Goal: Task Accomplishment & Management: Use online tool/utility

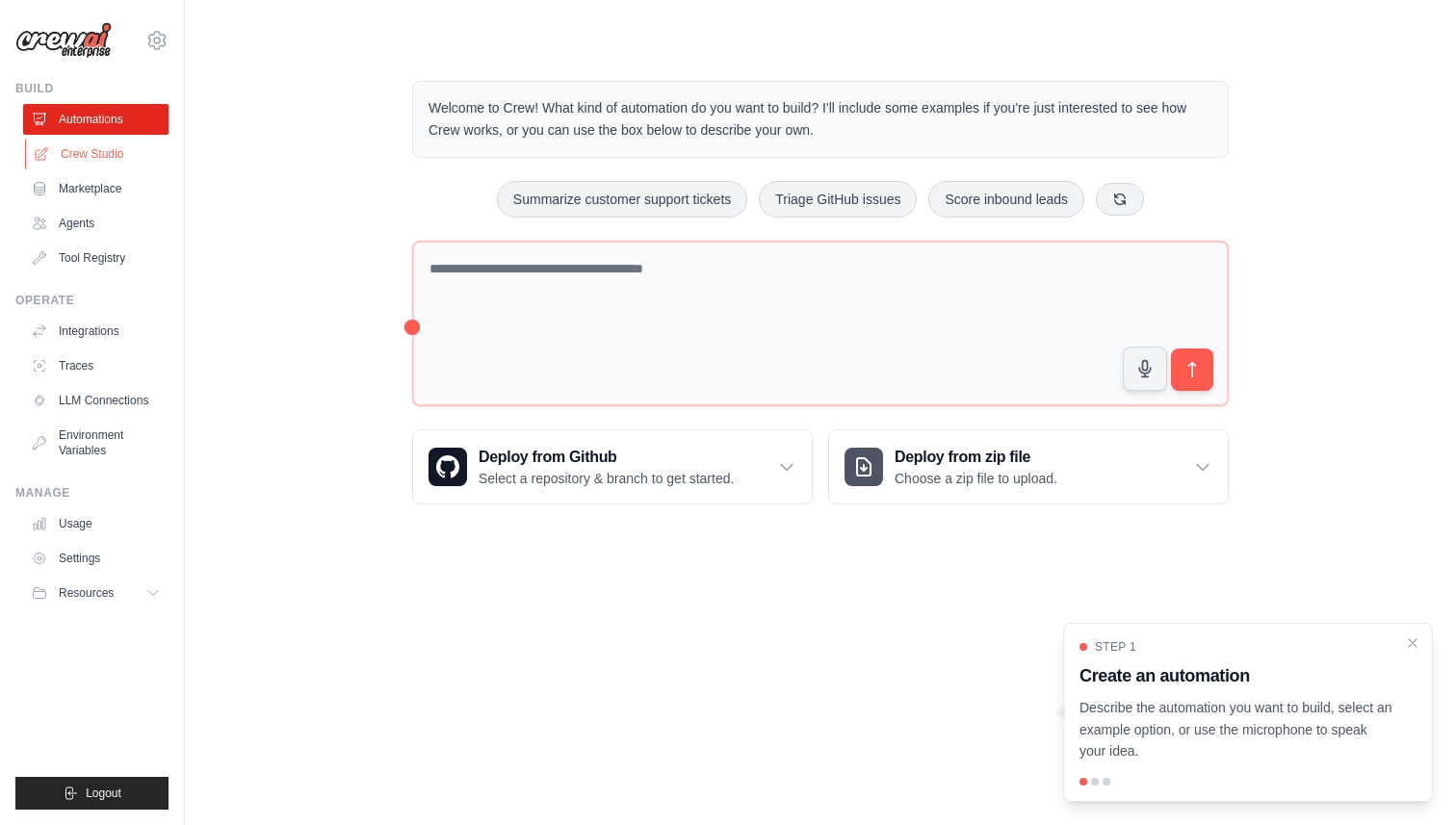
click at [87, 157] on link "Crew Studio" at bounding box center [97, 153] width 145 height 31
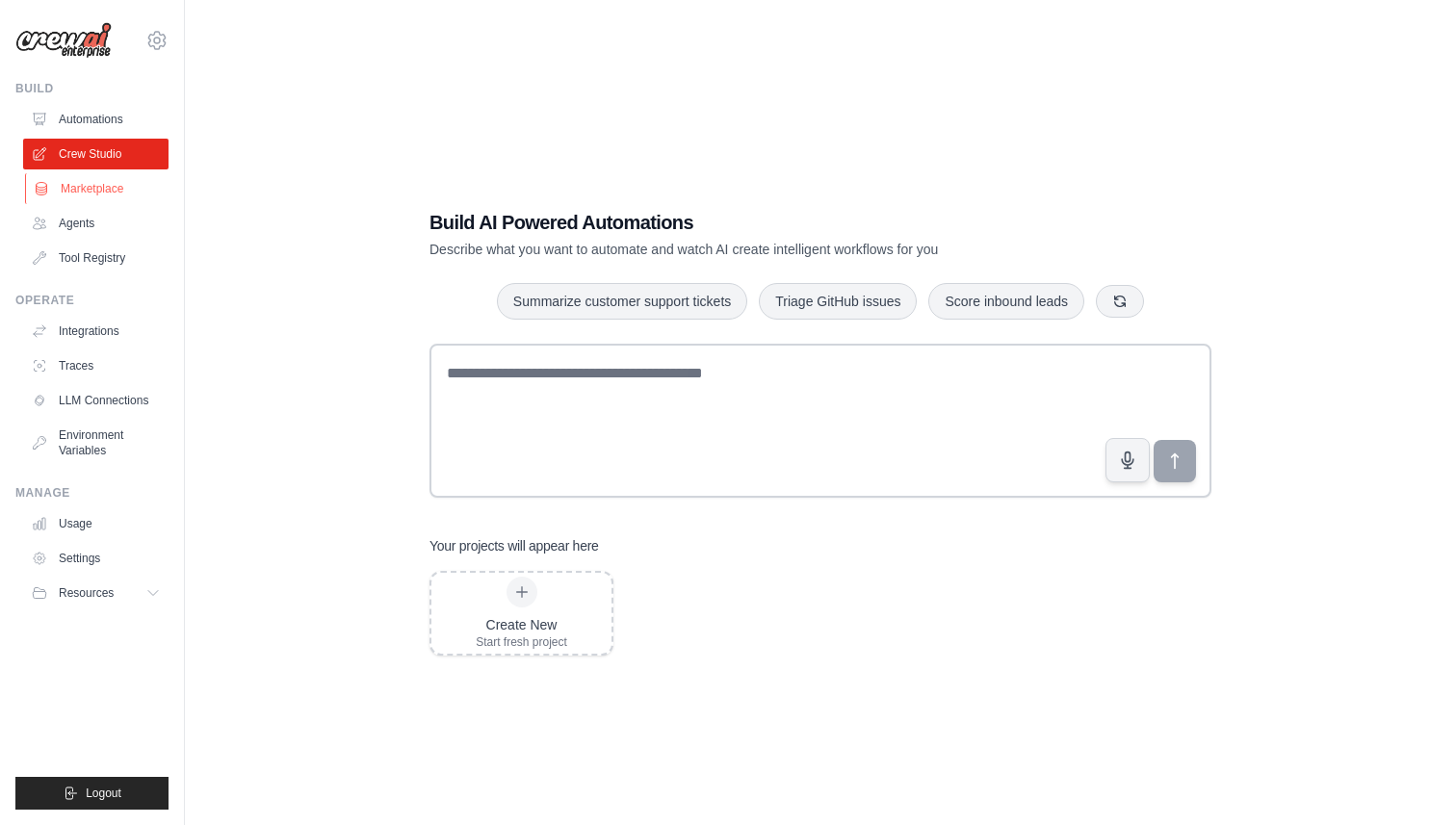
click at [77, 194] on link "Marketplace" at bounding box center [97, 188] width 145 height 31
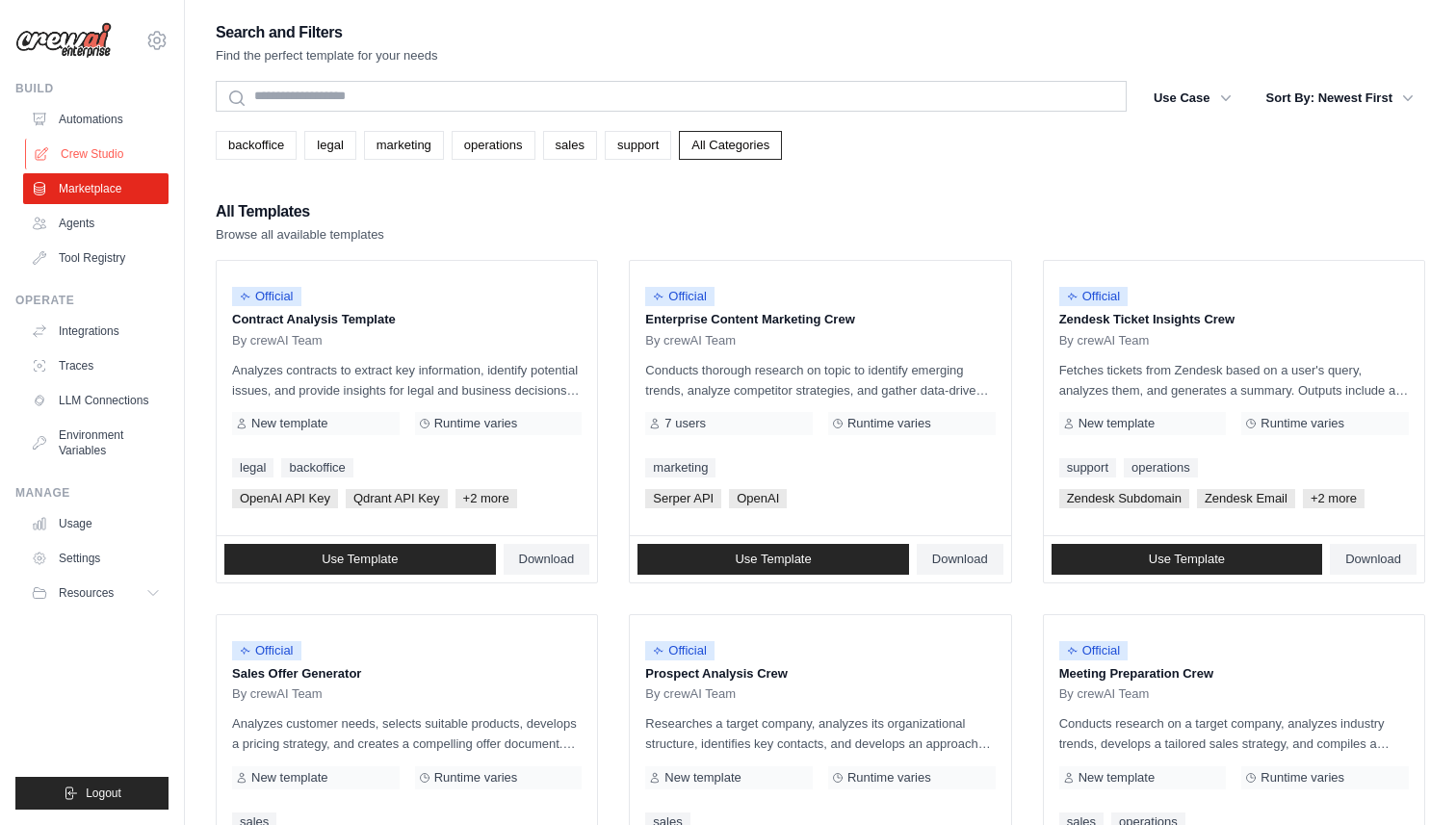
click at [81, 139] on link "Crew Studio" at bounding box center [97, 153] width 145 height 31
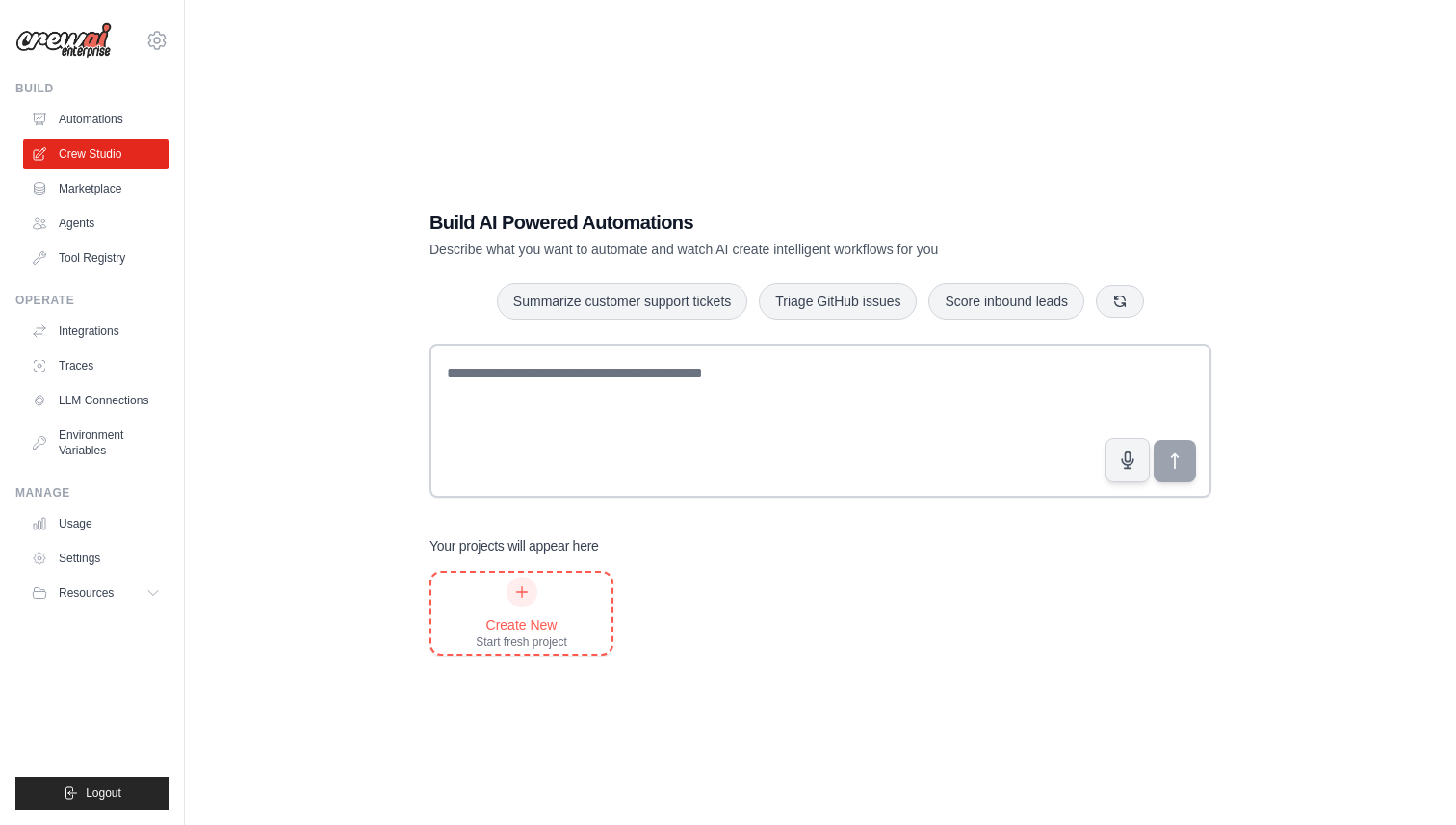
click at [504, 596] on div "Create New Start fresh project" at bounding box center [521, 614] width 92 height 73
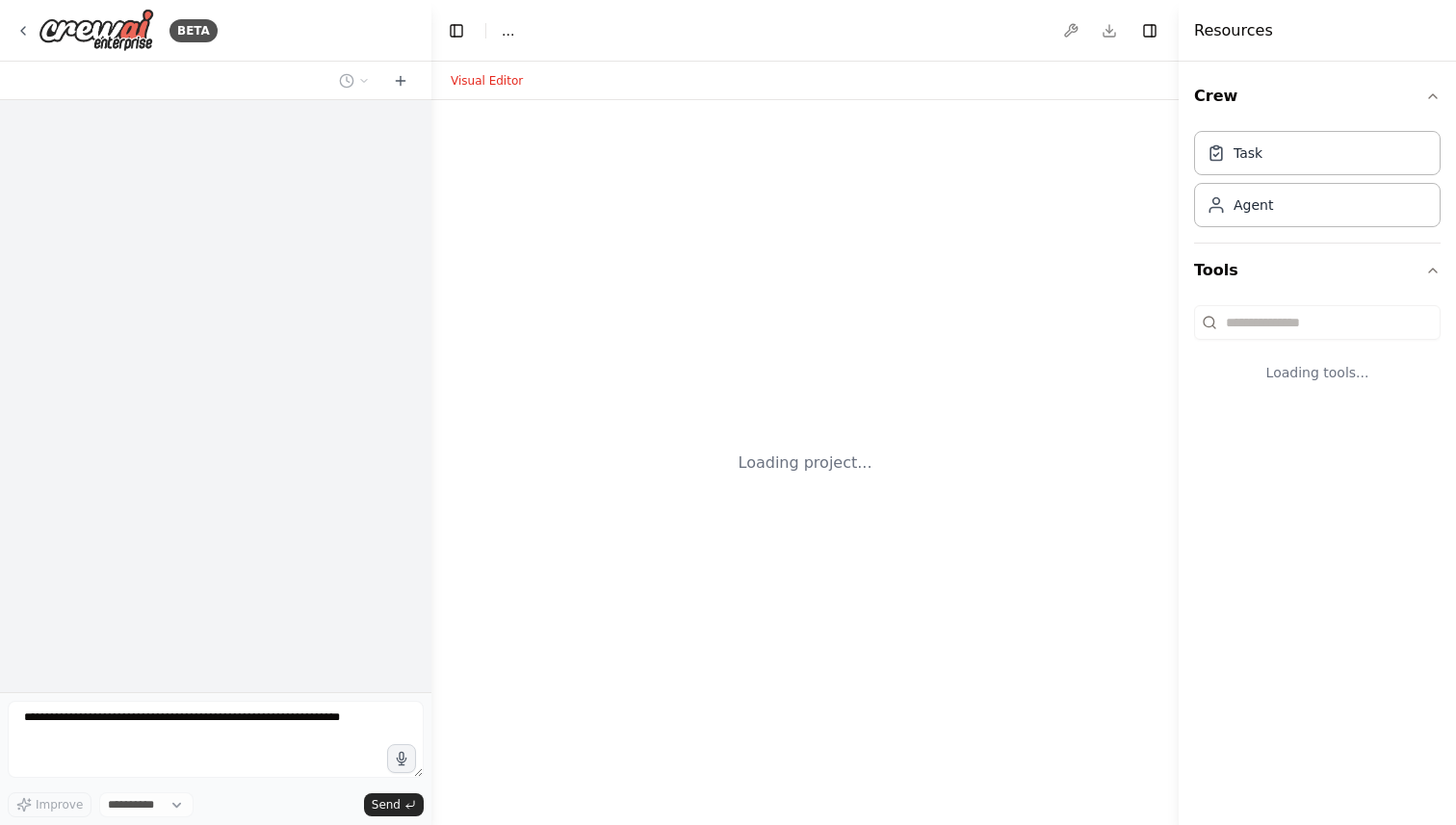
select select "****"
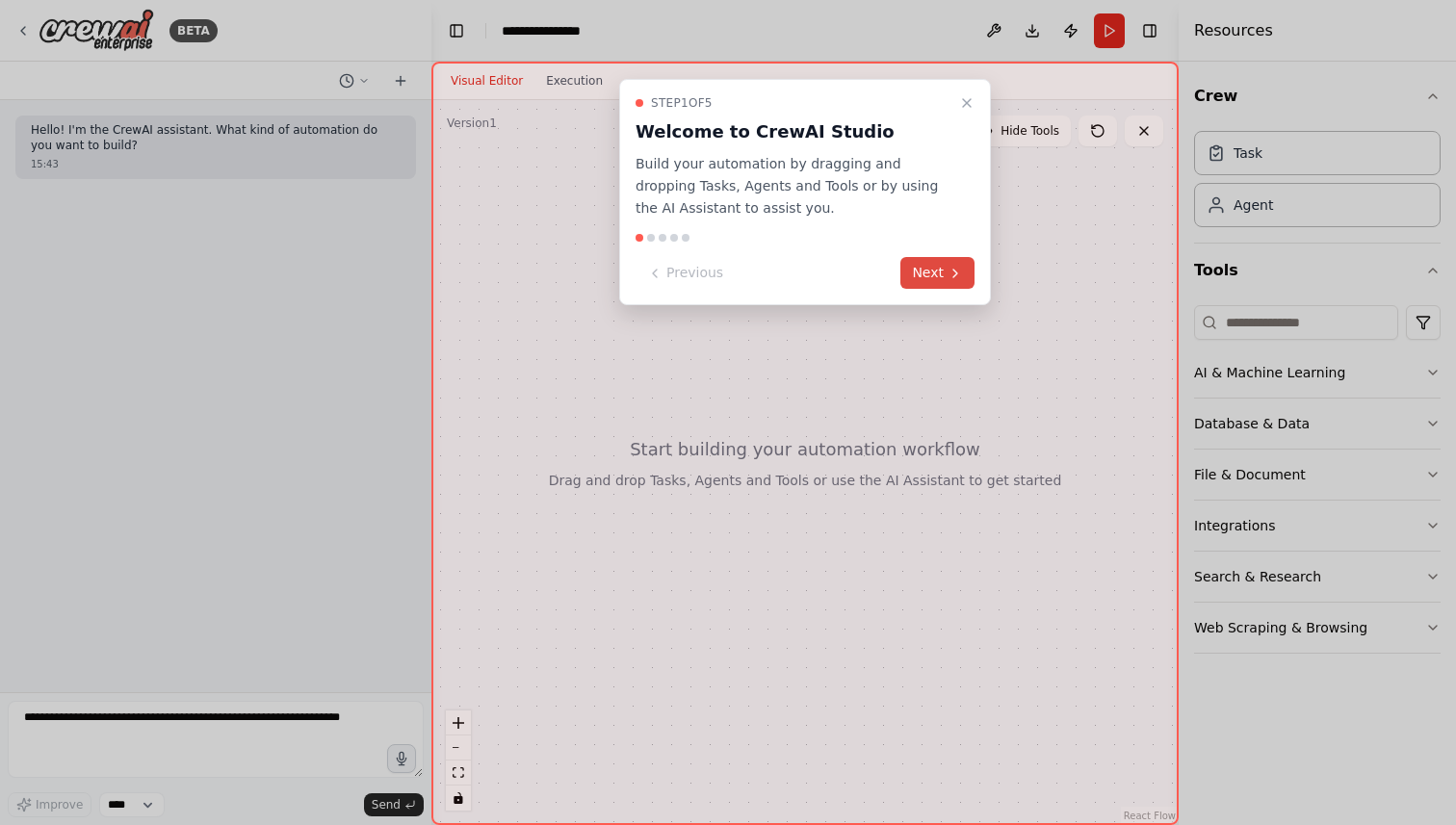
click at [913, 275] on button "Next" at bounding box center [936, 273] width 74 height 32
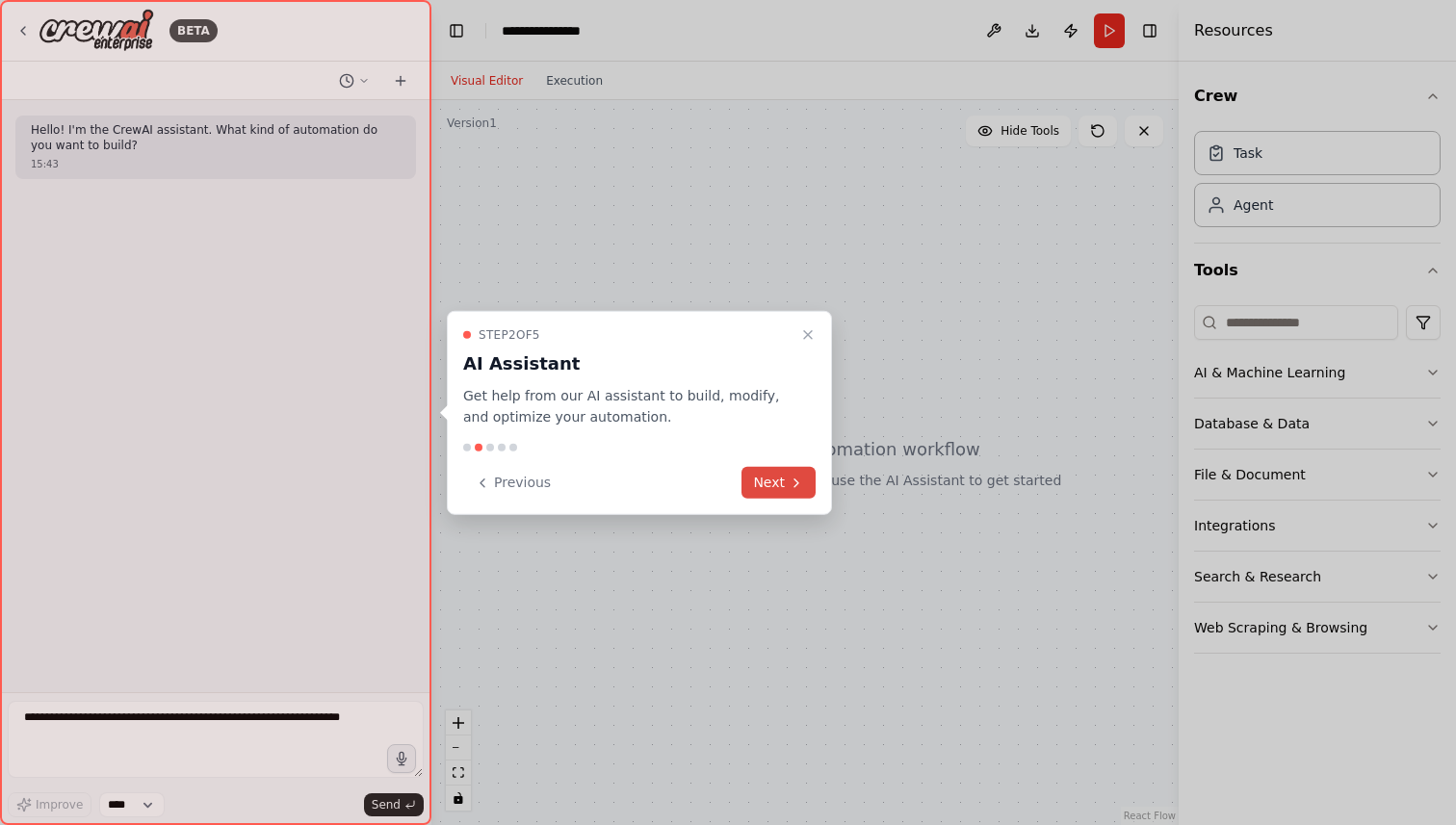
click at [791, 475] on icon at bounding box center [796, 482] width 16 height 16
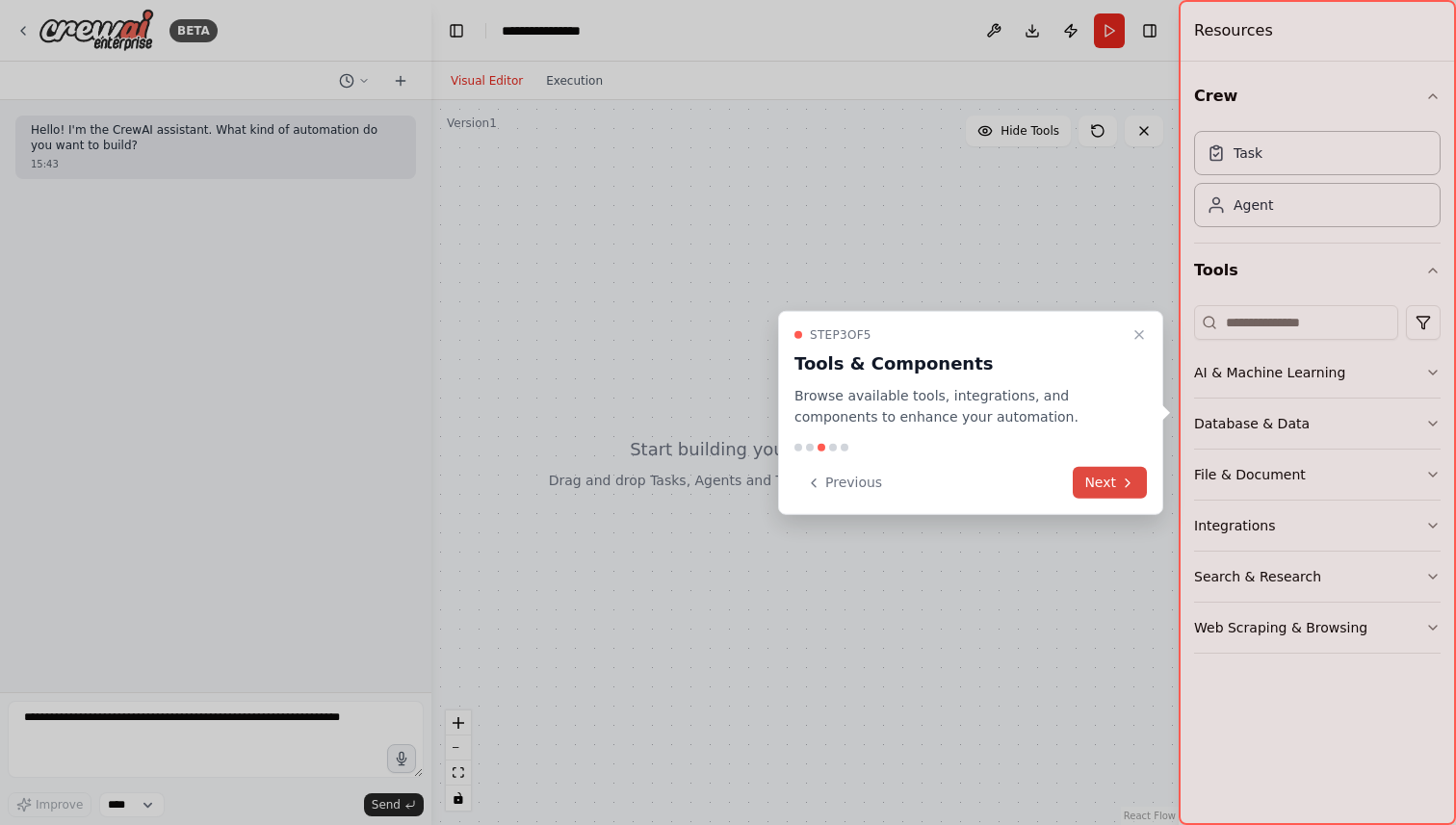
click at [1104, 472] on button "Next" at bounding box center [1109, 483] width 74 height 32
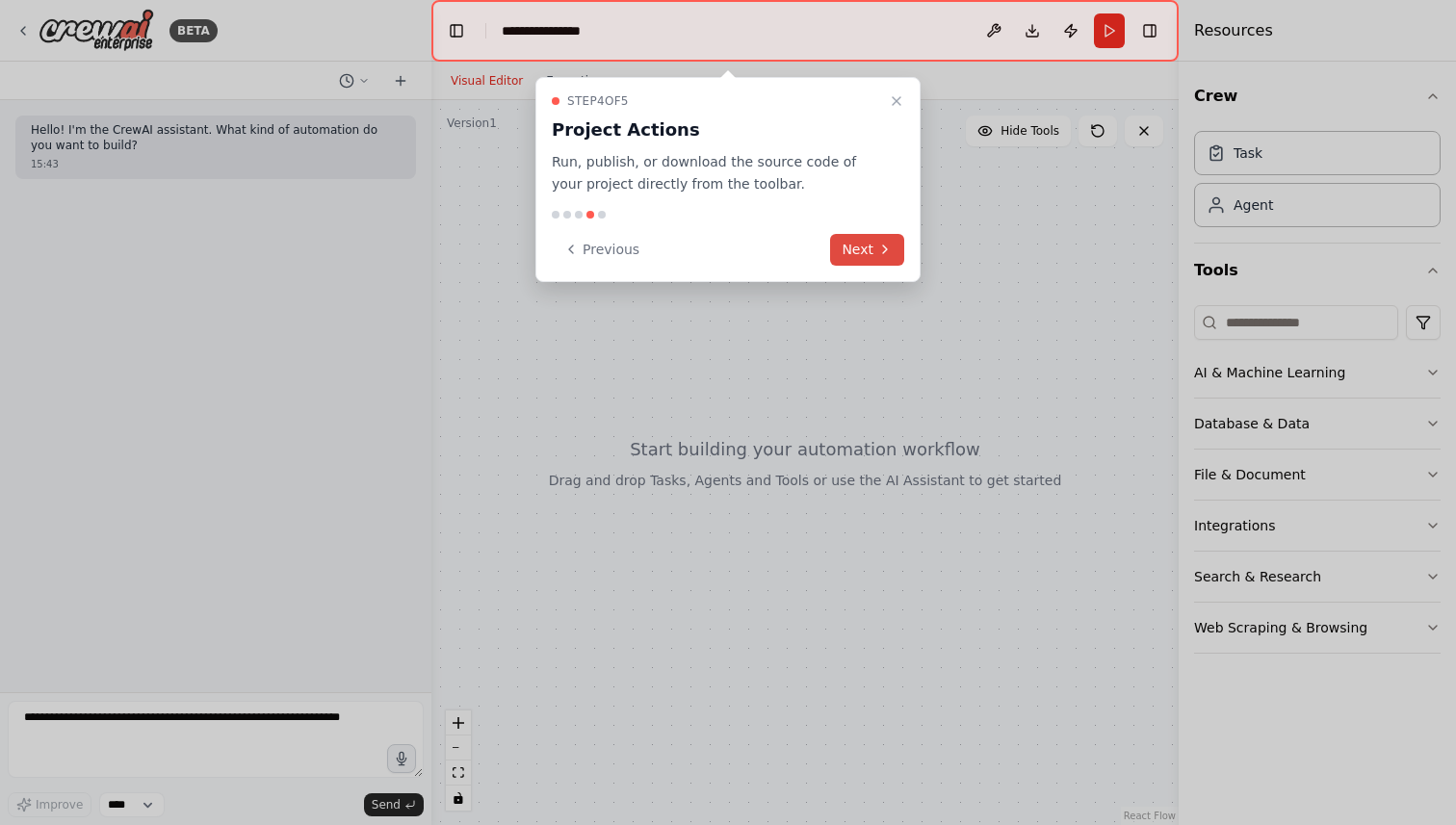
click at [842, 248] on button "Next" at bounding box center [866, 250] width 74 height 32
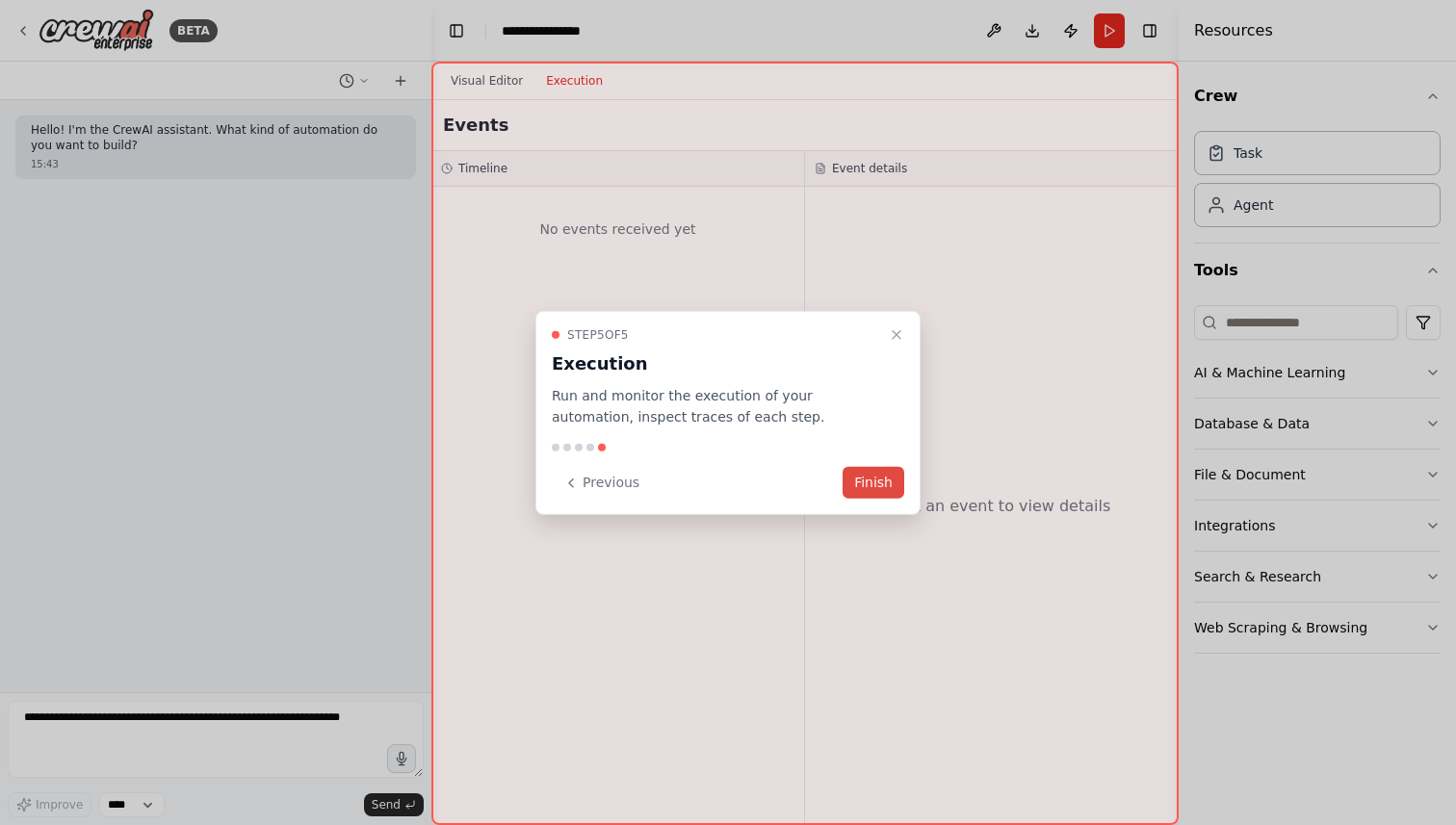
click at [875, 486] on button "Finish" at bounding box center [873, 483] width 61 height 32
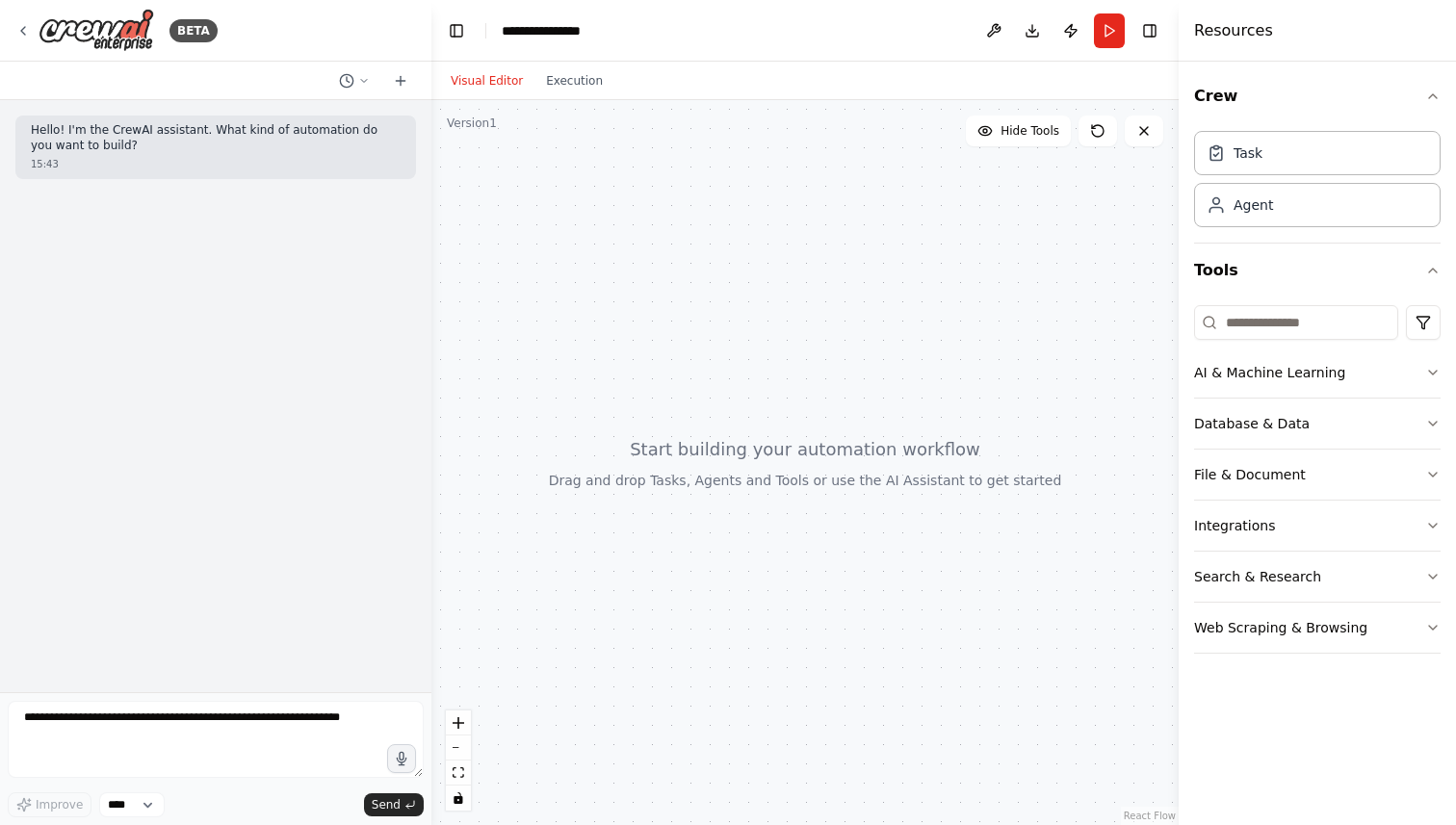
click at [551, 148] on div at bounding box center [805, 462] width 747 height 725
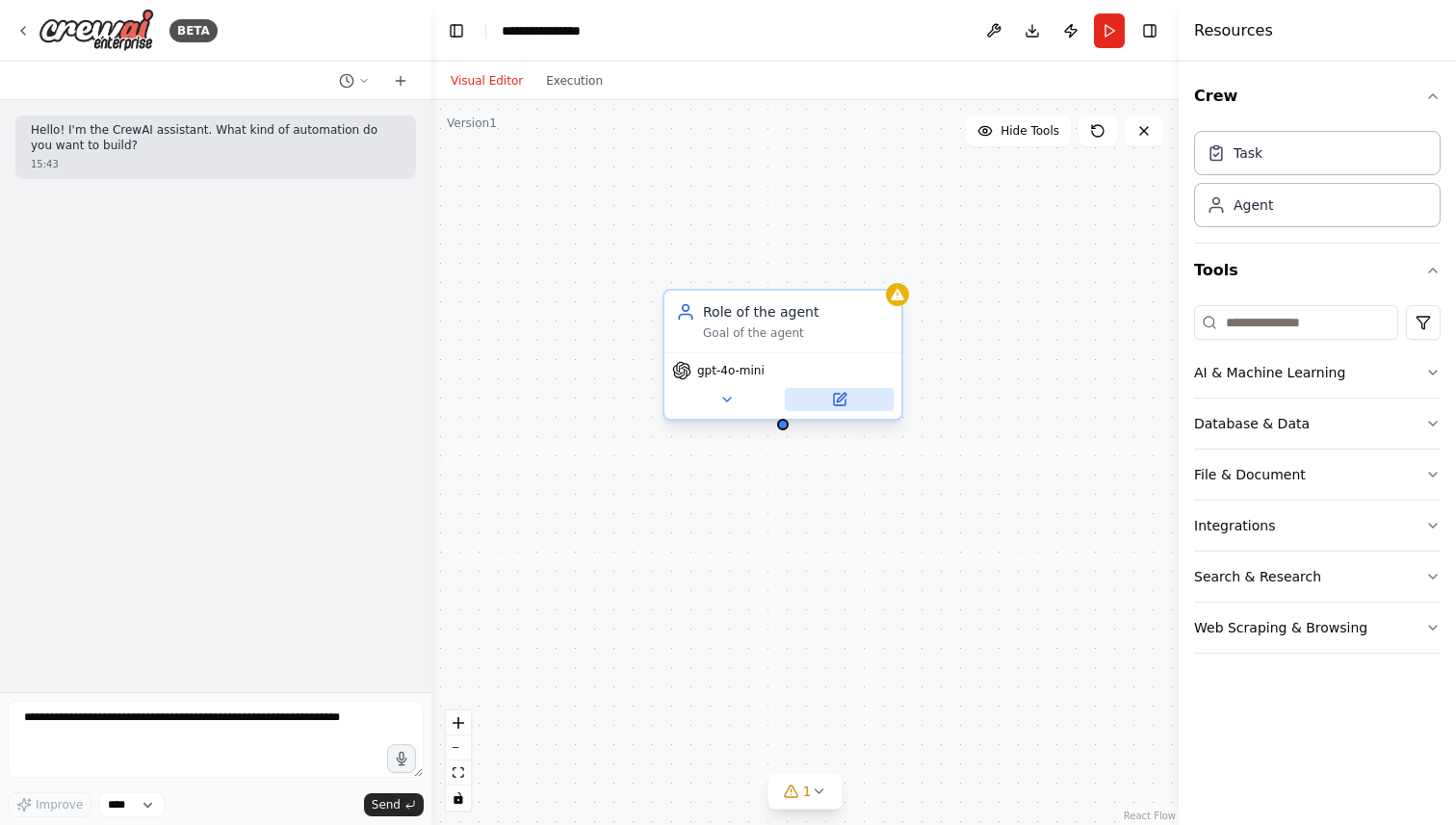
click at [839, 397] on icon at bounding box center [841, 397] width 9 height 9
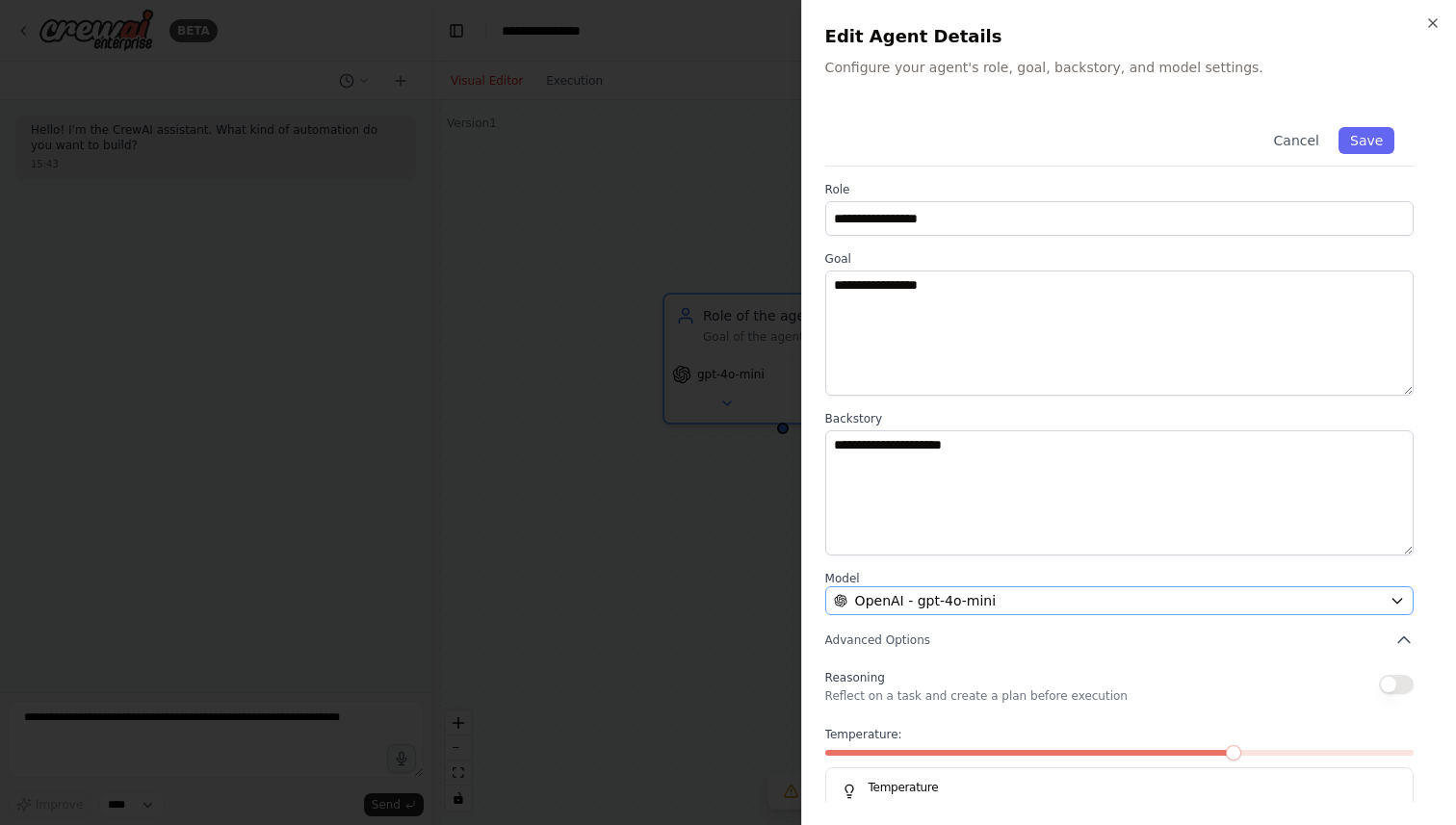
scroll to position [47, 0]
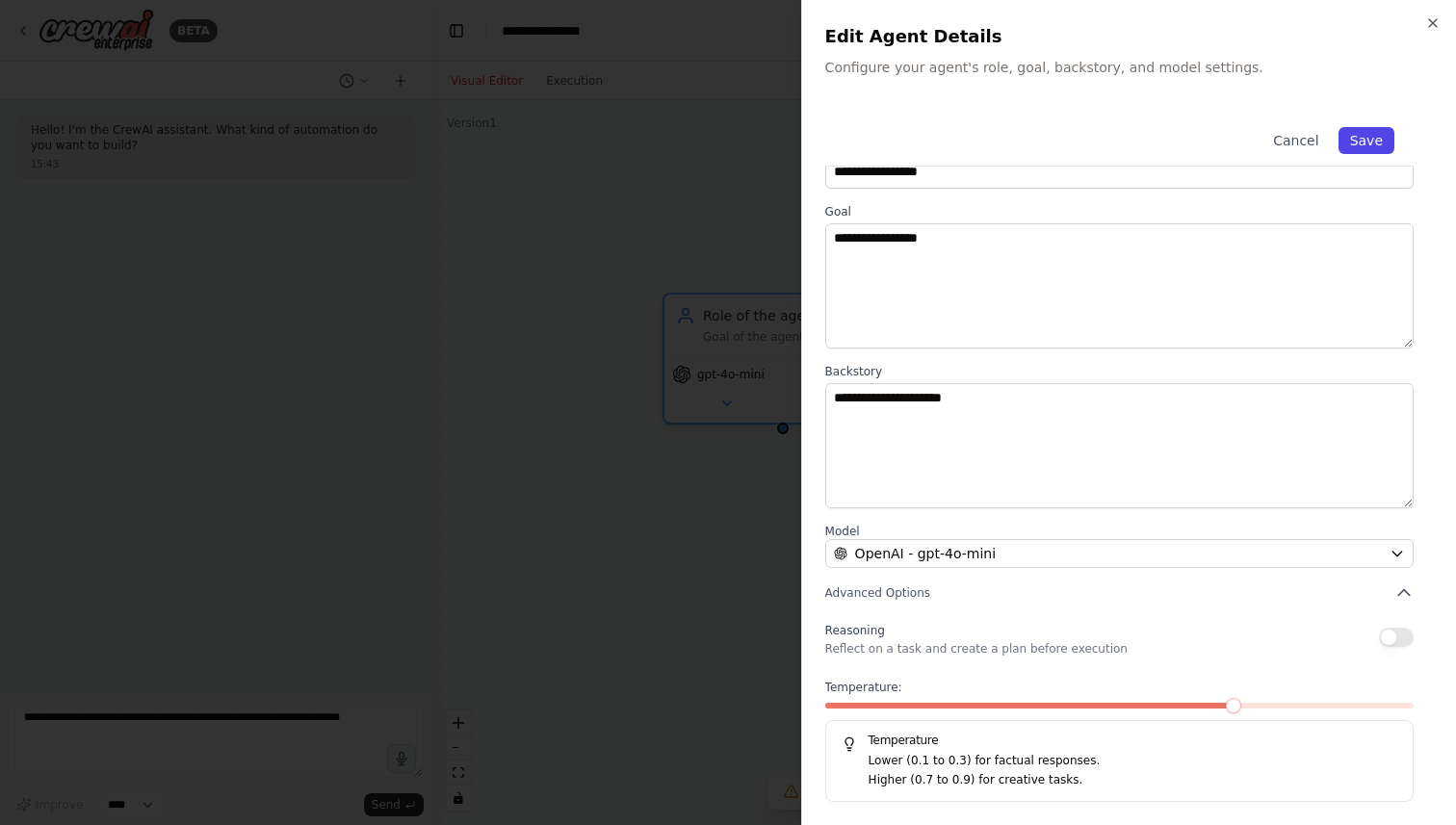
click at [1362, 136] on button "Save" at bounding box center [1366, 140] width 56 height 27
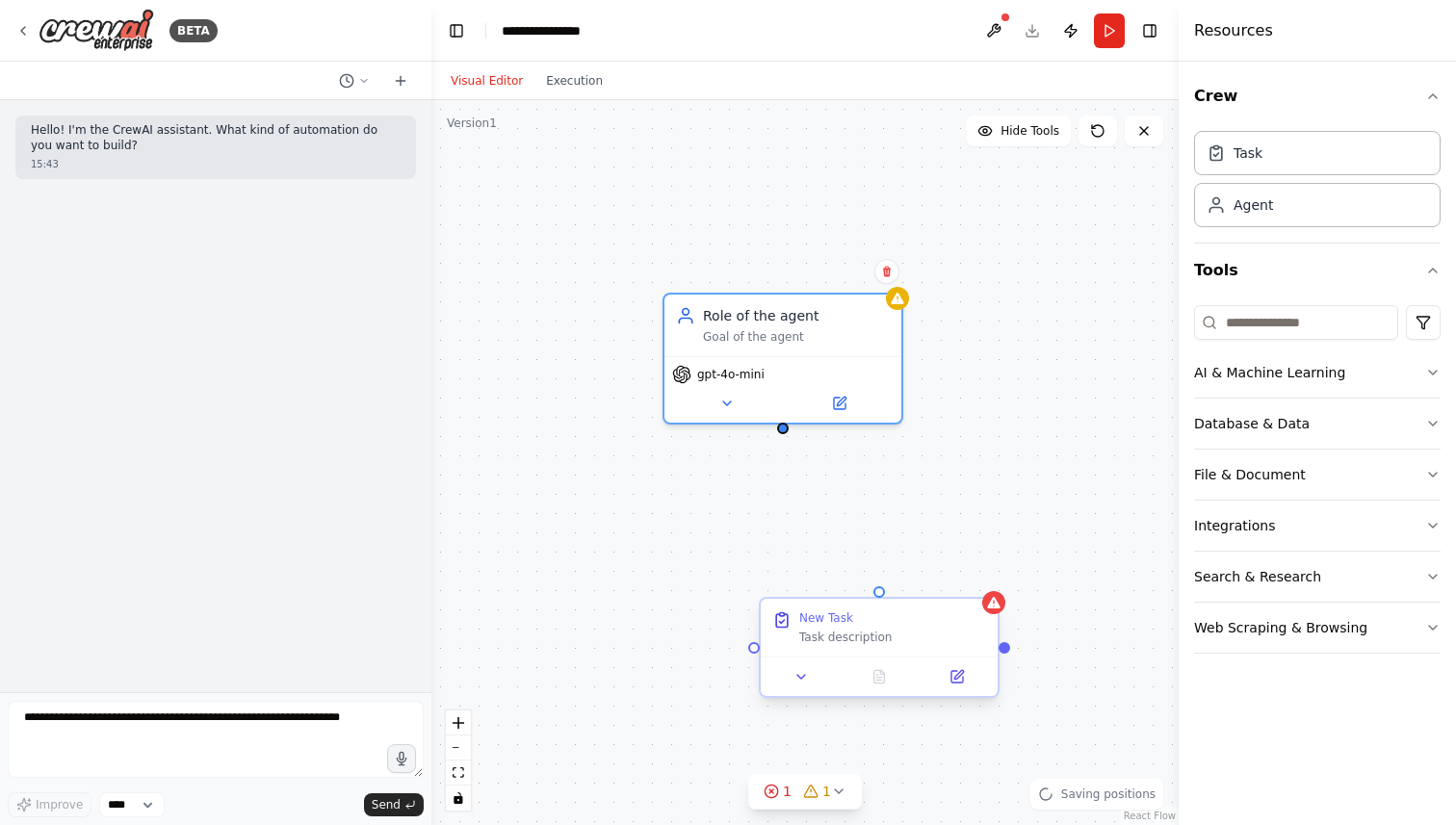
click at [838, 623] on div "New Task" at bounding box center [826, 619] width 54 height 16
click at [832, 640] on div "Task description" at bounding box center [892, 637] width 187 height 16
click at [953, 670] on icon at bounding box center [957, 677] width 16 height 16
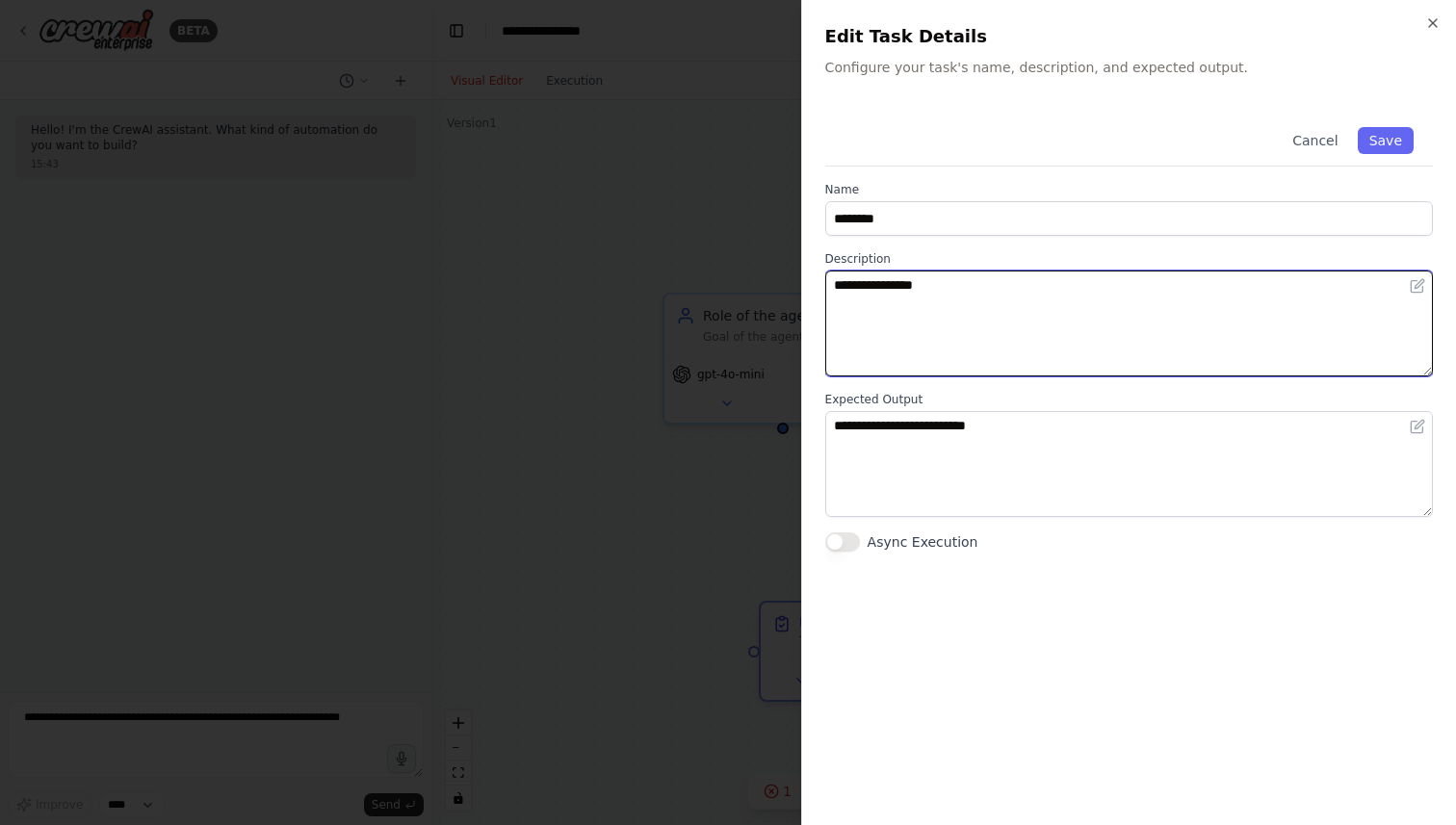
click at [978, 303] on textarea "**********" at bounding box center [1128, 323] width 607 height 106
type textarea "**********"
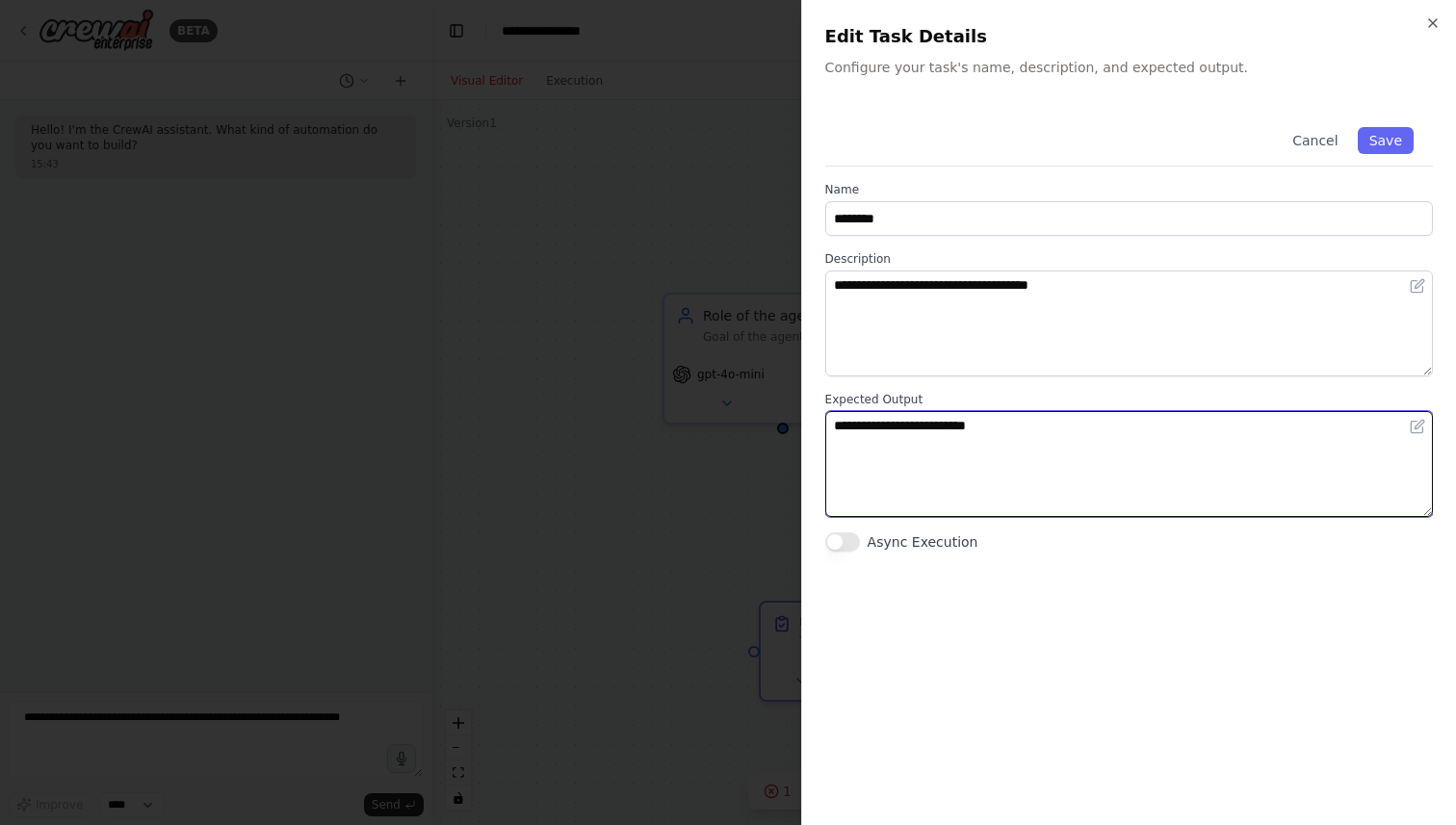
click at [1032, 428] on textarea "**********" at bounding box center [1128, 463] width 607 height 106
click at [1215, 420] on textarea "**********" at bounding box center [1128, 463] width 607 height 106
type textarea "**********"
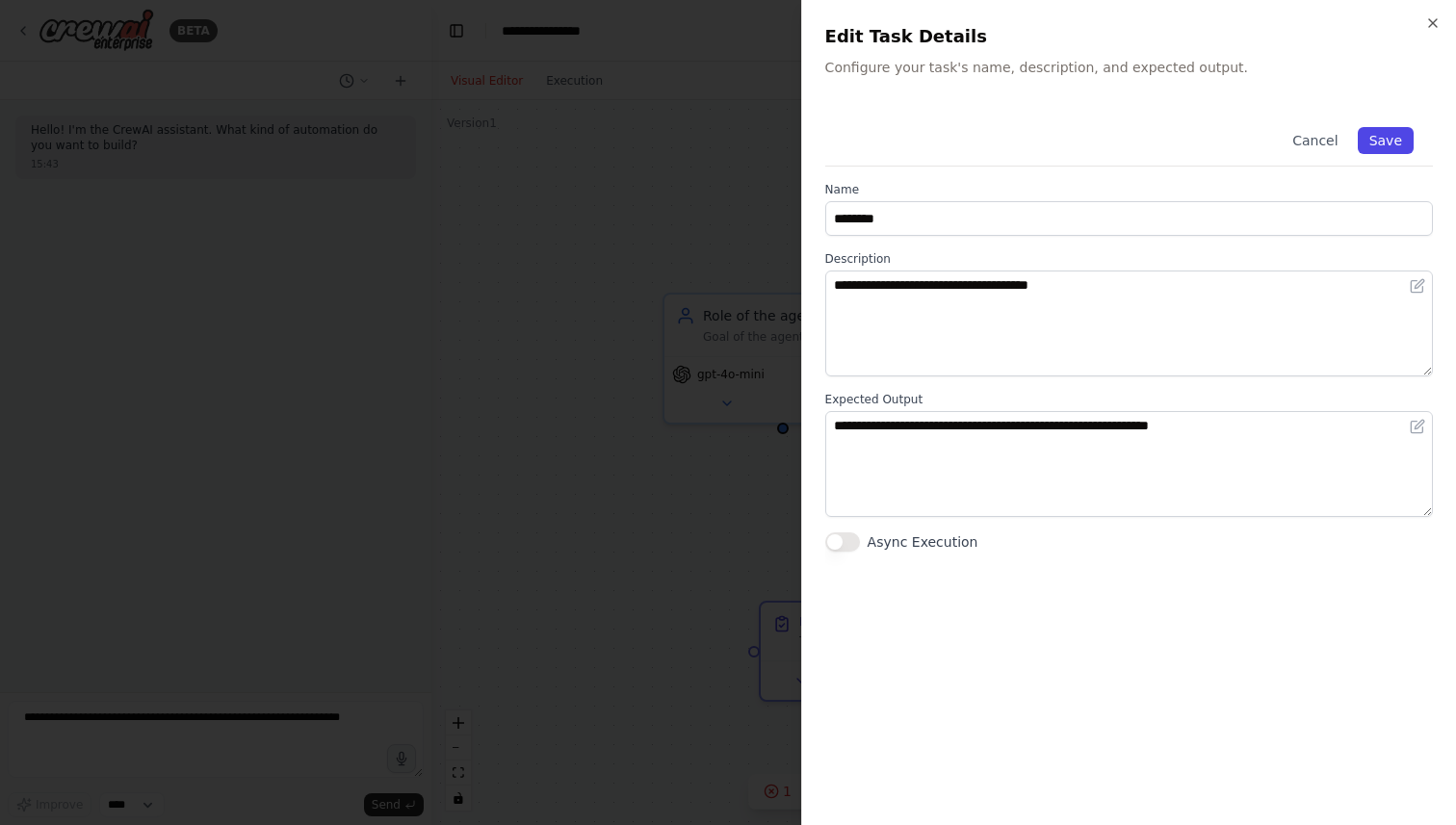
click at [1382, 136] on button "Save" at bounding box center [1385, 140] width 56 height 27
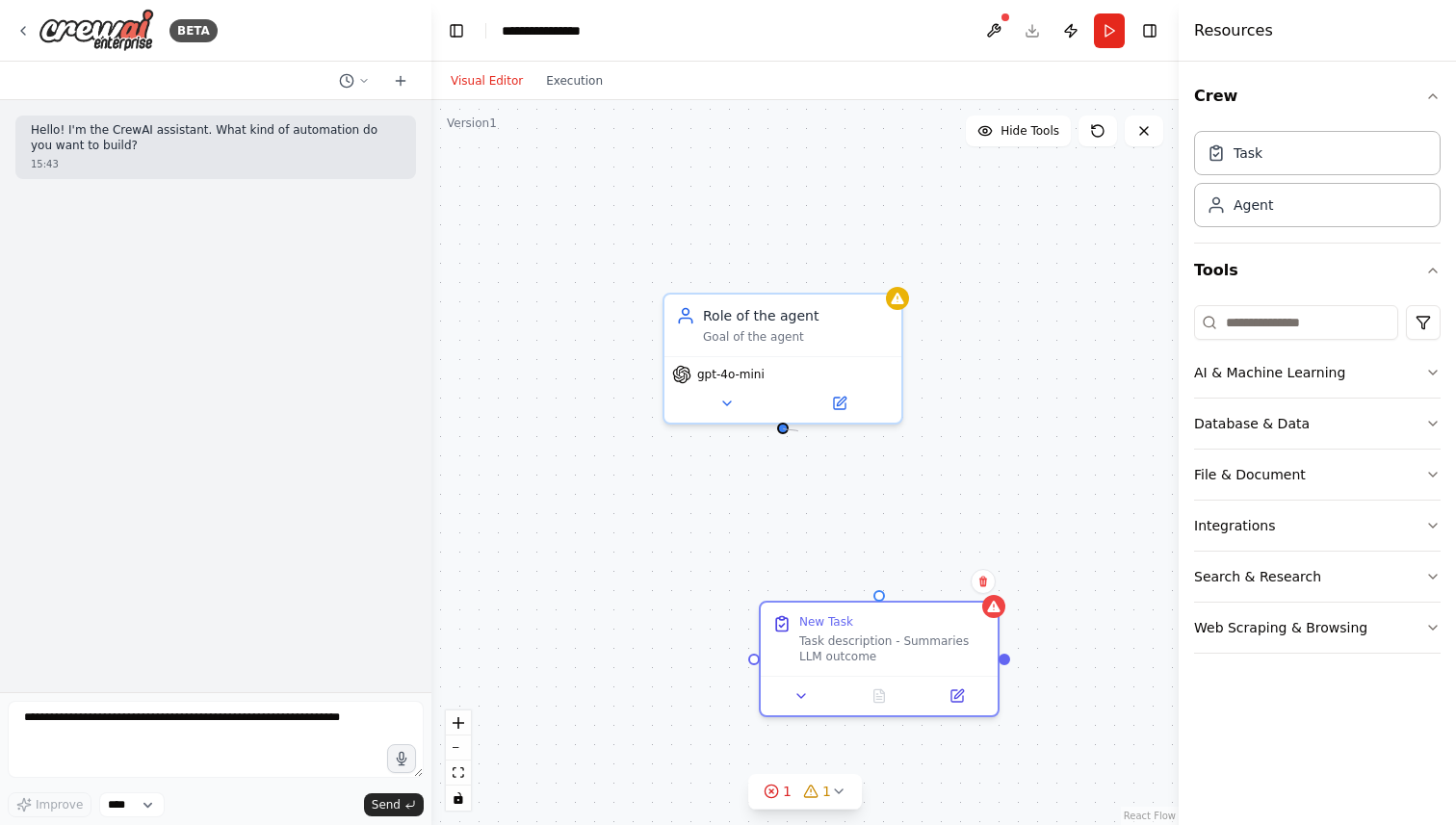
drag, startPoint x: 783, startPoint y: 426, endPoint x: 798, endPoint y: 432, distance: 16.2
click at [798, 432] on div "Role of the agent Goal of the agent gpt-4o-mini New Task Task description - Sum…" at bounding box center [805, 462] width 747 height 725
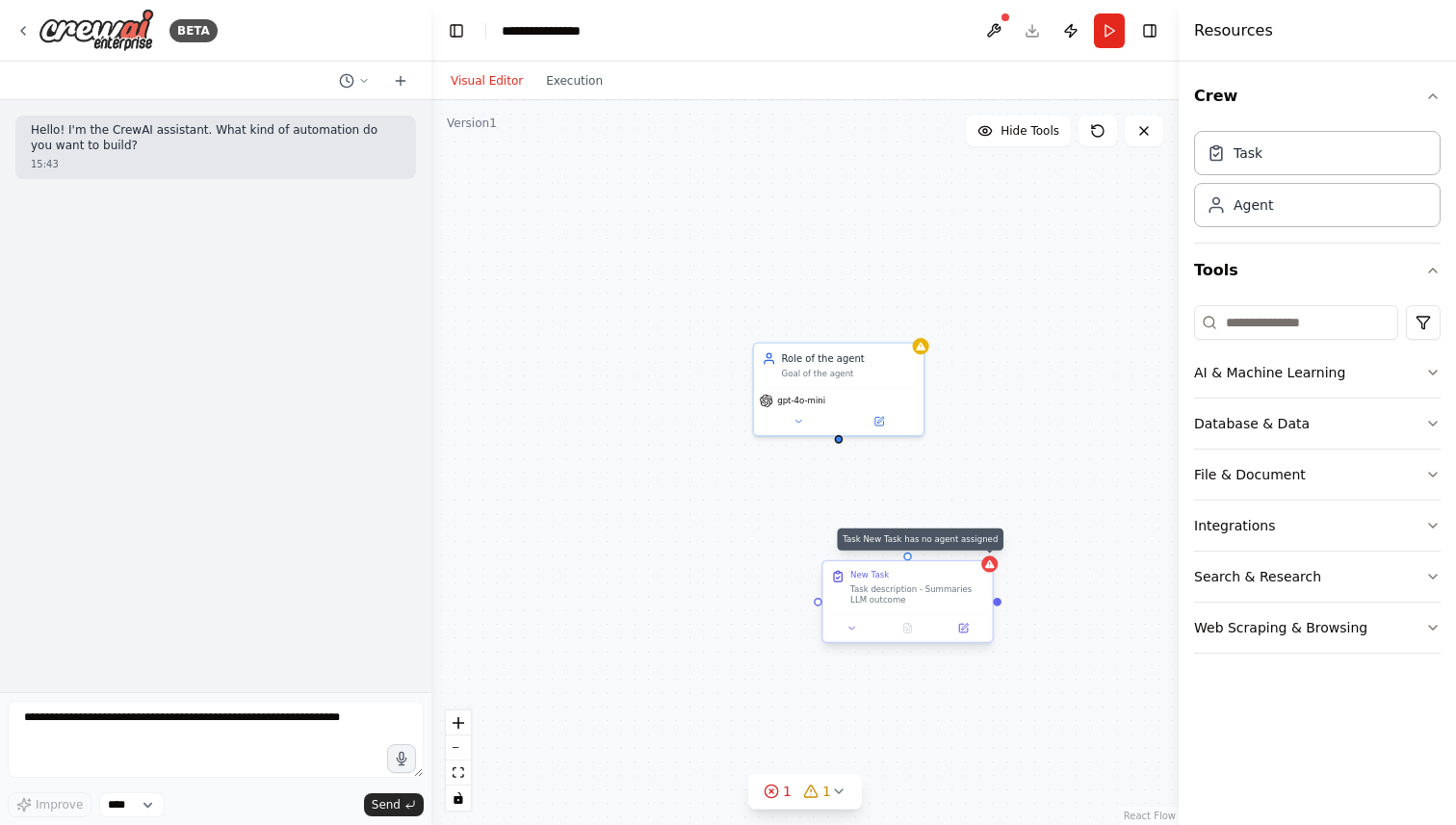
click at [992, 568] on icon at bounding box center [989, 563] width 11 height 11
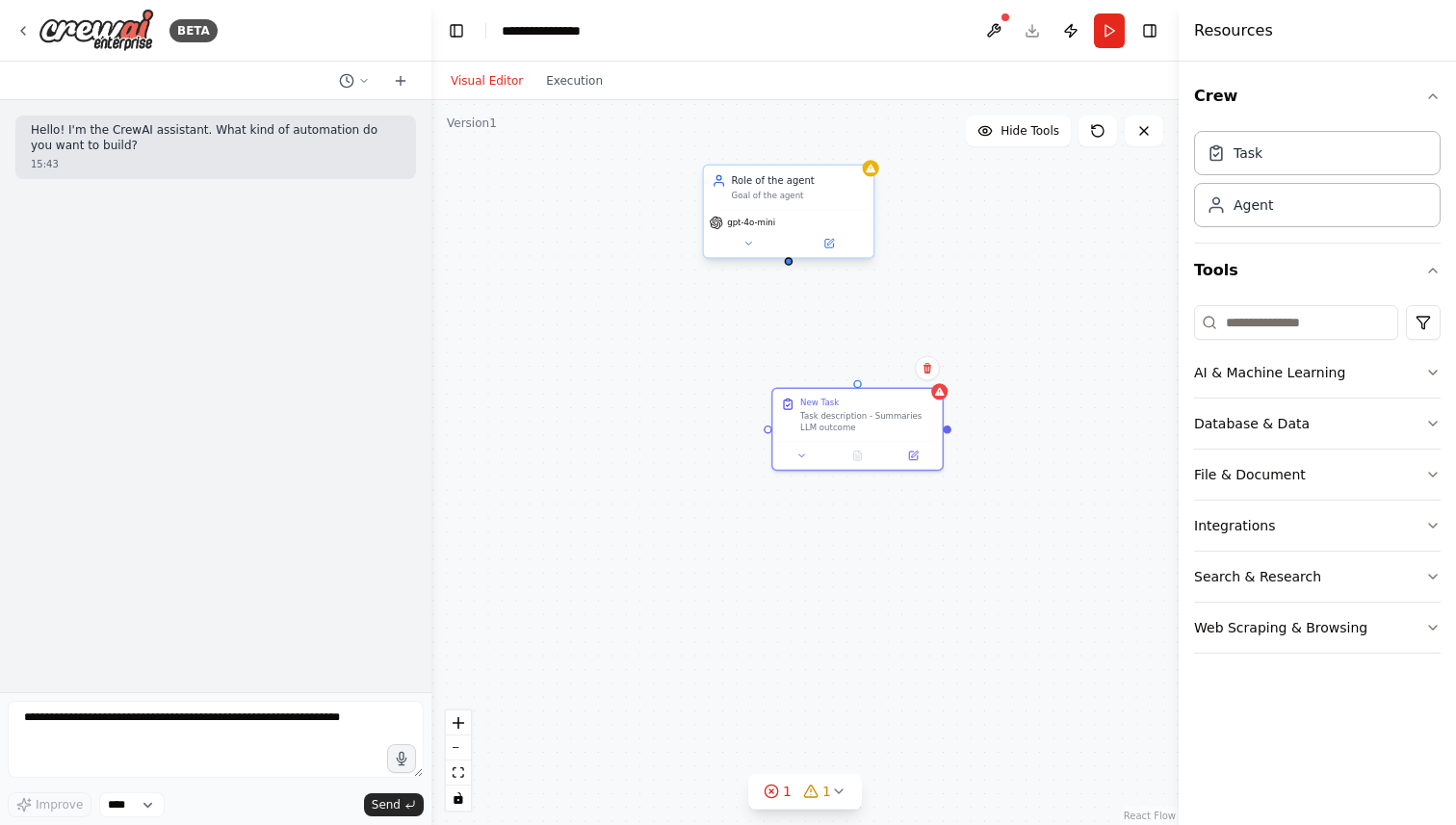
drag, startPoint x: 839, startPoint y: 441, endPoint x: 784, endPoint y: 264, distance: 185.3
click at [784, 264] on div "Role of the agent Goal of the agent gpt-4o-mini New Task Task description - Sum…" at bounding box center [805, 462] width 747 height 725
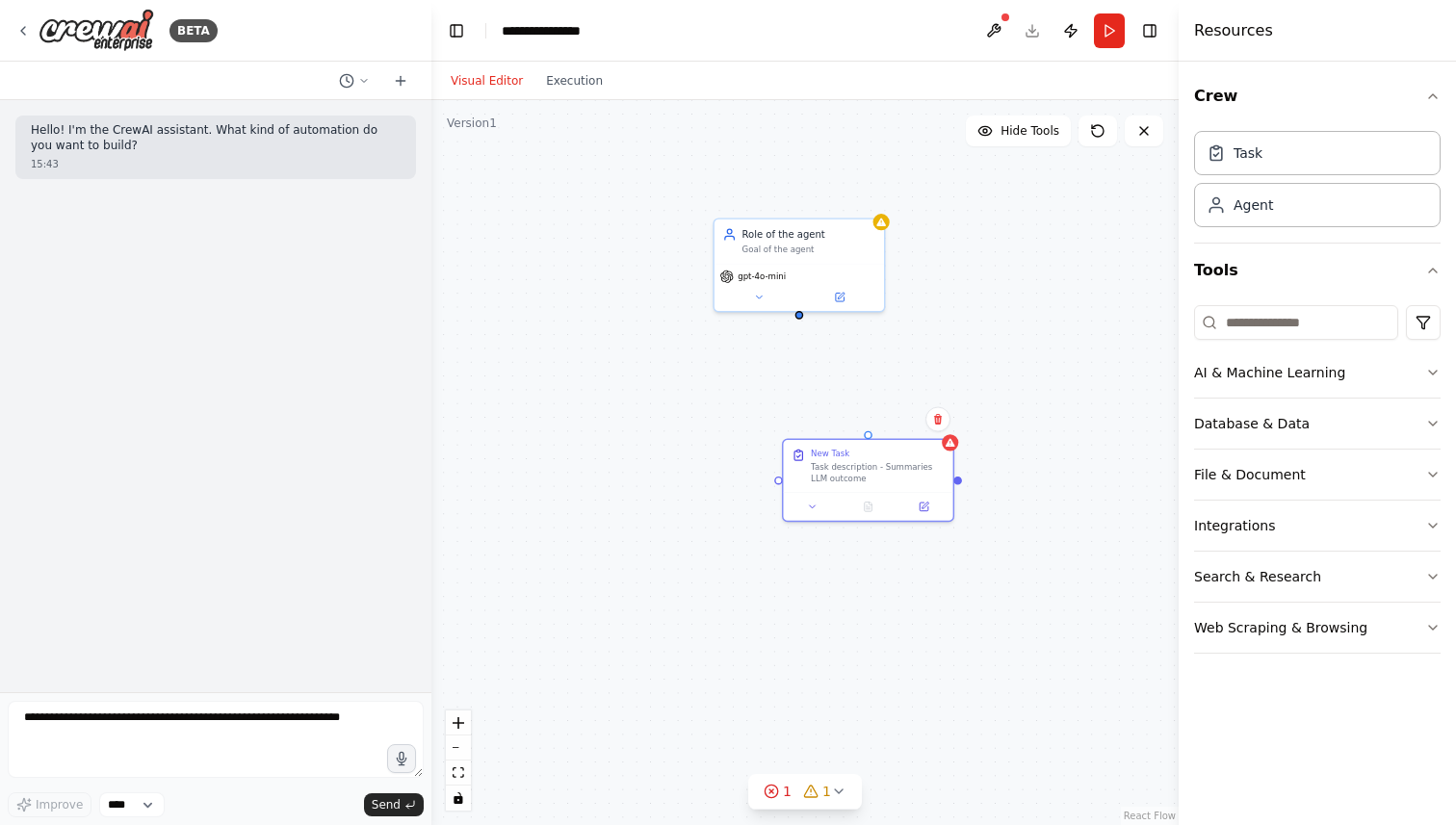
drag, startPoint x: 786, startPoint y: 267, endPoint x: 801, endPoint y: 320, distance: 55.1
click at [801, 320] on div "Role of the agent Goal of the agent gpt-4o-mini New Task Task description - Sum…" at bounding box center [805, 462] width 747 height 725
click at [858, 491] on div at bounding box center [867, 504] width 170 height 28
click at [924, 514] on div at bounding box center [867, 504] width 170 height 28
click at [841, 297] on icon at bounding box center [840, 294] width 9 height 9
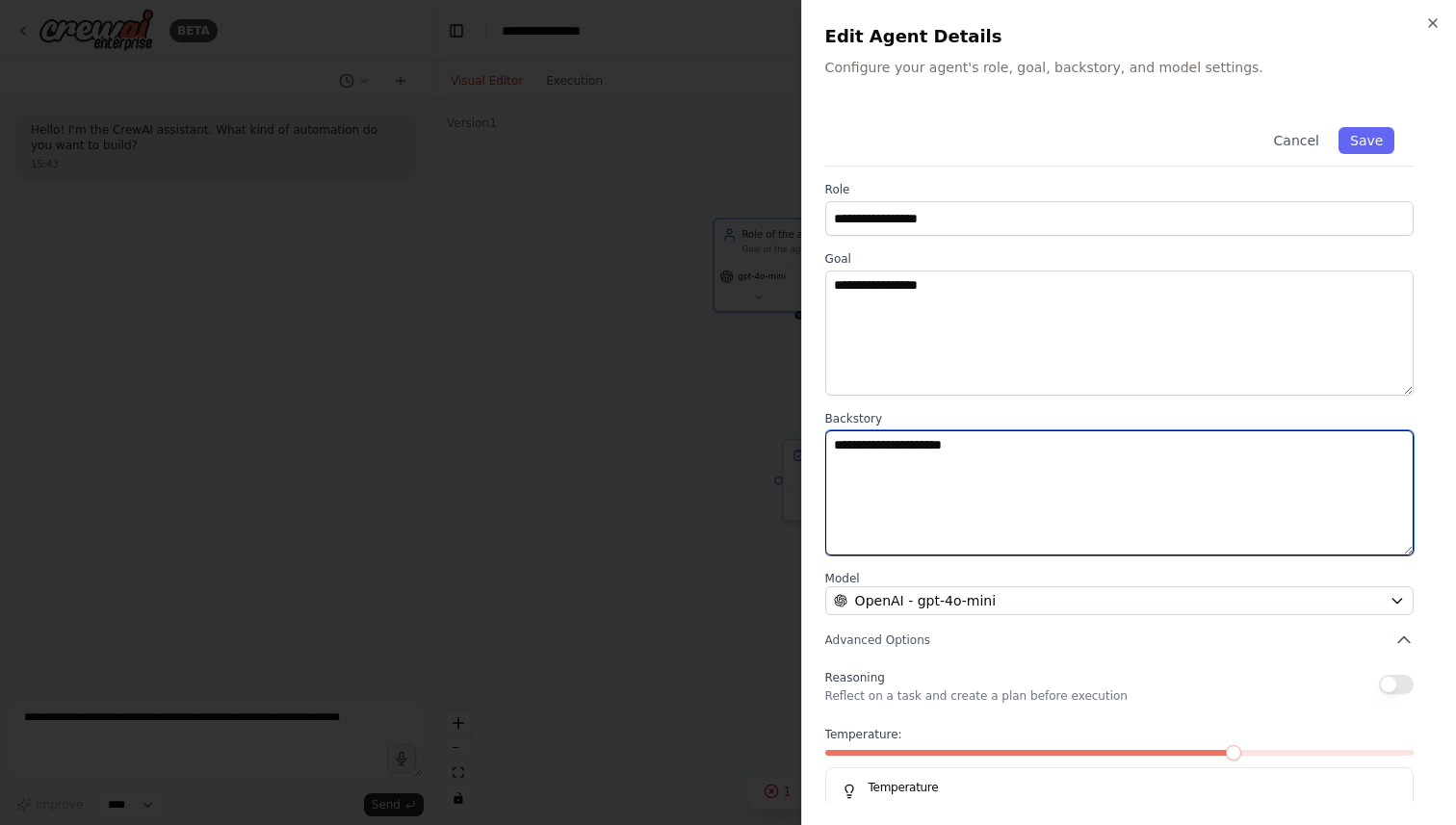
click at [963, 443] on textarea "**********" at bounding box center [1118, 493] width 588 height 125
click at [1009, 446] on textarea "**********" at bounding box center [1118, 493] width 588 height 125
type textarea "**********"
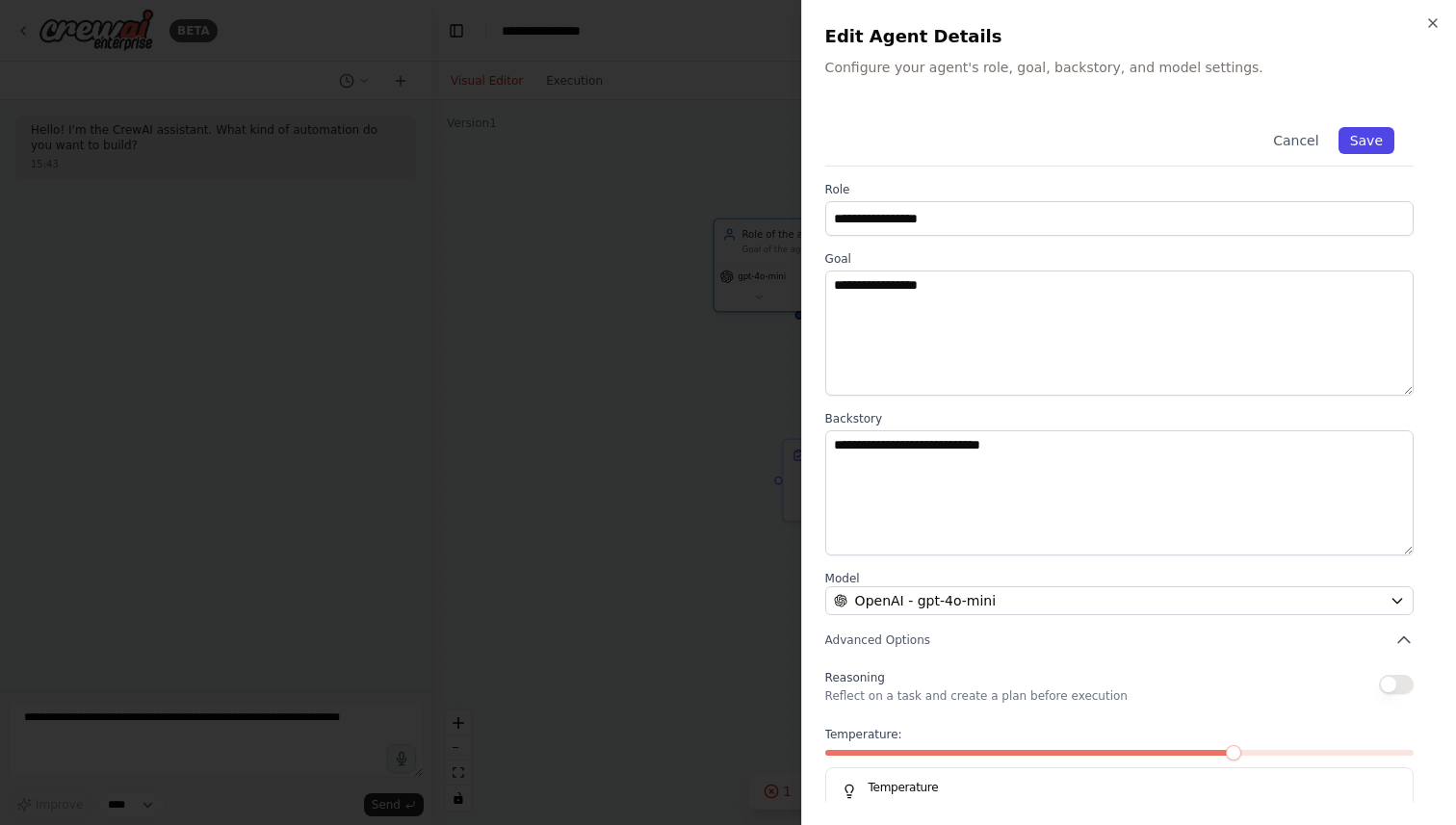
click at [1357, 139] on button "Save" at bounding box center [1366, 140] width 56 height 27
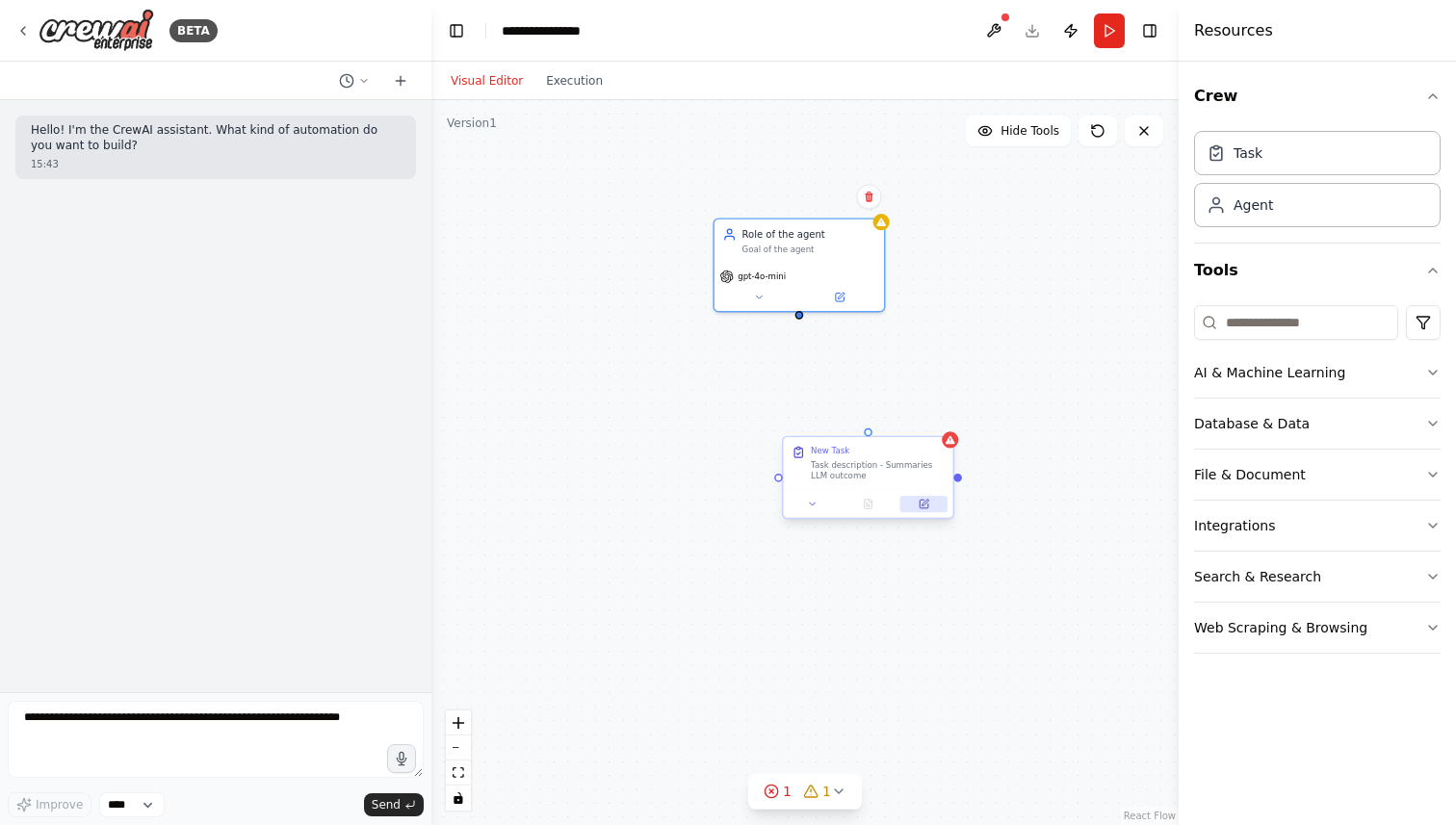
click at [926, 508] on icon at bounding box center [924, 504] width 9 height 9
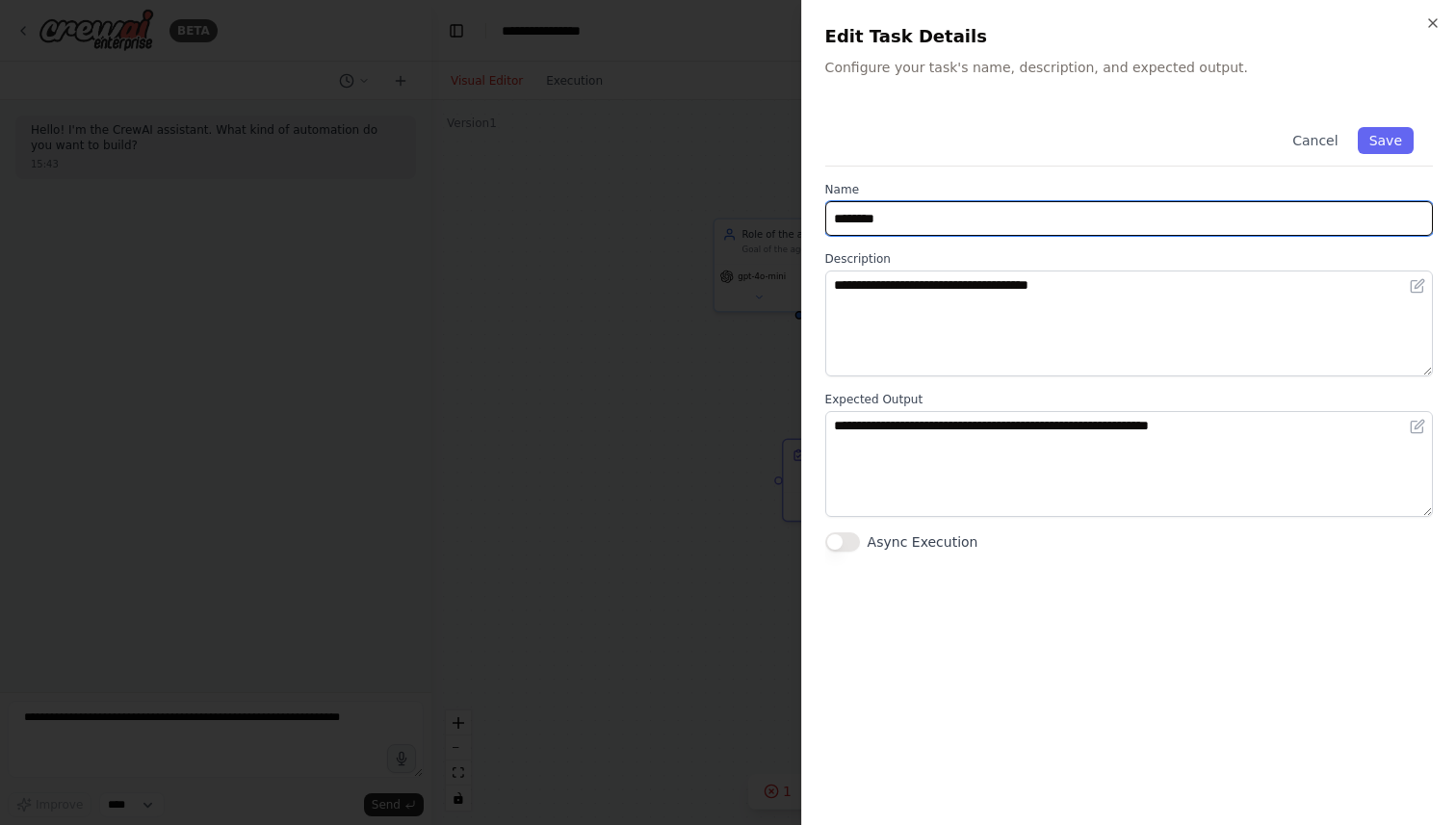
click at [933, 220] on input "********" at bounding box center [1128, 218] width 607 height 35
type input "*********"
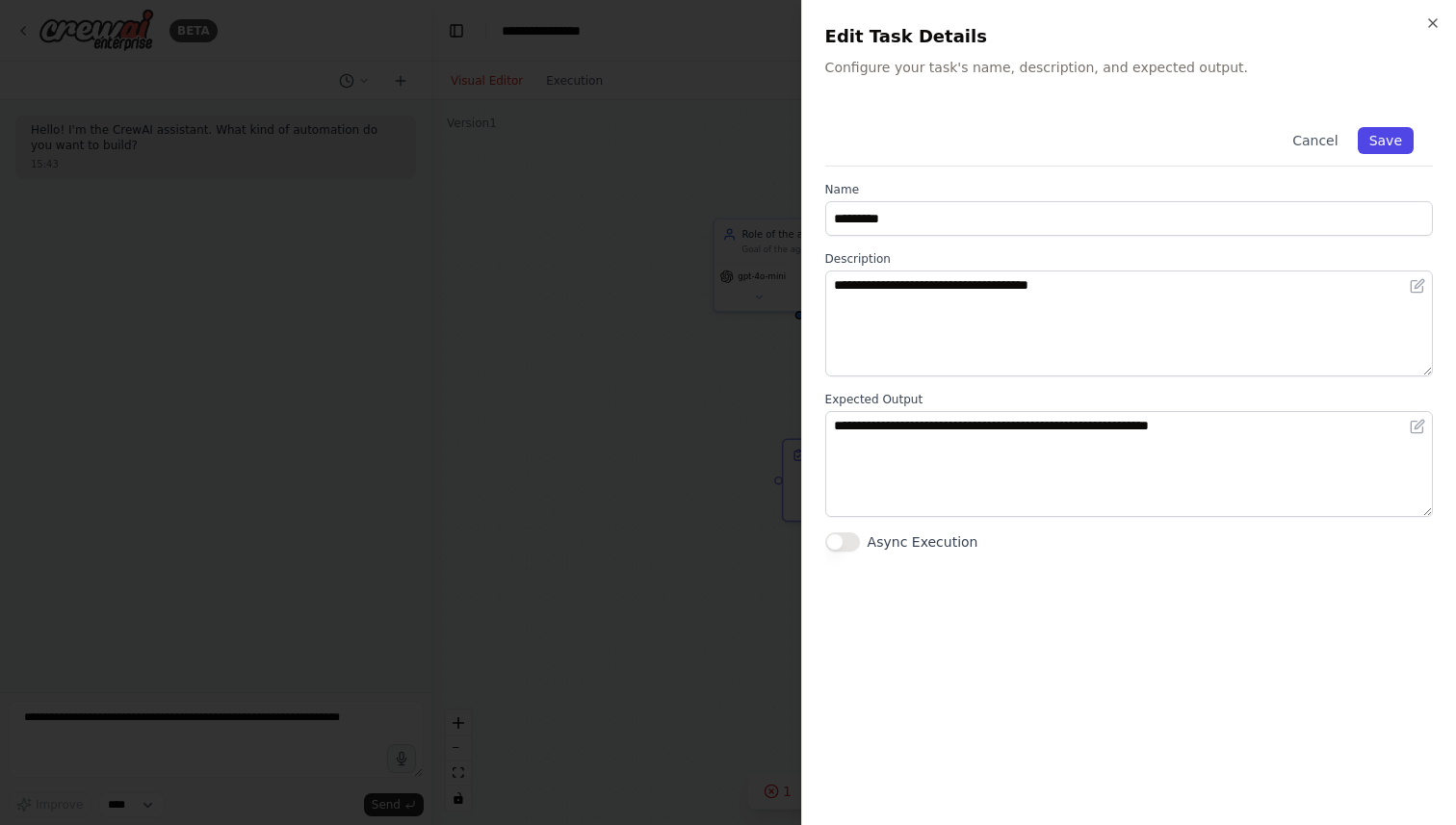
click at [1392, 141] on button "Save" at bounding box center [1385, 140] width 56 height 27
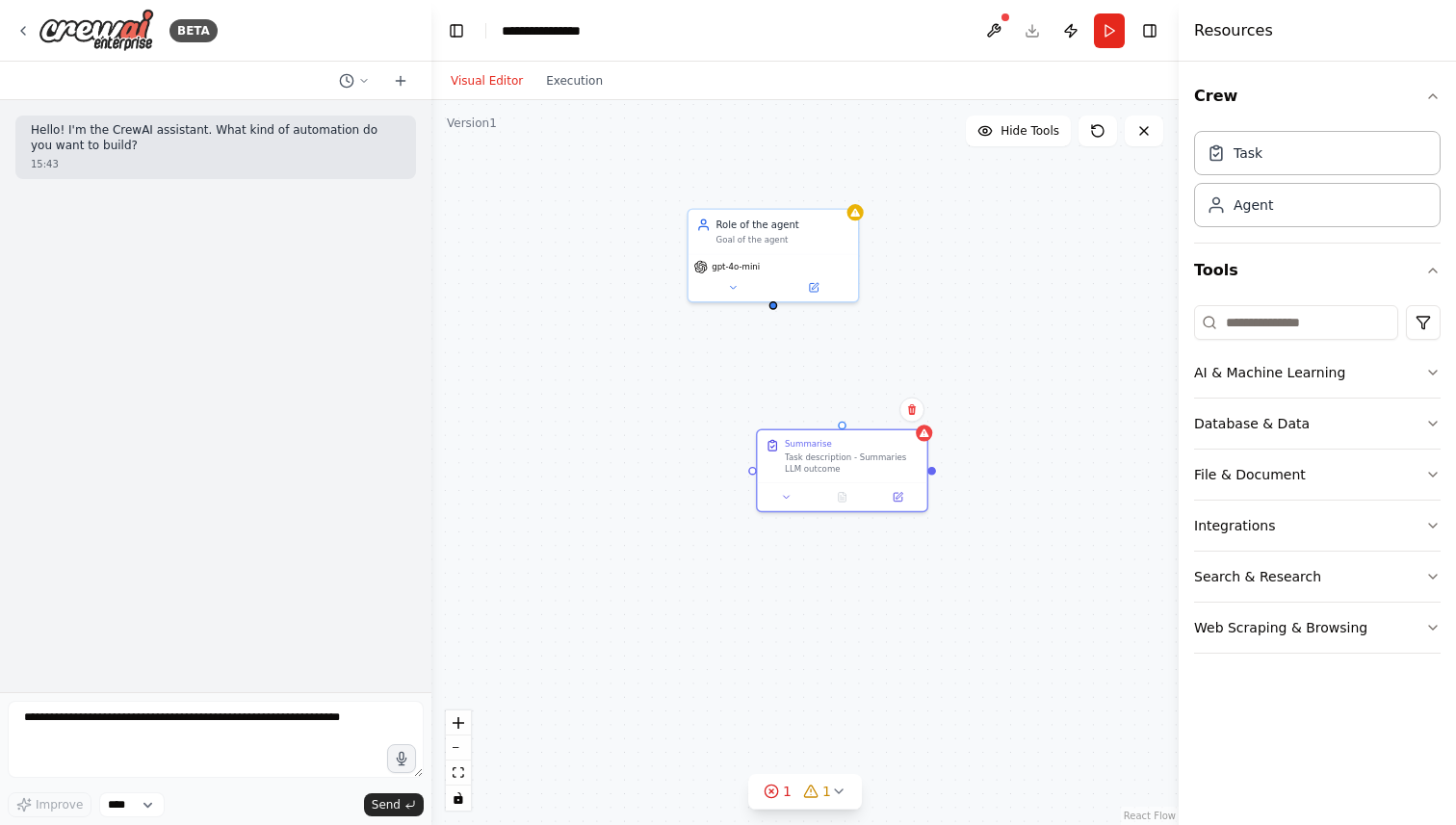
drag, startPoint x: 802, startPoint y: 320, endPoint x: 775, endPoint y: 310, distance: 28.8
click at [775, 310] on div "Role of the agent Goal of the agent gpt-4o-mini Summarise Task description - Su…" at bounding box center [805, 462] width 747 height 725
drag, startPoint x: 843, startPoint y: 425, endPoint x: 775, endPoint y: 304, distance: 138.8
click at [775, 304] on div "Role of the agent Goal of the agent gpt-4o-mini Summarise Task description - Su…" at bounding box center [789, 329] width 535 height 519
click at [976, 312] on div ".deletable-edge-delete-btn { width: 20px; height: 20px; border: 0px solid #ffff…" at bounding box center [805, 462] width 747 height 725
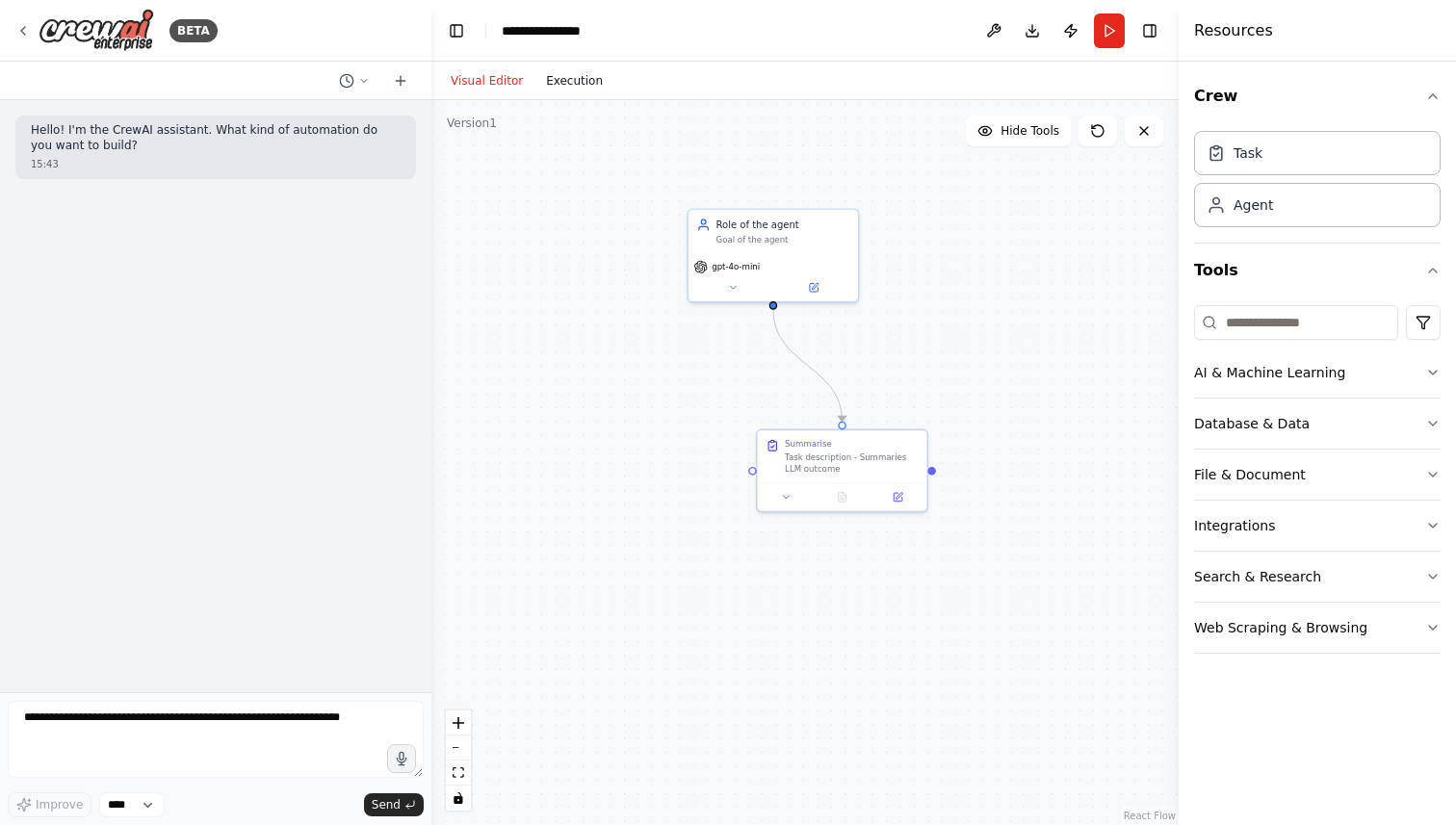
click at [565, 85] on button "Execution" at bounding box center [574, 80] width 80 height 23
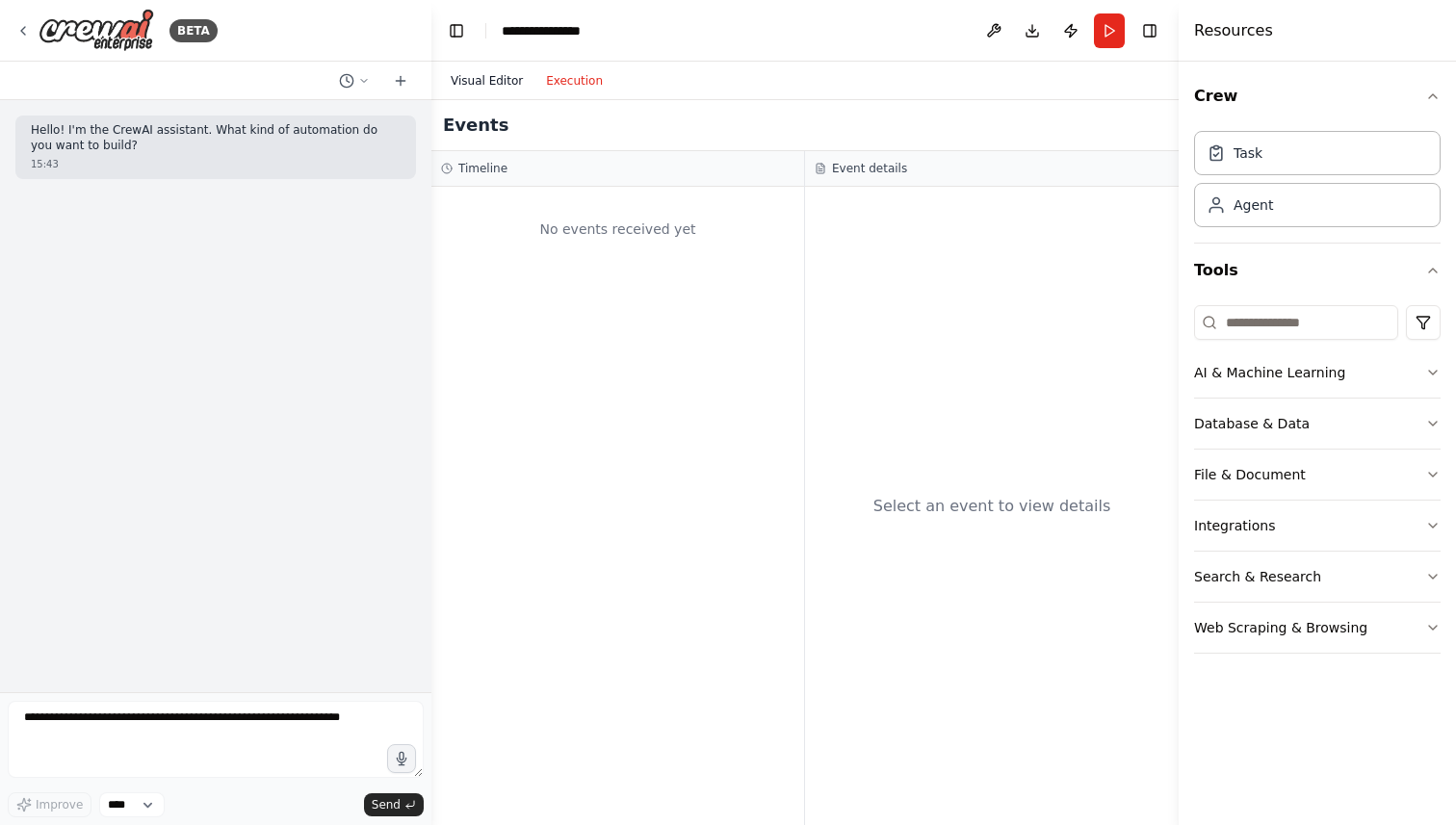
click at [491, 81] on button "Visual Editor" at bounding box center [486, 80] width 95 height 23
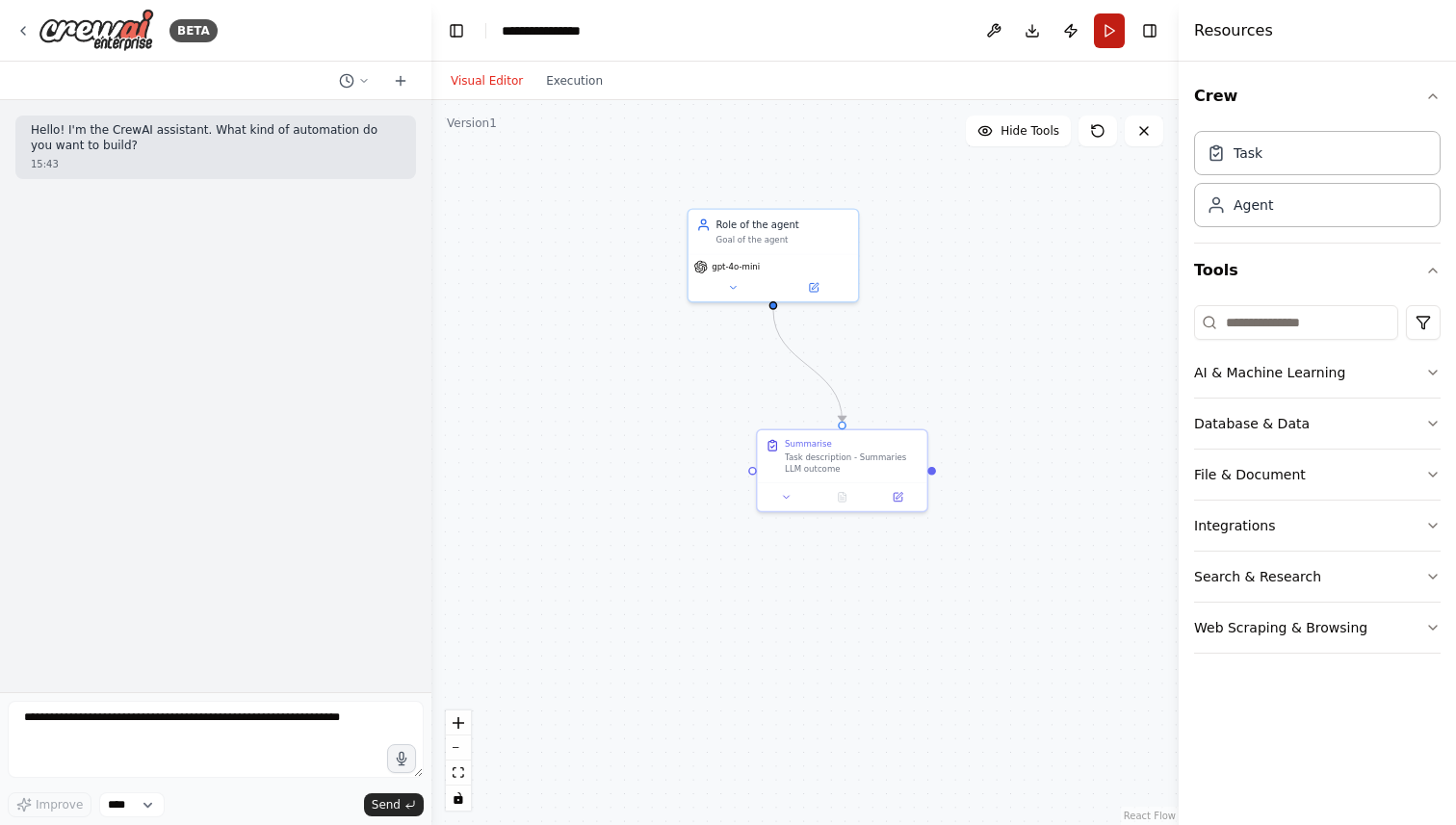
click at [1112, 32] on button "Run" at bounding box center [1108, 31] width 31 height 35
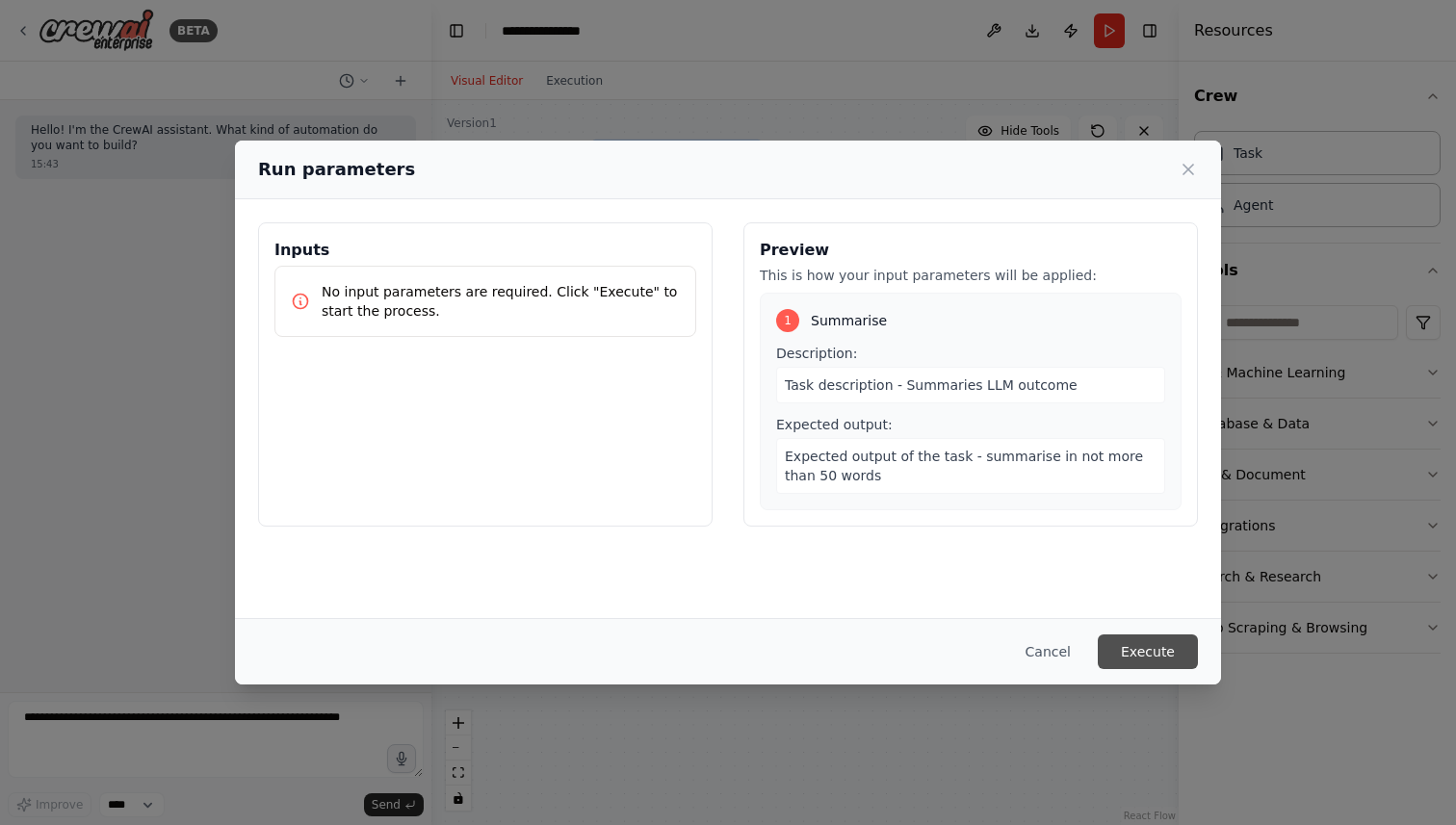
click at [1127, 647] on button "Execute" at bounding box center [1147, 651] width 100 height 35
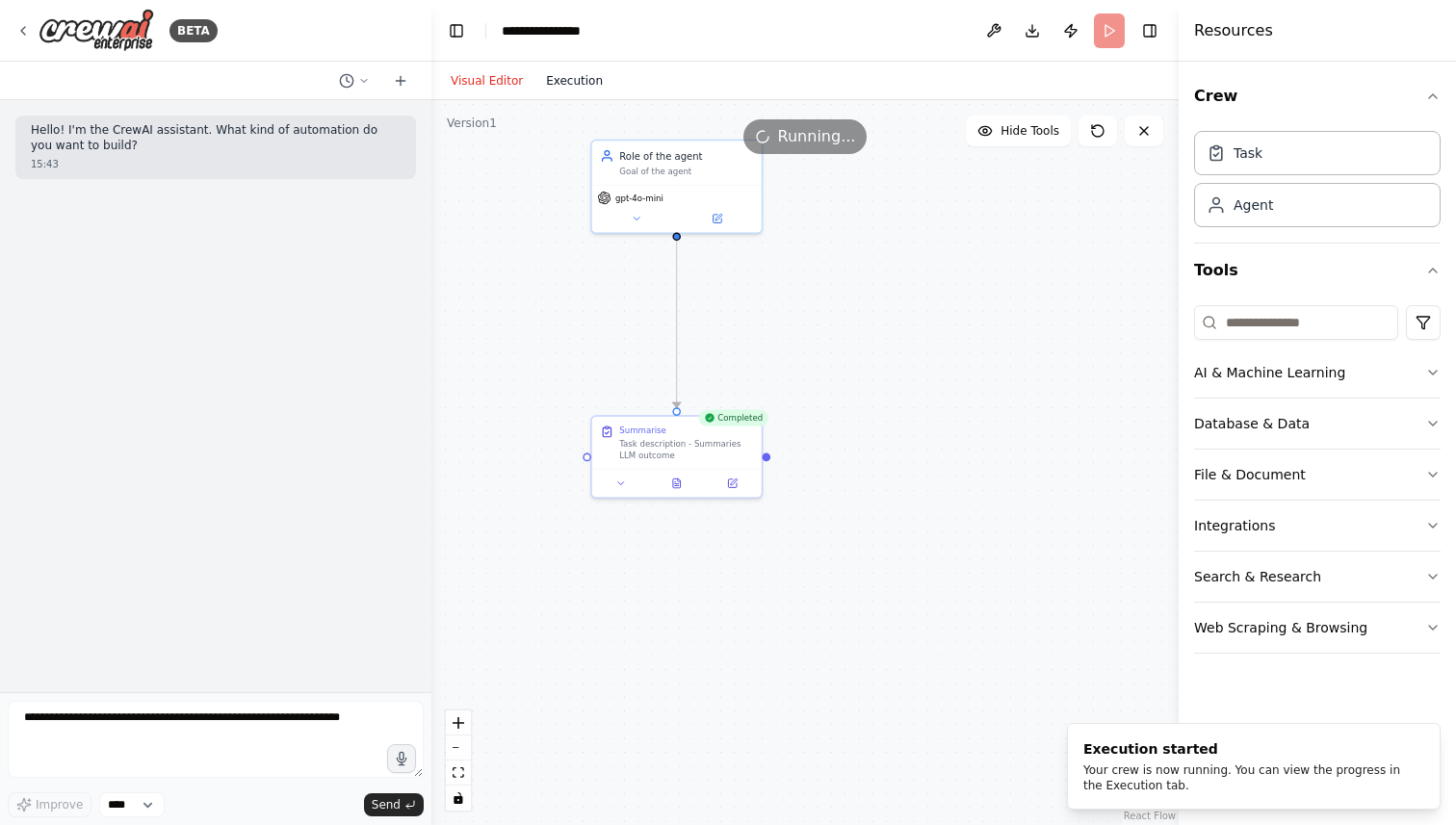
click at [560, 69] on button "Execution" at bounding box center [574, 80] width 80 height 23
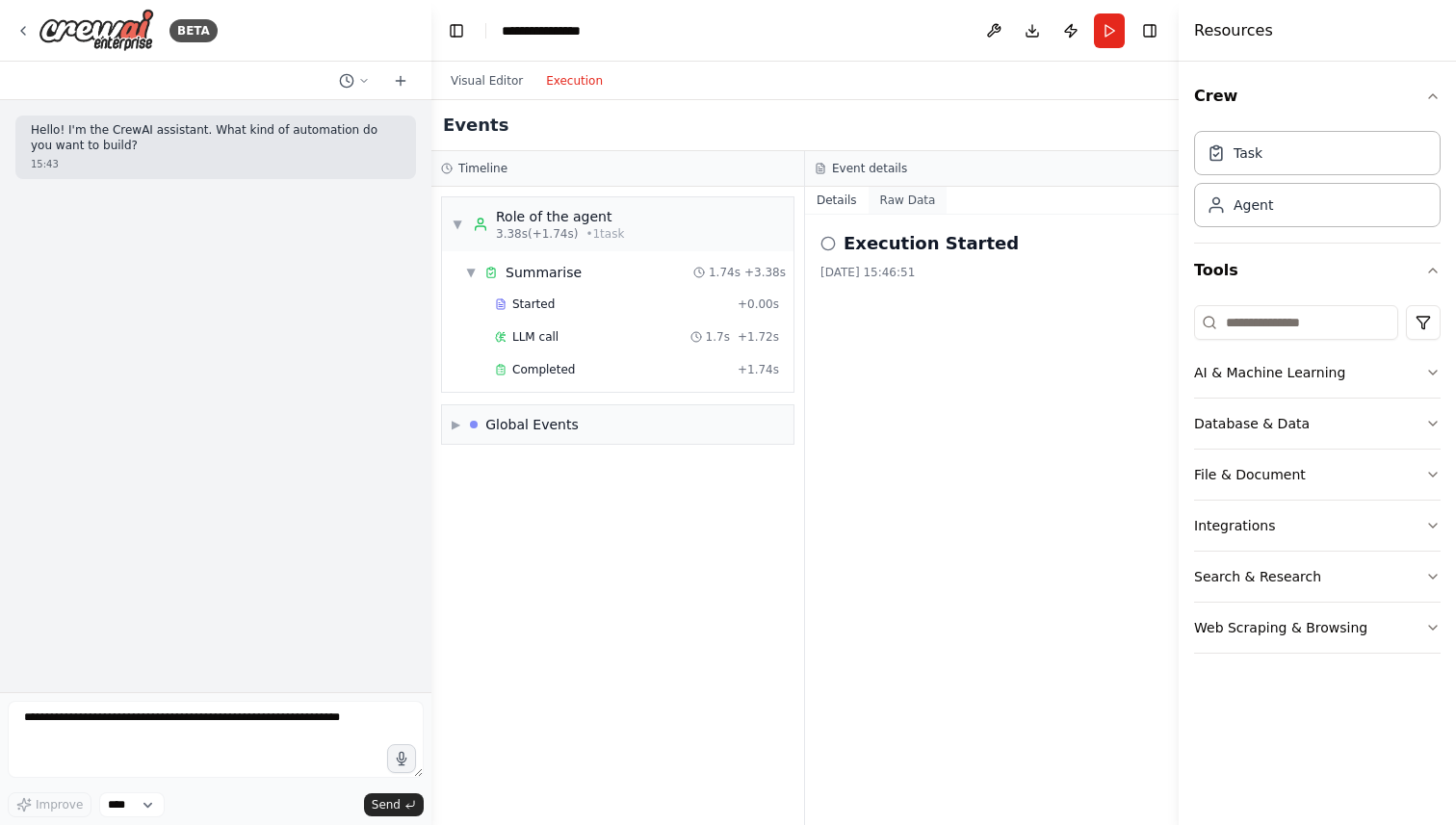
click at [916, 200] on button "Raw Data" at bounding box center [908, 200] width 79 height 27
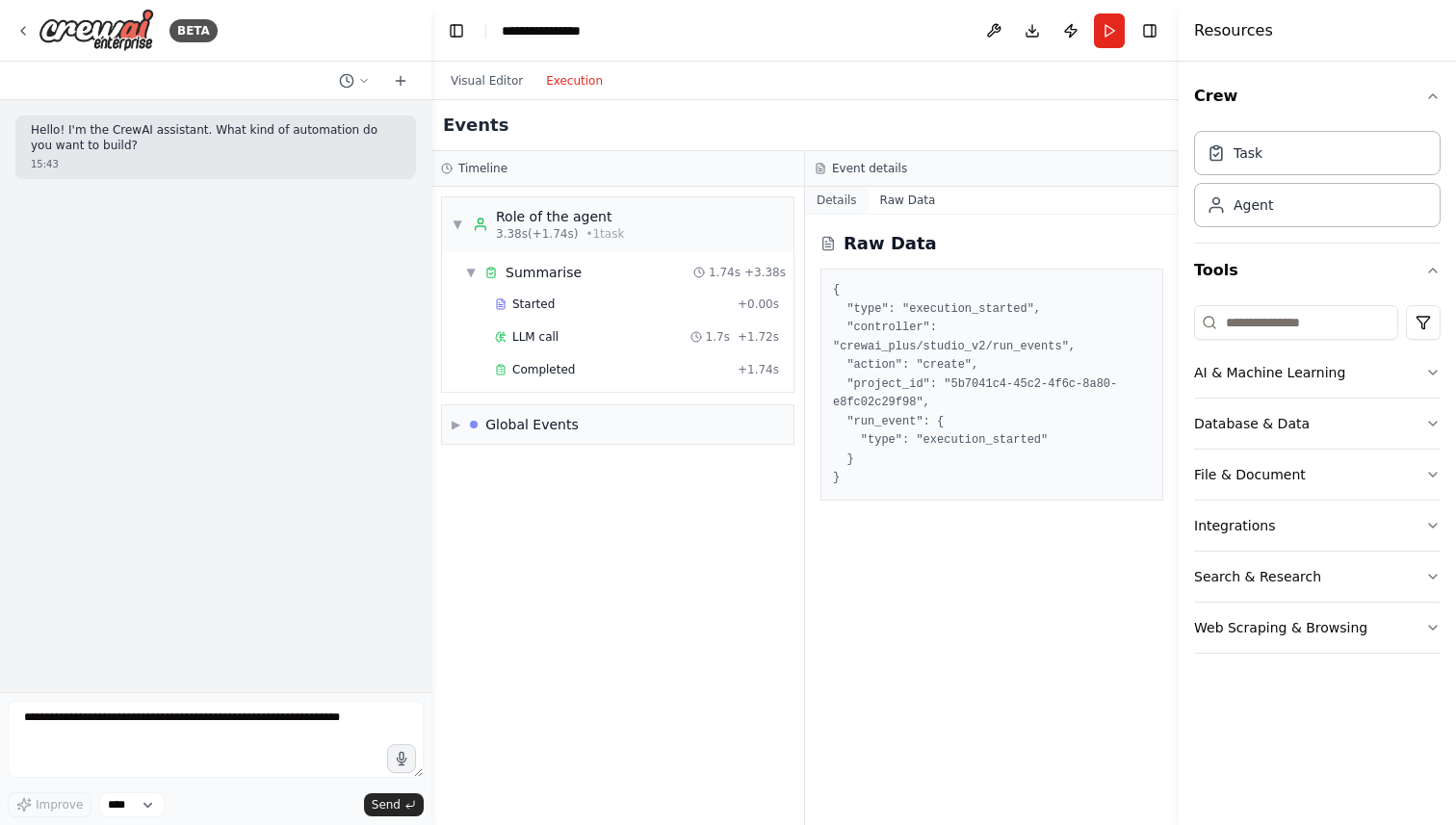
click at [829, 196] on button "Details" at bounding box center [837, 200] width 63 height 27
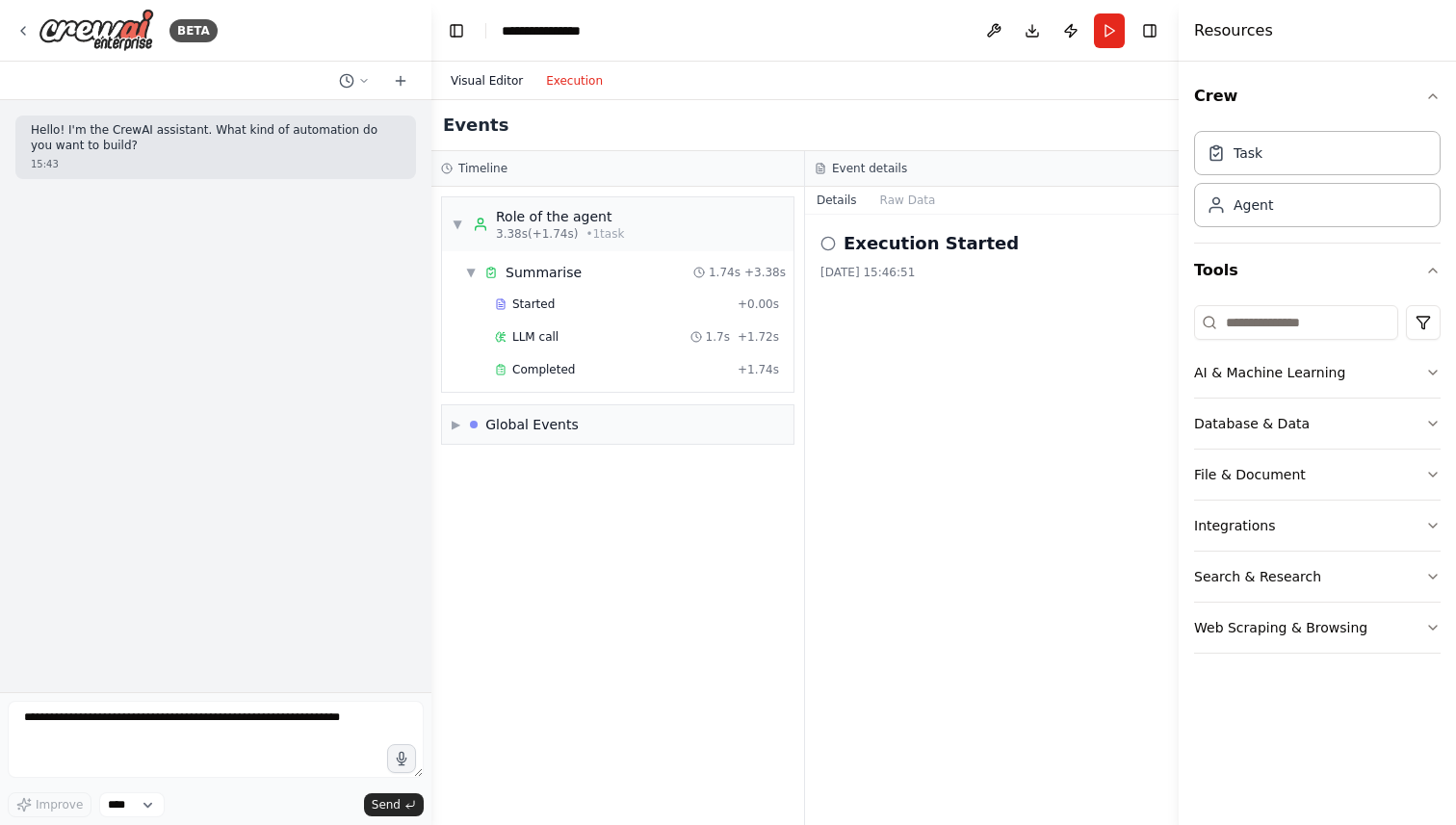
click at [483, 83] on button "Visual Editor" at bounding box center [486, 80] width 95 height 23
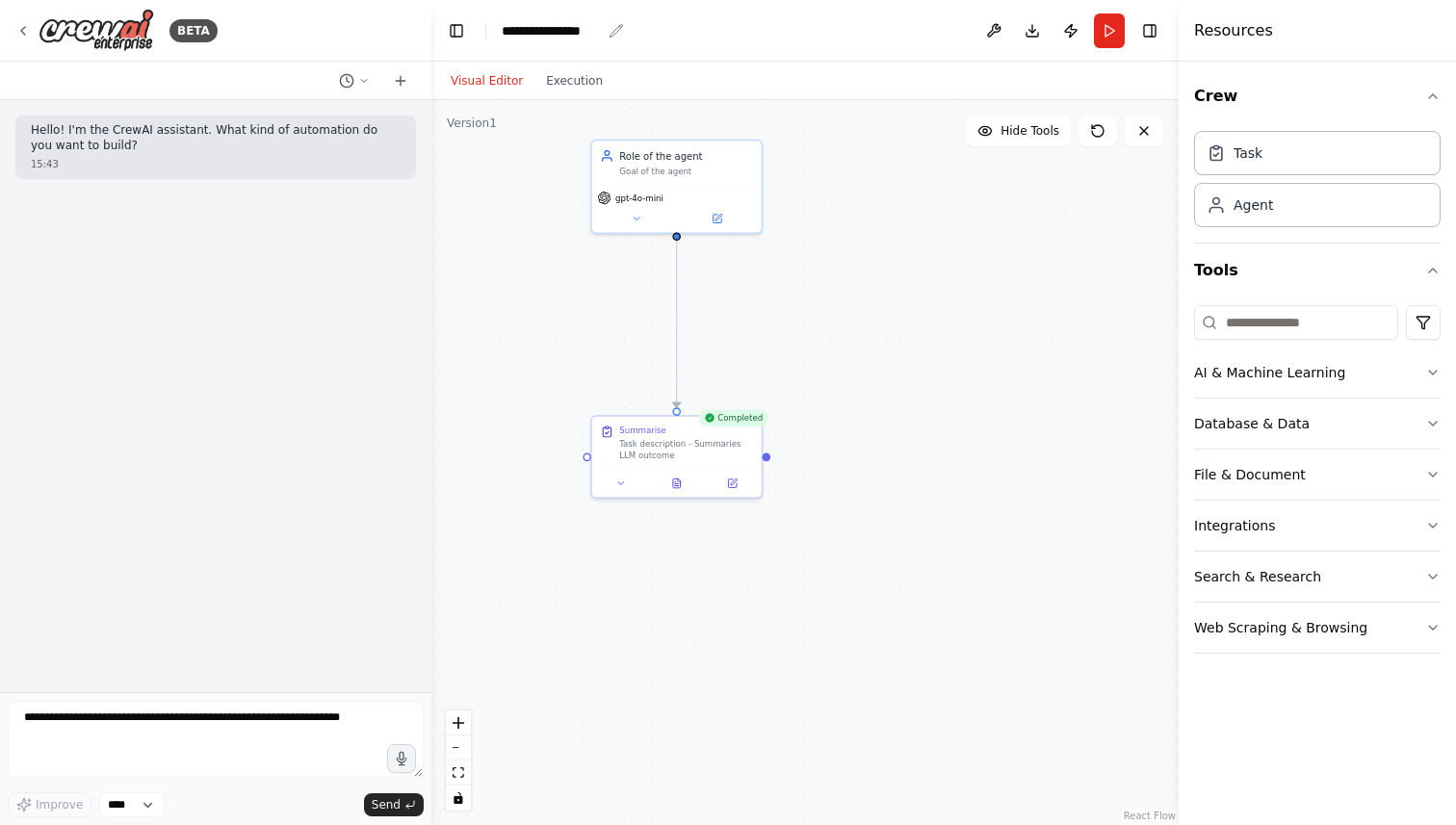
click at [579, 31] on div "**********" at bounding box center [551, 30] width 99 height 19
click at [593, 36] on div "**********" at bounding box center [551, 30] width 99 height 19
click at [605, 31] on div "**********" at bounding box center [574, 30] width 144 height 19
click at [569, 23] on div "**********" at bounding box center [574, 30] width 144 height 19
click at [536, 240] on div ".deletable-edge-delete-btn { width: 20px; height: 20px; border: 0px solid #ffff…" at bounding box center [805, 462] width 747 height 725
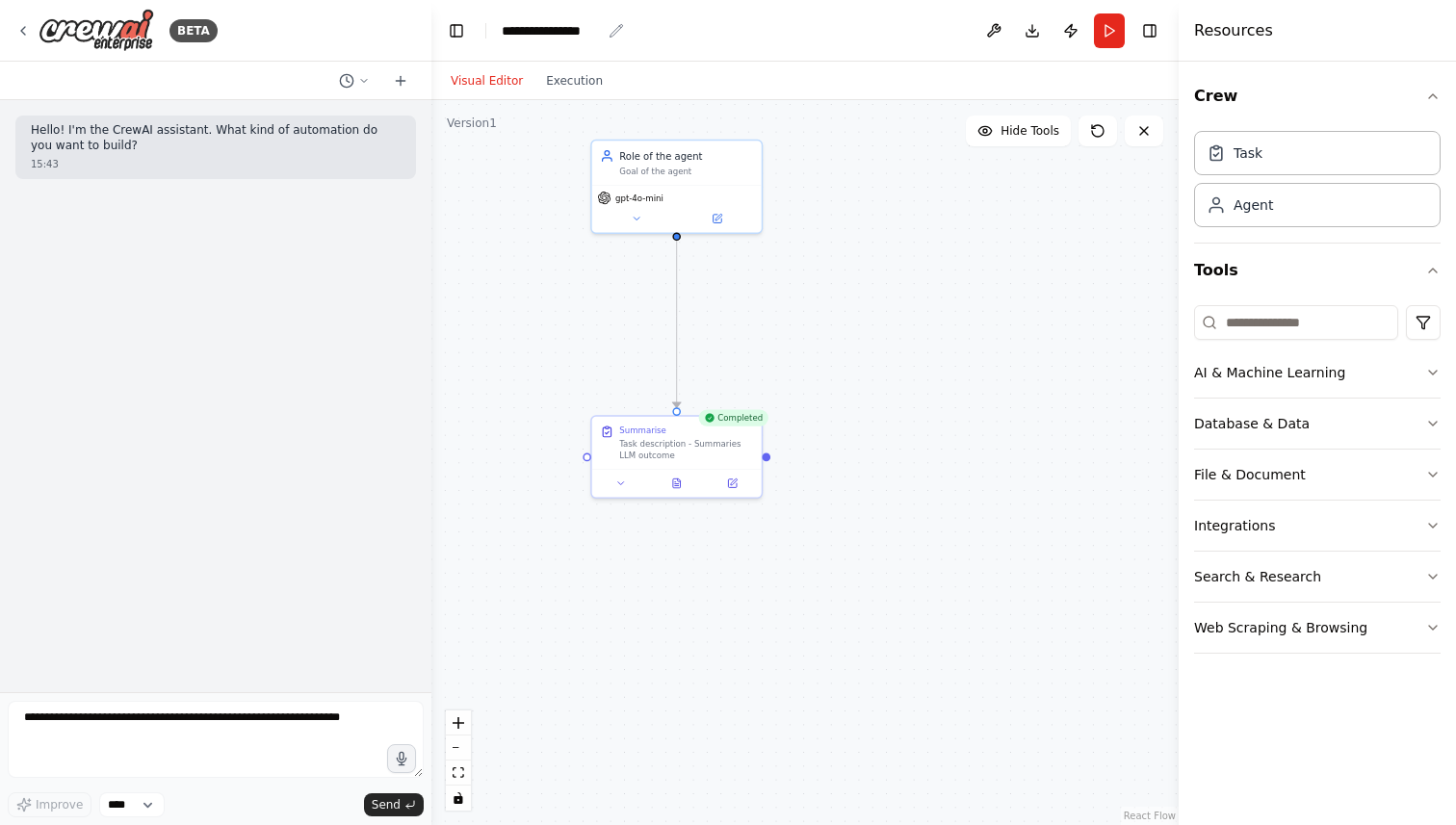
click at [614, 31] on icon "breadcrumb" at bounding box center [616, 30] width 13 height 13
drag, startPoint x: 507, startPoint y: 30, endPoint x: 600, endPoint y: 27, distance: 93.0
click at [599, 27] on div "**********" at bounding box center [551, 30] width 99 height 19
click at [588, 29] on div "**********" at bounding box center [574, 30] width 144 height 19
click at [586, 93] on div "Visual Editor Execution" at bounding box center [526, 80] width 175 height 39
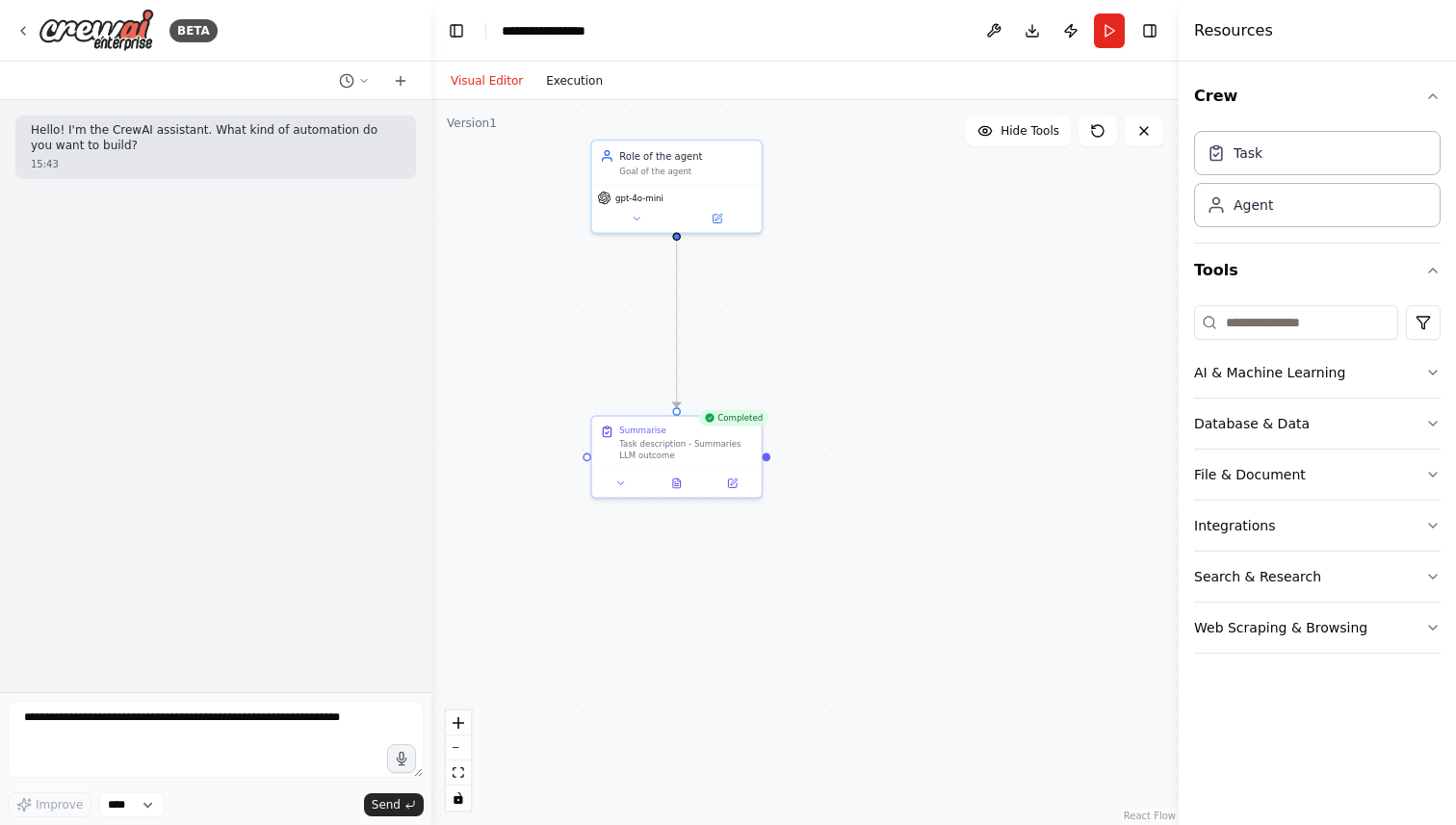
click at [578, 84] on button "Execution" at bounding box center [574, 80] width 80 height 23
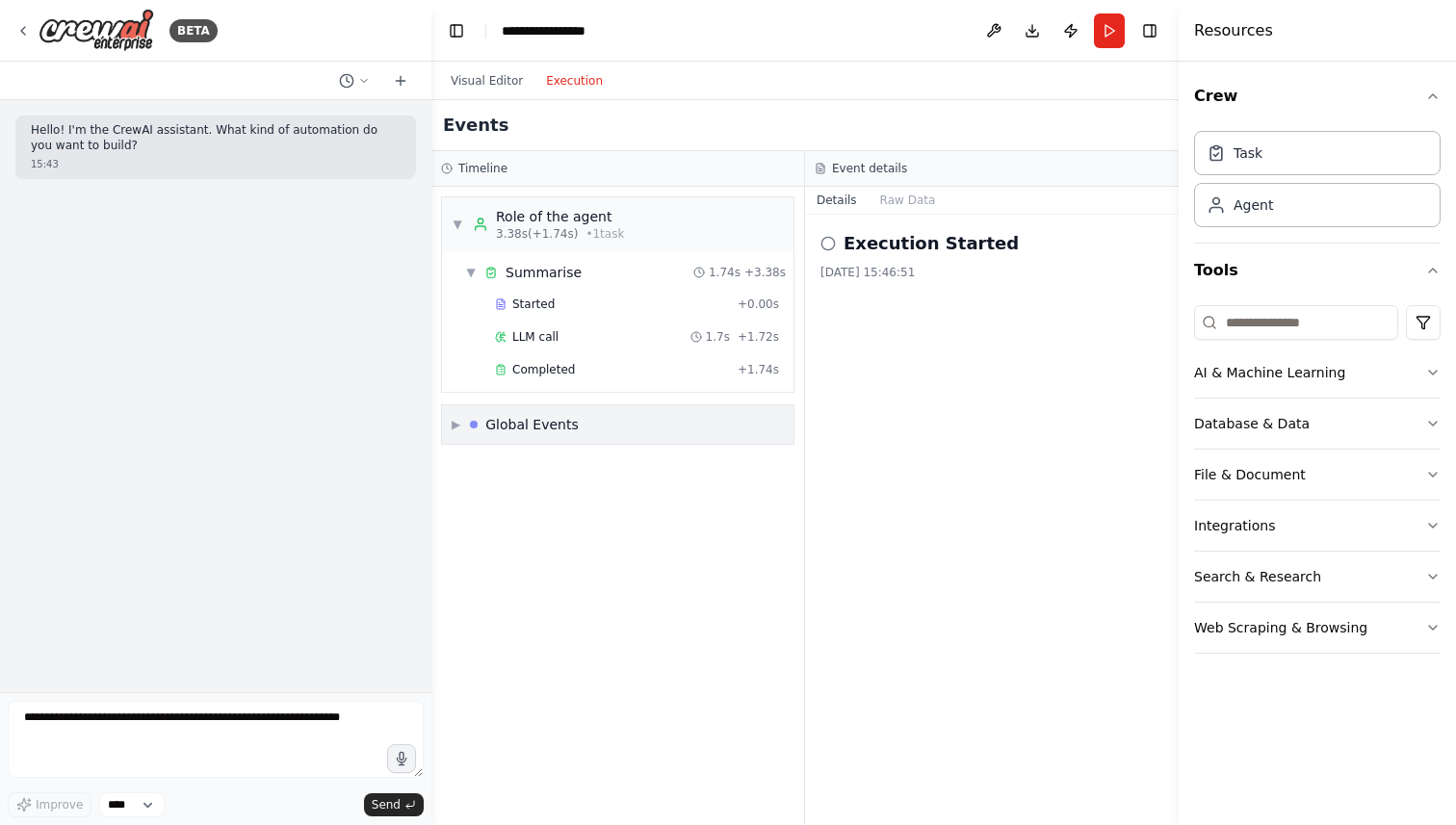
click at [457, 425] on span "▶" at bounding box center [455, 425] width 9 height 16
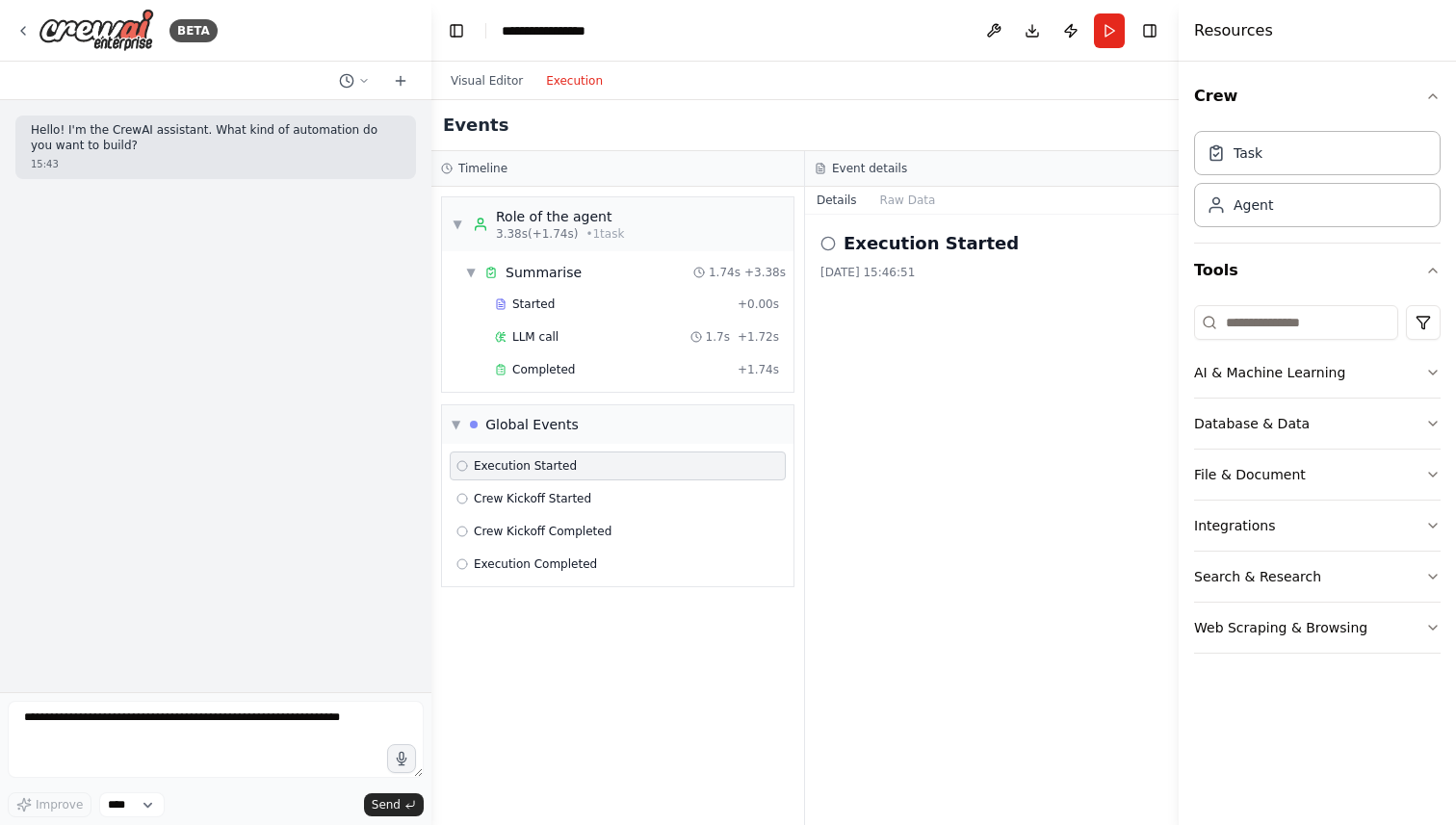
click at [480, 93] on div "Visual Editor Execution" at bounding box center [526, 80] width 175 height 39
click at [475, 85] on button "Visual Editor" at bounding box center [486, 80] width 95 height 23
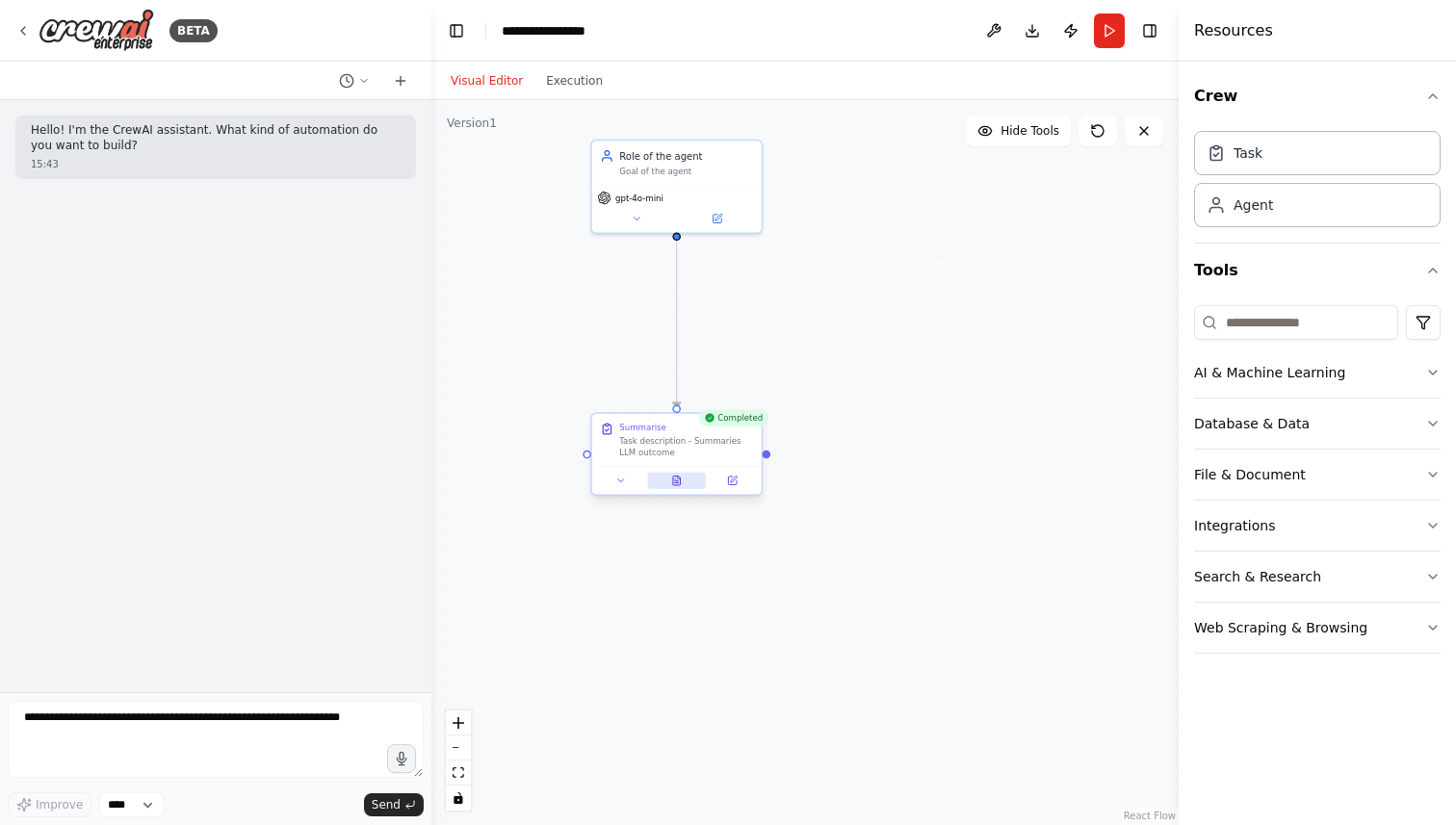
click at [681, 478] on icon at bounding box center [676, 479] width 11 height 11
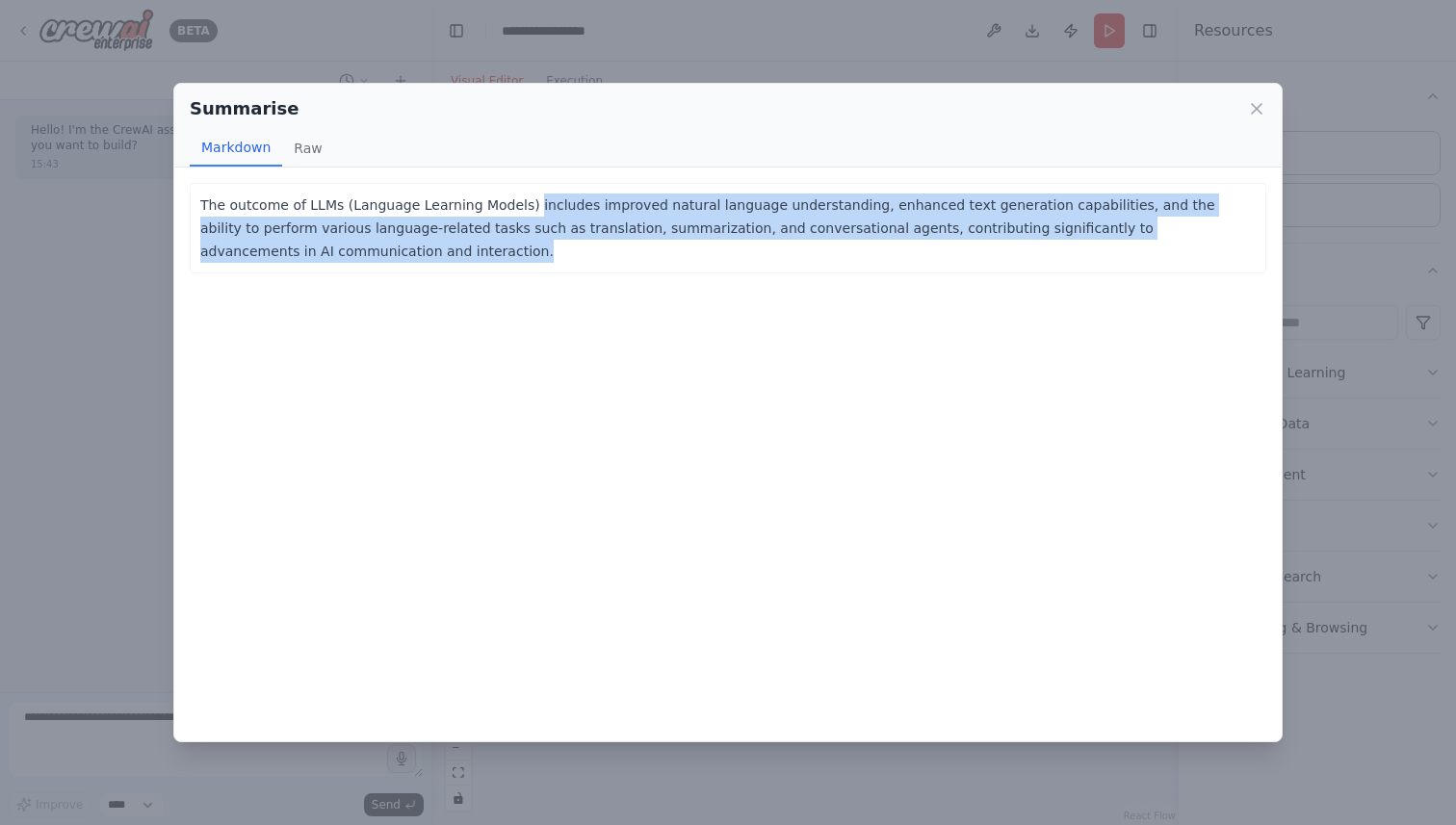
drag, startPoint x: 521, startPoint y: 204, endPoint x: 483, endPoint y: 243, distance: 54.5
click at [483, 241] on p "The outcome of LLMs (Language Learning Models) includes improved natural langua…" at bounding box center [728, 228] width 1055 height 69
click at [298, 140] on button "Raw" at bounding box center [308, 148] width 51 height 37
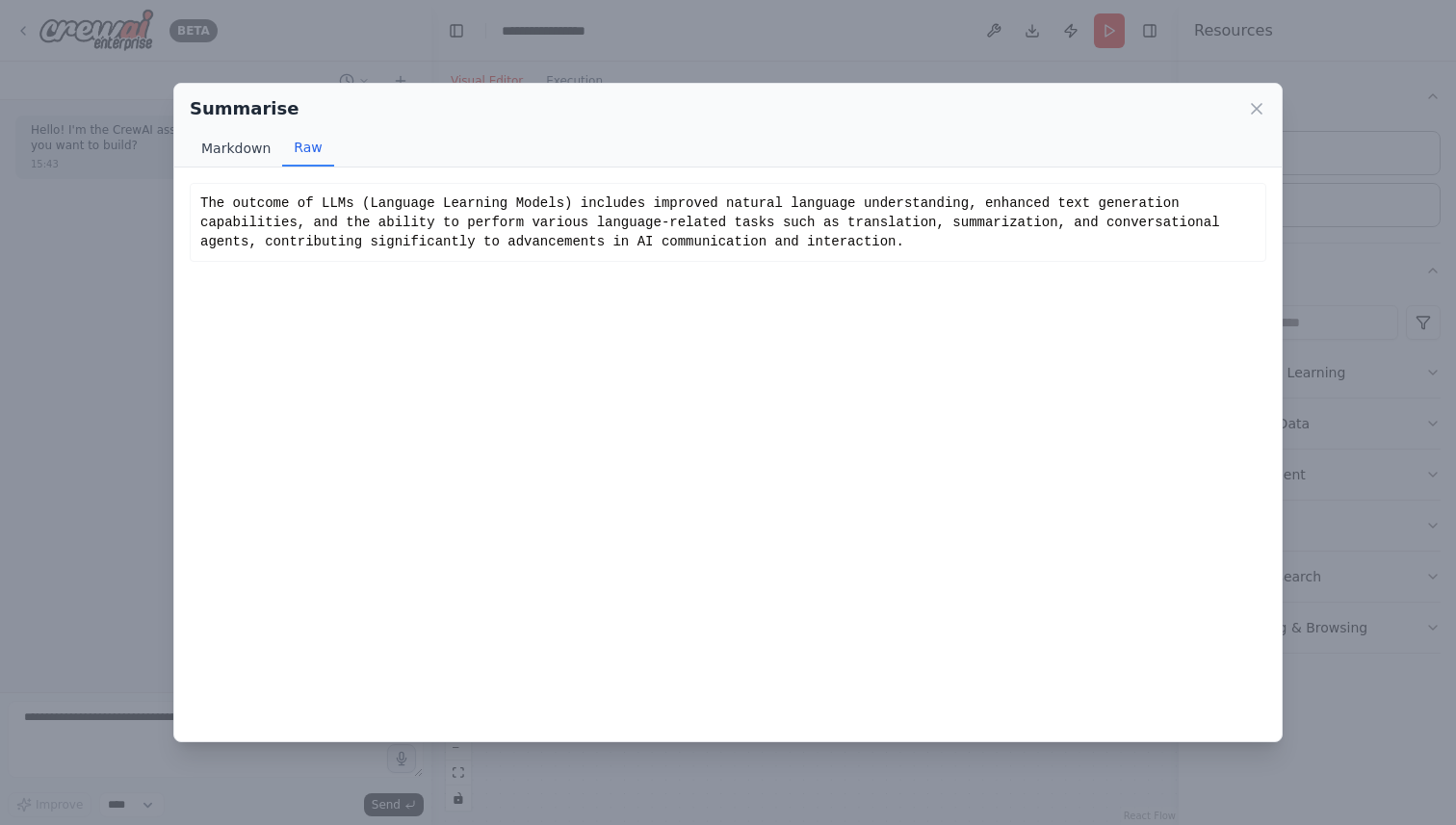
click at [237, 146] on button "Markdown" at bounding box center [236, 148] width 93 height 37
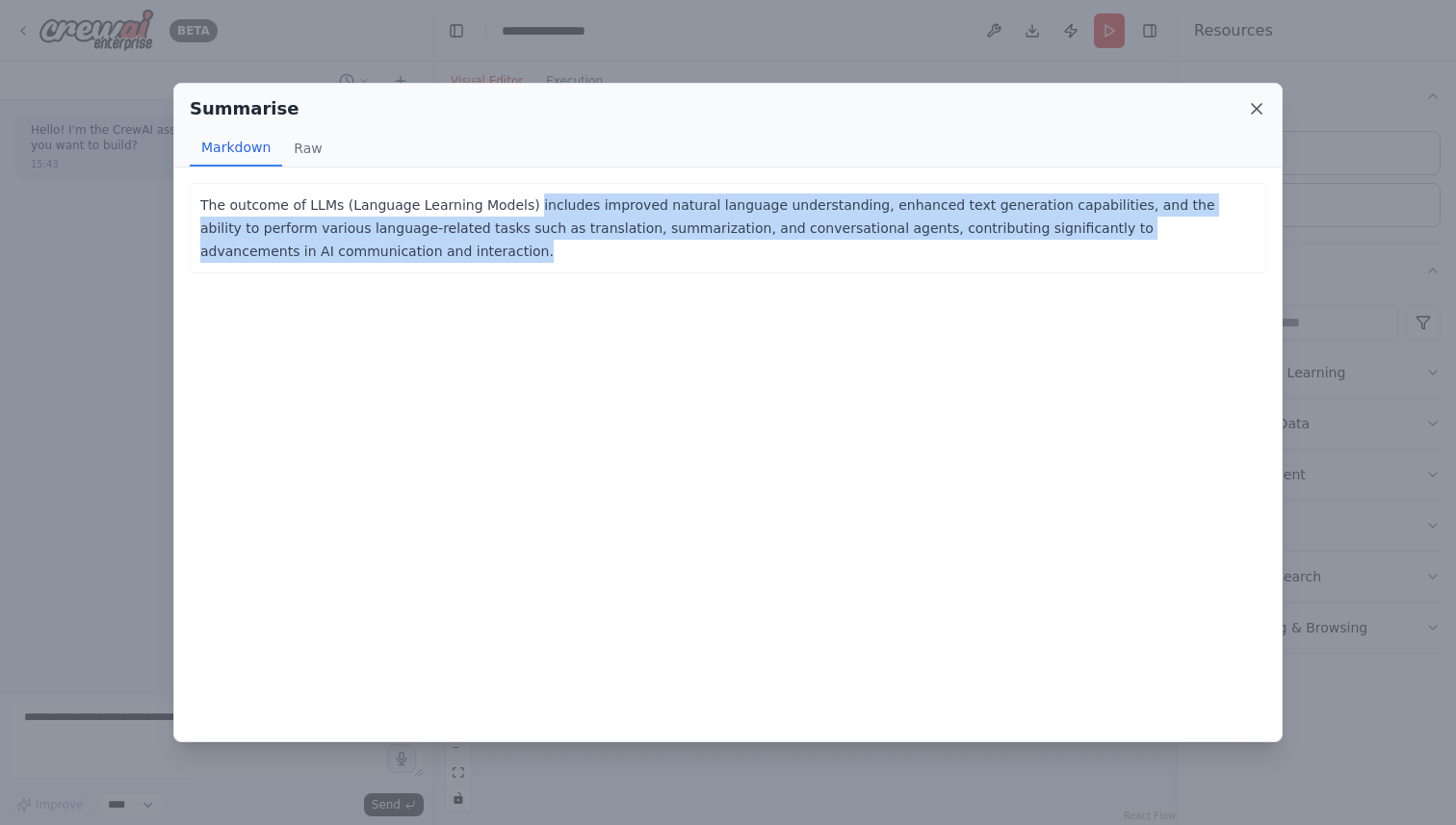
click at [1253, 108] on icon at bounding box center [1255, 108] width 19 height 19
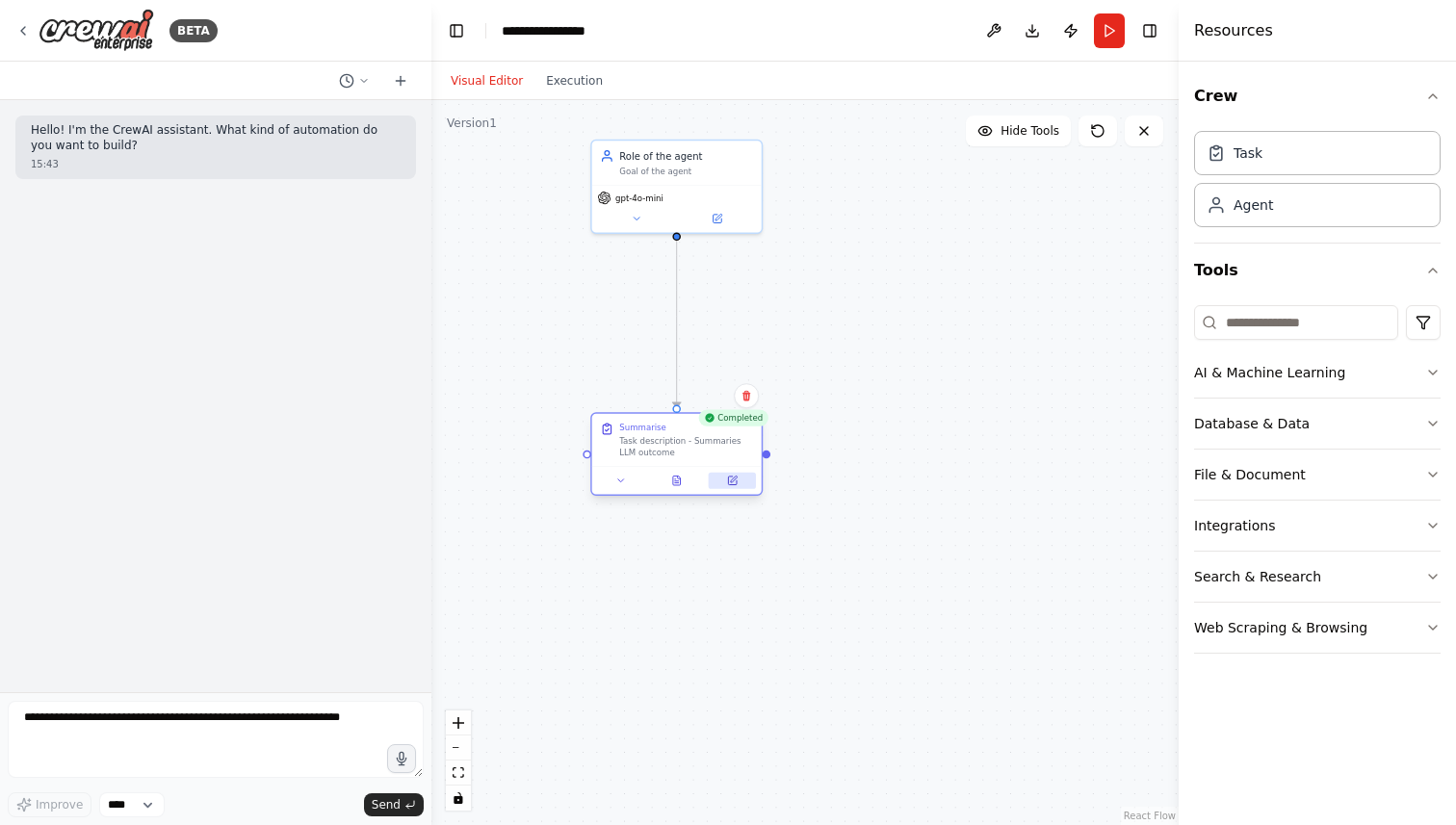
click at [738, 478] on button at bounding box center [732, 480] width 47 height 17
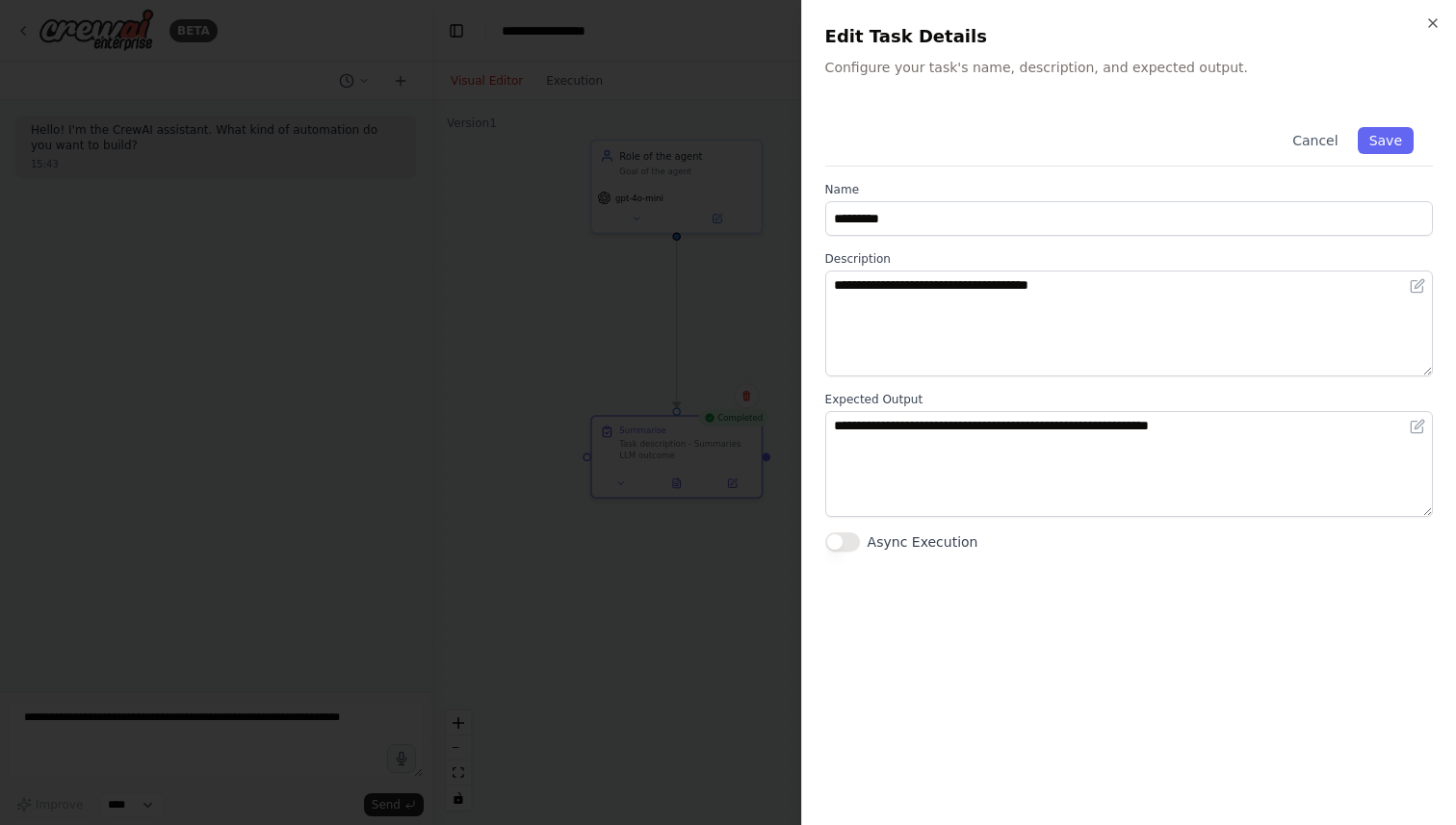
click at [718, 301] on div at bounding box center [728, 412] width 1456 height 825
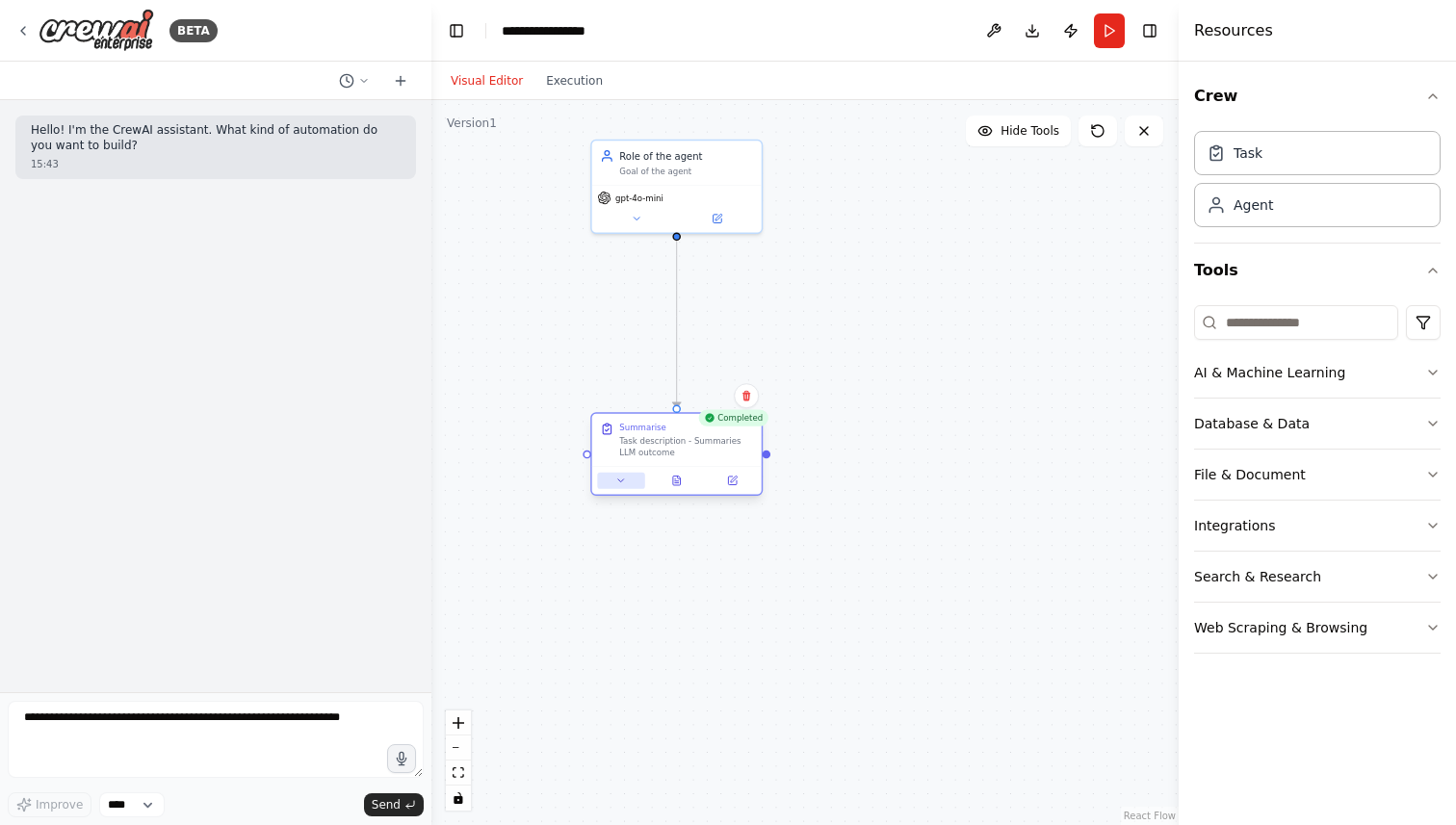
click at [623, 480] on icon at bounding box center [620, 479] width 11 height 11
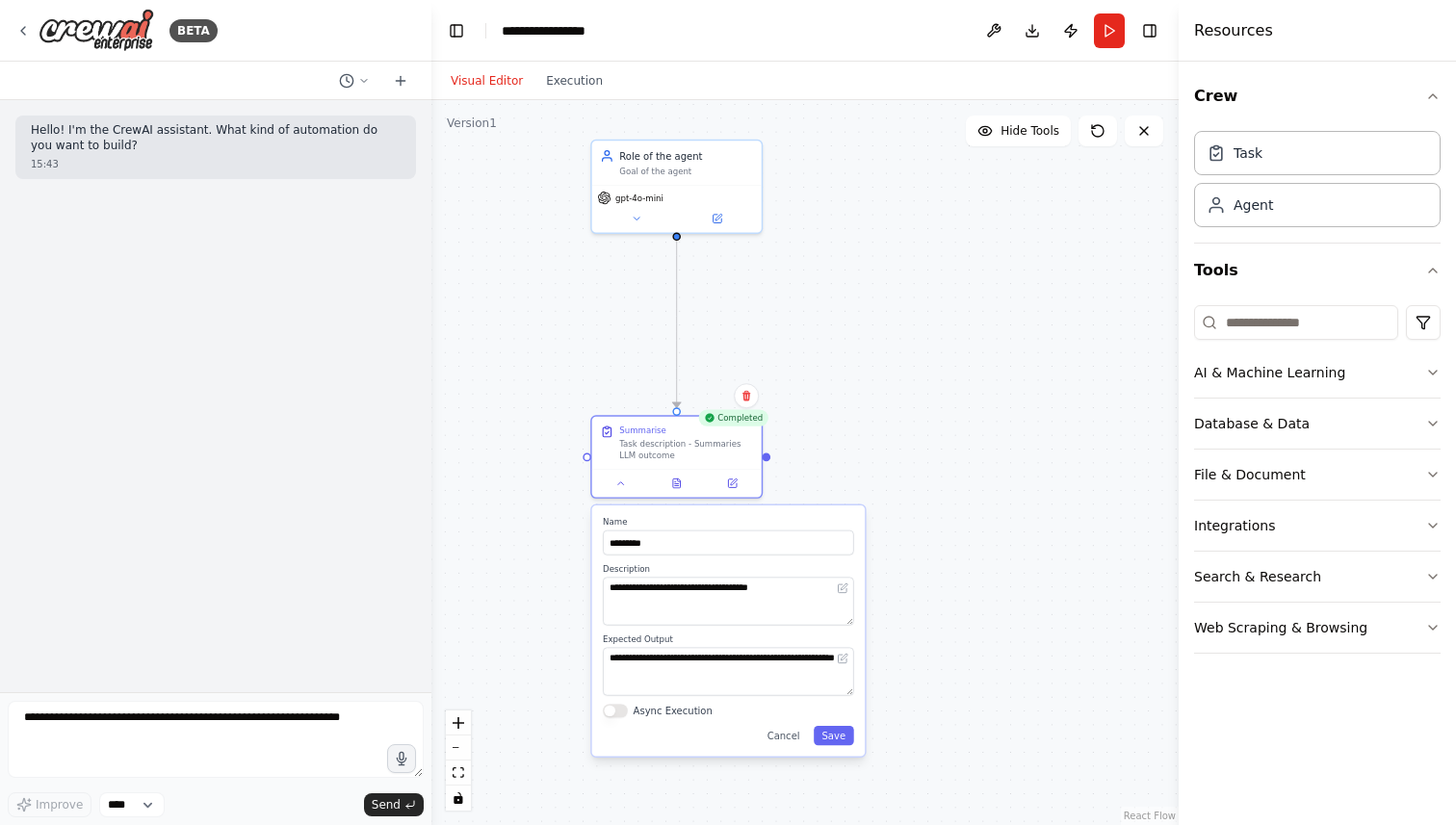
click at [879, 306] on div ".deletable-edge-delete-btn { width: 20px; height: 20px; border: 0px solid #ffff…" at bounding box center [805, 462] width 747 height 725
click at [753, 252] on div ".deletable-edge-delete-btn { width: 20px; height: 20px; border: 0px solid #ffff…" at bounding box center [805, 462] width 747 height 725
click at [715, 218] on icon at bounding box center [716, 215] width 9 height 9
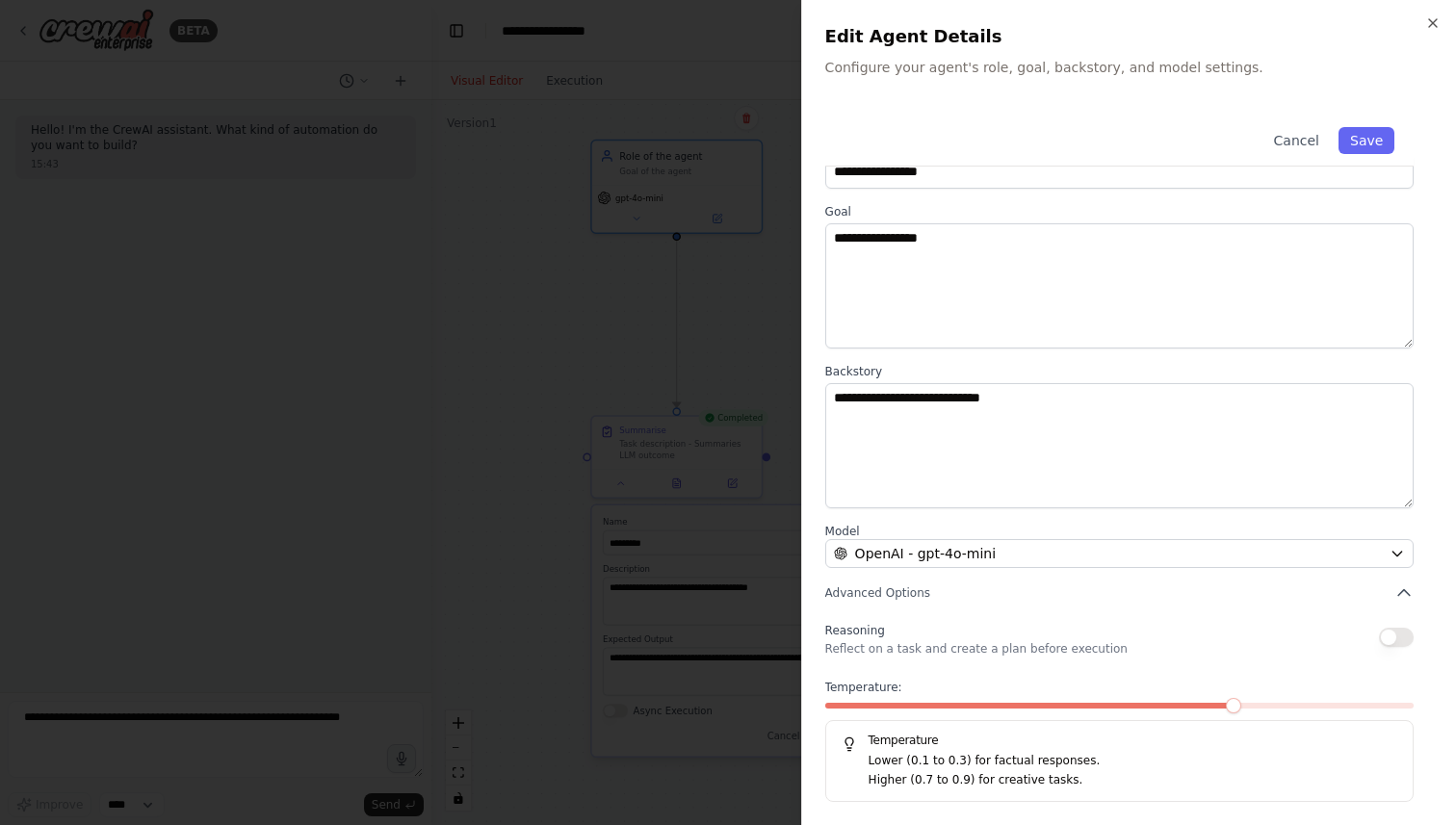
scroll to position [0, 0]
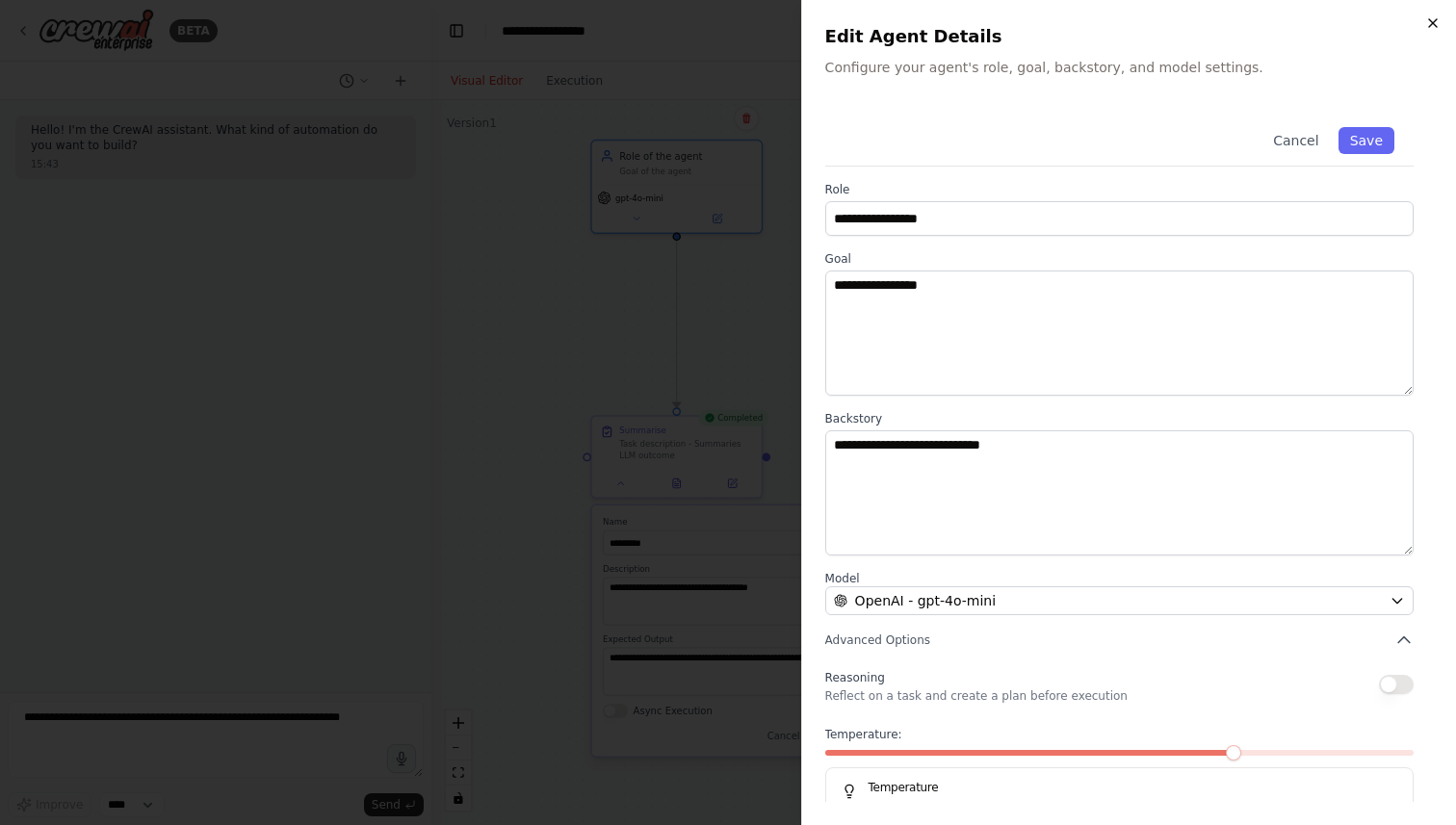
click at [1426, 25] on icon "button" at bounding box center [1432, 24] width 16 height 16
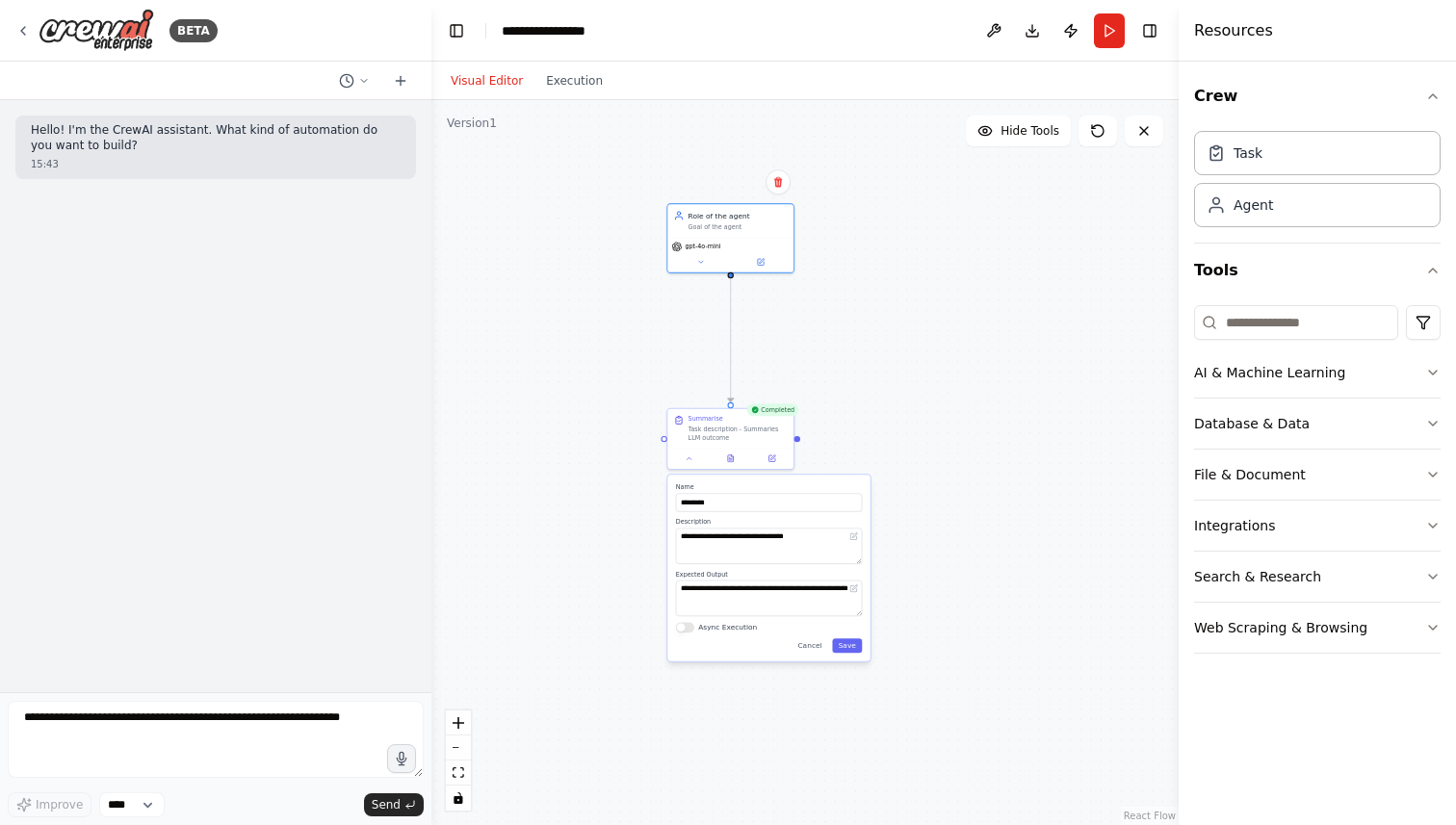
click at [886, 387] on div ".deletable-edge-delete-btn { width: 20px; height: 20px; border: 0px solid #ffff…" at bounding box center [805, 462] width 747 height 725
click at [554, 449] on div ".deletable-edge-delete-btn { width: 20px; height: 20px; border: 0px solid #ffff…" at bounding box center [805, 462] width 747 height 725
click at [1430, 370] on icon "button" at bounding box center [1432, 372] width 16 height 16
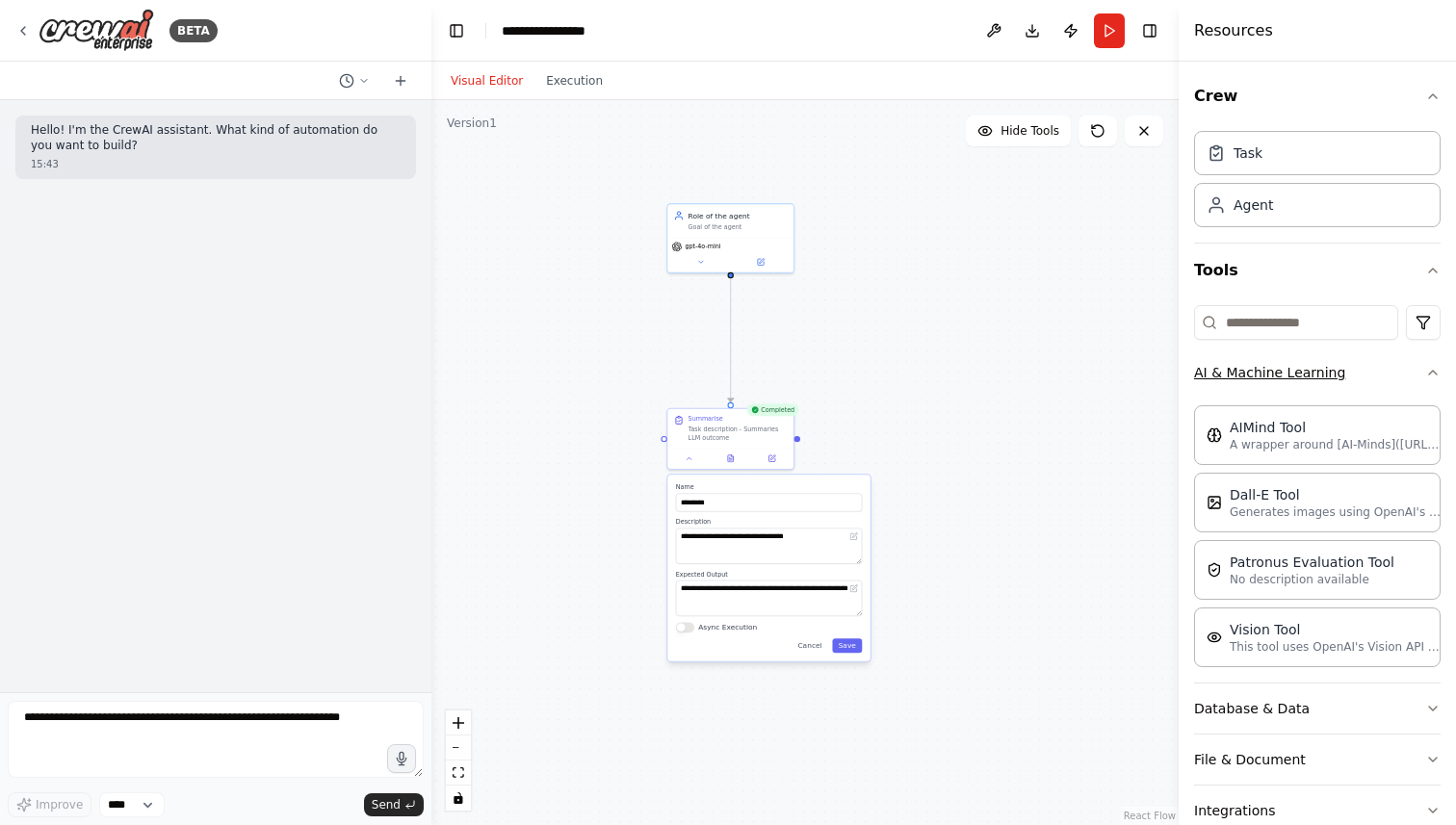
click at [1430, 370] on icon "button" at bounding box center [1432, 372] width 16 height 16
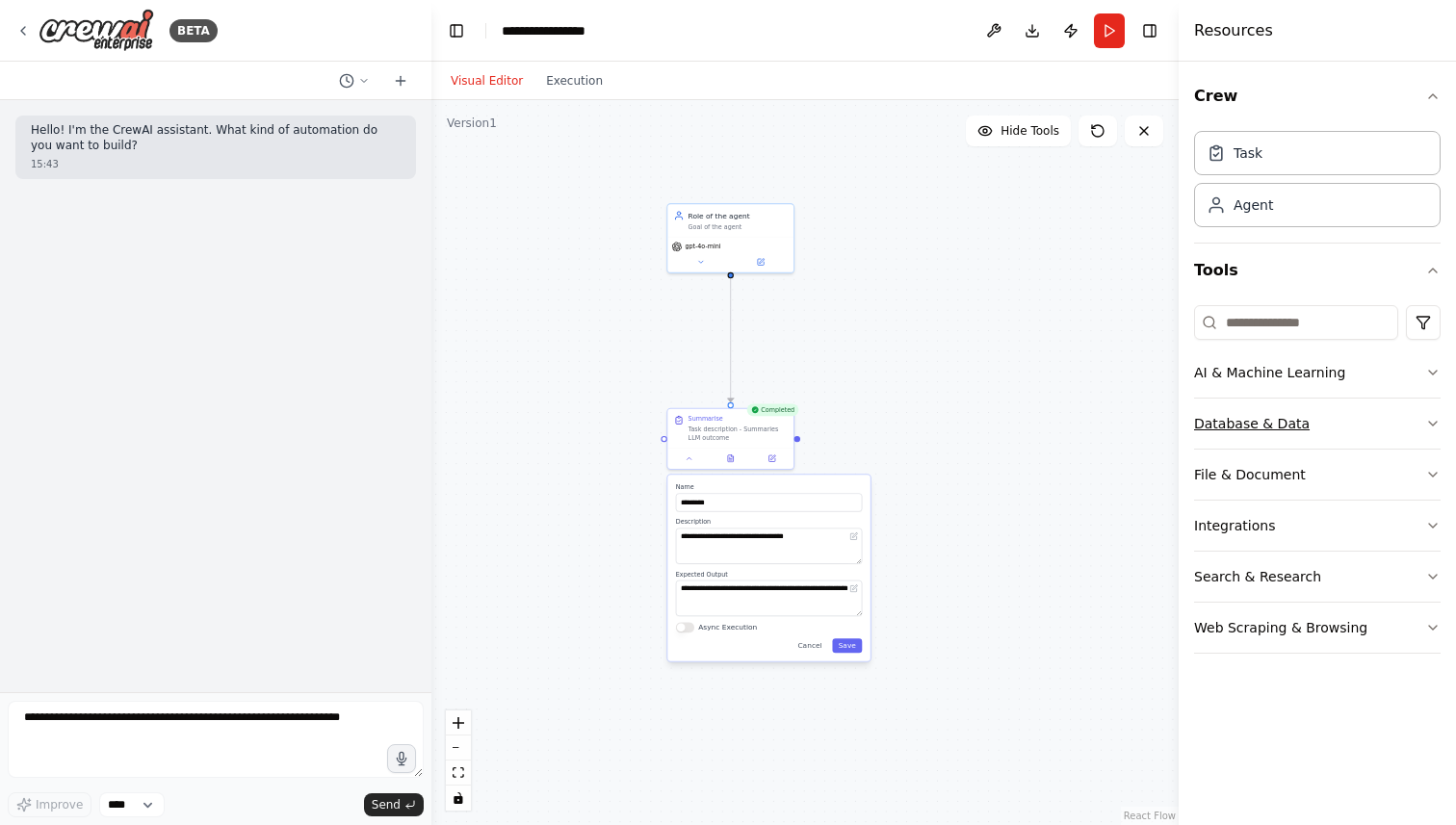
click at [1424, 416] on icon "button" at bounding box center [1432, 424] width 16 height 16
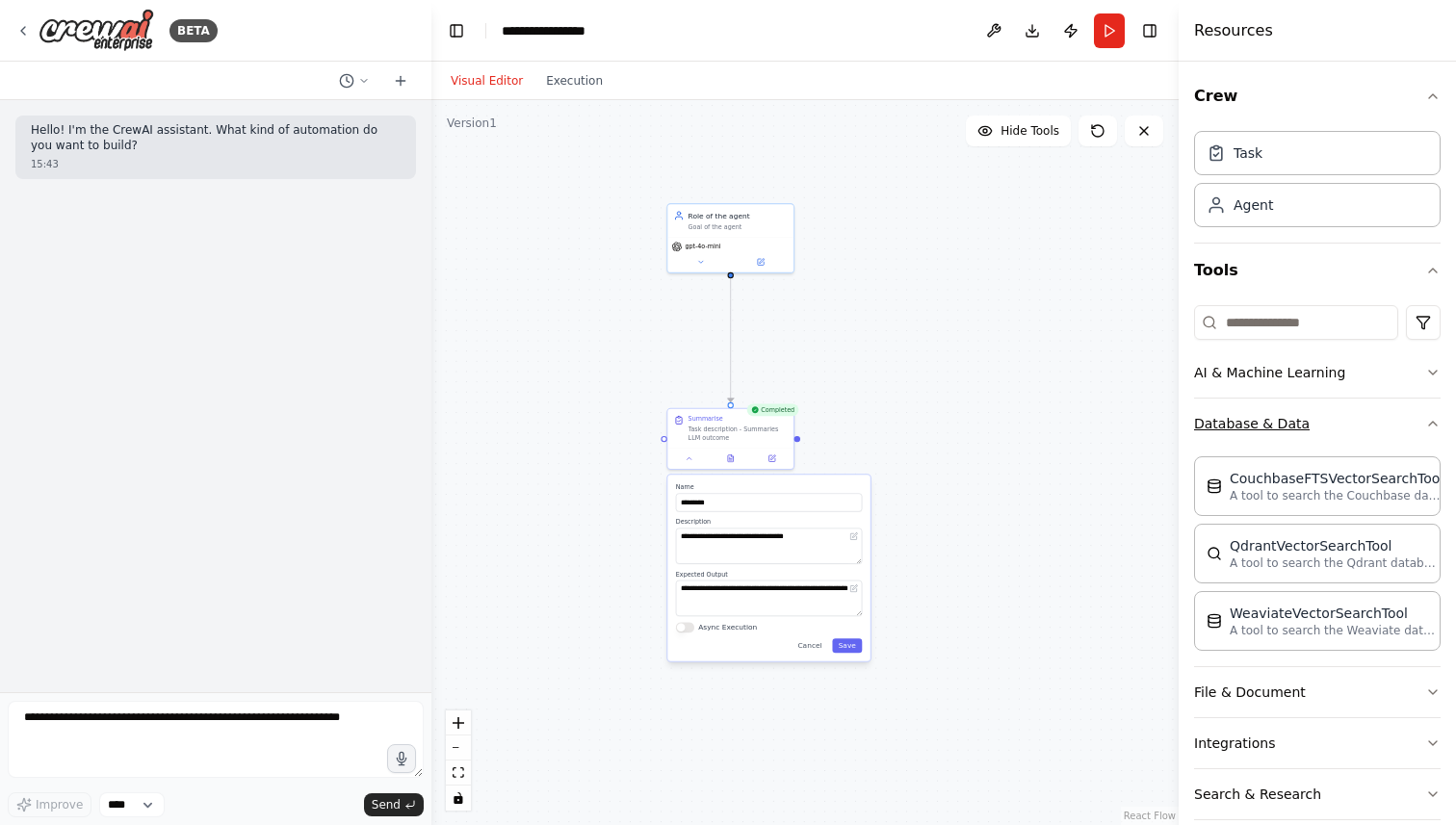
click at [1430, 425] on icon "button" at bounding box center [1432, 424] width 16 height 16
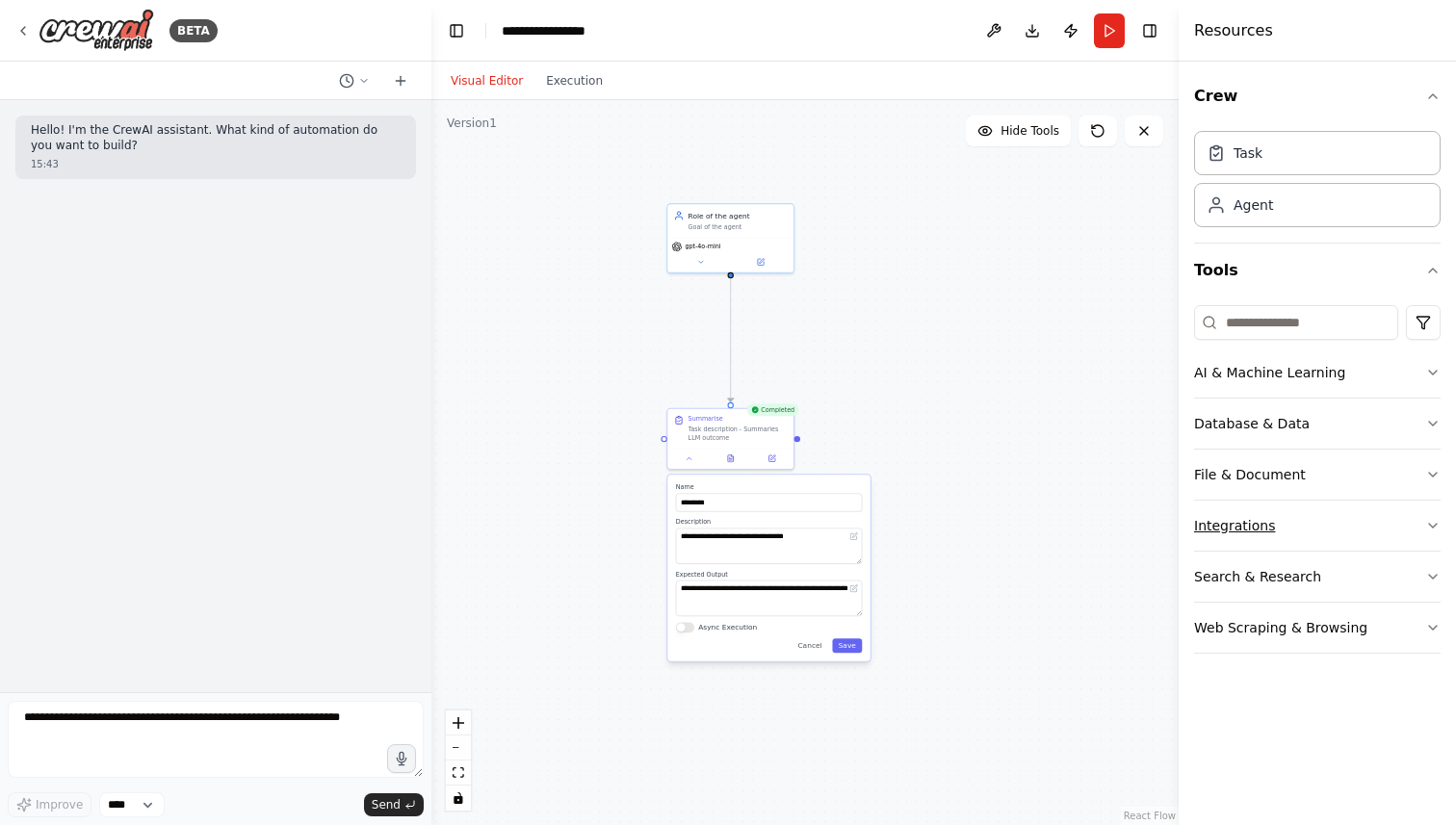
click at [1435, 522] on icon "button" at bounding box center [1432, 526] width 16 height 16
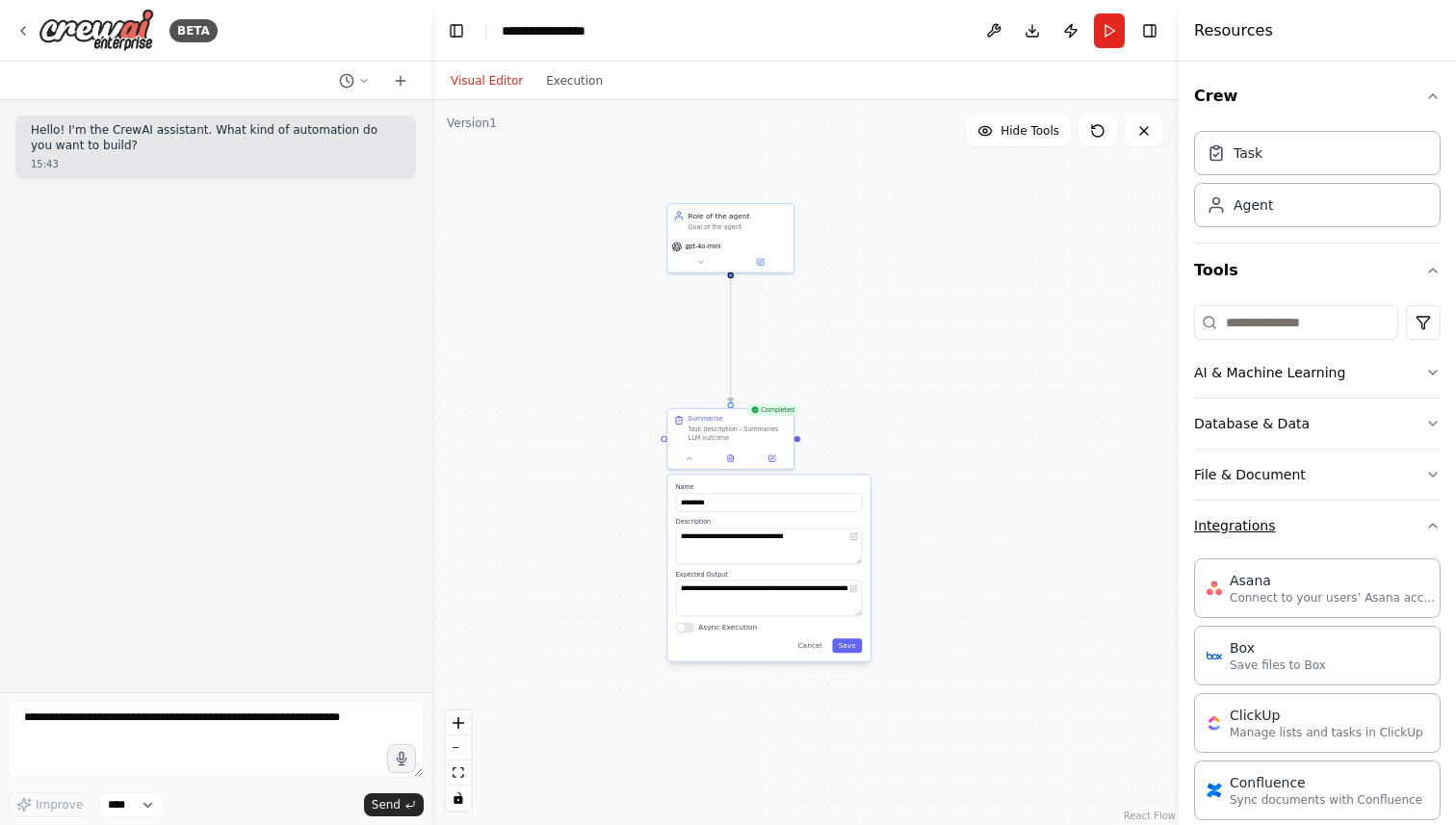
click at [1435, 522] on icon "button" at bounding box center [1432, 526] width 16 height 16
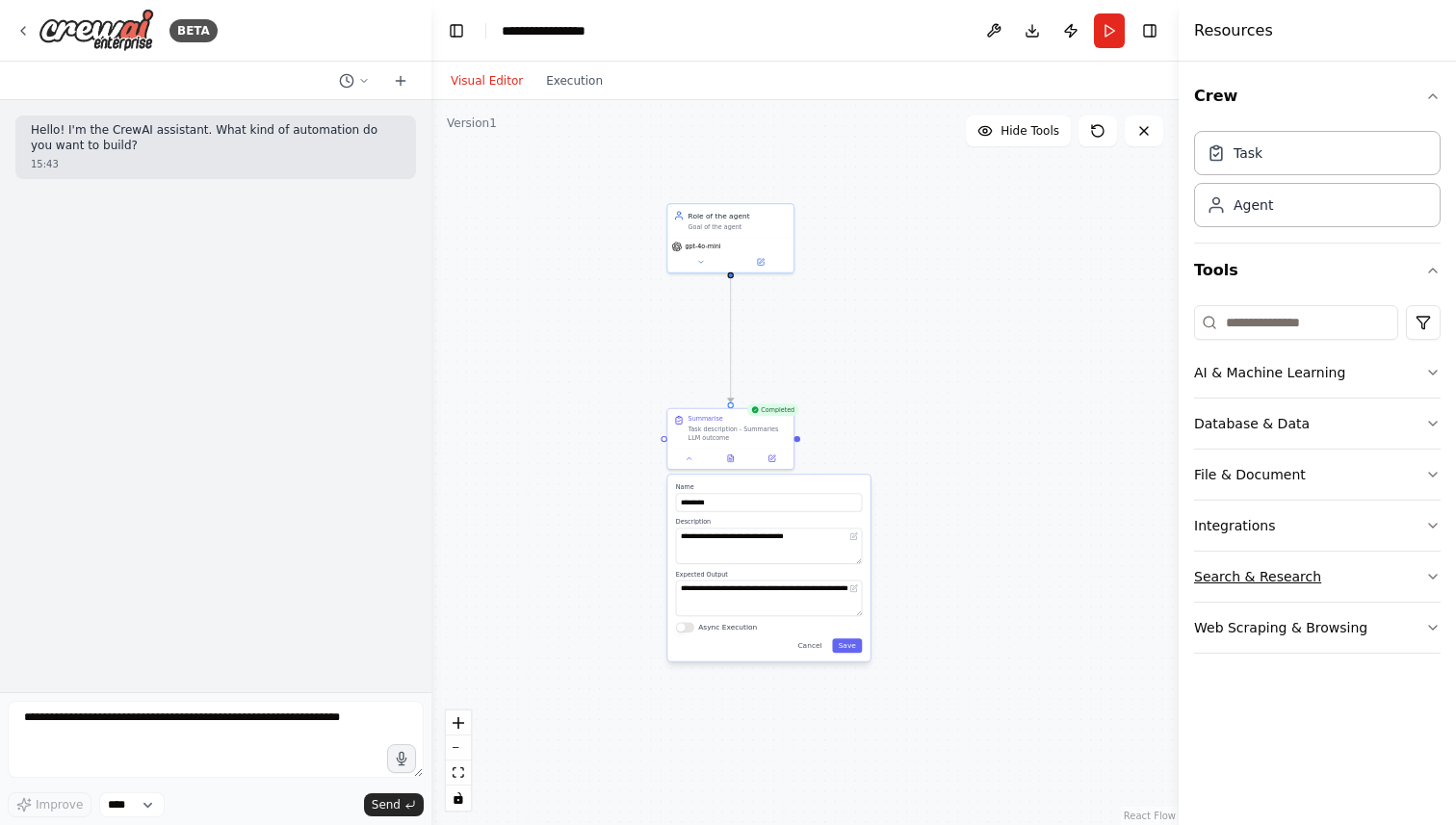
click at [1420, 581] on button "Search & Research" at bounding box center [1316, 576] width 246 height 50
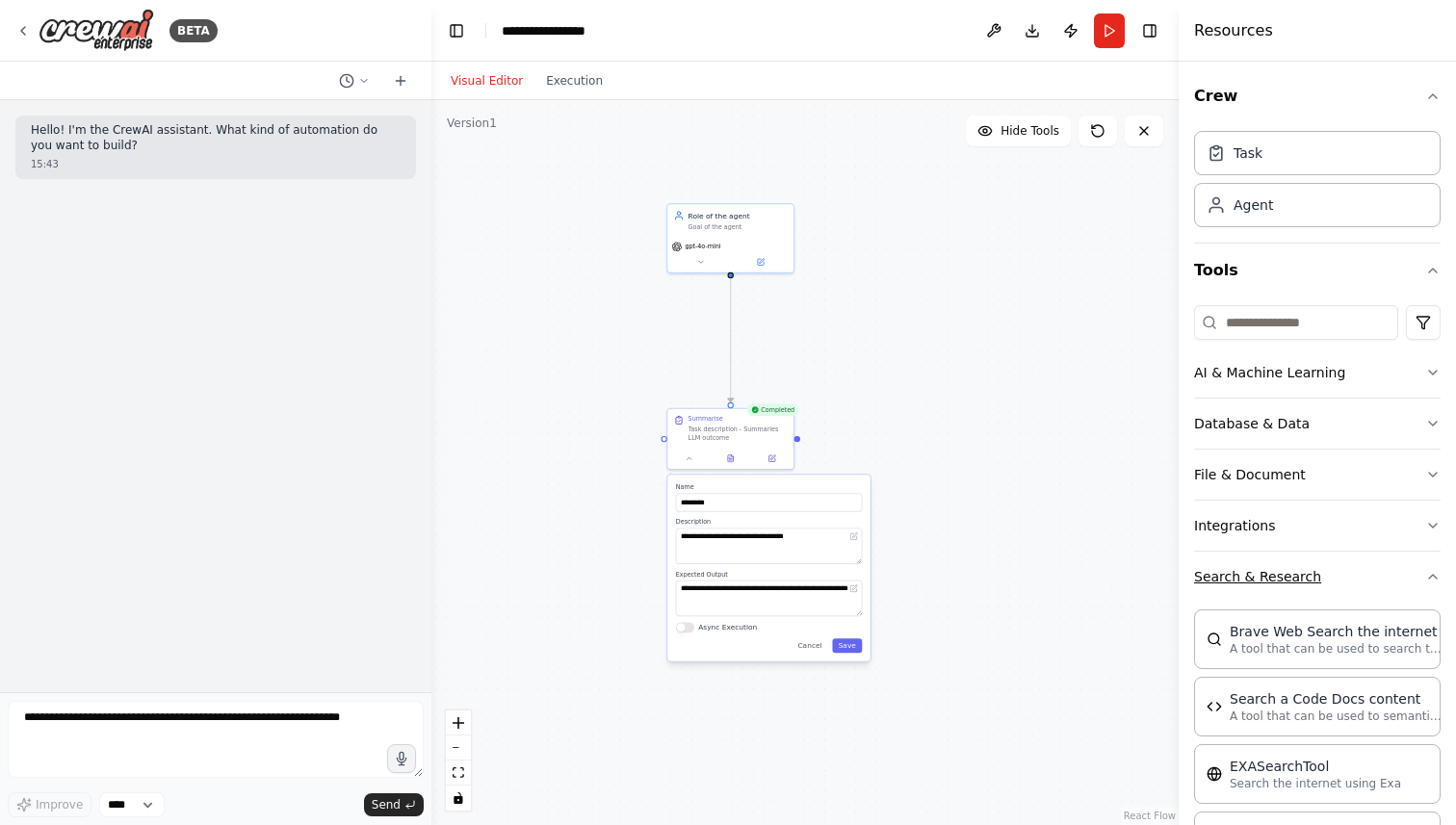
click at [1430, 577] on icon "button" at bounding box center [1432, 577] width 16 height 16
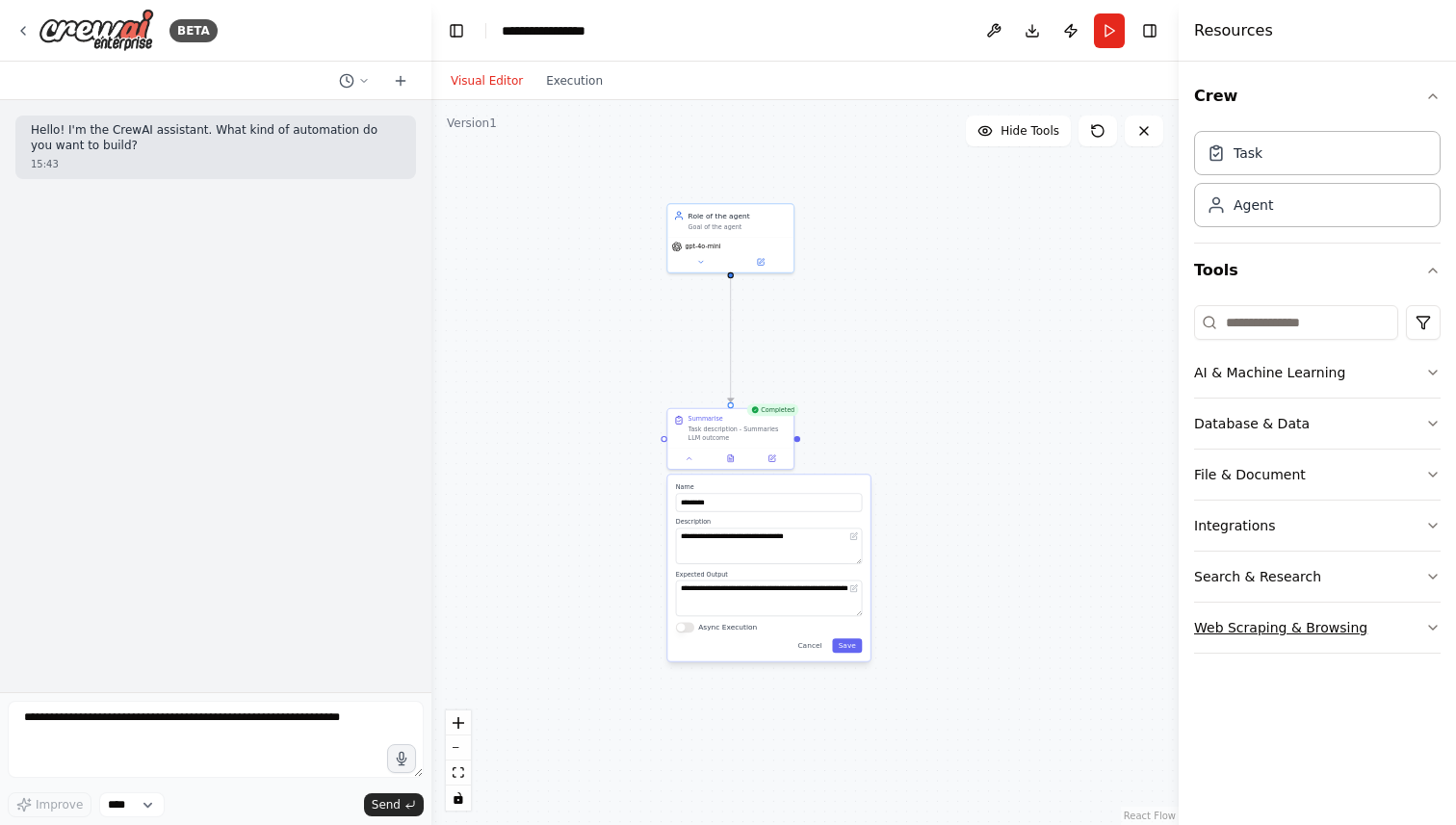
click at [1417, 632] on button "Web Scraping & Browsing" at bounding box center [1316, 627] width 246 height 50
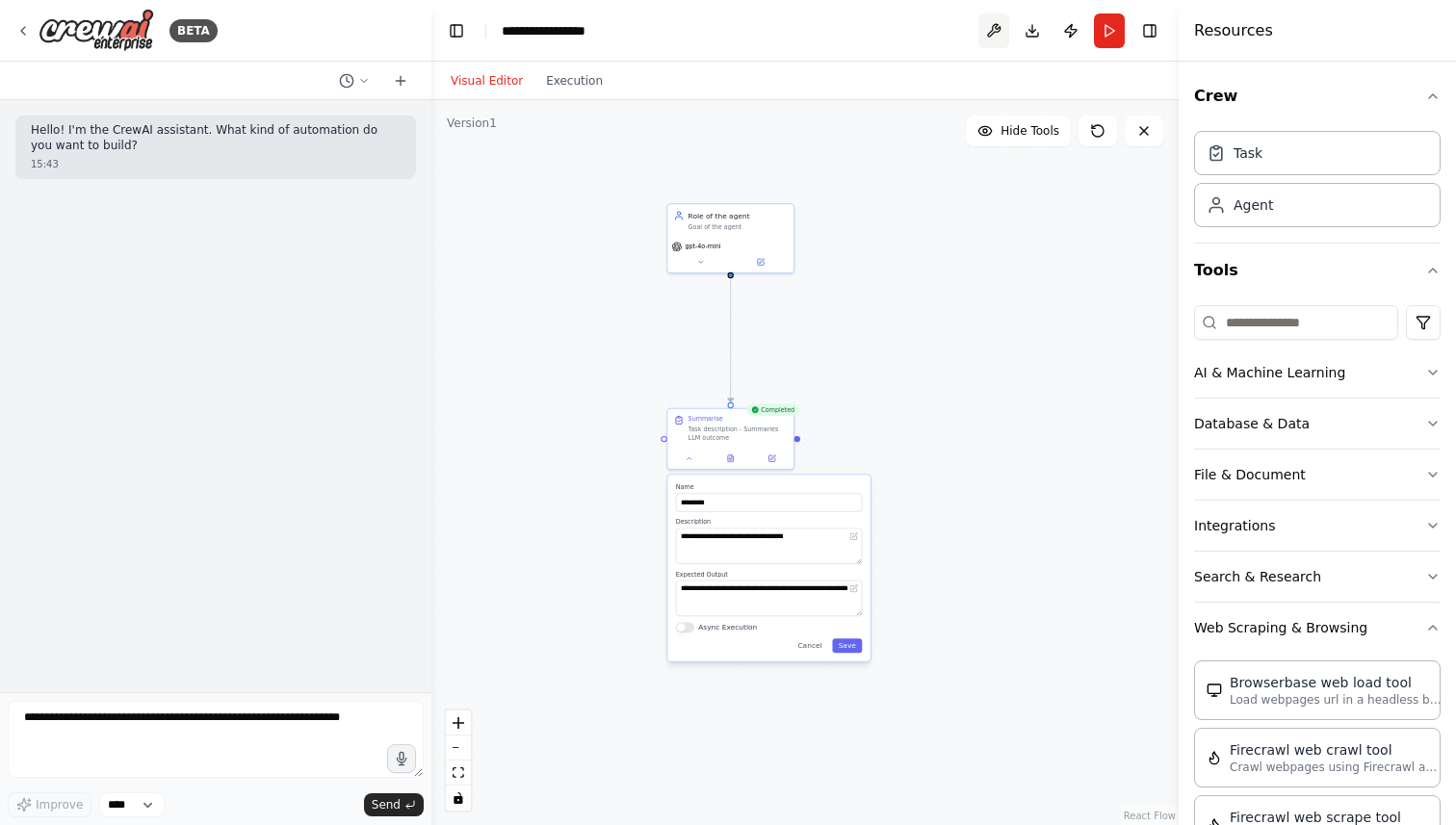
click at [990, 34] on button at bounding box center [993, 31] width 31 height 35
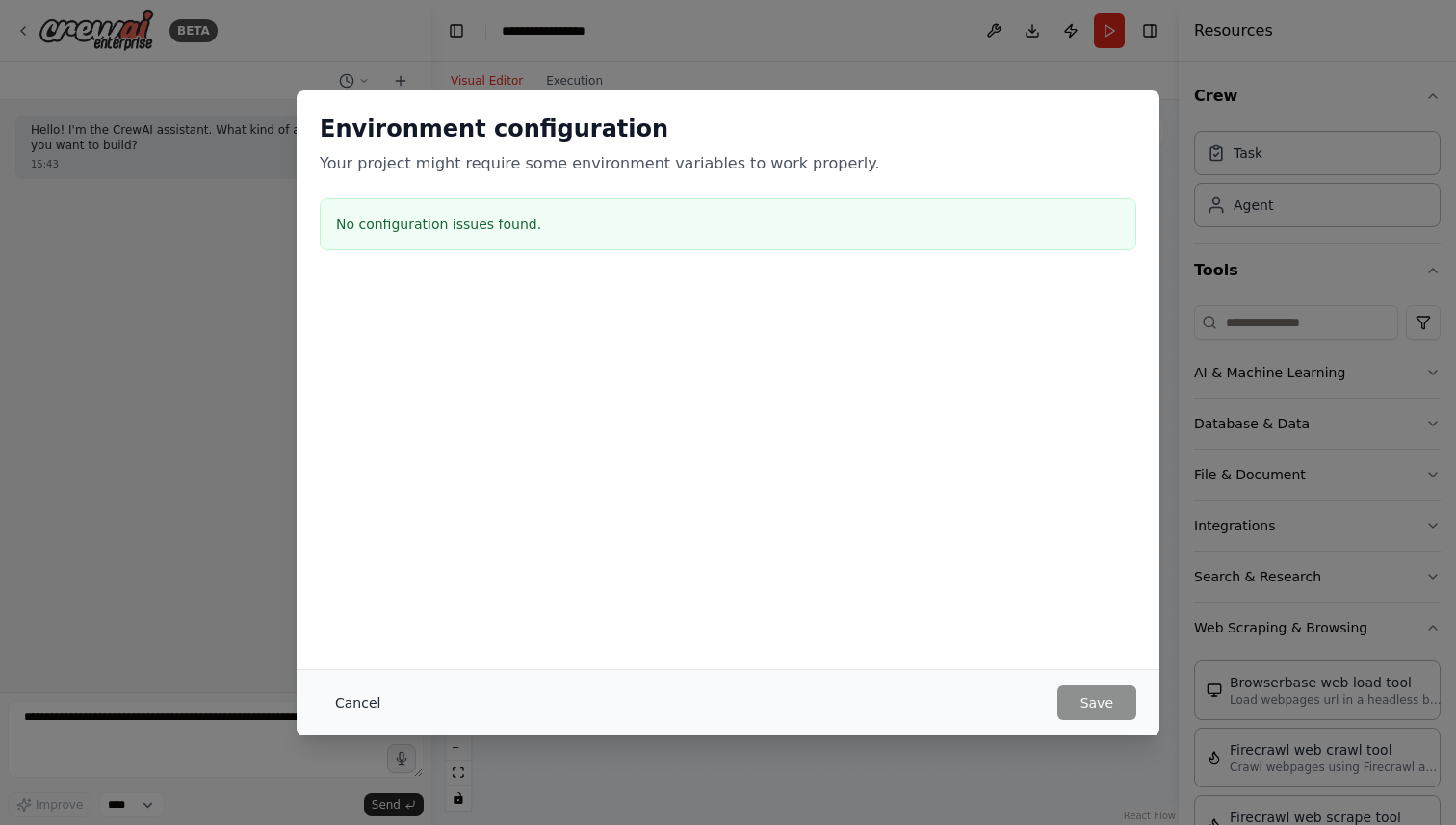
click at [353, 691] on button "Cancel" at bounding box center [358, 702] width 76 height 35
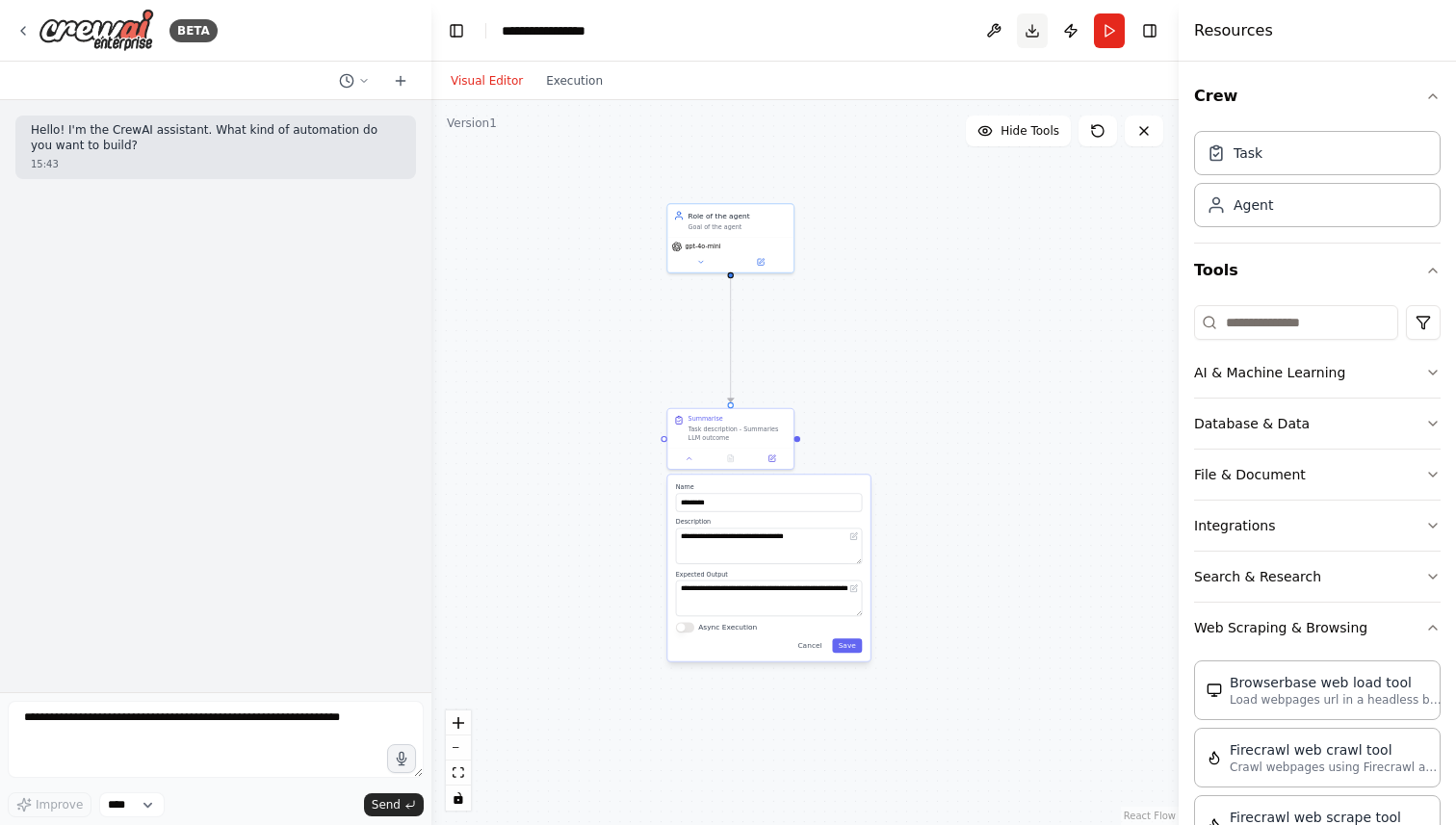
click at [1034, 29] on button "Download" at bounding box center [1031, 31] width 31 height 35
click at [770, 456] on icon at bounding box center [772, 455] width 5 height 5
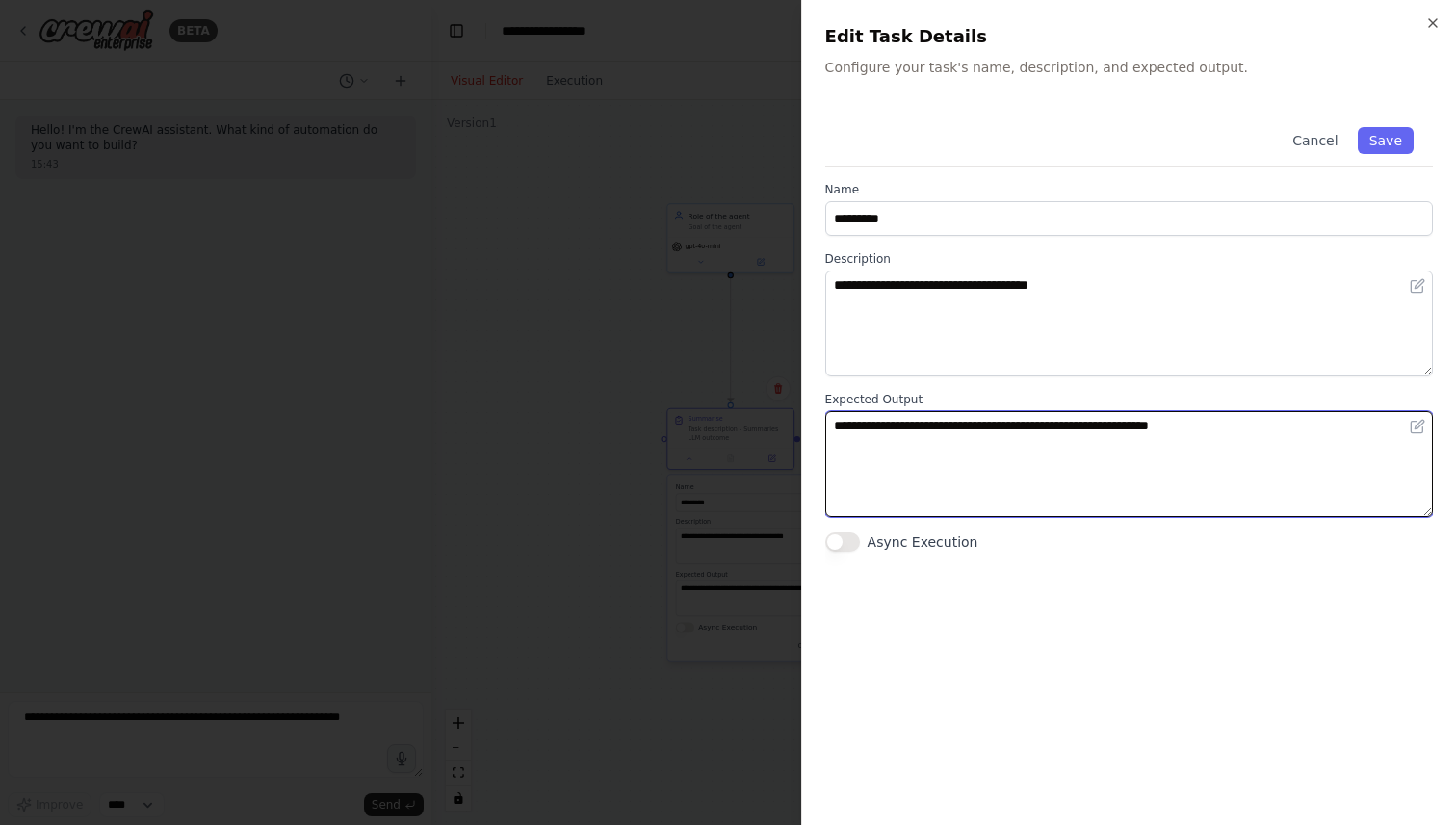
click at [1267, 429] on textarea "**********" at bounding box center [1128, 463] width 607 height 106
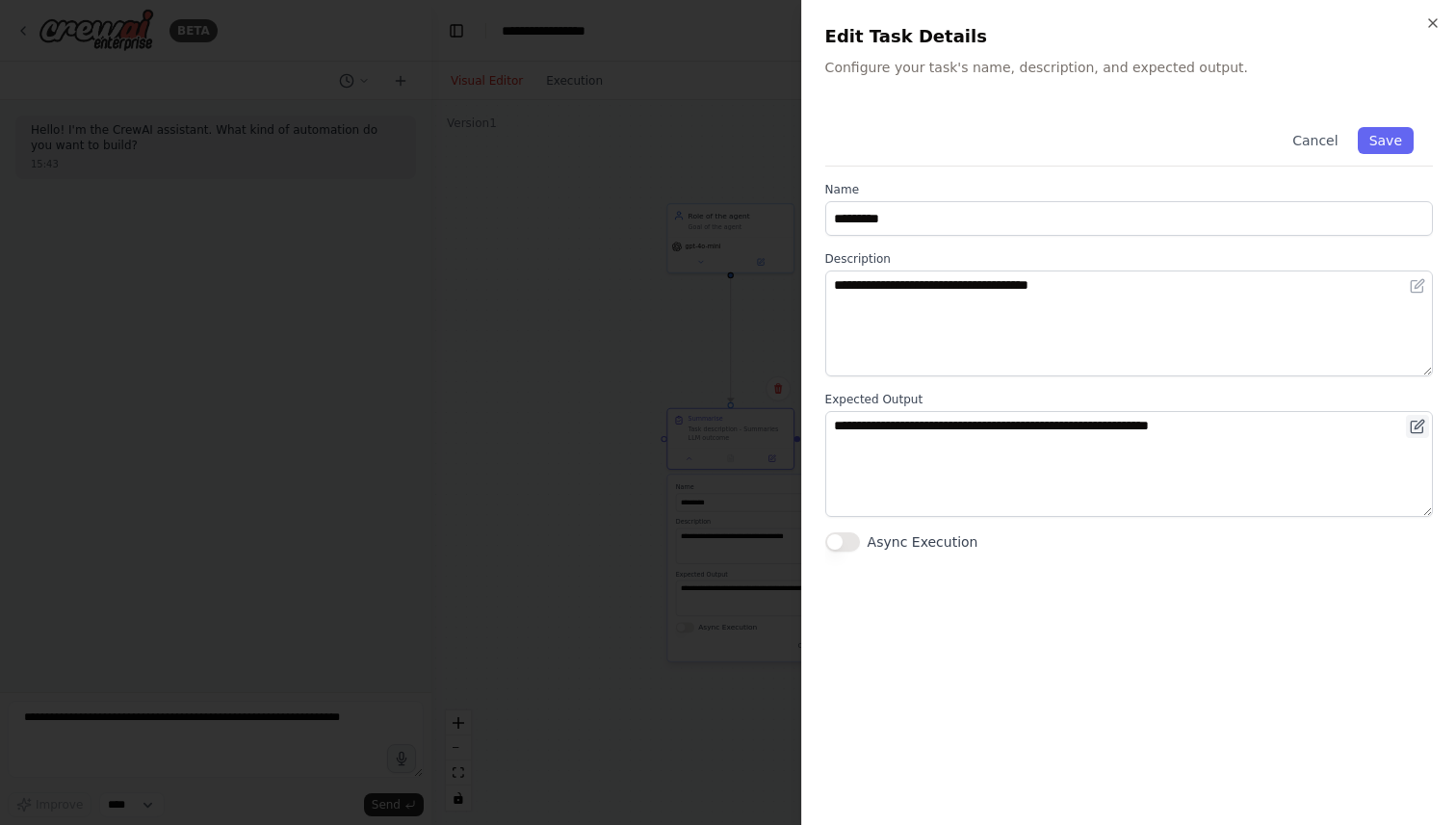
click at [1423, 431] on icon at bounding box center [1417, 427] width 16 height 16
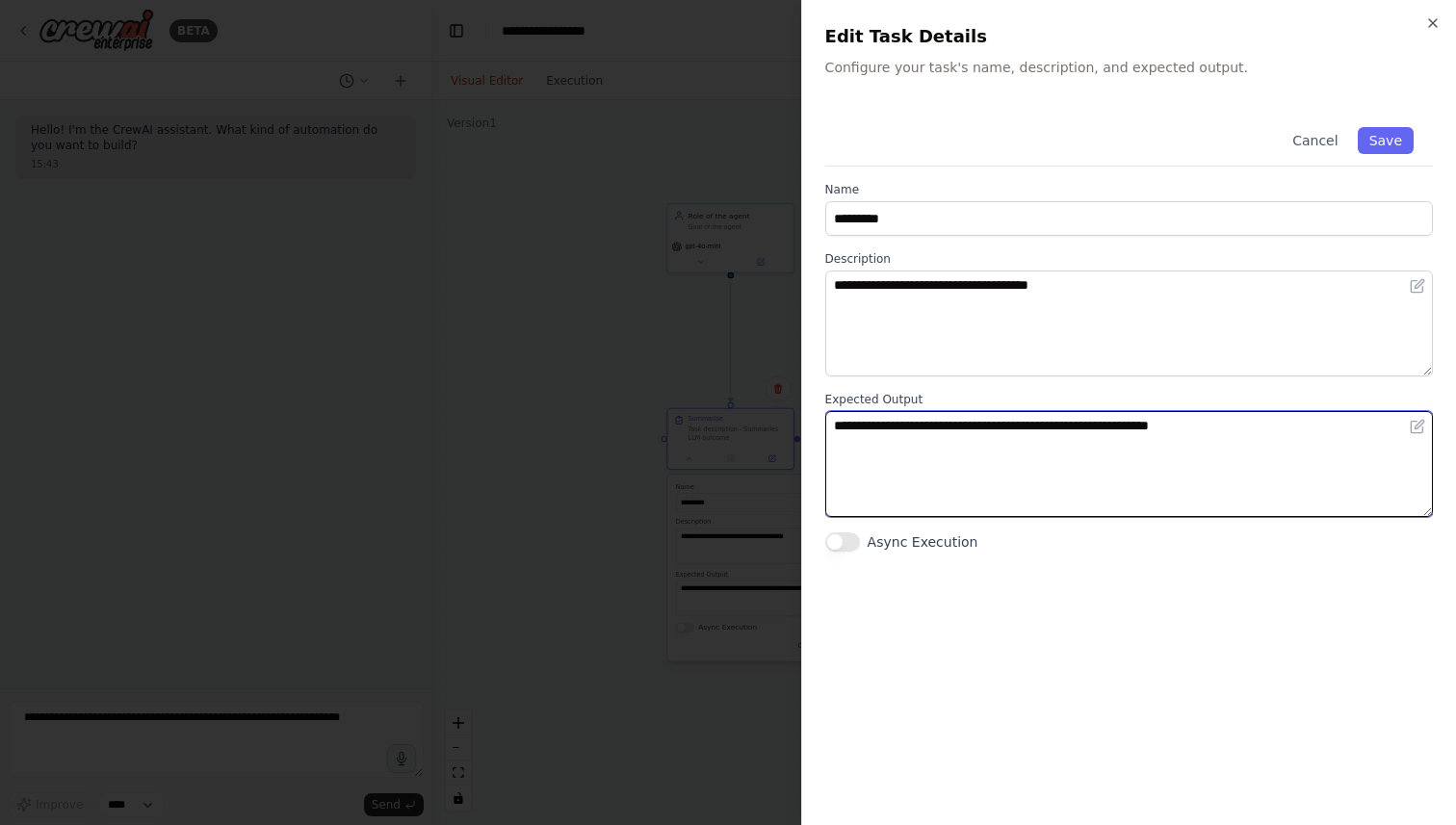
click at [1268, 423] on textarea "**********" at bounding box center [1128, 463] width 607 height 106
click at [1201, 426] on textarea "**********" at bounding box center [1128, 463] width 607 height 106
type textarea "**********"
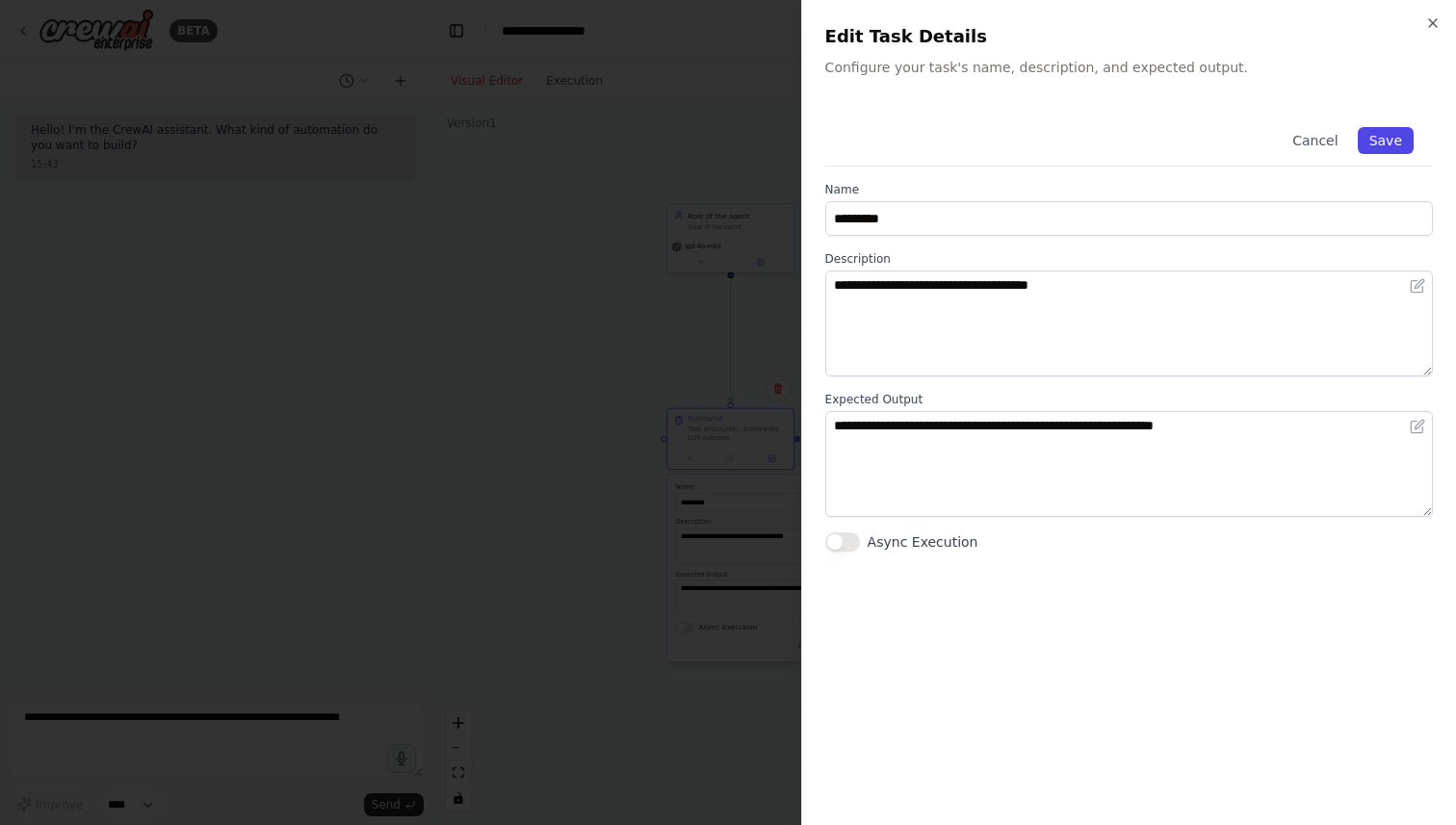
click at [1404, 144] on button "Save" at bounding box center [1385, 140] width 56 height 27
type textarea "**********"
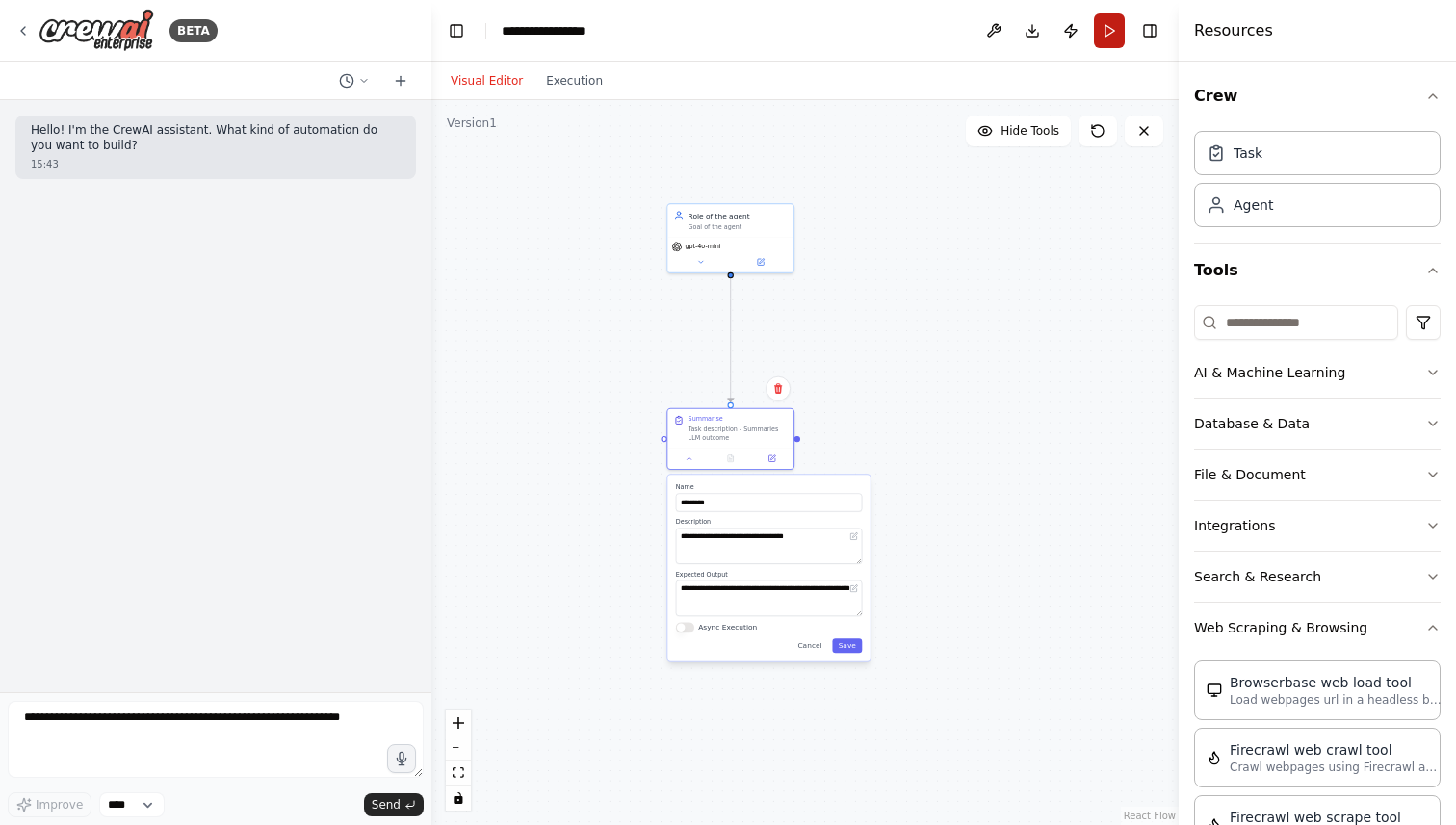
click at [1106, 44] on button "Run" at bounding box center [1108, 31] width 31 height 35
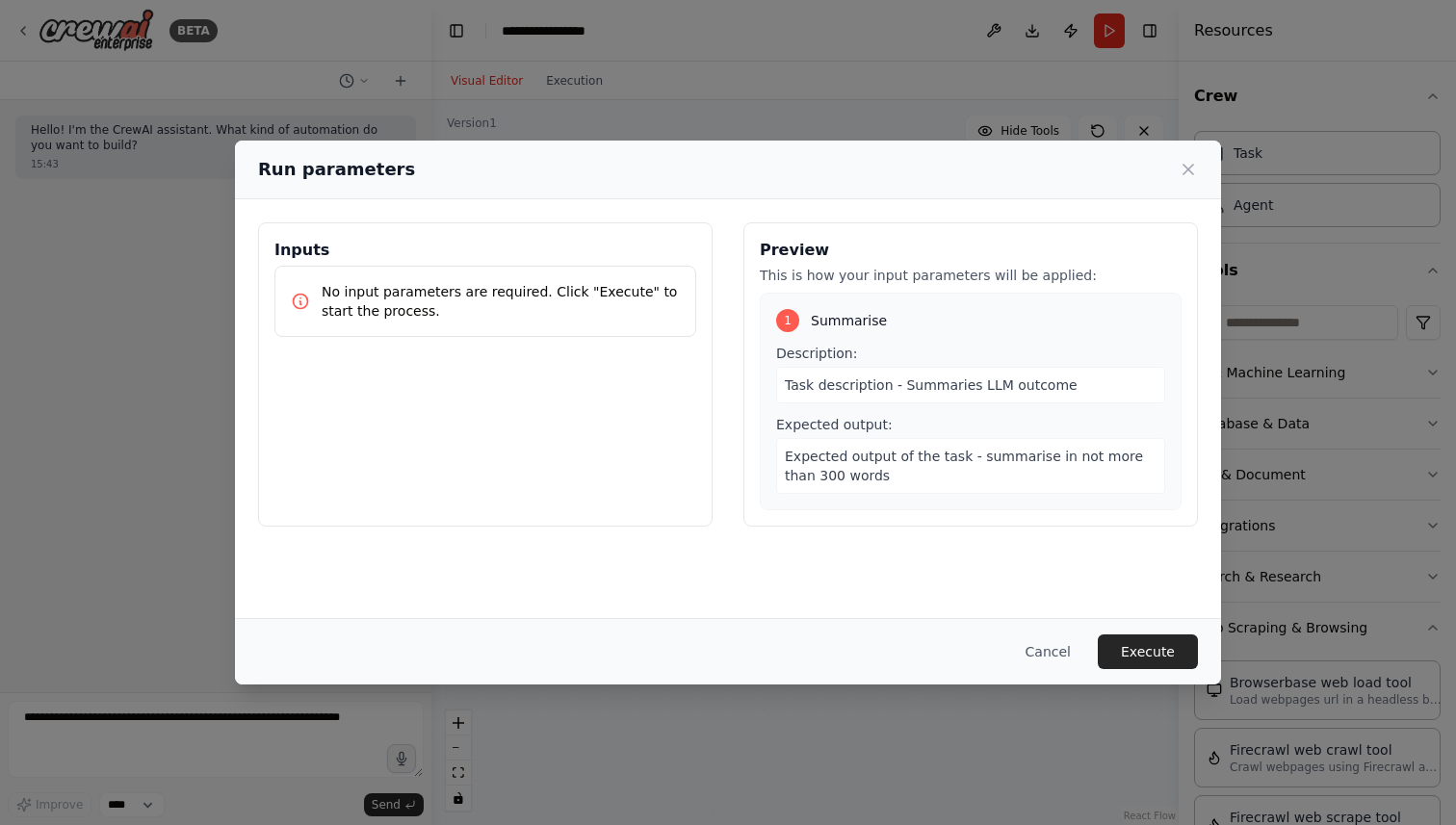
click at [578, 294] on p "No input parameters are required. Click "Execute" to start the process." at bounding box center [500, 301] width 359 height 39
click at [1143, 649] on button "Execute" at bounding box center [1147, 651] width 100 height 35
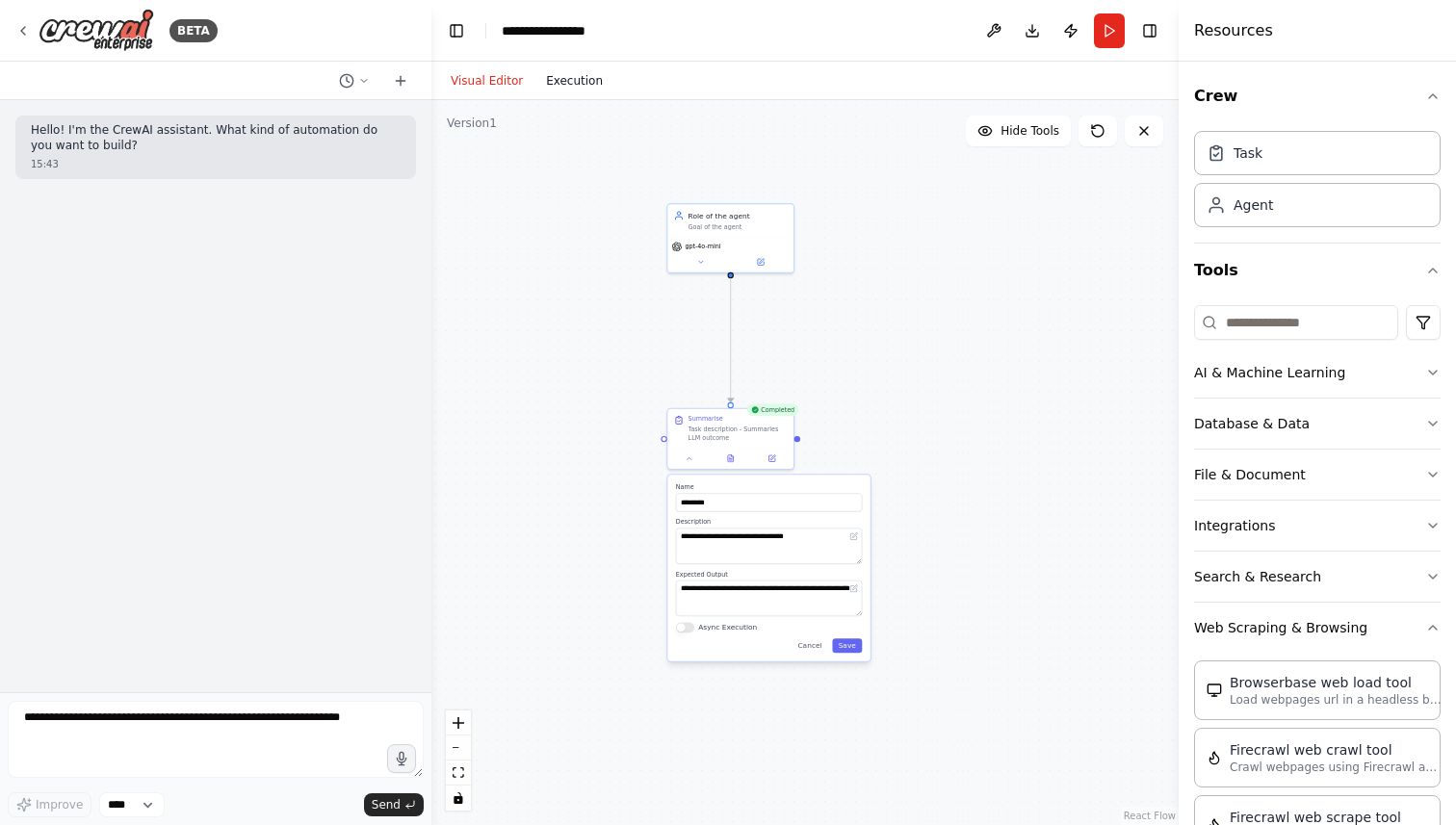
click at [543, 76] on button "Execution" at bounding box center [574, 80] width 80 height 23
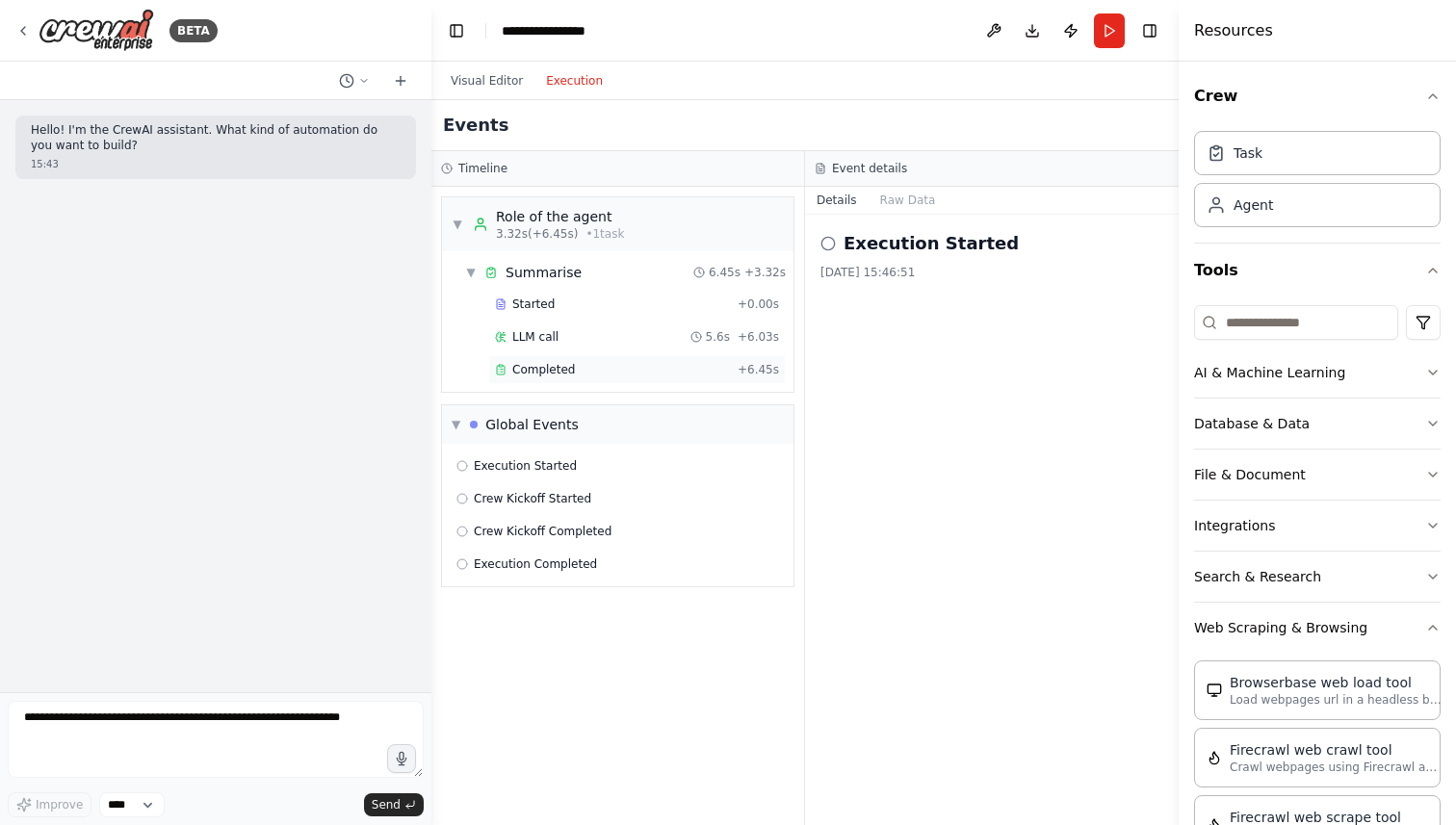
click at [545, 363] on span "Completed" at bounding box center [542, 370] width 62 height 16
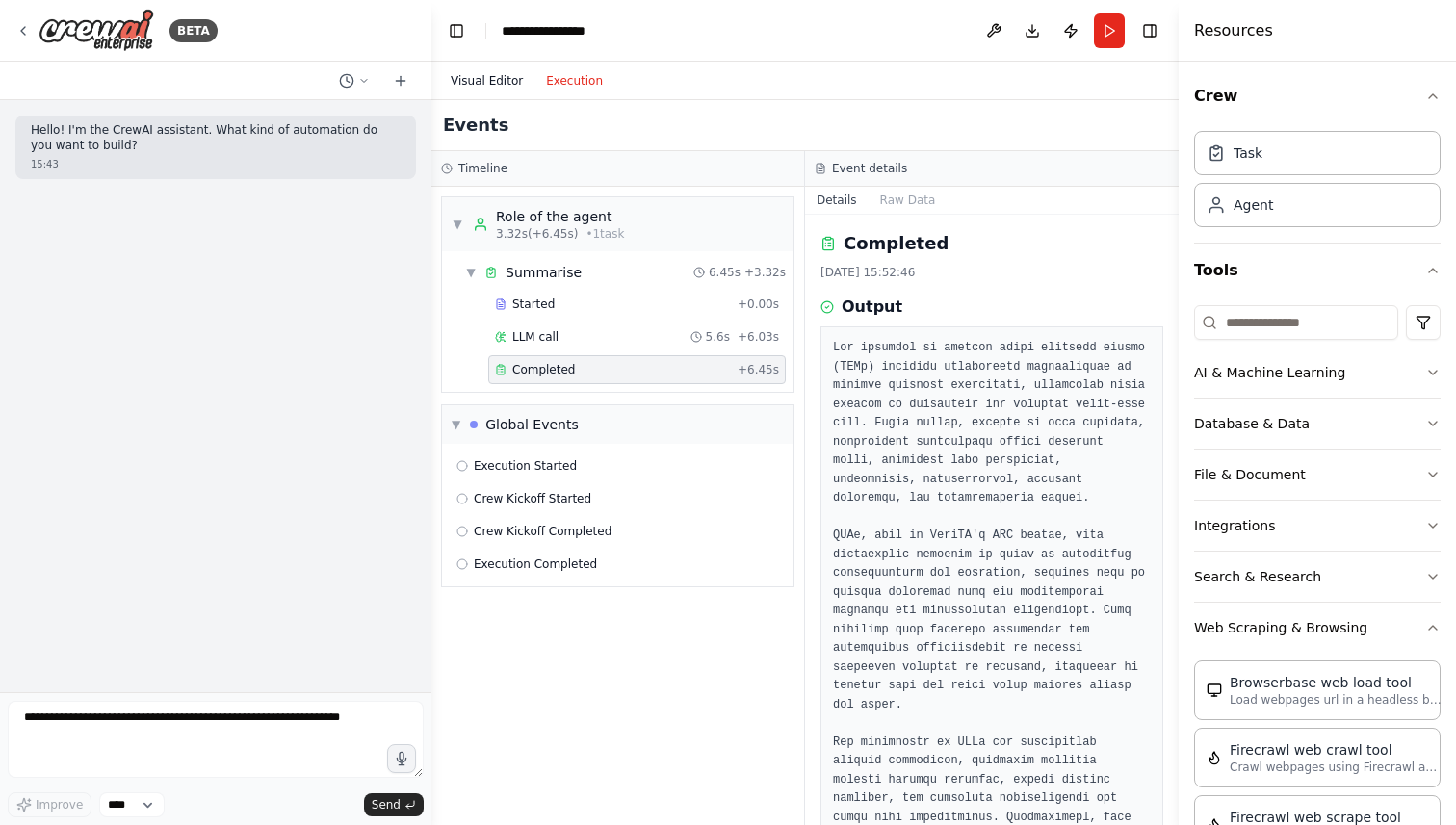
click at [492, 88] on button "Visual Editor" at bounding box center [486, 80] width 95 height 23
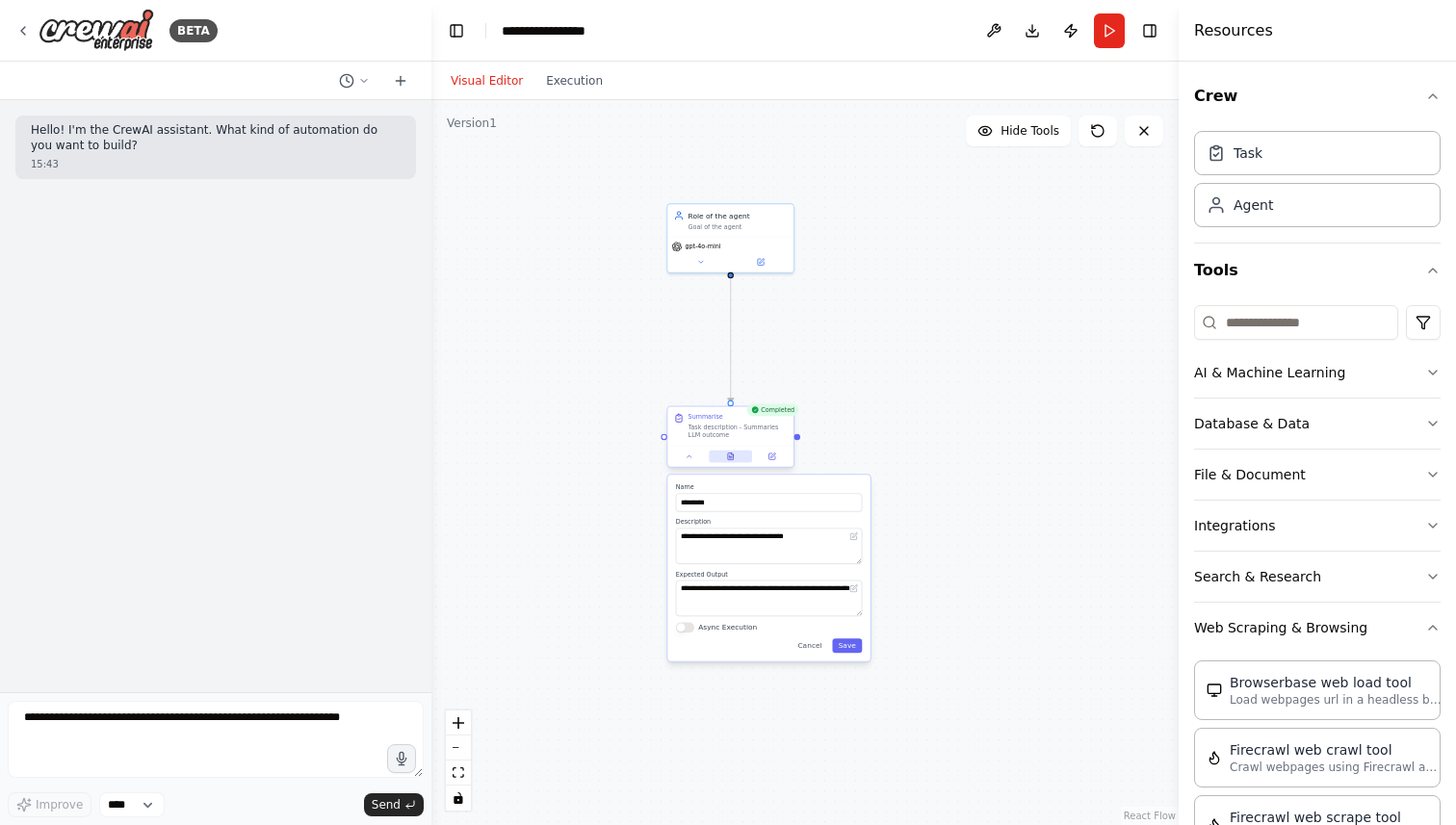
click at [734, 455] on icon at bounding box center [730, 456] width 9 height 9
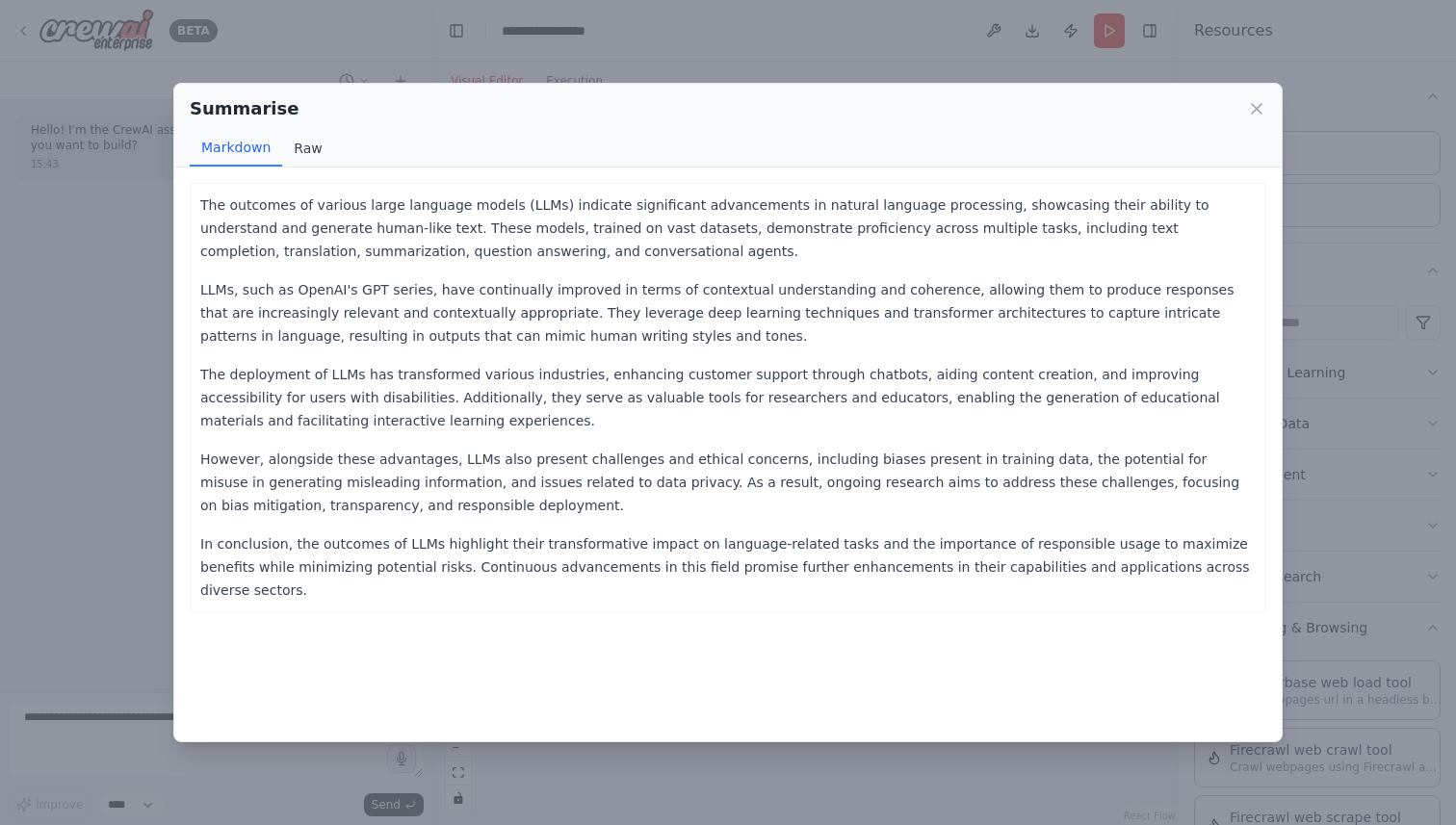
click at [311, 144] on button "Raw" at bounding box center [308, 148] width 51 height 37
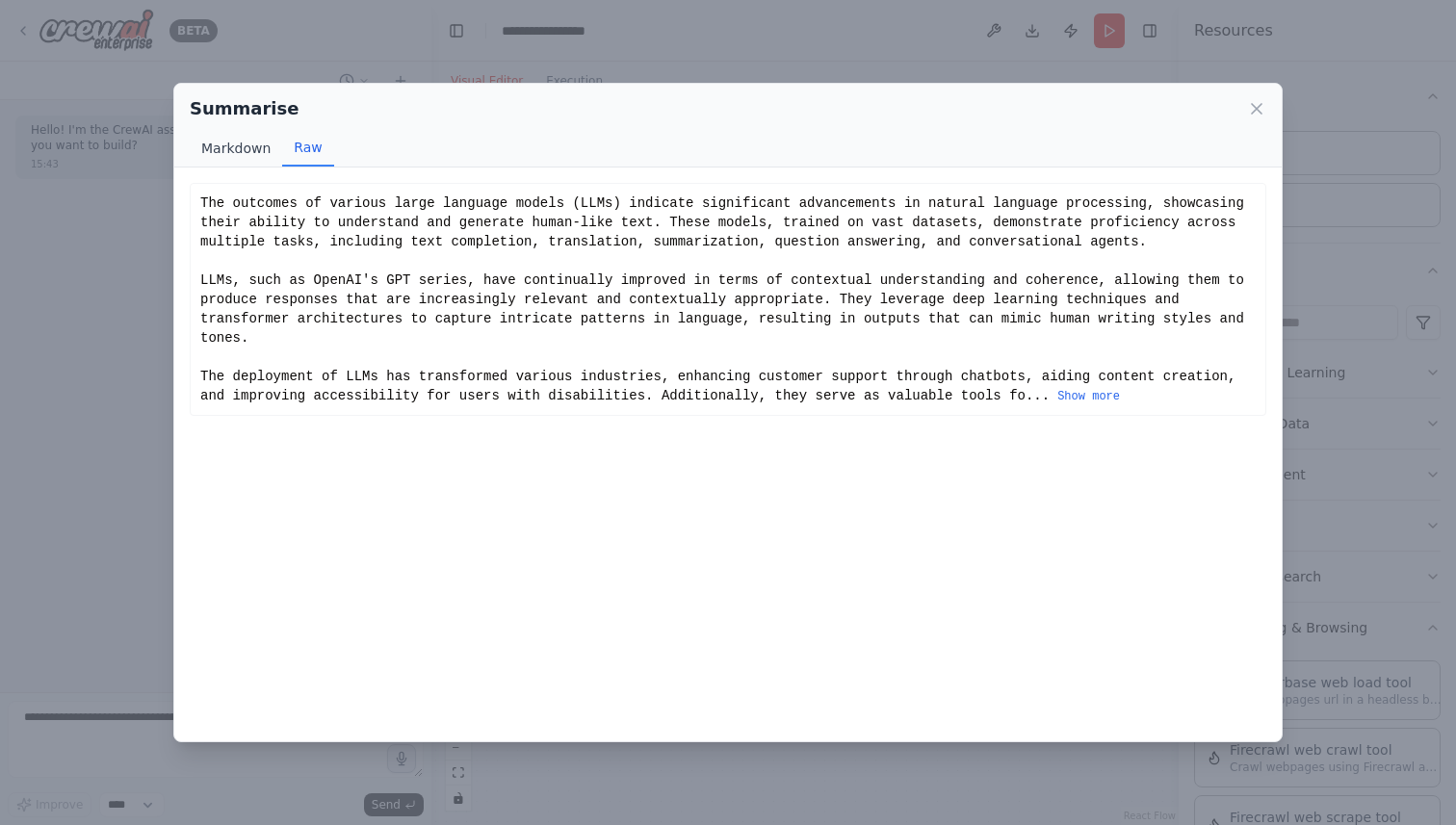
click at [217, 147] on button "Markdown" at bounding box center [236, 148] width 93 height 37
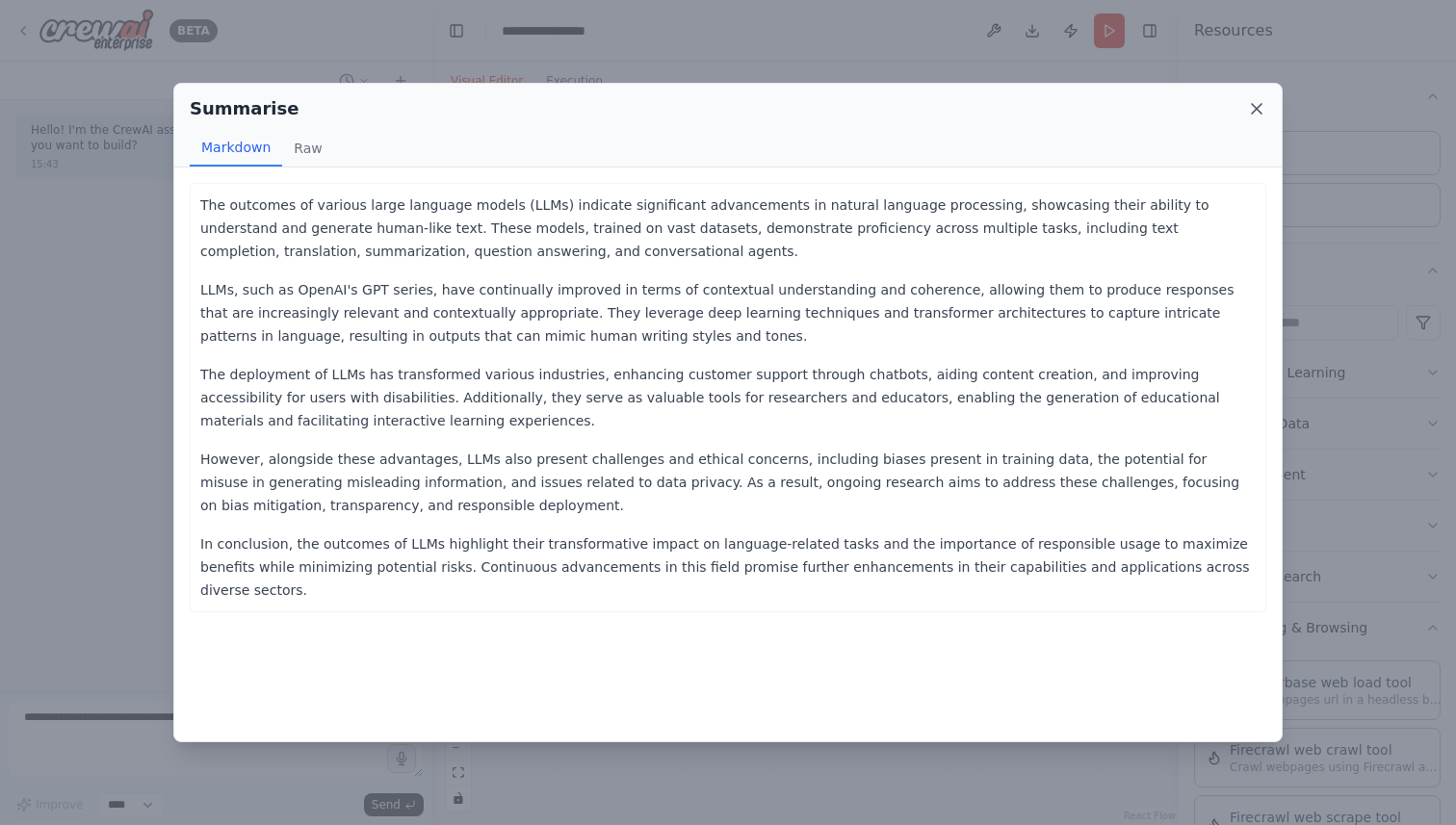
click at [1254, 103] on icon at bounding box center [1255, 108] width 19 height 19
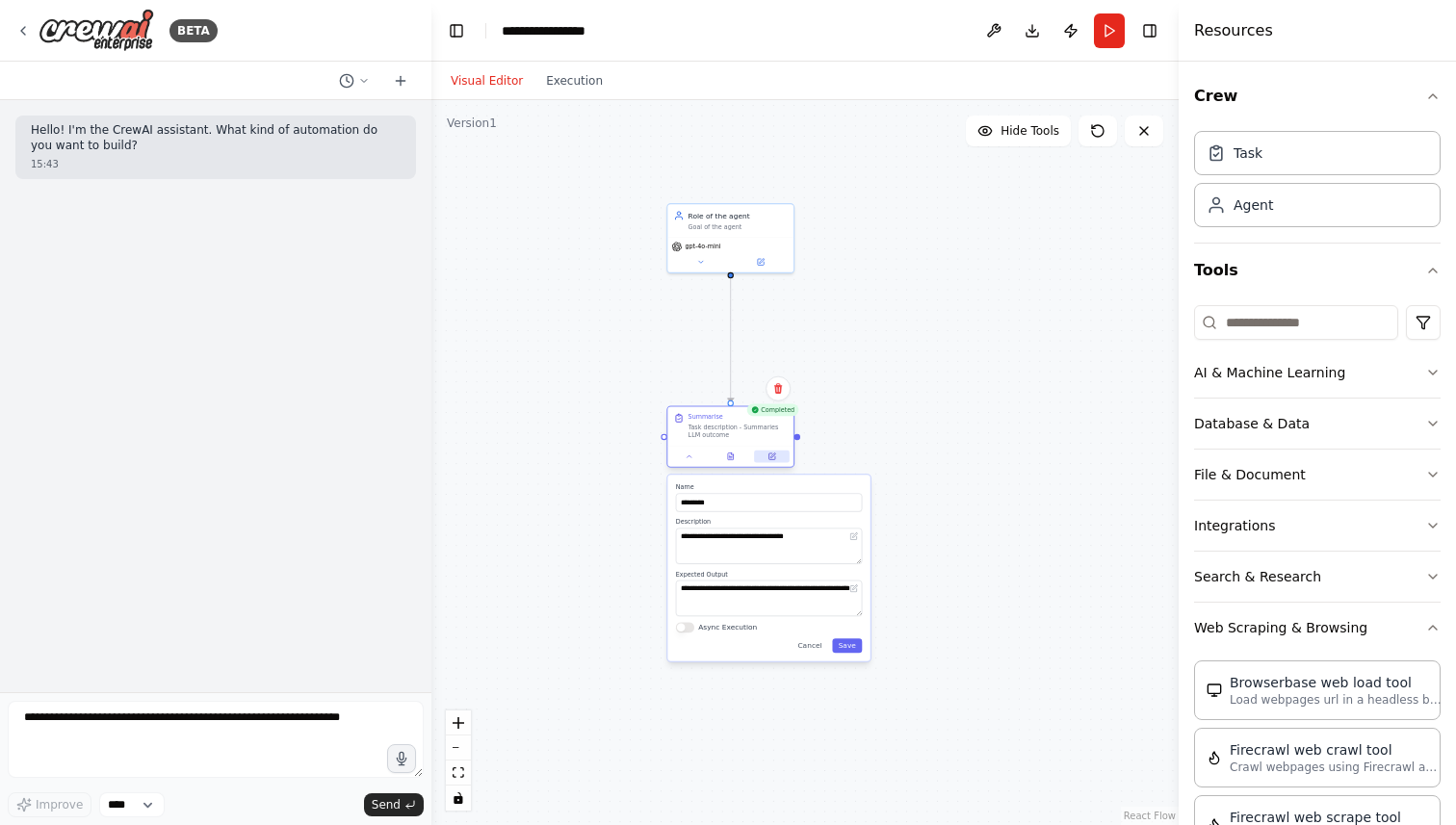
click at [775, 457] on icon at bounding box center [771, 456] width 9 height 9
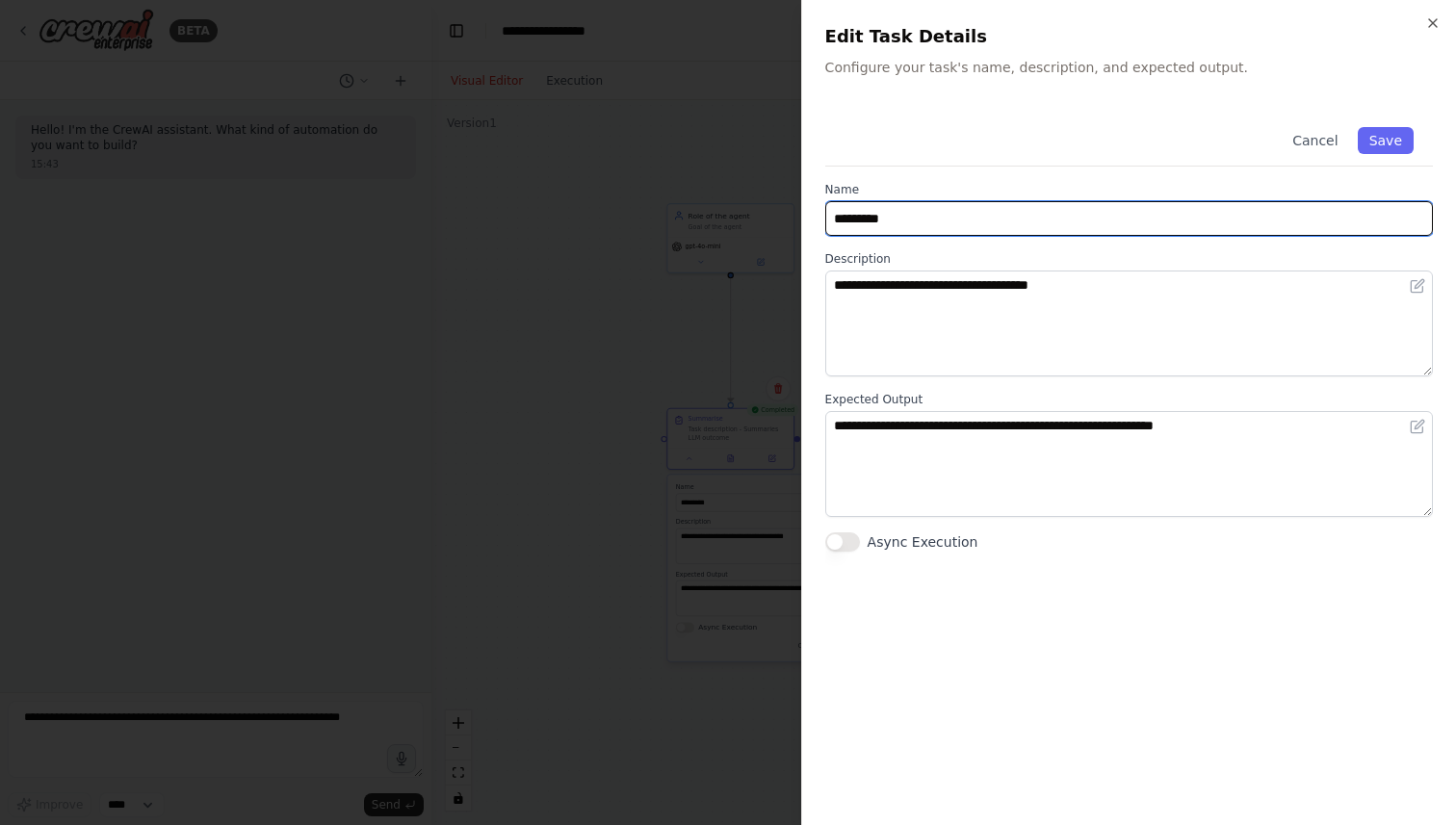
click at [1077, 216] on input "*********" at bounding box center [1128, 218] width 607 height 35
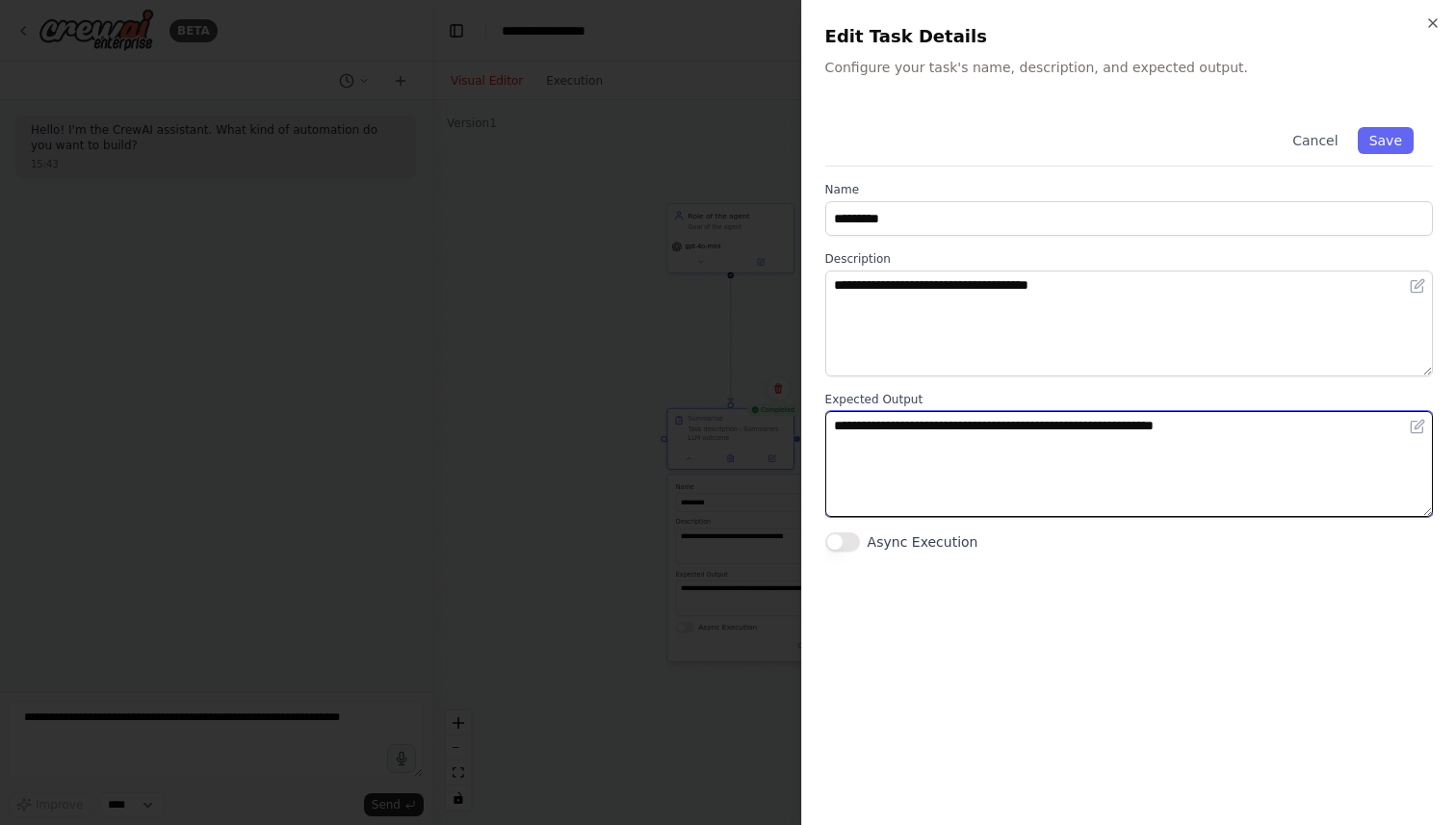
click at [992, 455] on textarea "**********" at bounding box center [1128, 463] width 607 height 106
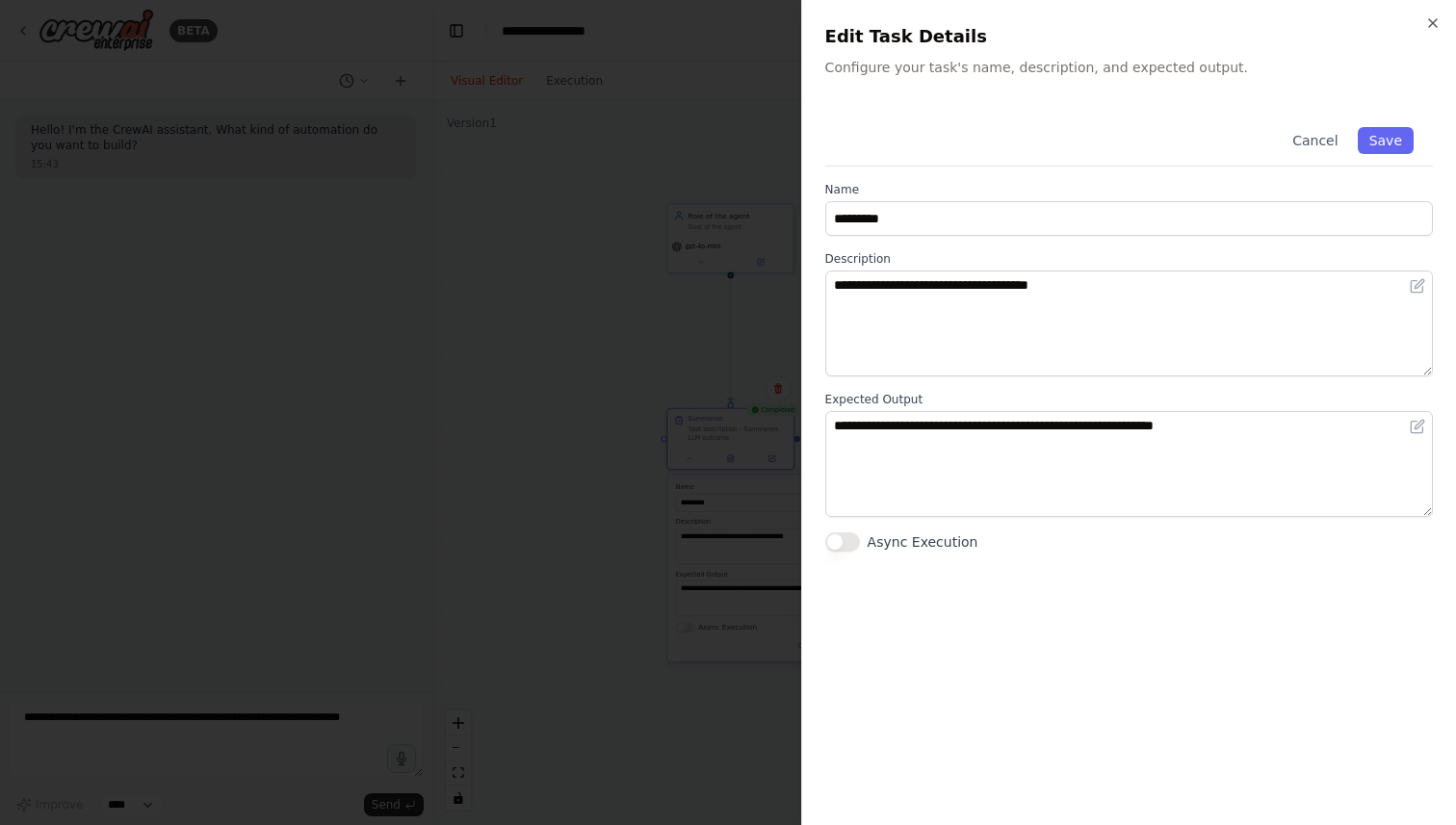
click at [861, 544] on div "Async Execution" at bounding box center [1128, 541] width 607 height 19
click at [851, 541] on button "Async Execution" at bounding box center [842, 541] width 35 height 19
click at [838, 542] on button "Async Execution" at bounding box center [842, 541] width 35 height 19
click at [1309, 137] on button "Cancel" at bounding box center [1314, 140] width 68 height 27
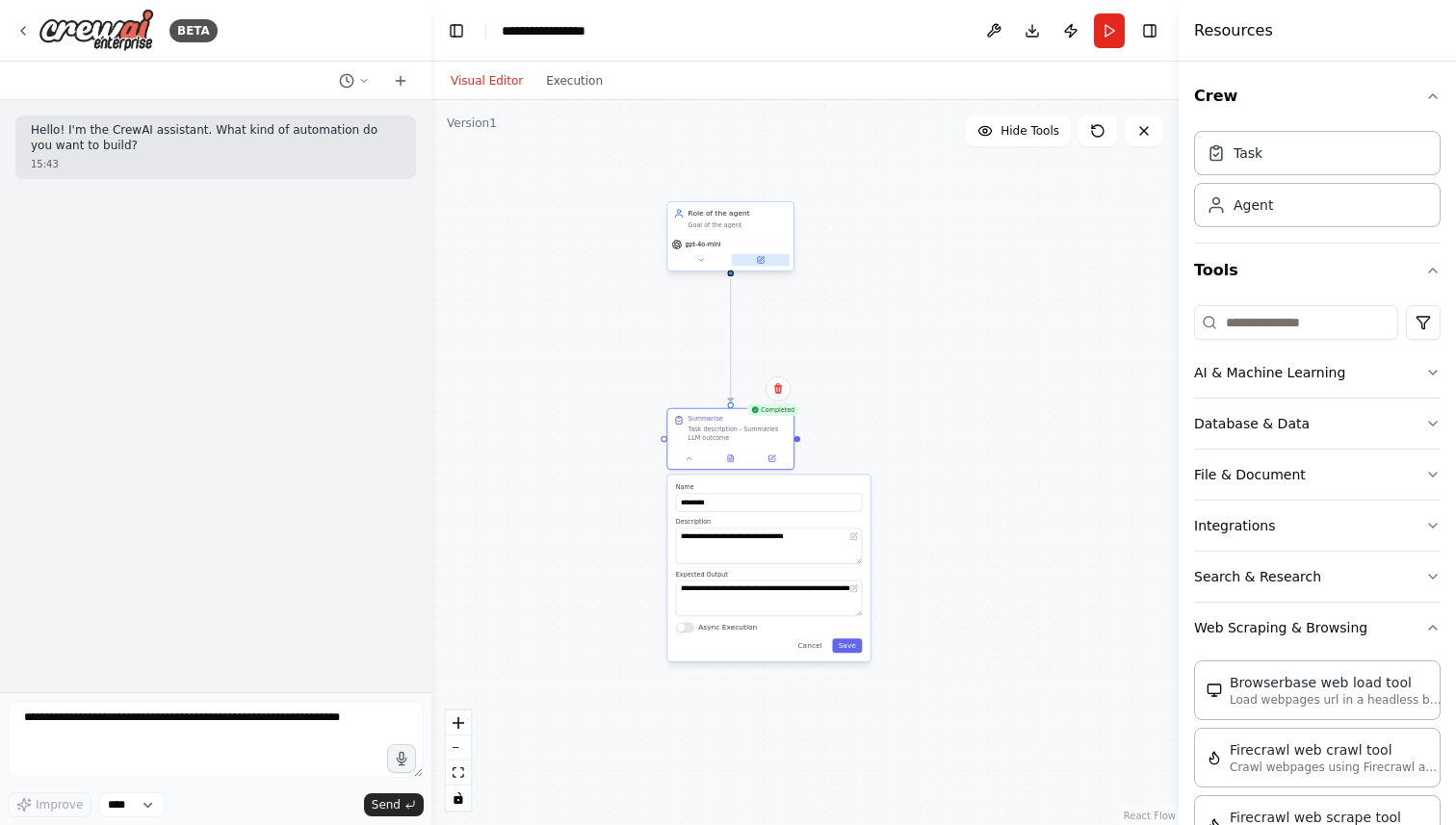
click at [762, 259] on icon at bounding box center [761, 259] width 5 height 5
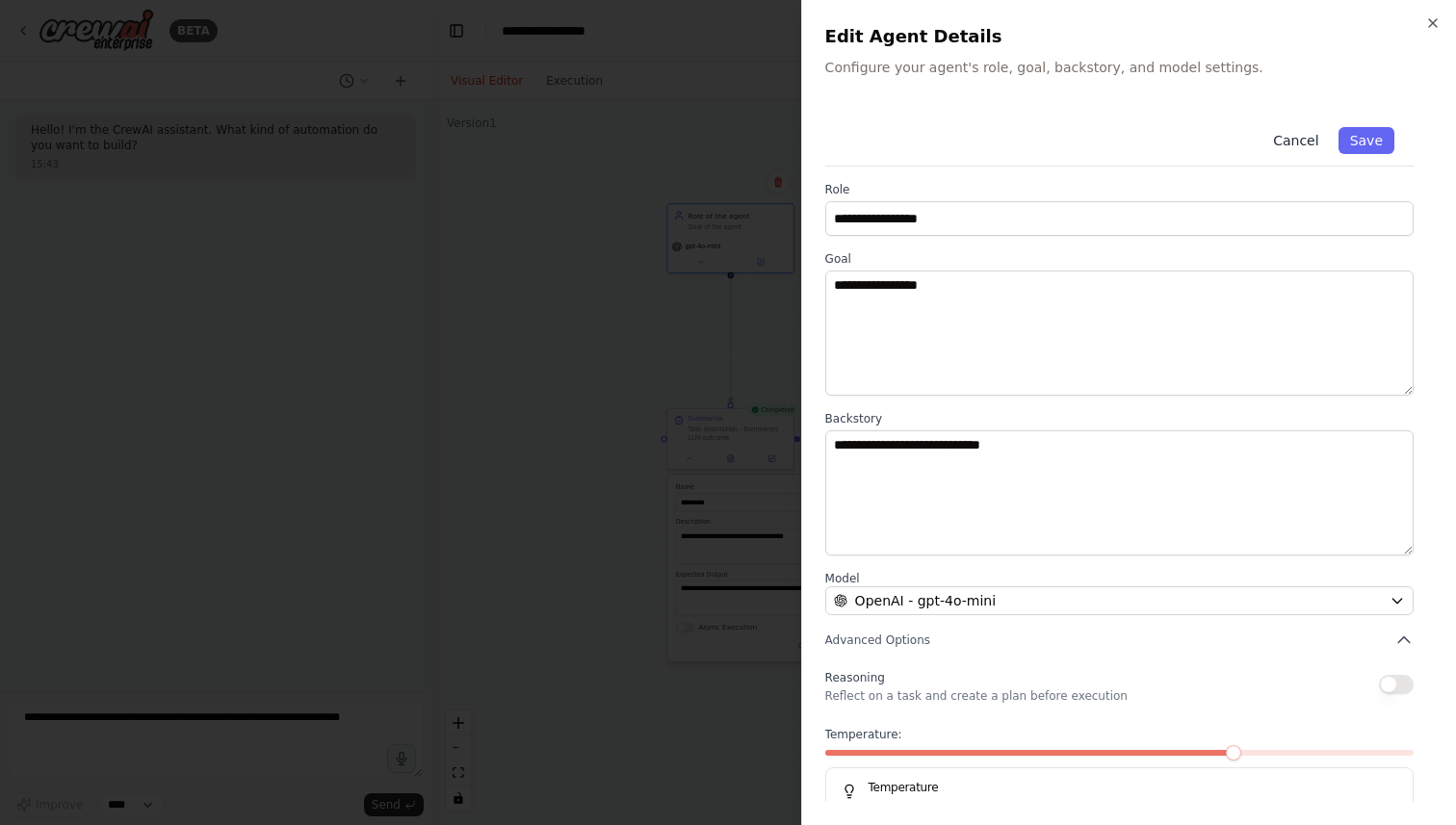
click at [1317, 133] on button "Cancel" at bounding box center [1295, 140] width 68 height 27
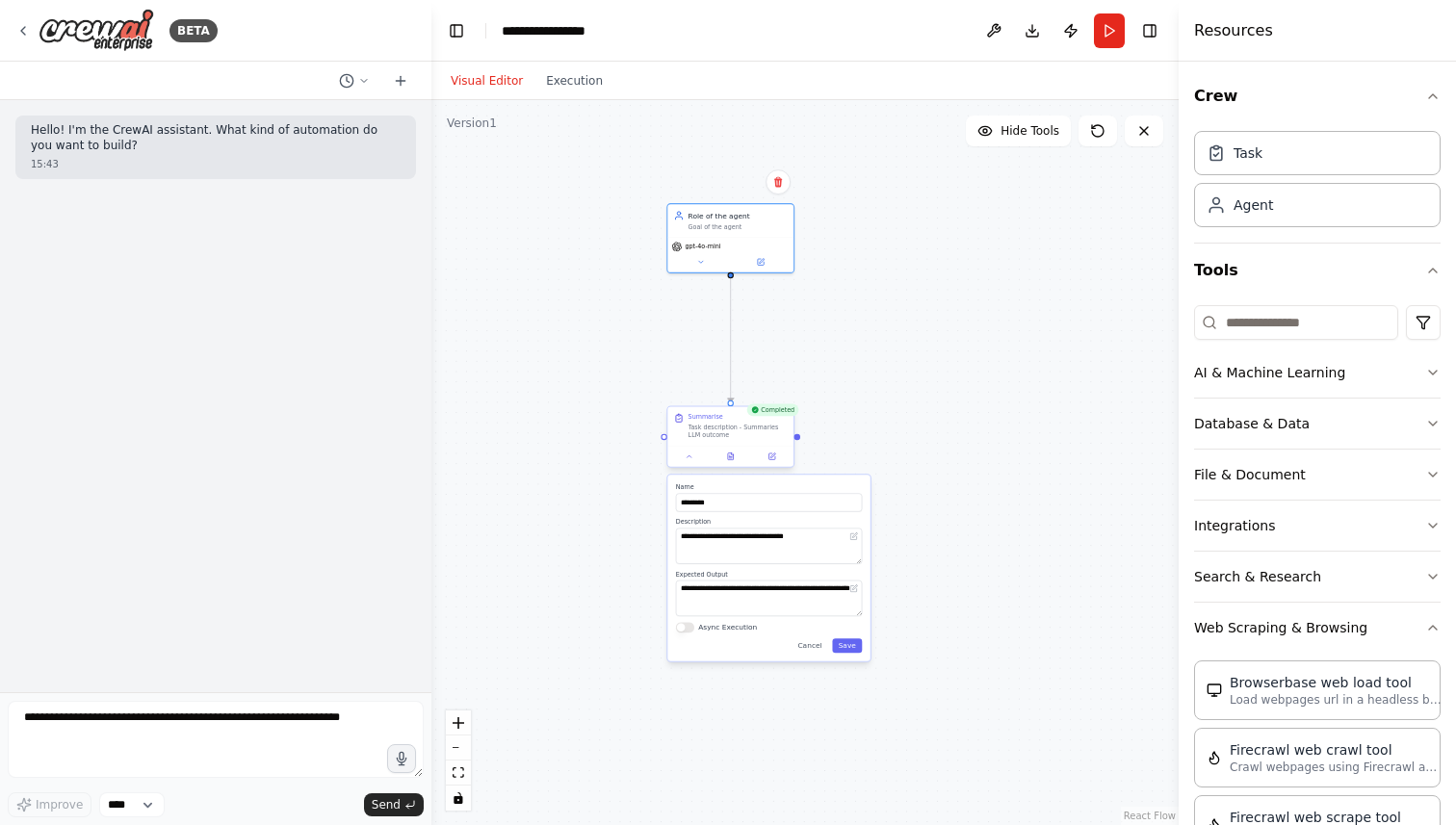
click at [773, 465] on div at bounding box center [730, 455] width 126 height 21
click at [1026, 444] on div ".deletable-edge-delete-btn { width: 20px; height: 20px; border: 0px solid #ffff…" at bounding box center [805, 462] width 747 height 725
click at [734, 612] on textarea "**********" at bounding box center [768, 599] width 186 height 36
click at [812, 641] on button "Cancel" at bounding box center [809, 645] width 37 height 15
click at [859, 563] on div ".deletable-edge-delete-btn { width: 20px; height: 20px; border: 0px solid #ffff…" at bounding box center [805, 462] width 747 height 725
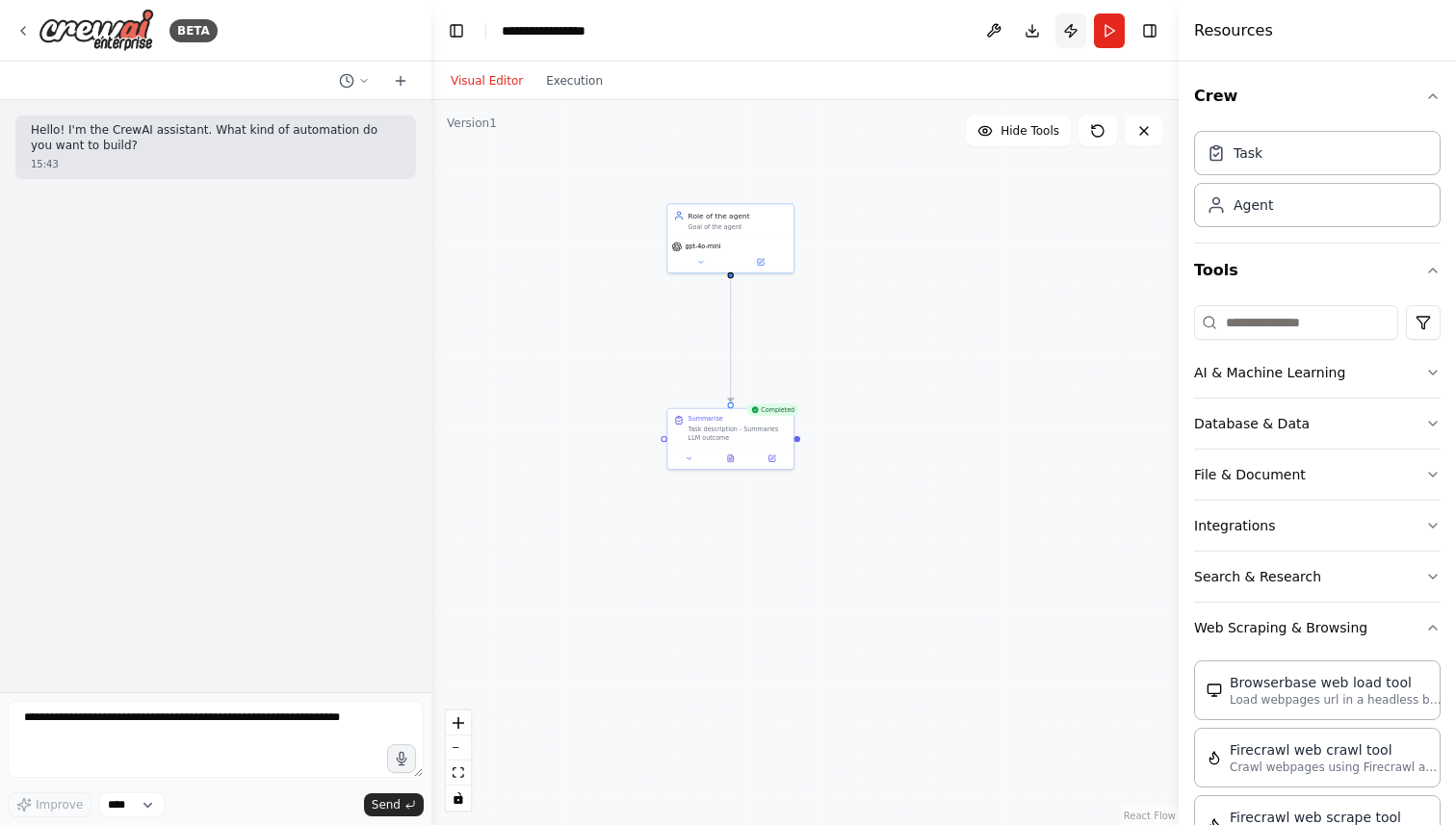
click at [1071, 32] on button "Publish" at bounding box center [1070, 31] width 31 height 35
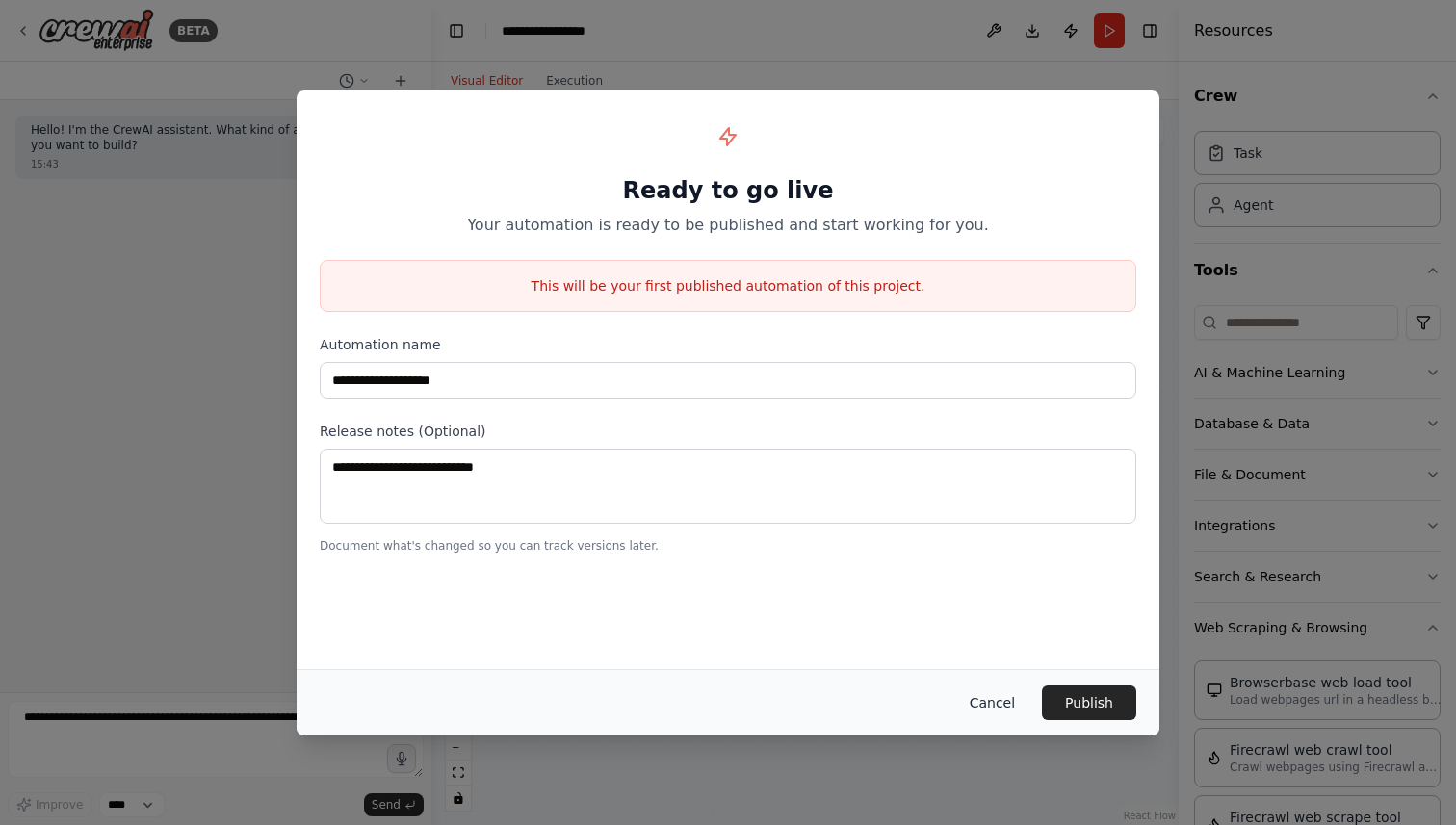
click at [999, 702] on button "Cancel" at bounding box center [992, 702] width 76 height 35
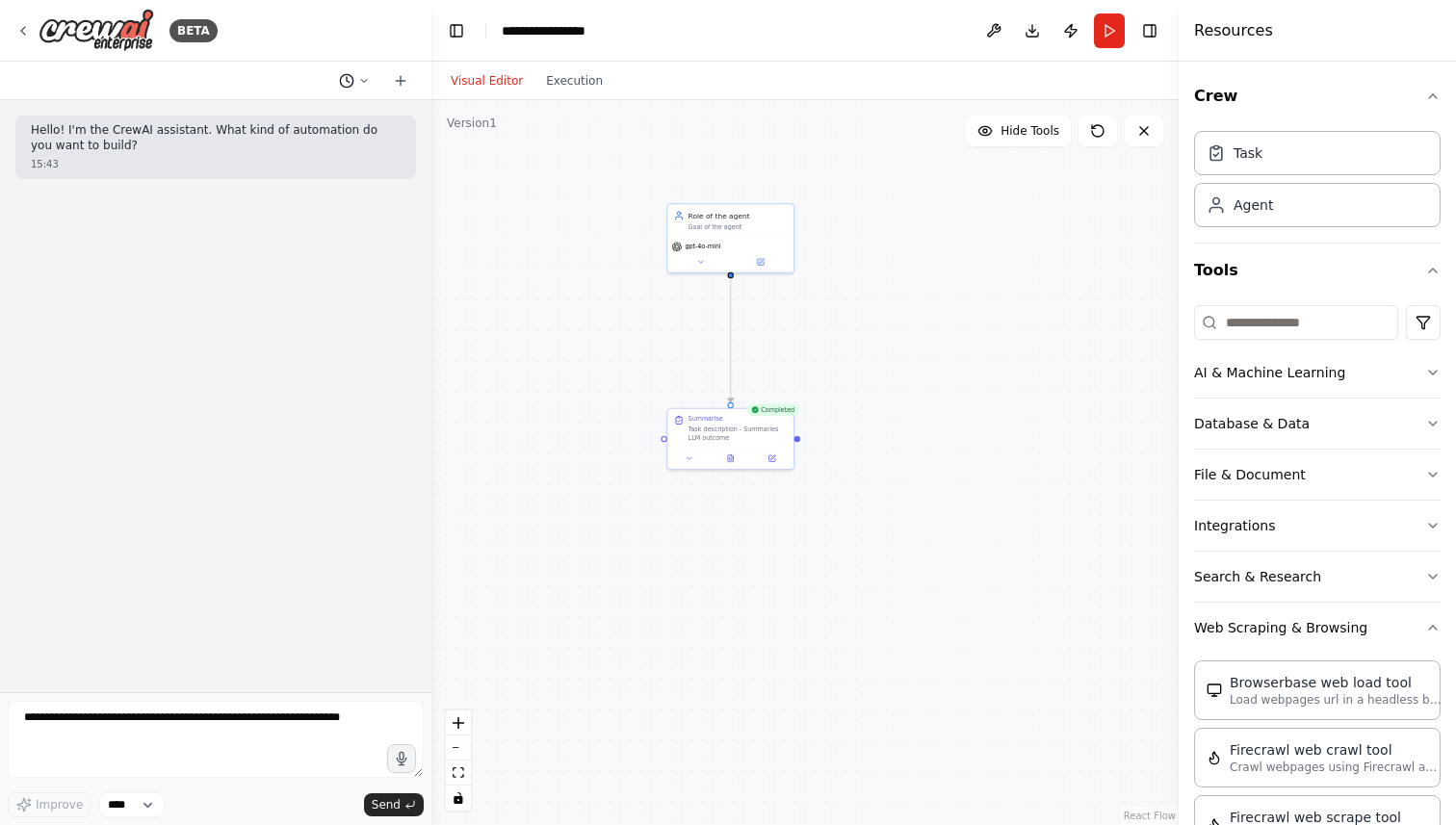
click at [366, 78] on icon at bounding box center [364, 81] width 12 height 12
click at [566, 205] on div ".deletable-edge-delete-btn { width: 20px; height: 20px; border: 0px solid #ffff…" at bounding box center [805, 462] width 747 height 725
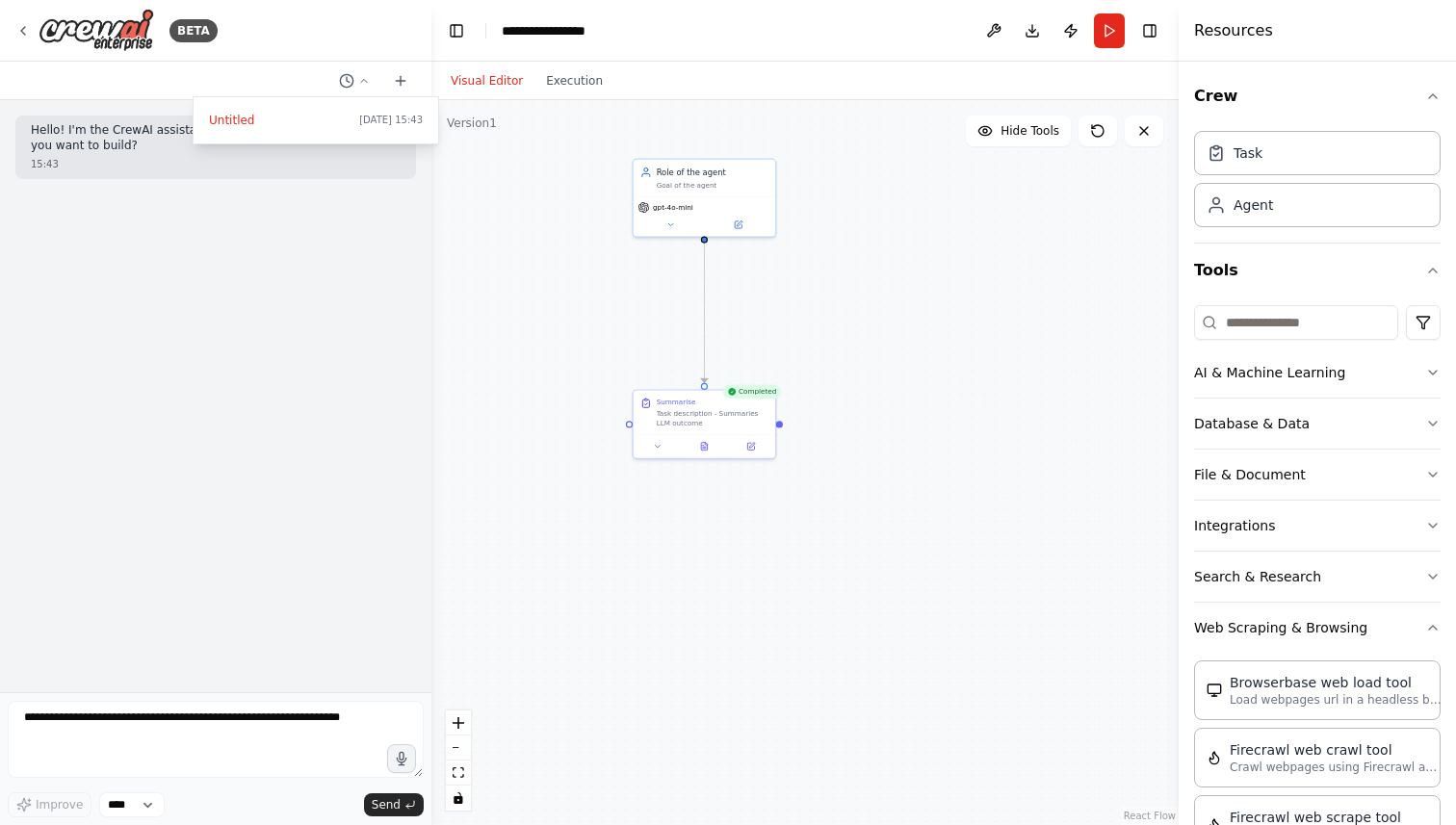
click at [551, 243] on div ".deletable-edge-delete-btn { width: 20px; height: 20px; border: 0px solid #ffff…" at bounding box center [805, 462] width 747 height 725
click at [756, 444] on button at bounding box center [751, 444] width 40 height 14
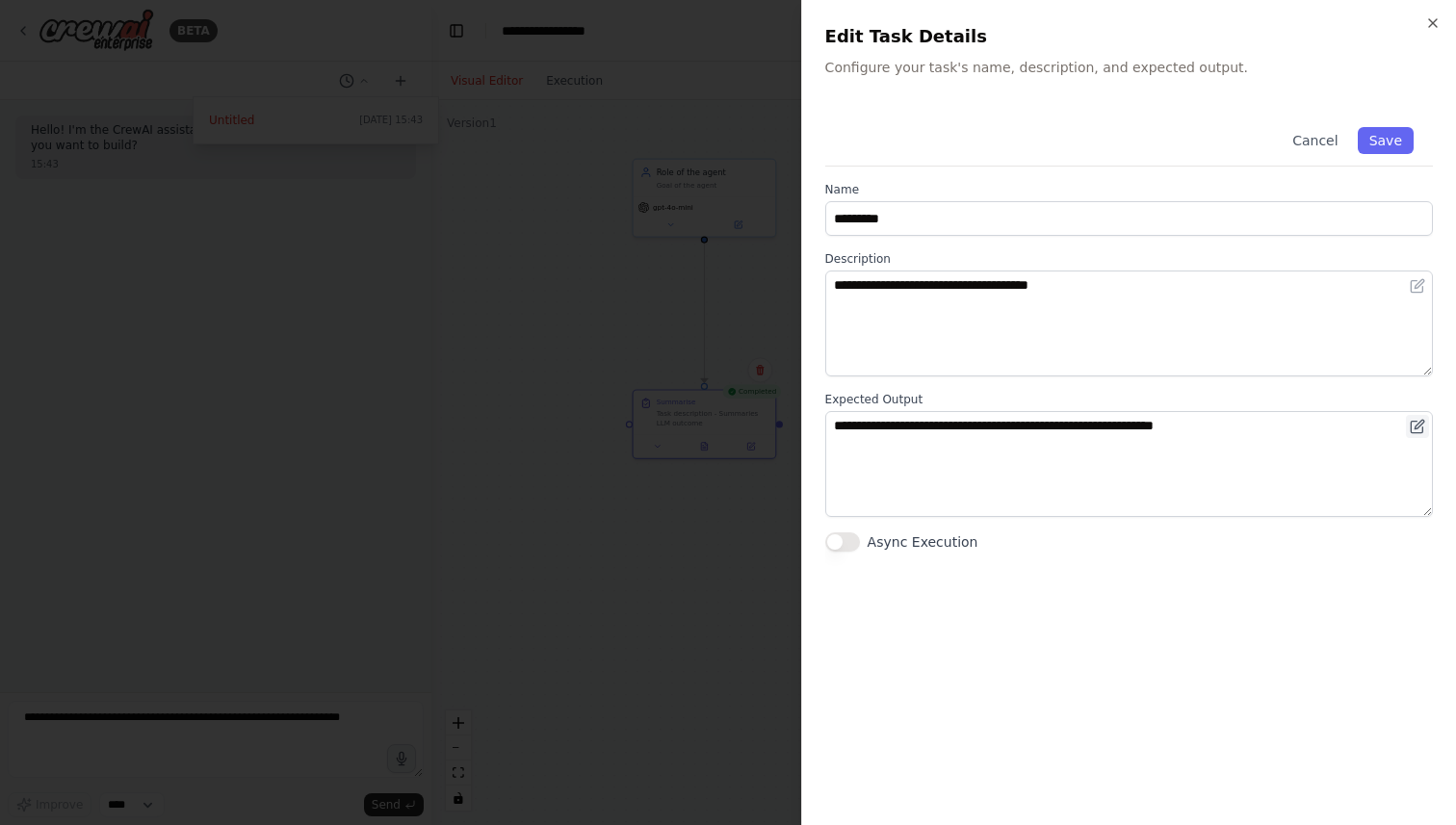
click at [1424, 422] on button at bounding box center [1416, 426] width 23 height 23
click at [1419, 432] on icon at bounding box center [1417, 427] width 16 height 16
click at [1416, 286] on icon at bounding box center [1418, 284] width 9 height 9
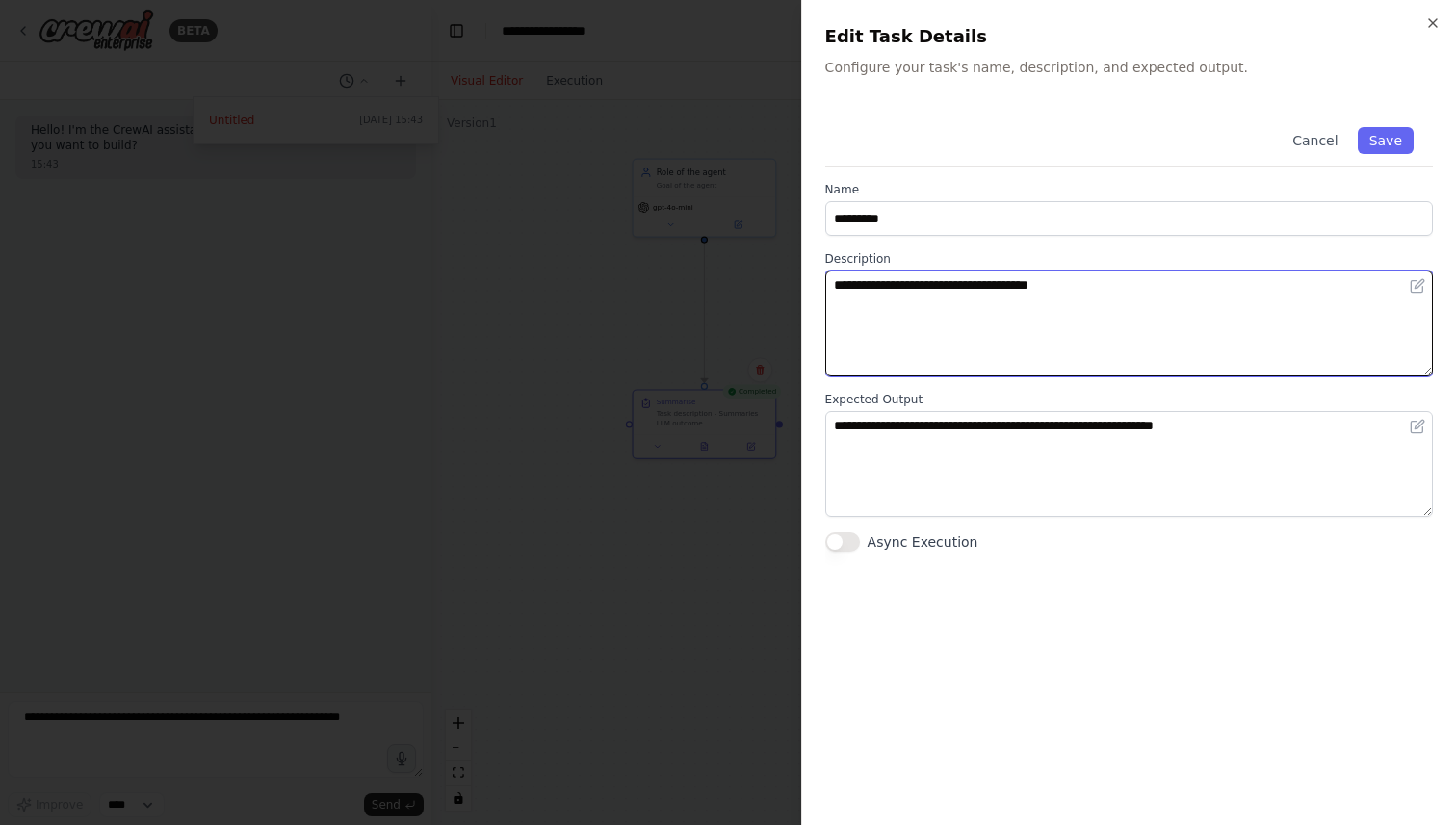
click at [1127, 293] on textarea "**********" at bounding box center [1128, 323] width 607 height 106
drag, startPoint x: 1128, startPoint y: 282, endPoint x: 825, endPoint y: 278, distance: 303.0
click at [825, 278] on textarea "**********" at bounding box center [1128, 323] width 607 height 106
type textarea "**********"
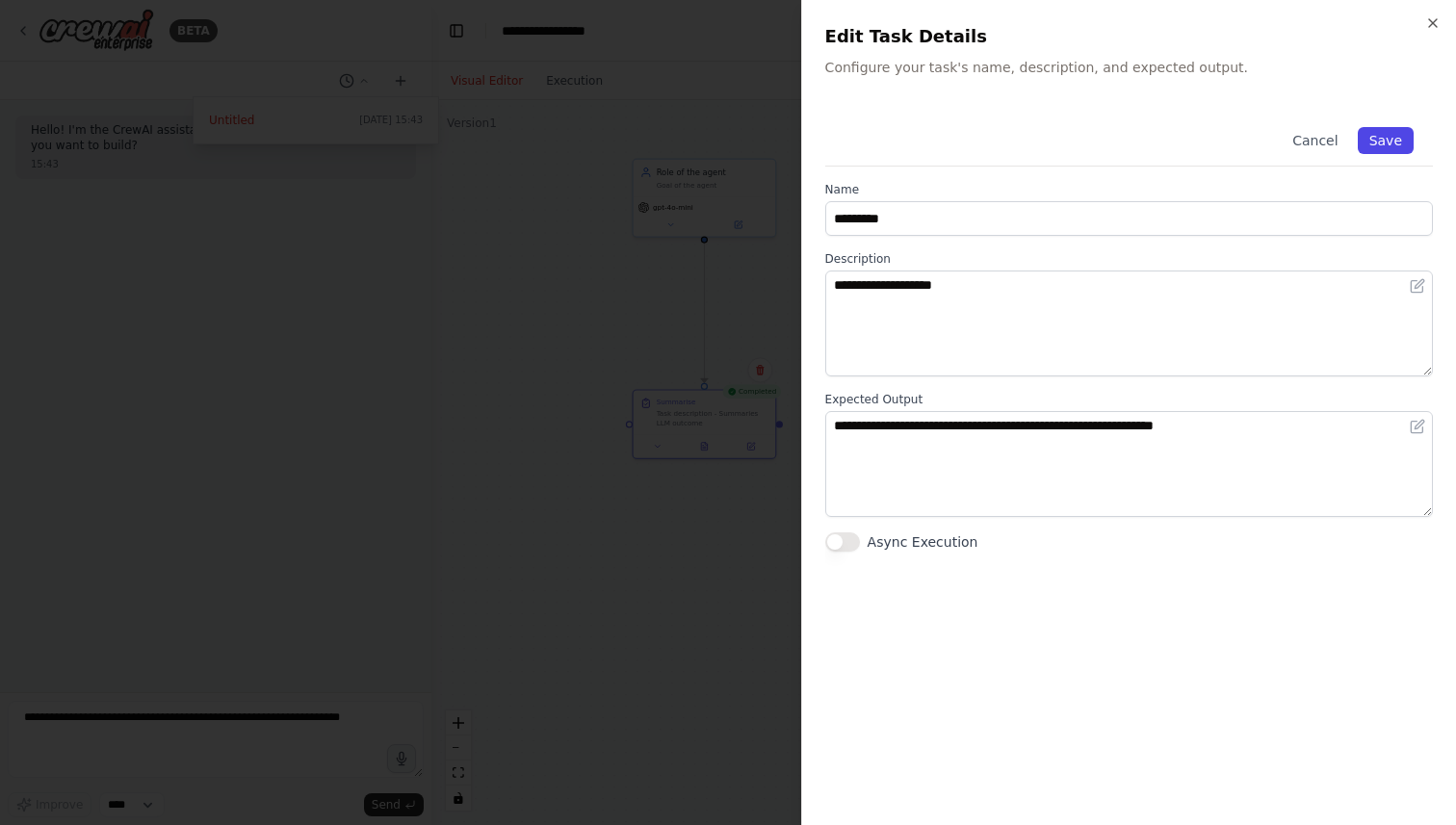
click at [1378, 139] on button "Save" at bounding box center [1385, 140] width 56 height 27
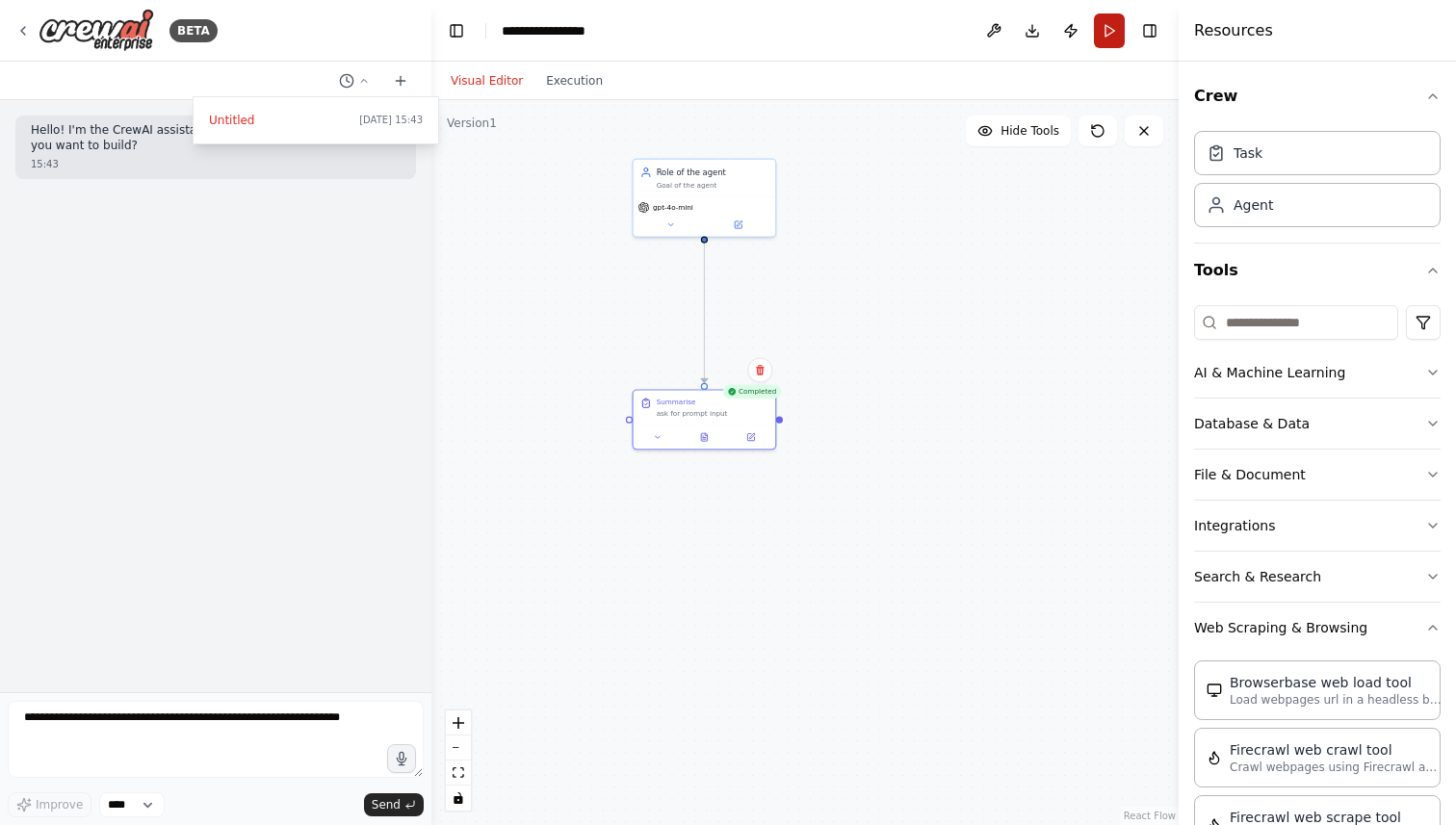
click at [1106, 29] on button "Run" at bounding box center [1108, 31] width 31 height 35
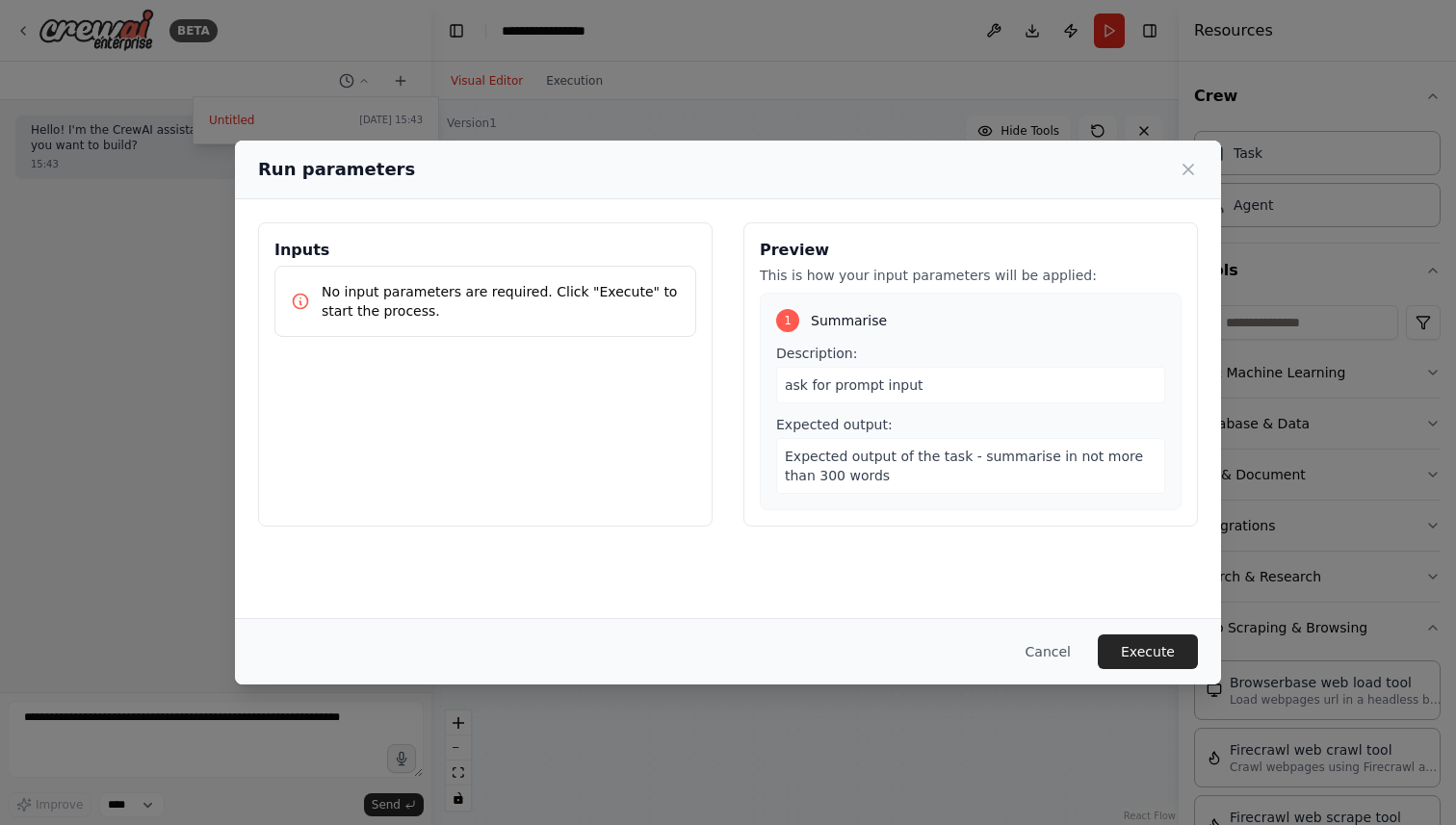
click at [436, 298] on p "No input parameters are required. Click "Execute" to start the process." at bounding box center [500, 301] width 359 height 39
click at [1043, 650] on button "Cancel" at bounding box center [1047, 651] width 76 height 35
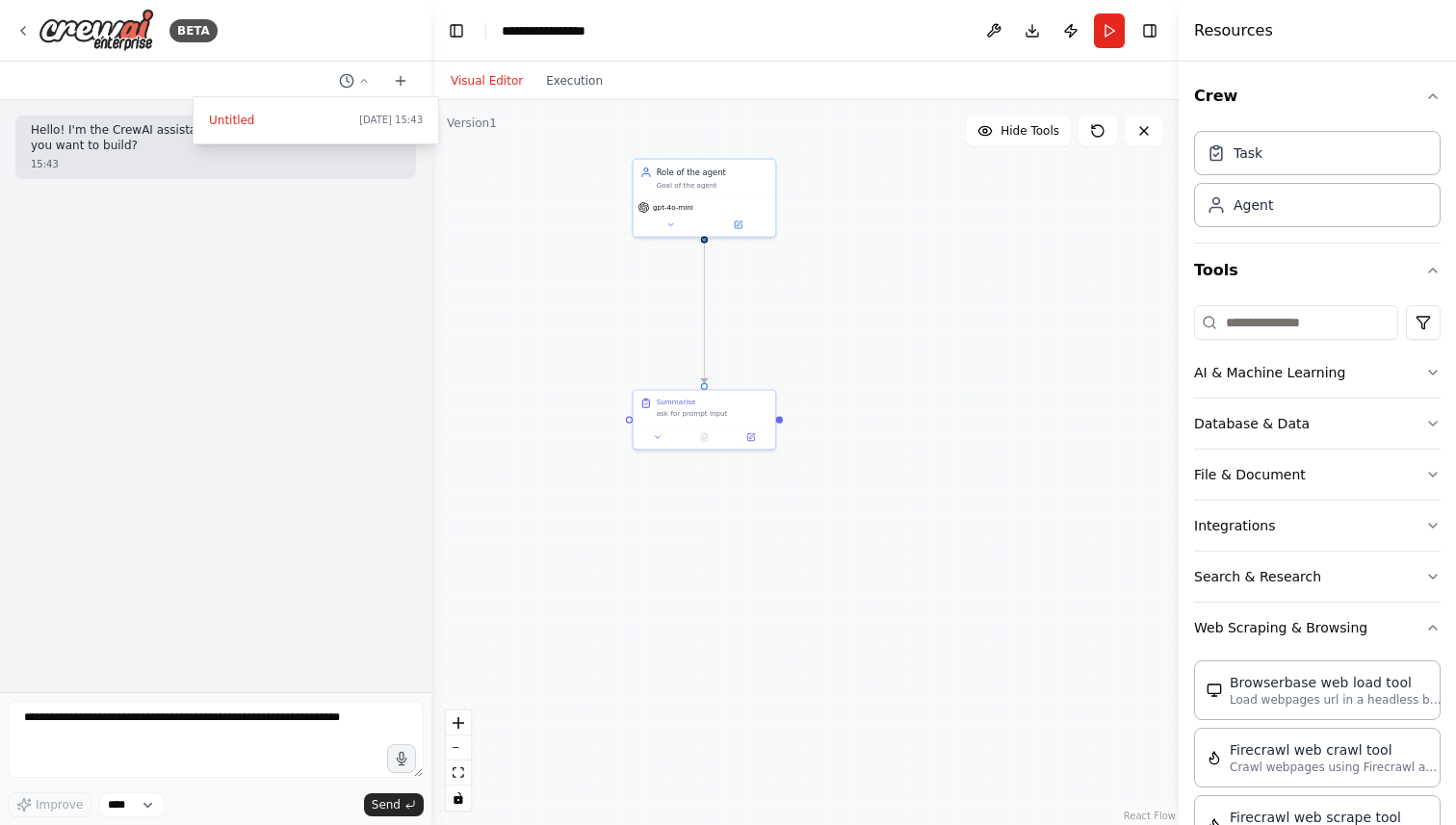
click at [151, 803] on div at bounding box center [215, 412] width 432 height 825
click at [151, 803] on select "****" at bounding box center [131, 804] width 65 height 25
click at [553, 86] on button "Execution" at bounding box center [574, 80] width 80 height 23
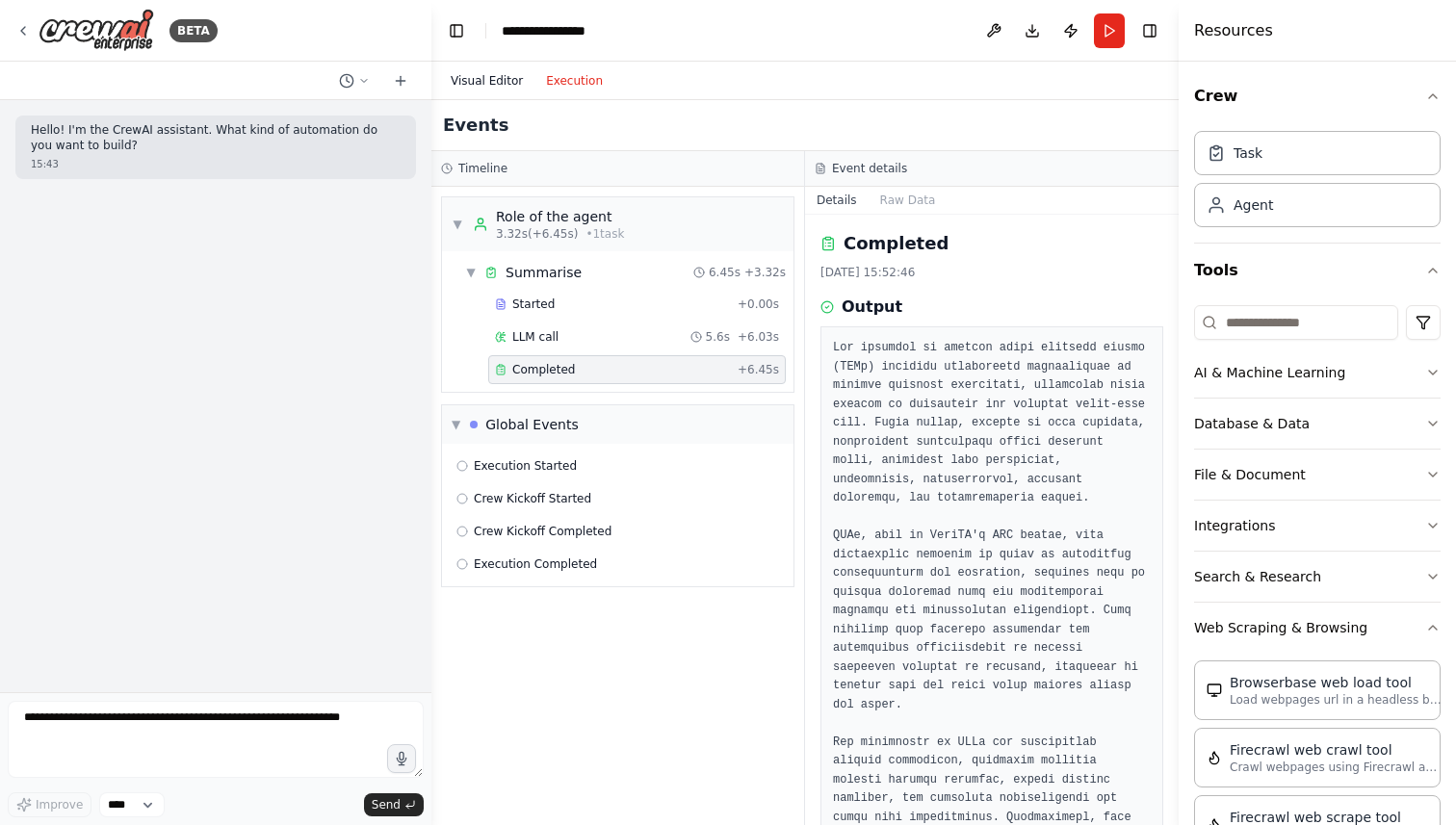
click at [507, 78] on button "Visual Editor" at bounding box center [486, 80] width 95 height 23
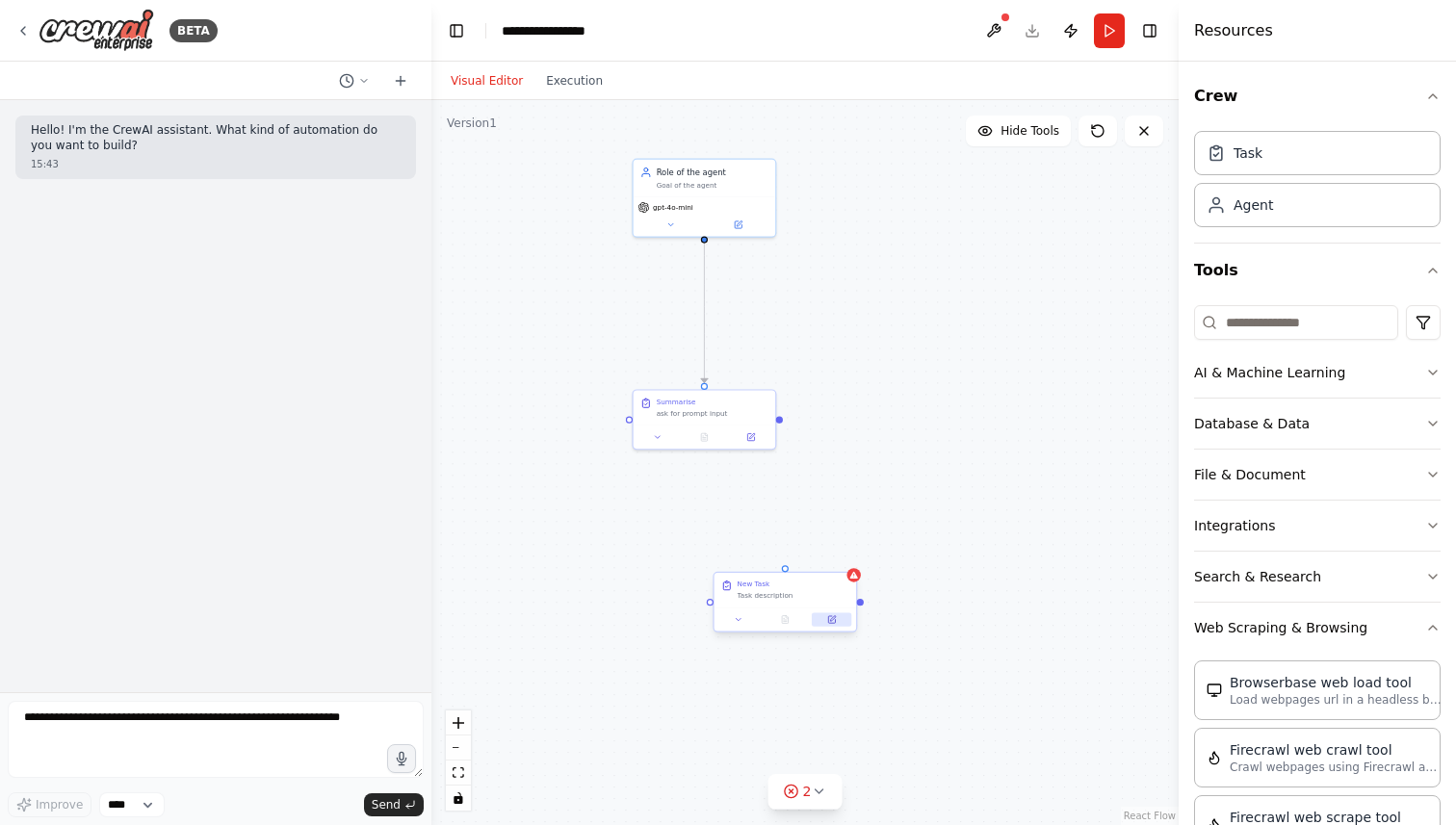
click at [839, 618] on button at bounding box center [832, 619] width 40 height 14
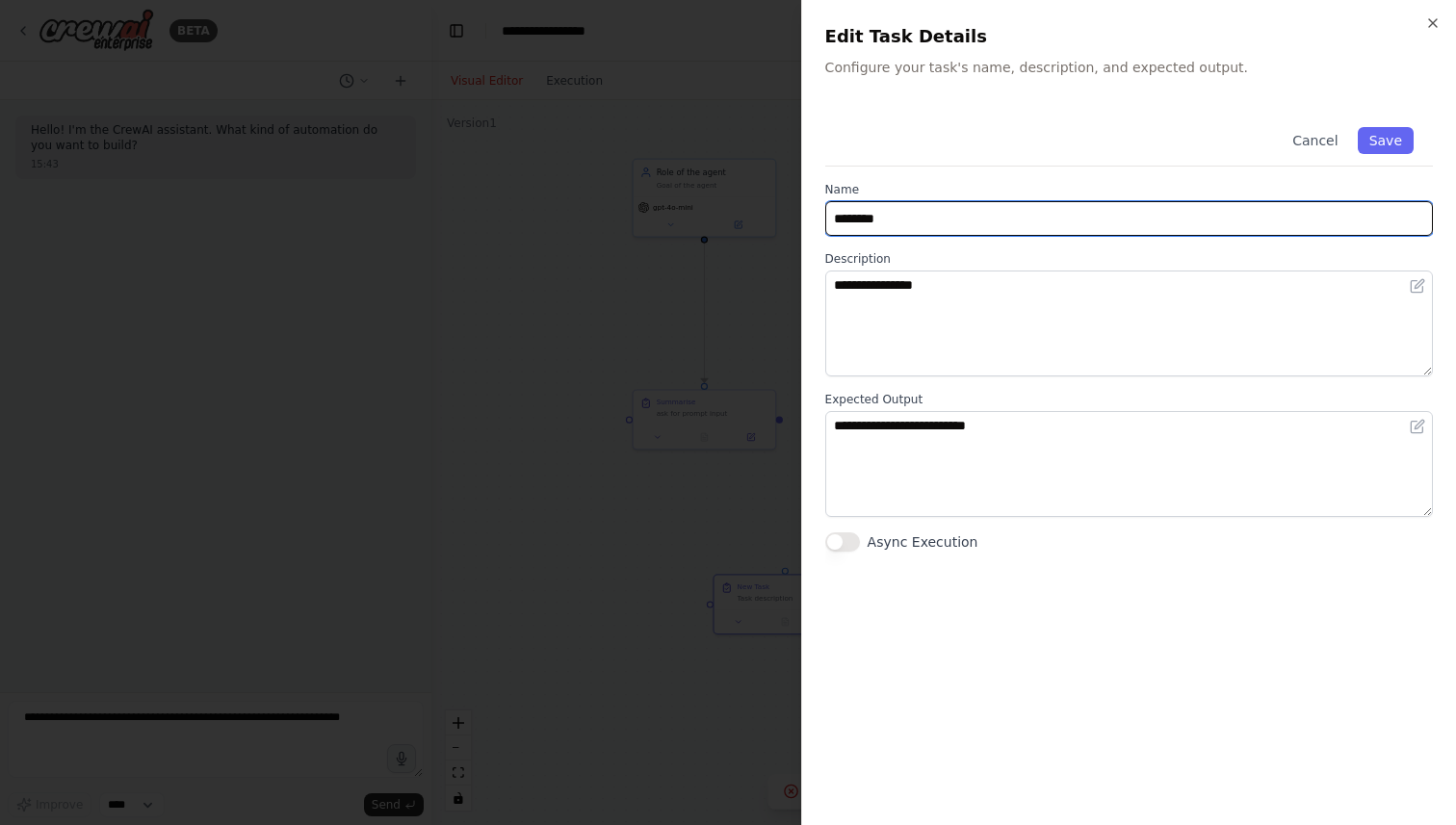
click at [904, 221] on input "********" at bounding box center [1128, 218] width 607 height 35
type input "**********"
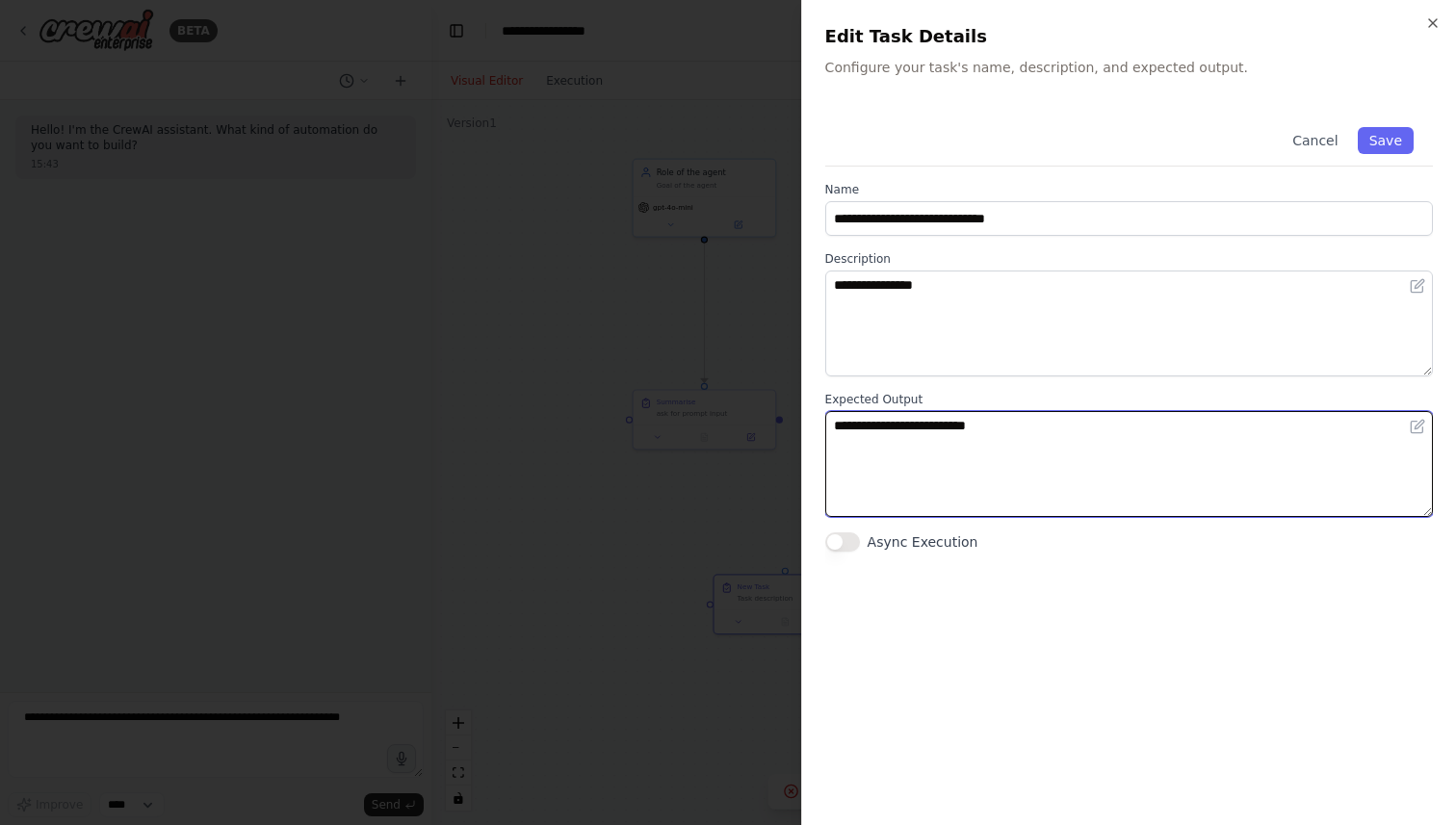
click at [890, 438] on textarea "**********" at bounding box center [1128, 463] width 607 height 106
type textarea "**********"
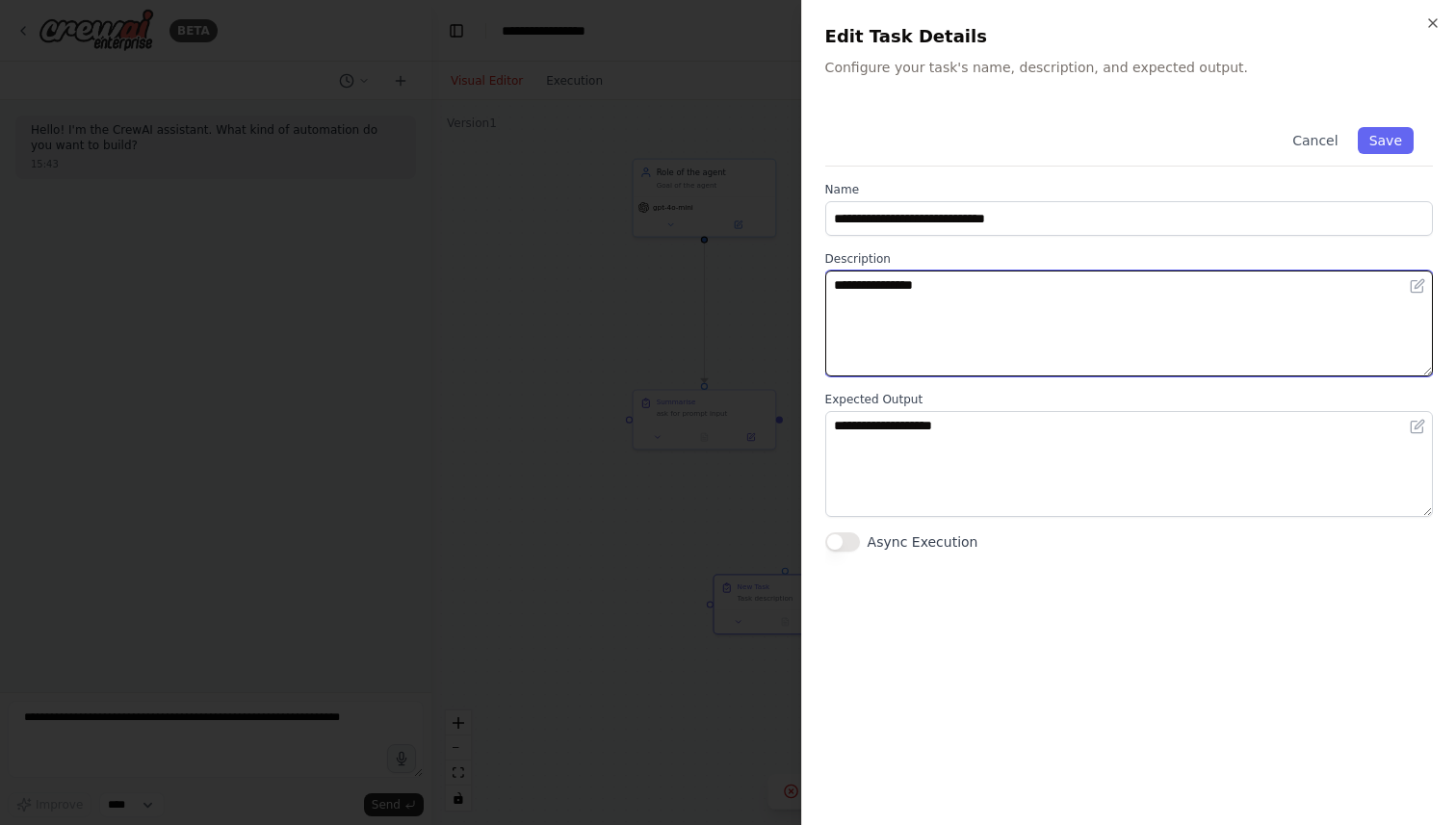
click at [910, 295] on textarea "**********" at bounding box center [1128, 323] width 607 height 106
type textarea "**********"
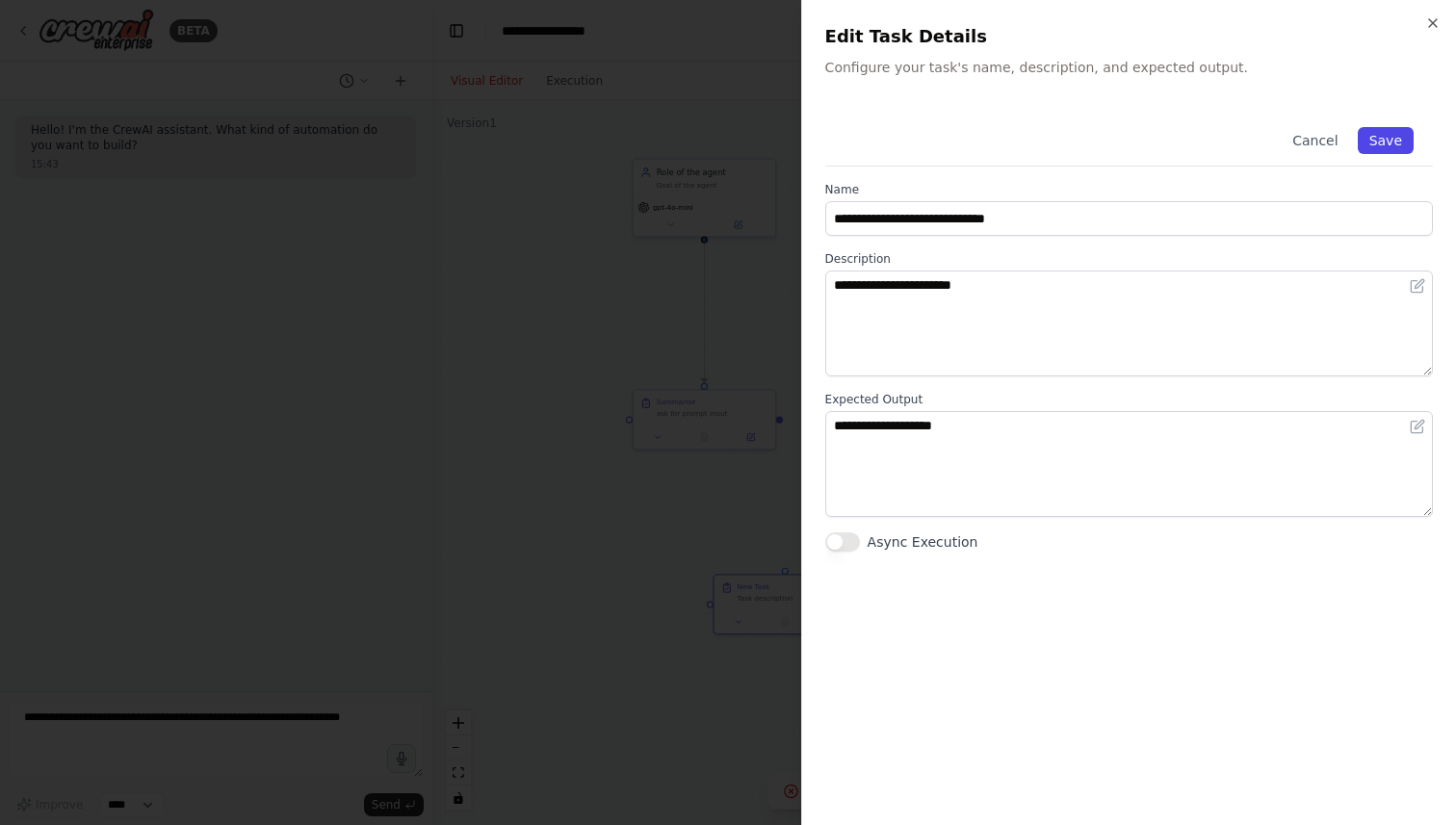
click at [1380, 136] on button "Save" at bounding box center [1385, 140] width 56 height 27
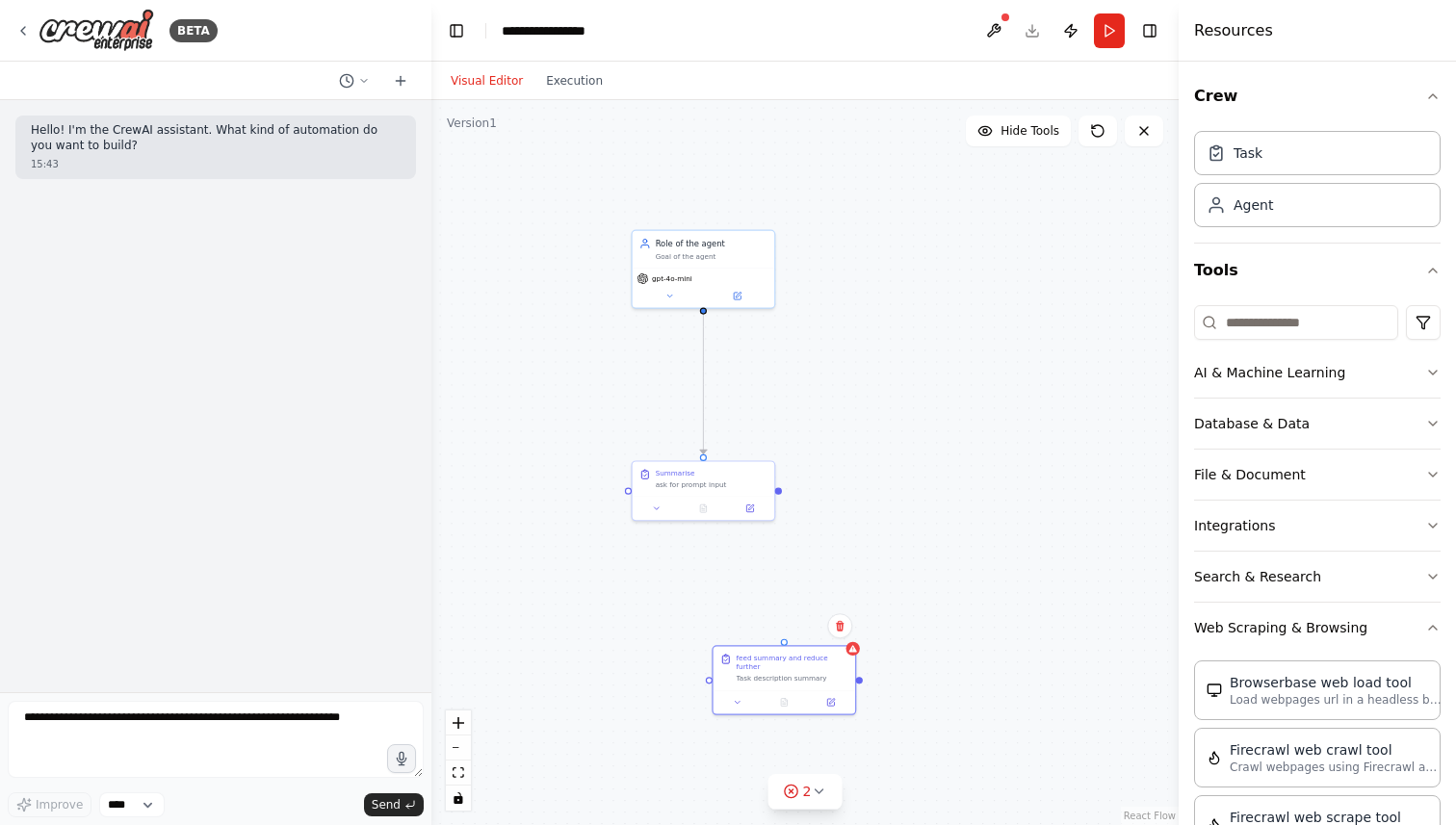
drag, startPoint x: 780, startPoint y: 427, endPoint x: 766, endPoint y: 375, distance: 53.9
click at [766, 375] on div ".deletable-edge-delete-btn { width: 20px; height: 20px; border: 0px solid #ffff…" at bounding box center [805, 462] width 747 height 725
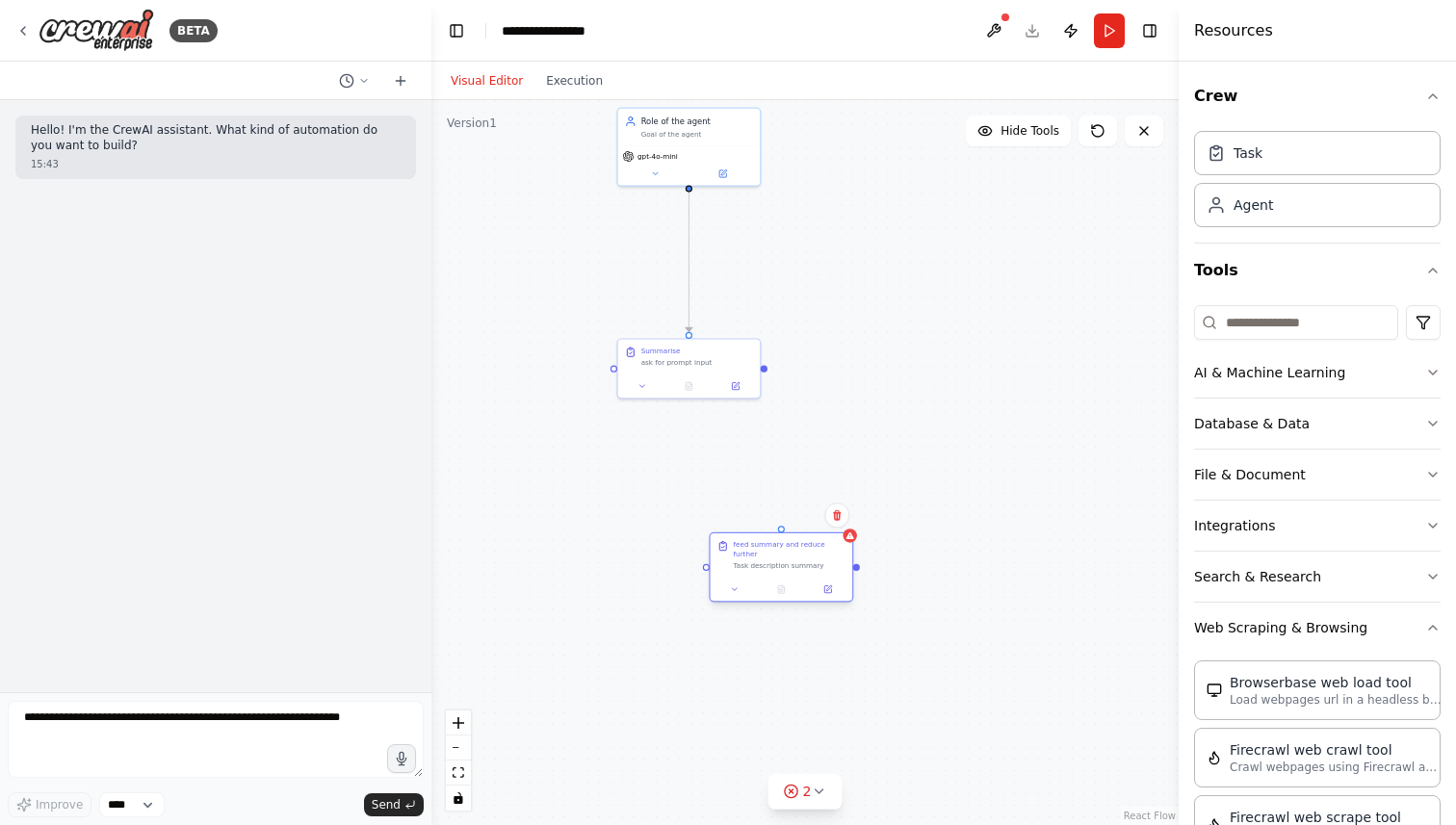
drag, startPoint x: 773, startPoint y: 524, endPoint x: 778, endPoint y: 538, distance: 14.9
click at [778, 538] on div "feed summary and reduce further Task description summary" at bounding box center [780, 555] width 141 height 44
drag, startPoint x: 782, startPoint y: 529, endPoint x: 766, endPoint y: 371, distance: 158.8
click at [766, 371] on div "Role of the agent Goal of the agent gpt-4o-mini Summarise ask for prompt input …" at bounding box center [781, 268] width 447 height 435
drag, startPoint x: 782, startPoint y: 530, endPoint x: 687, endPoint y: 398, distance: 162.6
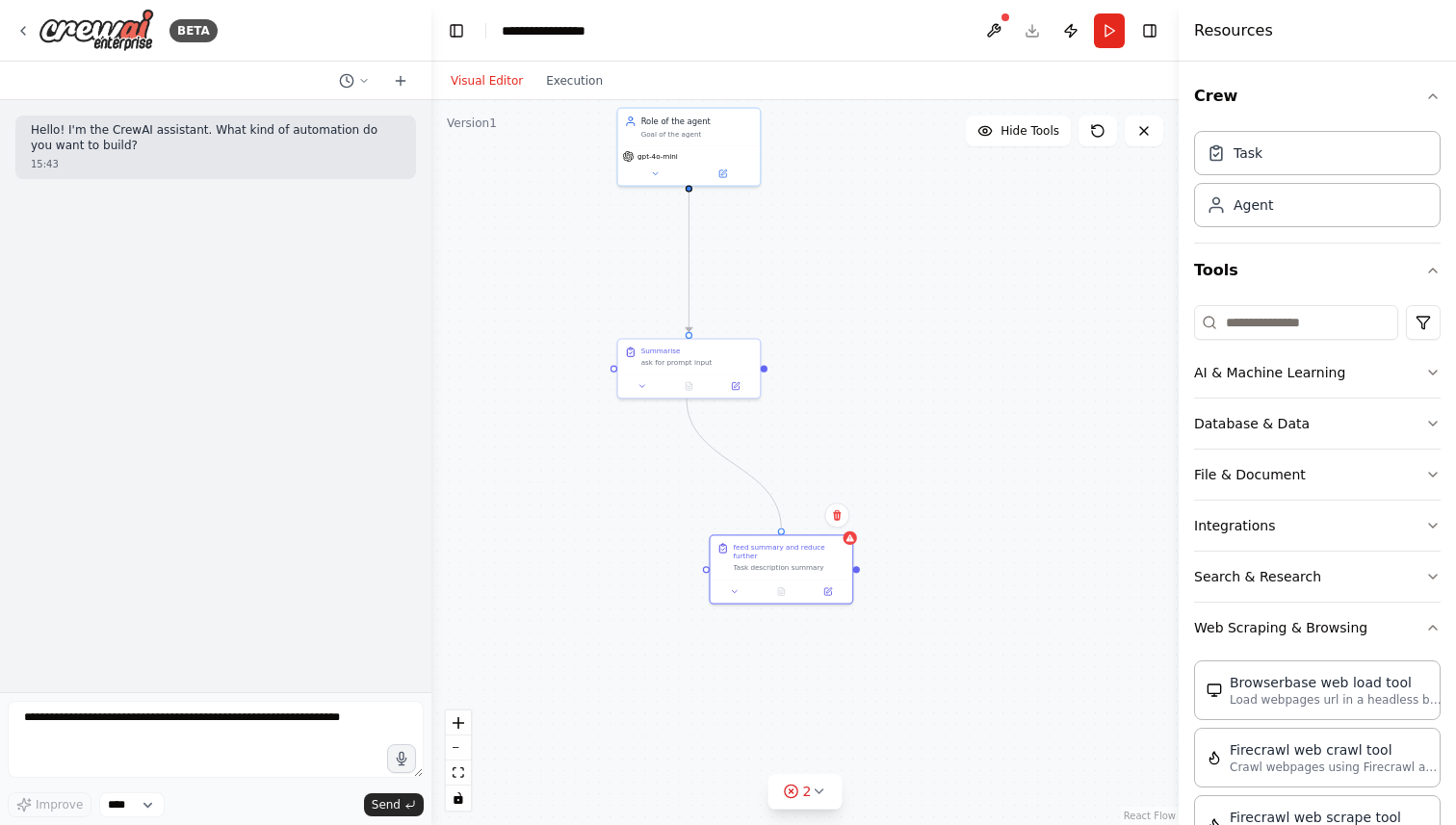
click at [687, 398] on div ".deletable-edge-delete-btn { width: 20px; height: 20px; border: 0px solid #ffff…" at bounding box center [805, 462] width 747 height 725
drag, startPoint x: 782, startPoint y: 530, endPoint x: 764, endPoint y: 366, distance: 165.0
click at [764, 366] on div "Role of the agent Goal of the agent gpt-4o-mini Summarise ask for prompt input …" at bounding box center [781, 268] width 447 height 435
drag, startPoint x: 689, startPoint y: 190, endPoint x: 706, endPoint y: 205, distance: 22.7
click at [706, 205] on div ".deletable-edge-delete-btn { width: 20px; height: 20px; border: 0px solid #ffff…" at bounding box center [805, 462] width 747 height 725
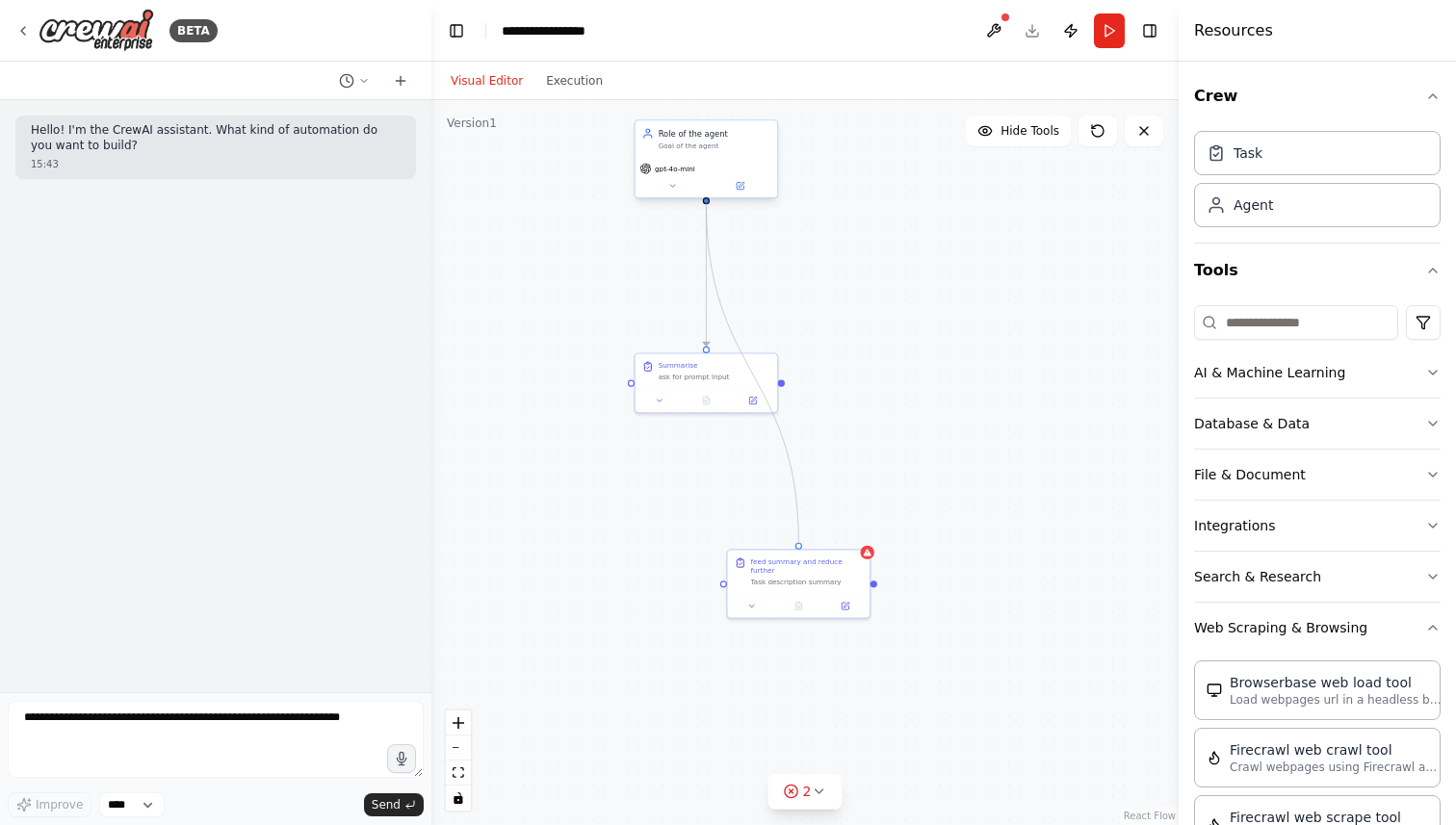
drag, startPoint x: 799, startPoint y: 546, endPoint x: 706, endPoint y: 199, distance: 359.2
click at [706, 199] on div "Role of the agent Goal of the agent gpt-4o-mini Summarise ask for prompt input …" at bounding box center [799, 282] width 447 height 435
click at [972, 297] on div ".deletable-edge-delete-btn { width: 20px; height: 20px; border: 0px solid #ffff…" at bounding box center [805, 462] width 747 height 725
click at [997, 23] on button at bounding box center [993, 31] width 31 height 35
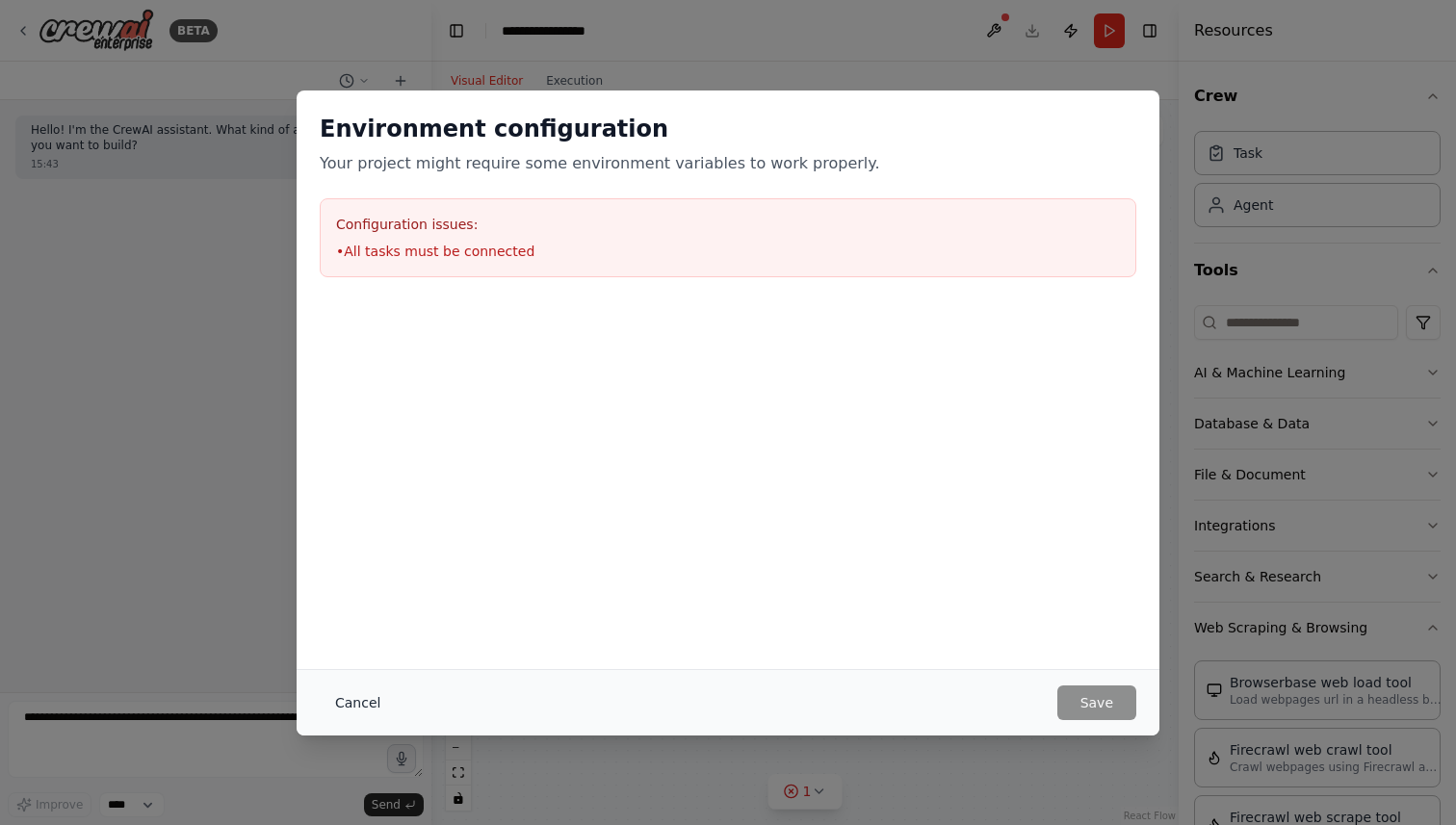
click at [360, 695] on button "Cancel" at bounding box center [358, 702] width 76 height 35
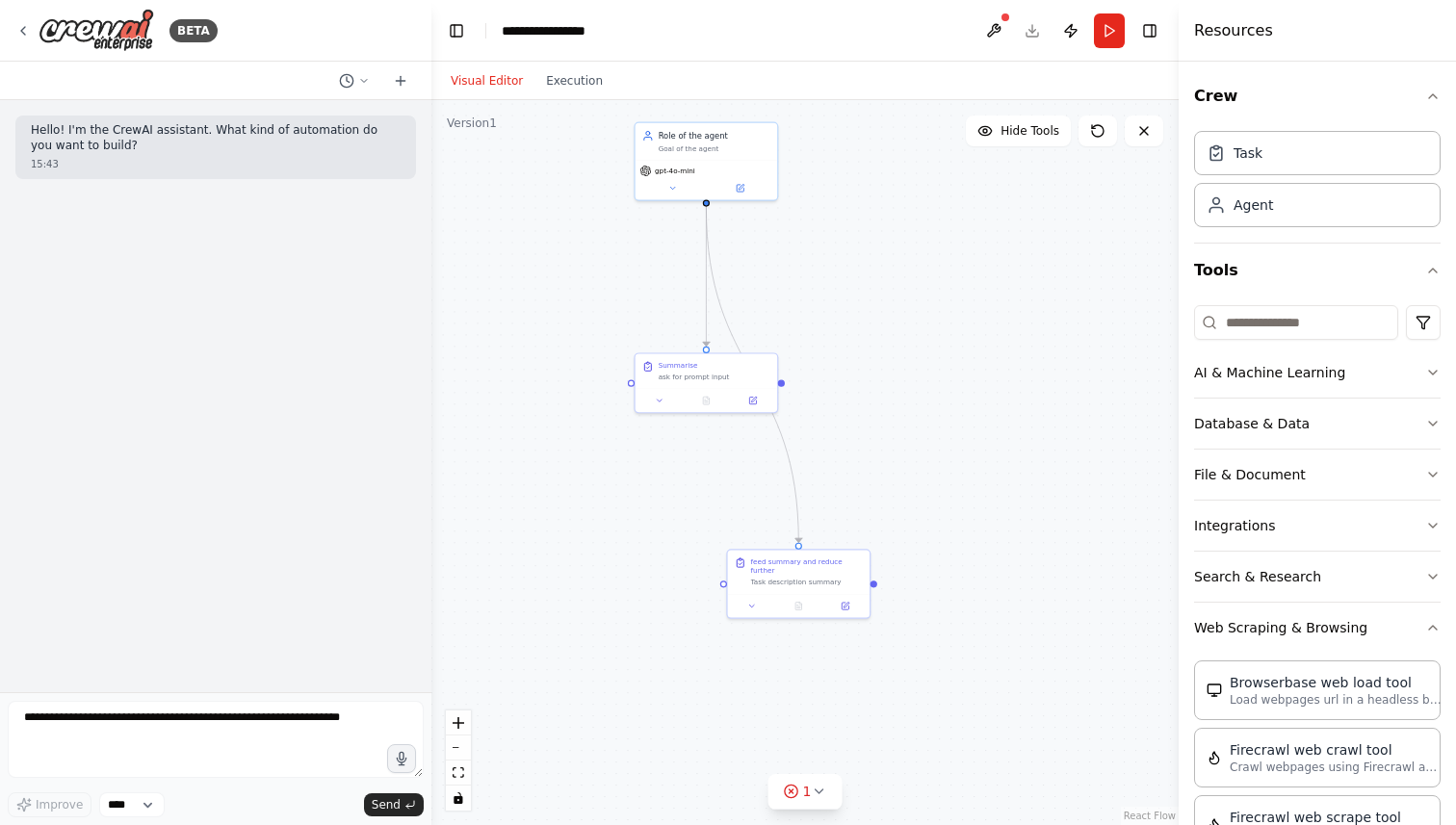
click at [540, 489] on div ".deletable-edge-delete-btn { width: 20px; height: 20px; border: 0px solid #ffff…" at bounding box center [805, 462] width 747 height 725
click at [1116, 27] on button "Run" at bounding box center [1108, 31] width 31 height 35
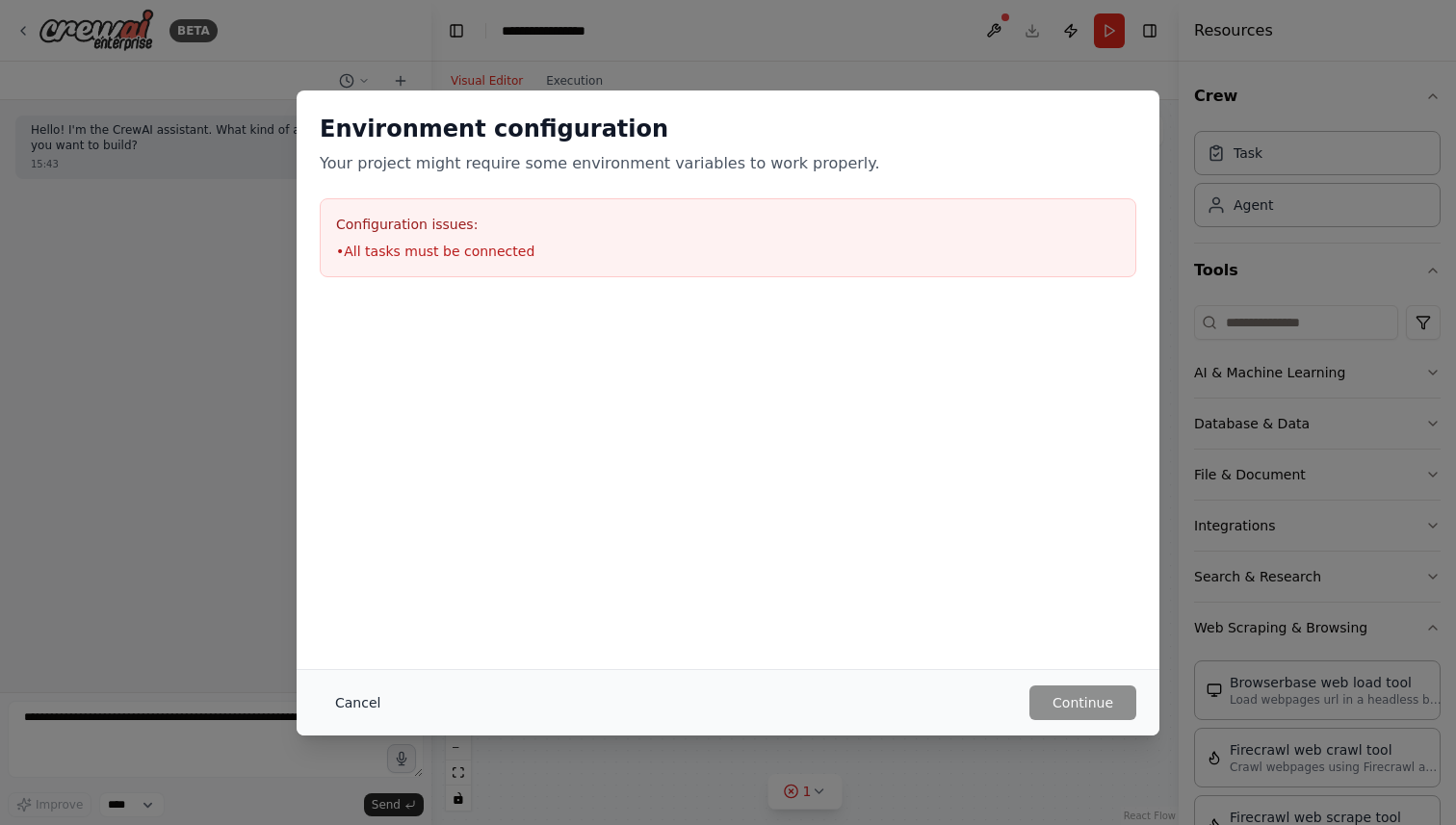
click at [359, 700] on button "Cancel" at bounding box center [358, 702] width 76 height 35
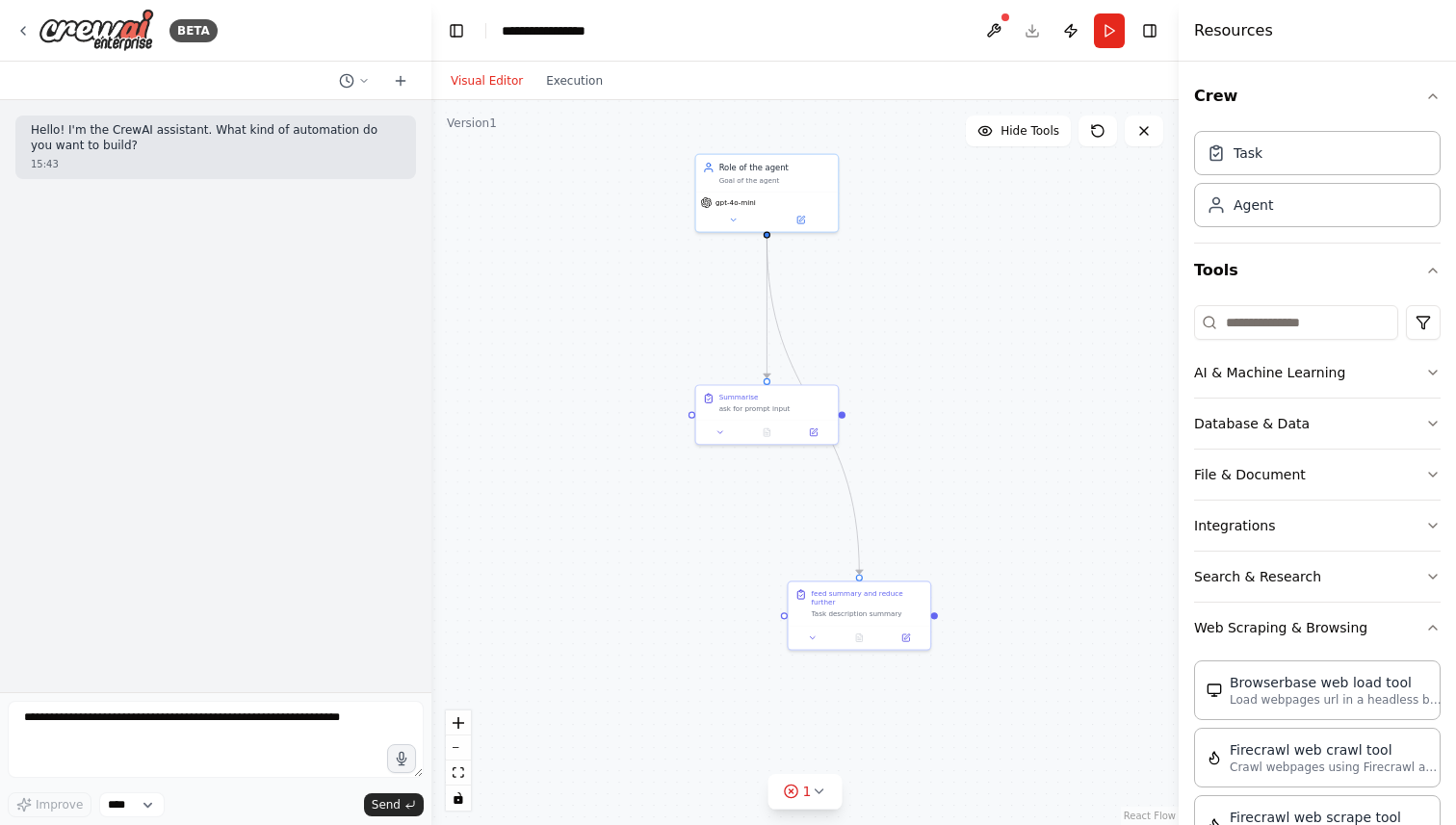
drag, startPoint x: 783, startPoint y: 387, endPoint x: 786, endPoint y: 372, distance: 15.3
click at [786, 372] on div ".deletable-edge-delete-btn { width: 20px; height: 20px; border: 0px solid #ffff…" at bounding box center [805, 462] width 747 height 725
drag, startPoint x: 789, startPoint y: 374, endPoint x: 805, endPoint y: 356, distance: 24.1
click at [805, 356] on div ".deletable-edge-delete-btn { width: 20px; height: 20px; border: 0px solid #ffff…" at bounding box center [805, 462] width 747 height 725
click at [894, 544] on div ".deletable-edge-delete-btn { width: 20px; height: 20px; border: 0px solid #ffff…" at bounding box center [805, 462] width 747 height 725
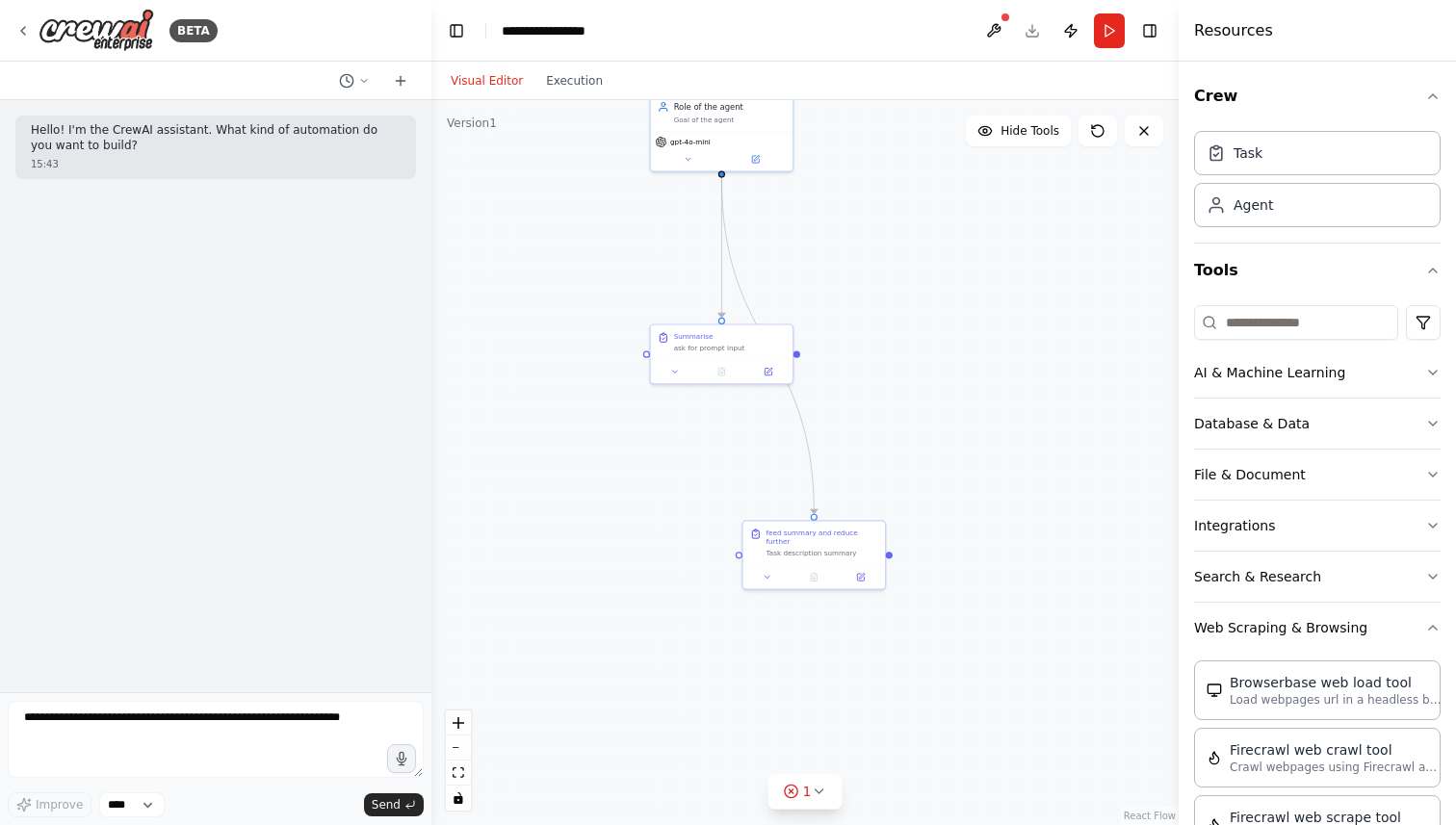
drag, startPoint x: 898, startPoint y: 540, endPoint x: 890, endPoint y: 554, distance: 16.1
click at [890, 554] on div ".deletable-edge-delete-btn { width: 20px; height: 20px; border: 0px solid #ffff…" at bounding box center [805, 462] width 747 height 725
click at [637, 358] on div ".deletable-edge-delete-btn { width: 20px; height: 20px; border: 0px solid #ffff…" at bounding box center [805, 462] width 747 height 725
click at [672, 374] on icon at bounding box center [669, 371] width 10 height 10
click at [603, 424] on div ".deletable-edge-delete-btn { width: 20px; height: 20px; border: 0px solid #ffff…" at bounding box center [805, 462] width 747 height 725
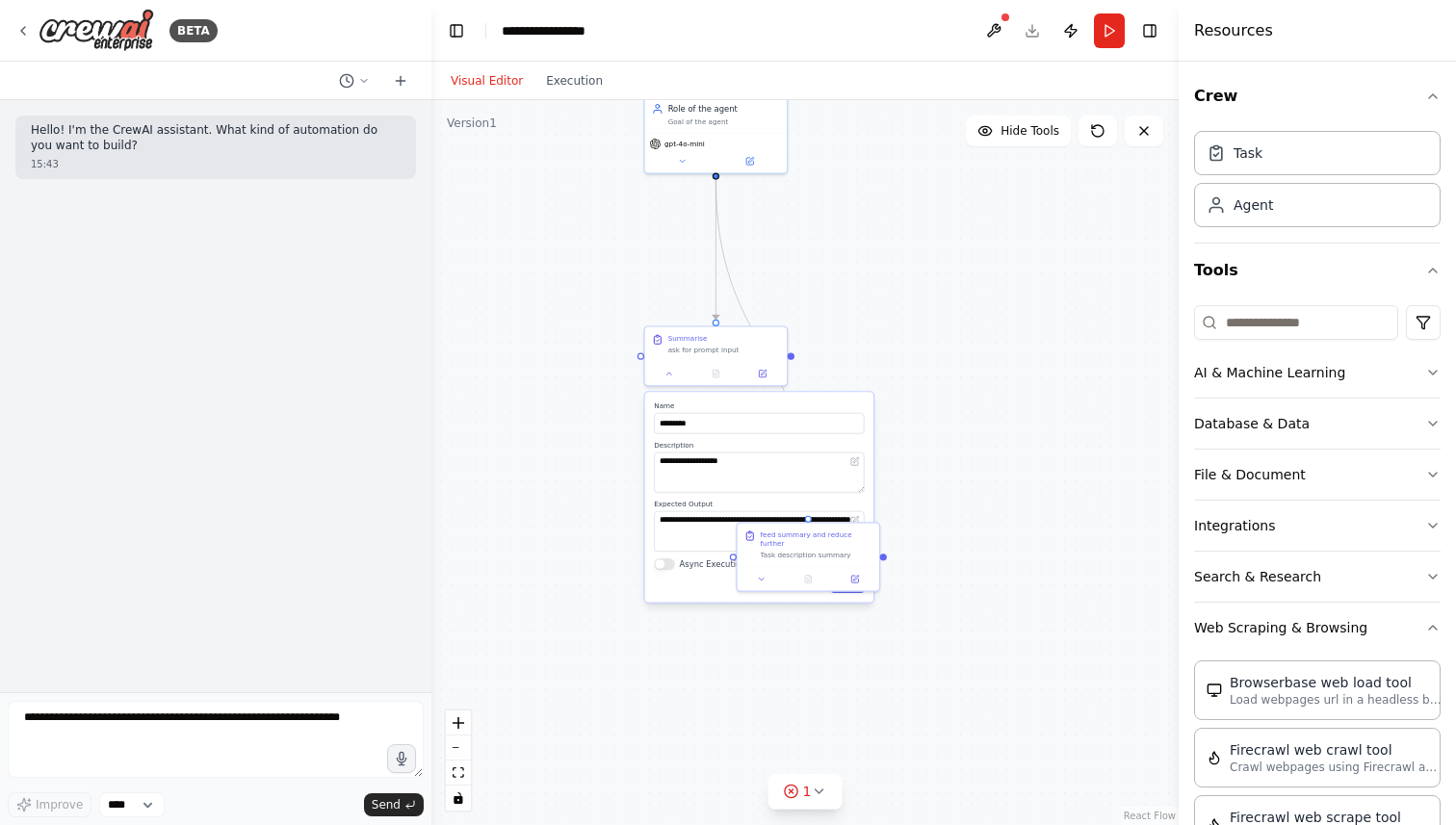
click at [1035, 361] on div ".deletable-edge-delete-btn { width: 20px; height: 20px; border: 0px solid #ffff…" at bounding box center [805, 462] width 747 height 725
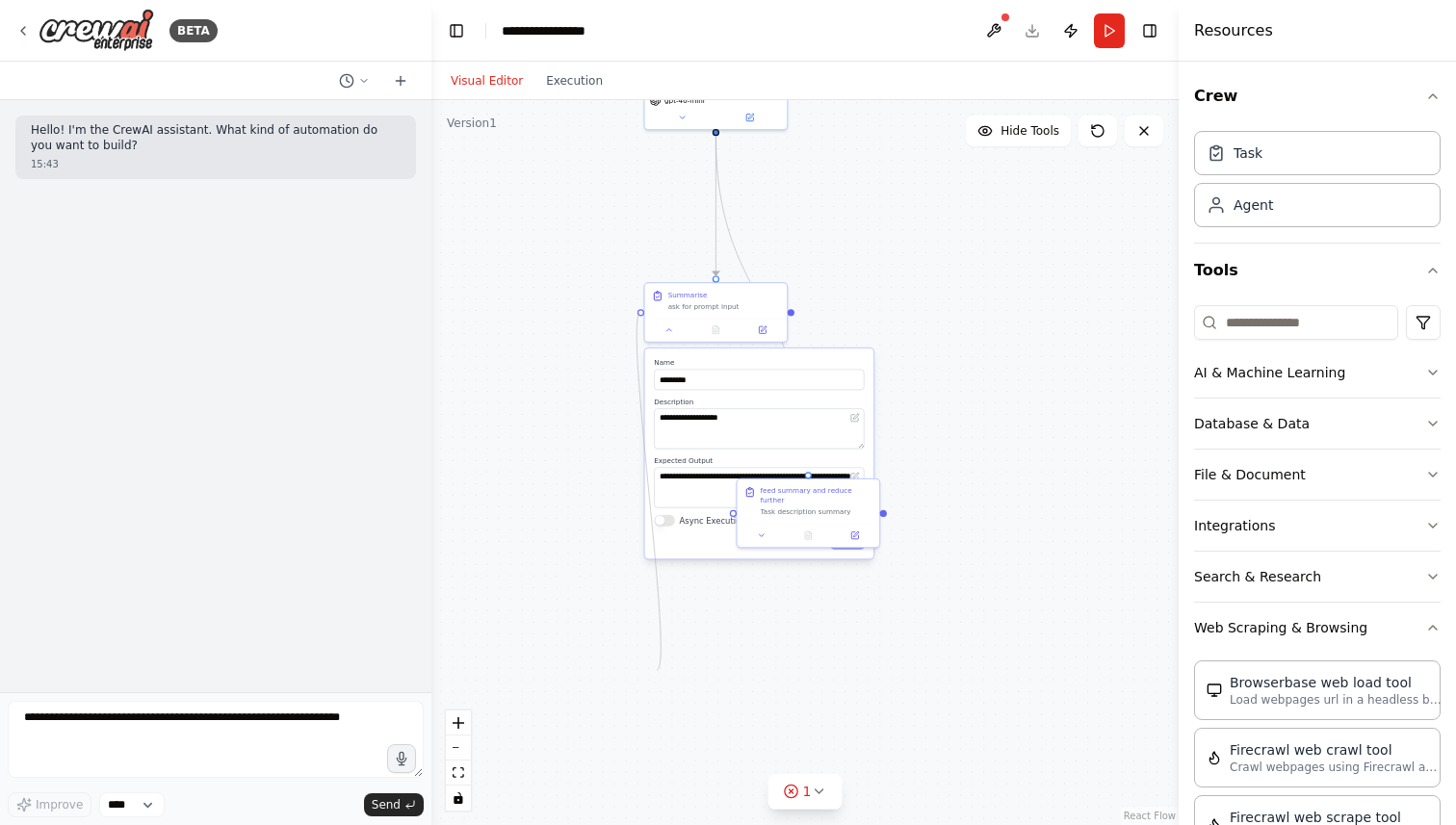
drag, startPoint x: 641, startPoint y: 356, endPoint x: 657, endPoint y: 670, distance: 314.4
click at [657, 670] on div ".deletable-edge-delete-btn { width: 20px; height: 20px; border: 0px solid #ffff…" at bounding box center [805, 462] width 747 height 725
click at [768, 361] on label "Name" at bounding box center [759, 364] width 209 height 10
click at [898, 259] on div ".deletable-edge-delete-btn { width: 20px; height: 20px; border: 0px solid #ffff…" at bounding box center [805, 462] width 747 height 725
click at [762, 529] on button at bounding box center [761, 534] width 40 height 14
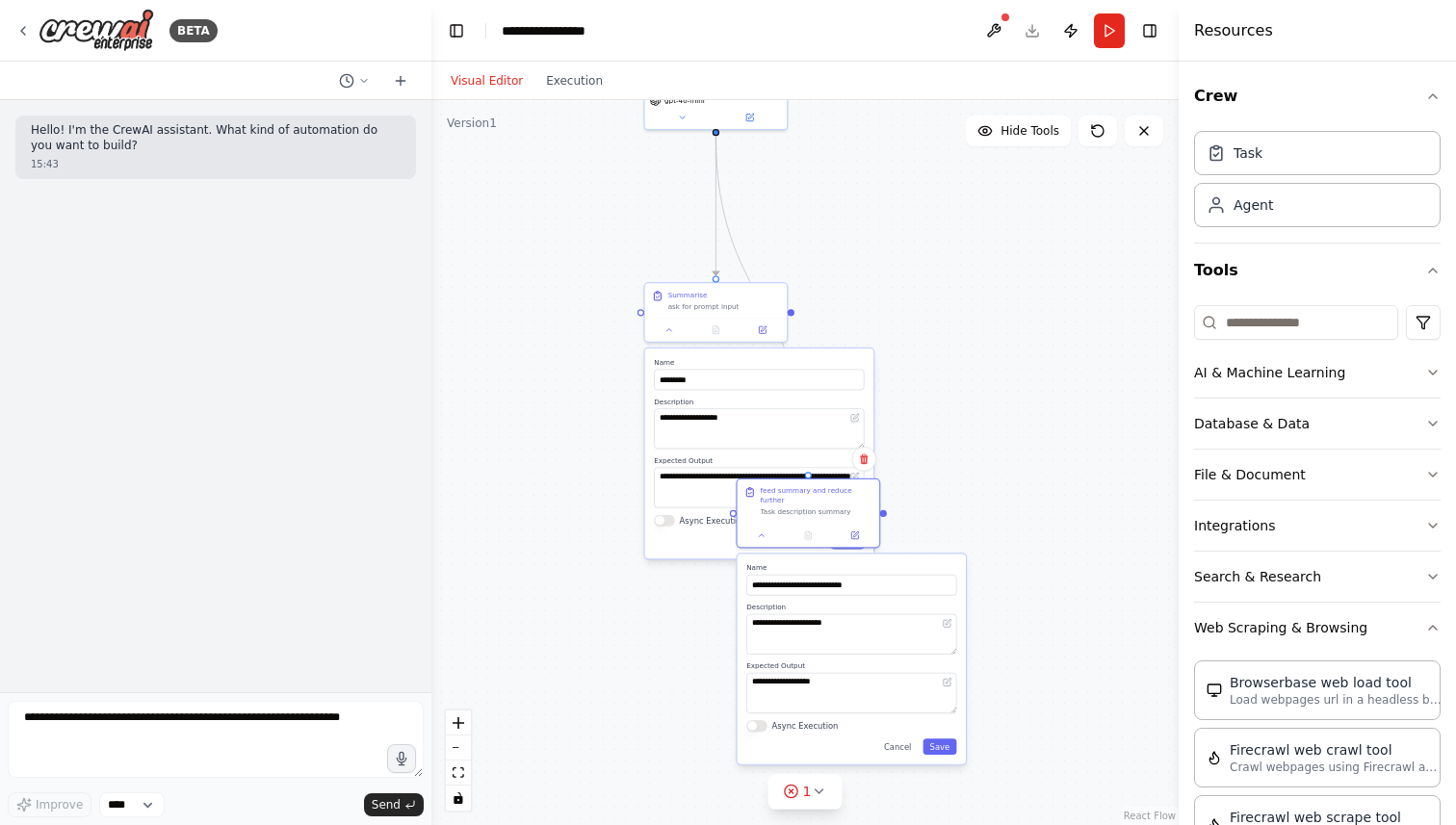
click at [1024, 392] on div ".deletable-edge-delete-btn { width: 20px; height: 20px; border: 0px solid #ffff…" at bounding box center [805, 462] width 747 height 725
click at [717, 565] on div ".deletable-edge-delete-btn { width: 20px; height: 20px; border: 0px solid #ffff…" at bounding box center [805, 462] width 747 height 725
click at [807, 553] on div "**********" at bounding box center [850, 658] width 228 height 209
click at [909, 738] on button "Cancel" at bounding box center [898, 746] width 41 height 17
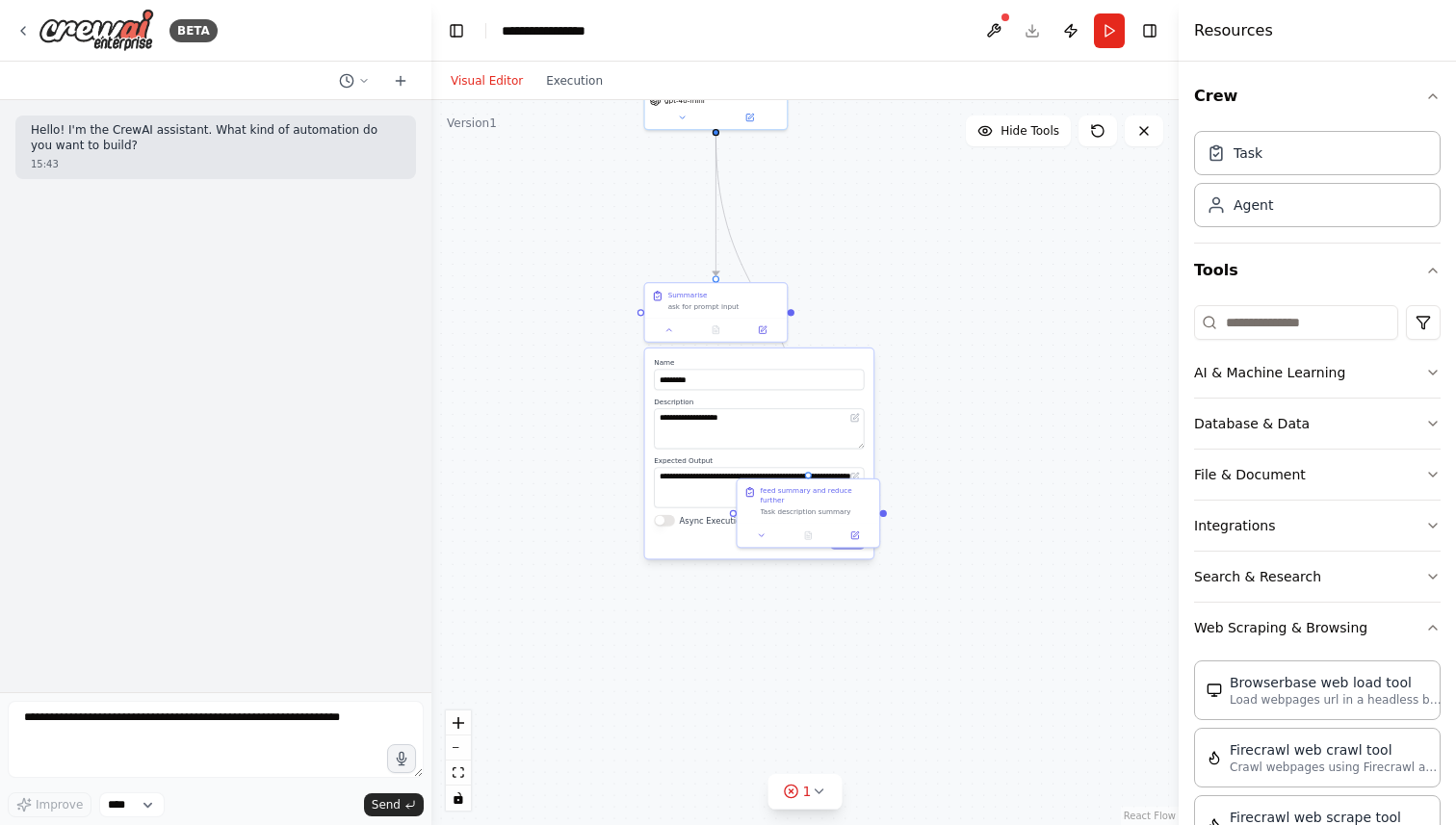
click at [813, 544] on button "Cancel" at bounding box center [805, 541] width 41 height 17
drag, startPoint x: 638, startPoint y: 312, endPoint x: 735, endPoint y: 509, distance: 219.6
click at [735, 509] on div ".deletable-edge-delete-btn { width: 20px; height: 20px; border: 0px solid #ffff…" at bounding box center [805, 462] width 747 height 725
drag, startPoint x: 639, startPoint y: 313, endPoint x: 886, endPoint y: 512, distance: 317.2
click at [886, 512] on div ".deletable-edge-delete-btn { width: 20px; height: 20px; border: 0px solid #ffff…" at bounding box center [805, 462] width 747 height 725
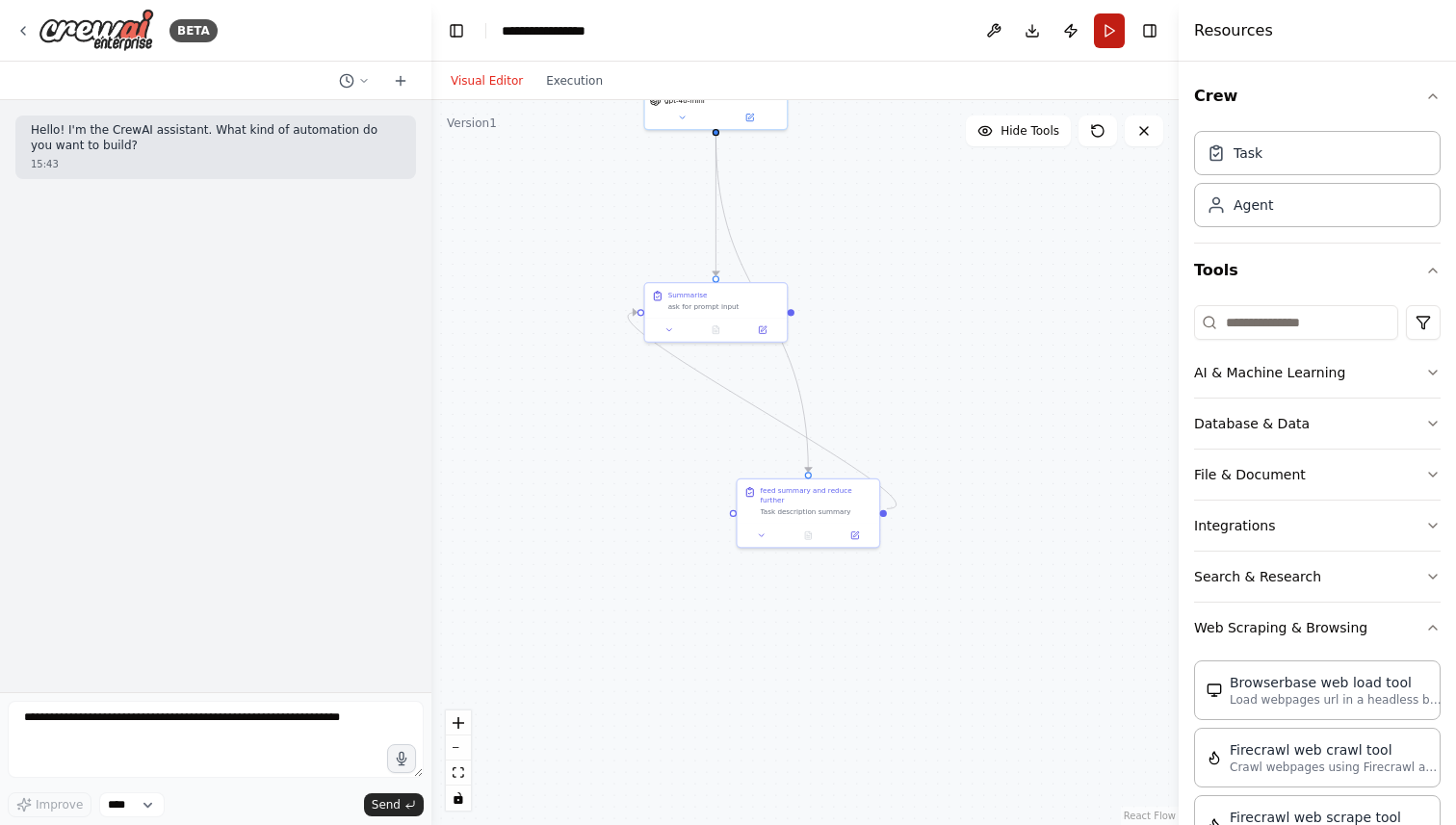
click at [1107, 31] on button "Run" at bounding box center [1108, 31] width 31 height 35
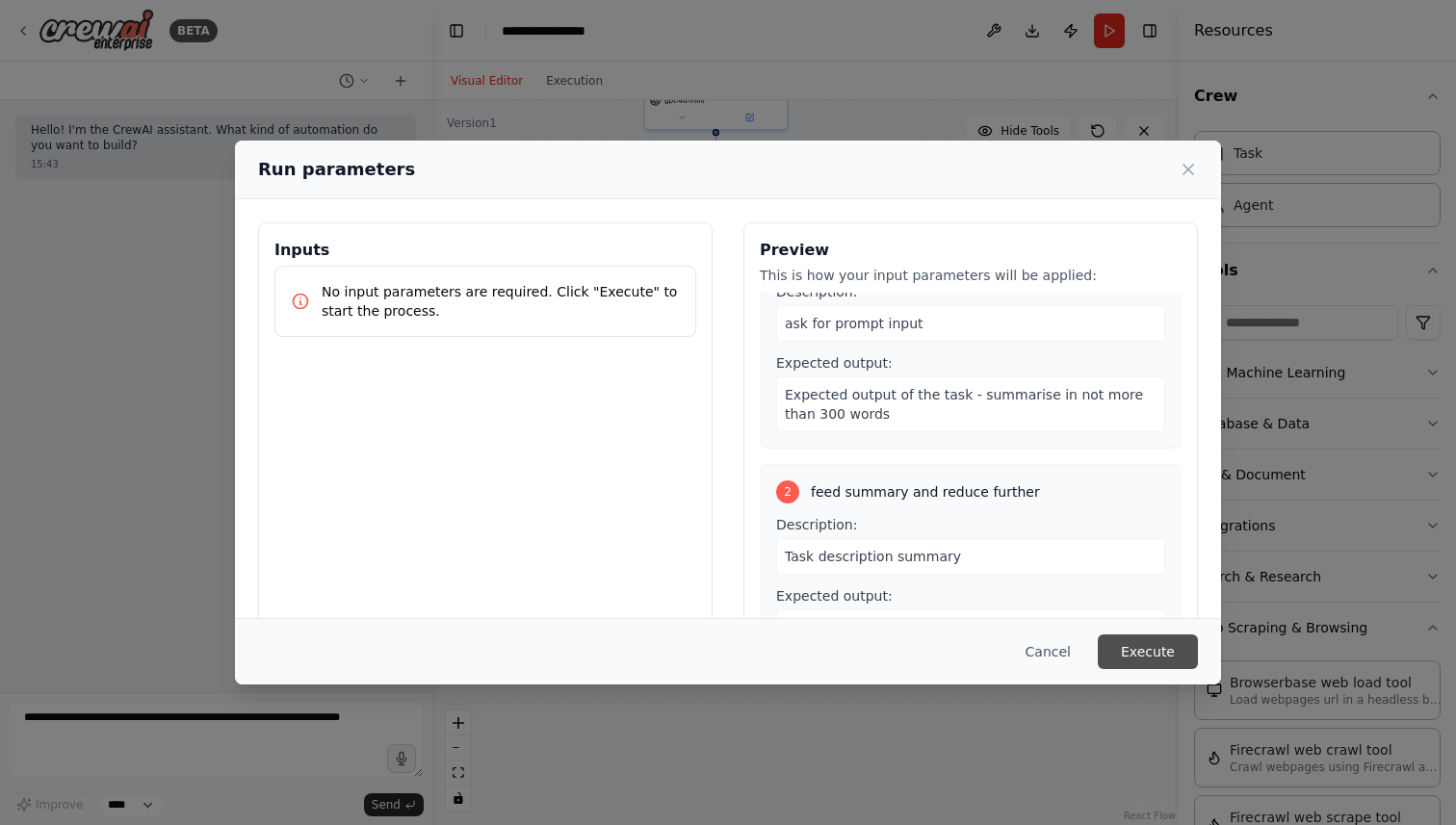
click at [1141, 655] on button "Execute" at bounding box center [1147, 651] width 100 height 35
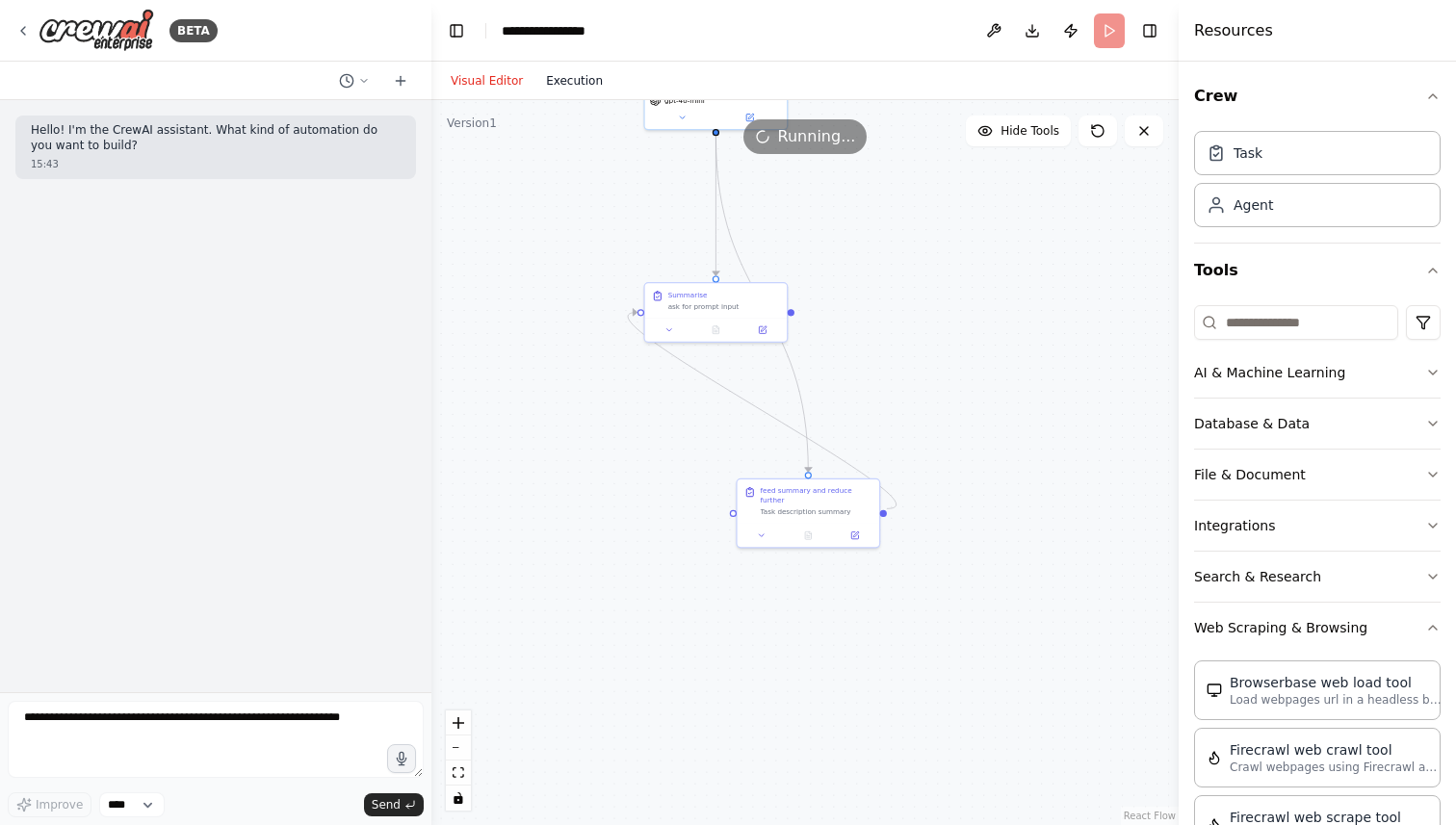
click at [577, 71] on button "Execution" at bounding box center [574, 80] width 80 height 23
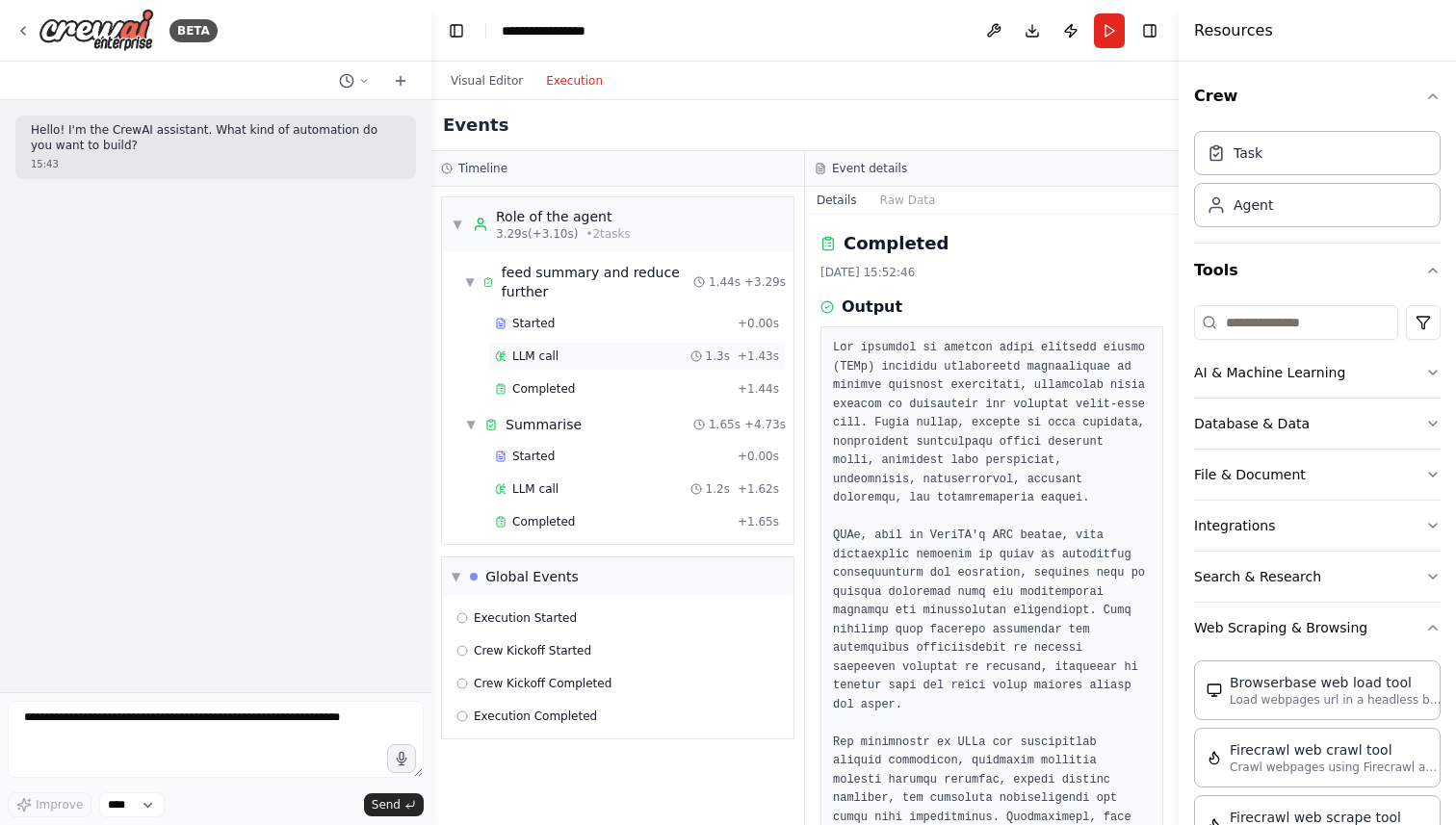
click at [538, 356] on span "LLM call" at bounding box center [534, 357] width 46 height 16
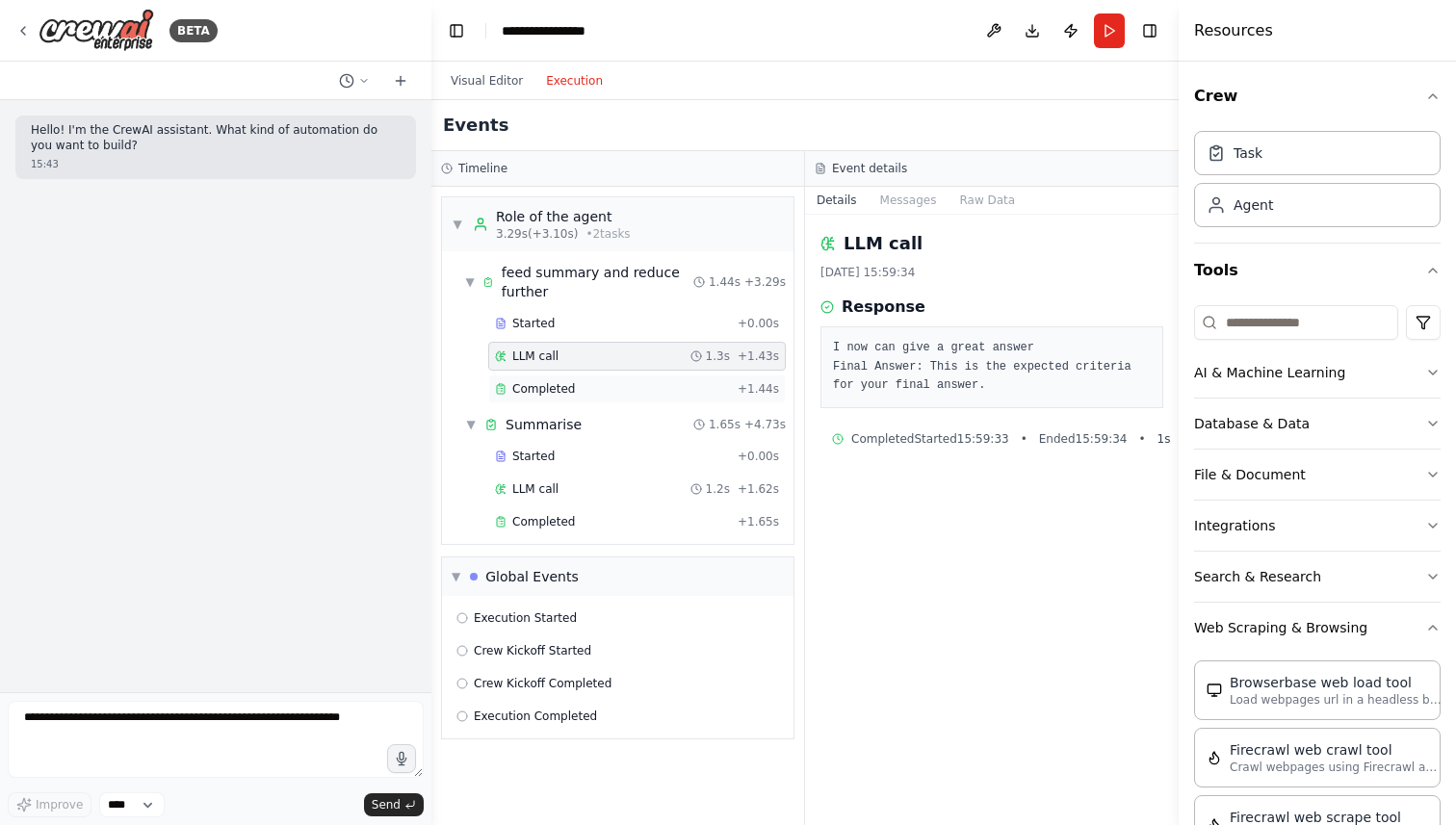
click at [538, 388] on span "Completed" at bounding box center [542, 389] width 62 height 16
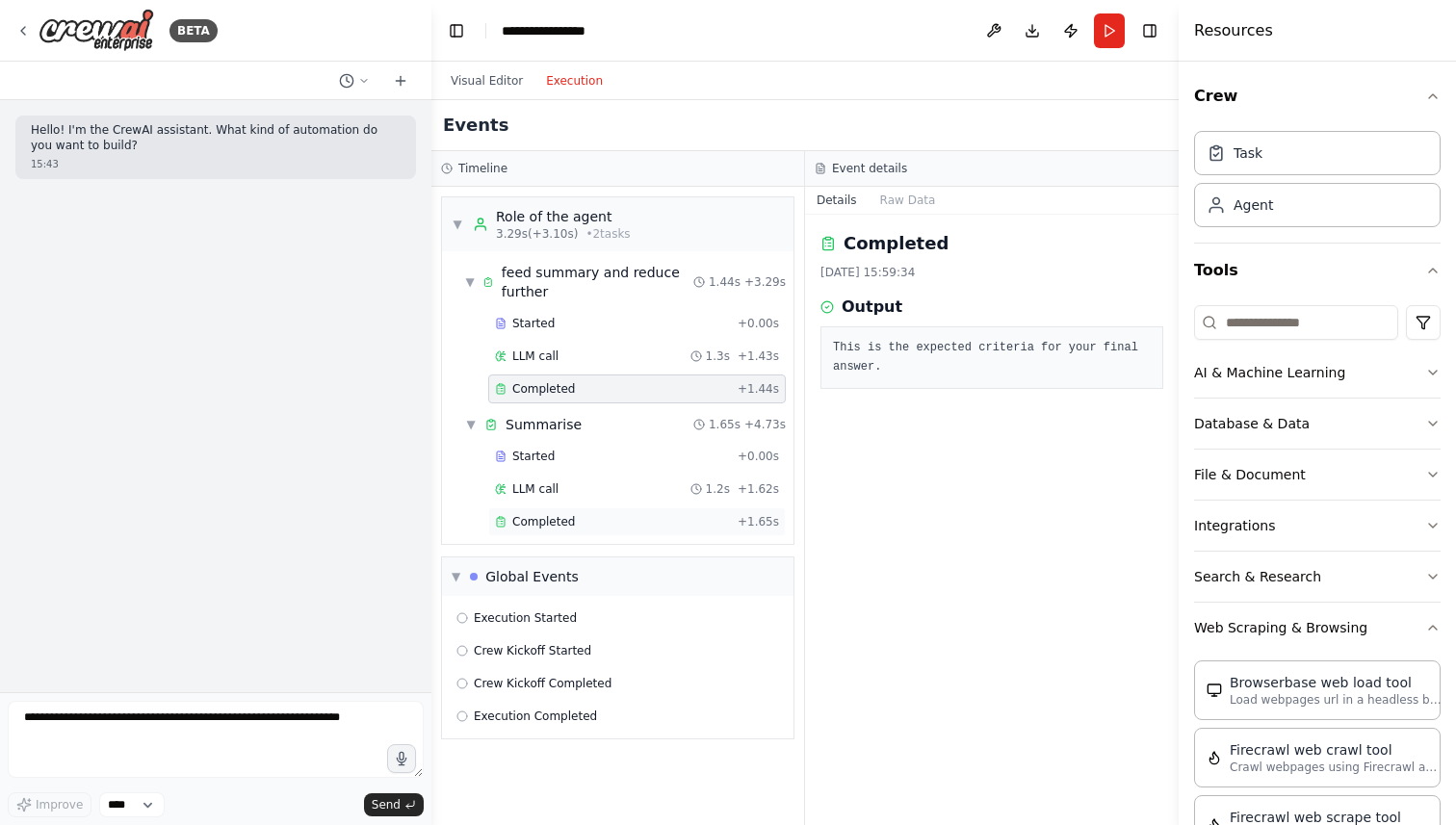
click at [536, 516] on span "Completed" at bounding box center [542, 522] width 62 height 16
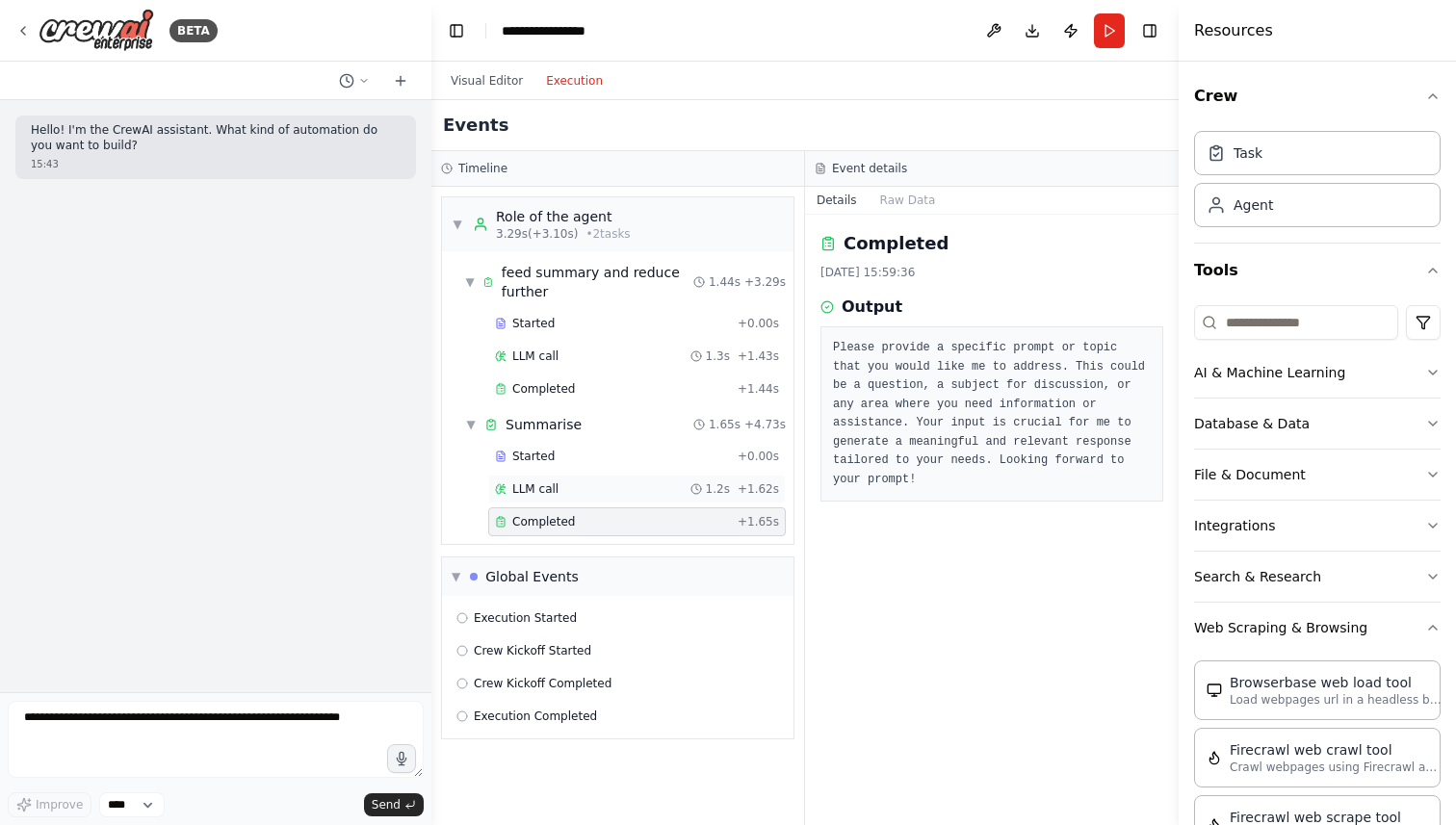
click at [541, 490] on span "LLM call" at bounding box center [534, 489] width 46 height 16
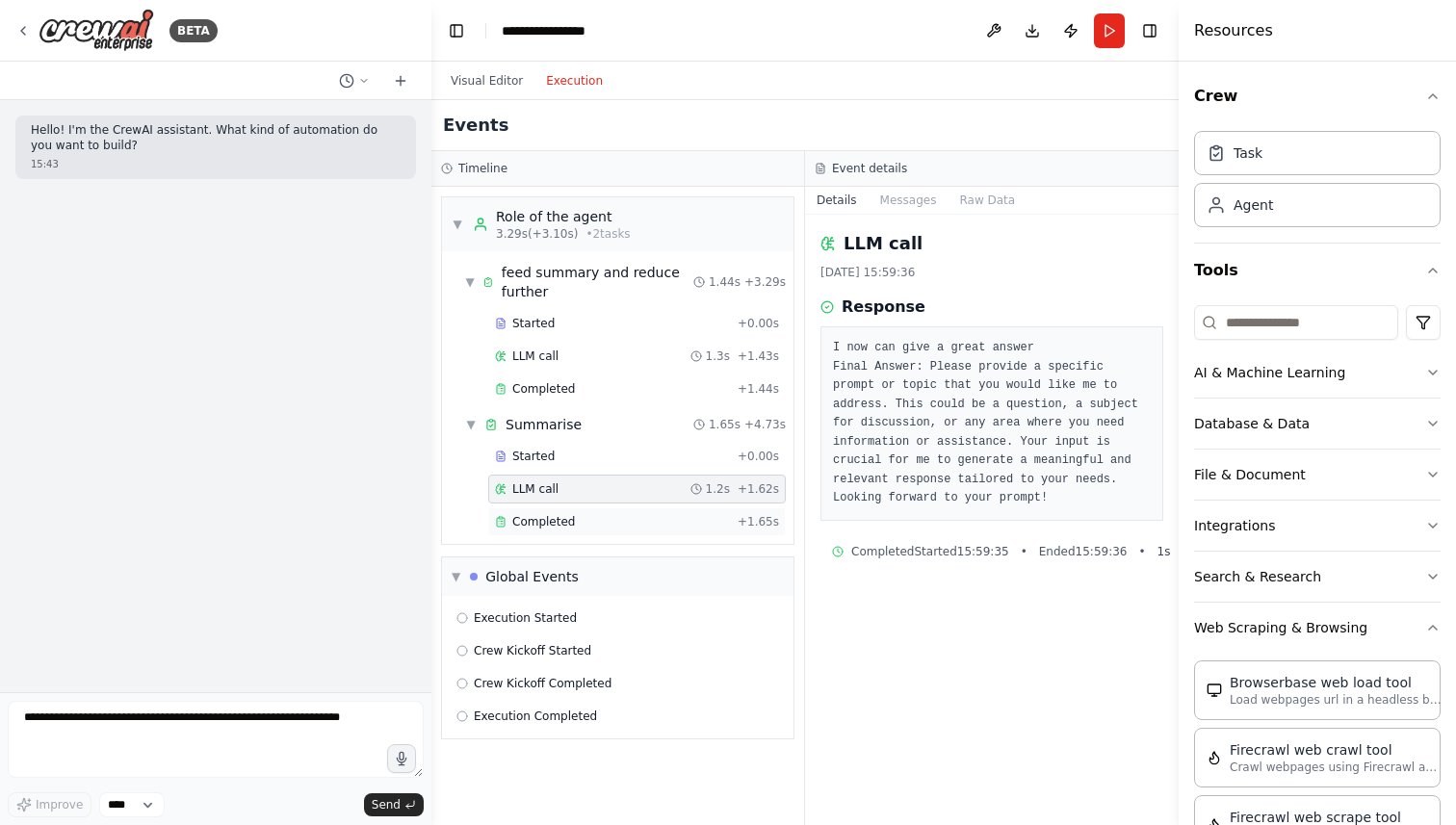
click at [539, 524] on span "Completed" at bounding box center [542, 522] width 62 height 16
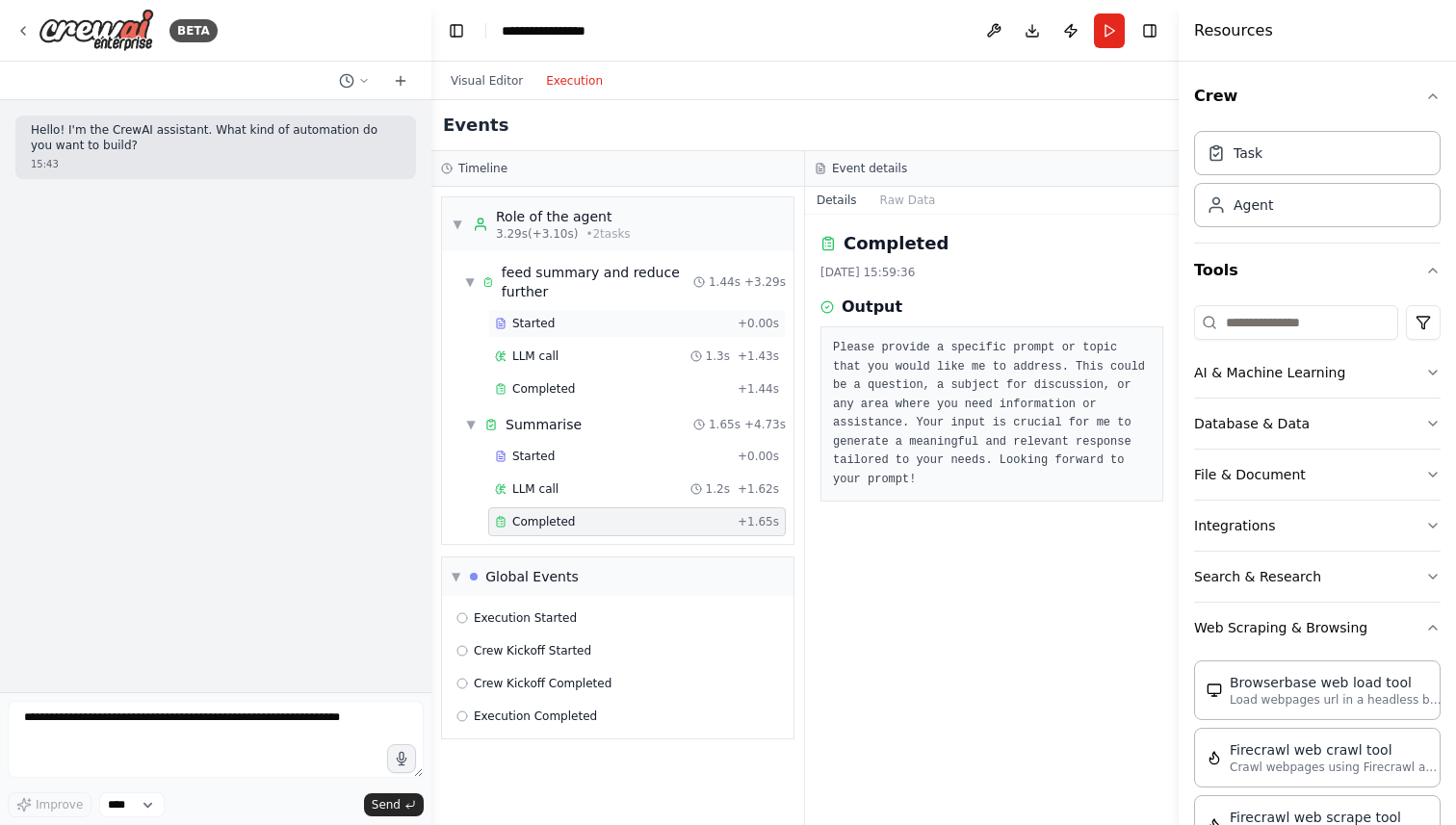
click at [540, 330] on span "Started" at bounding box center [532, 324] width 42 height 16
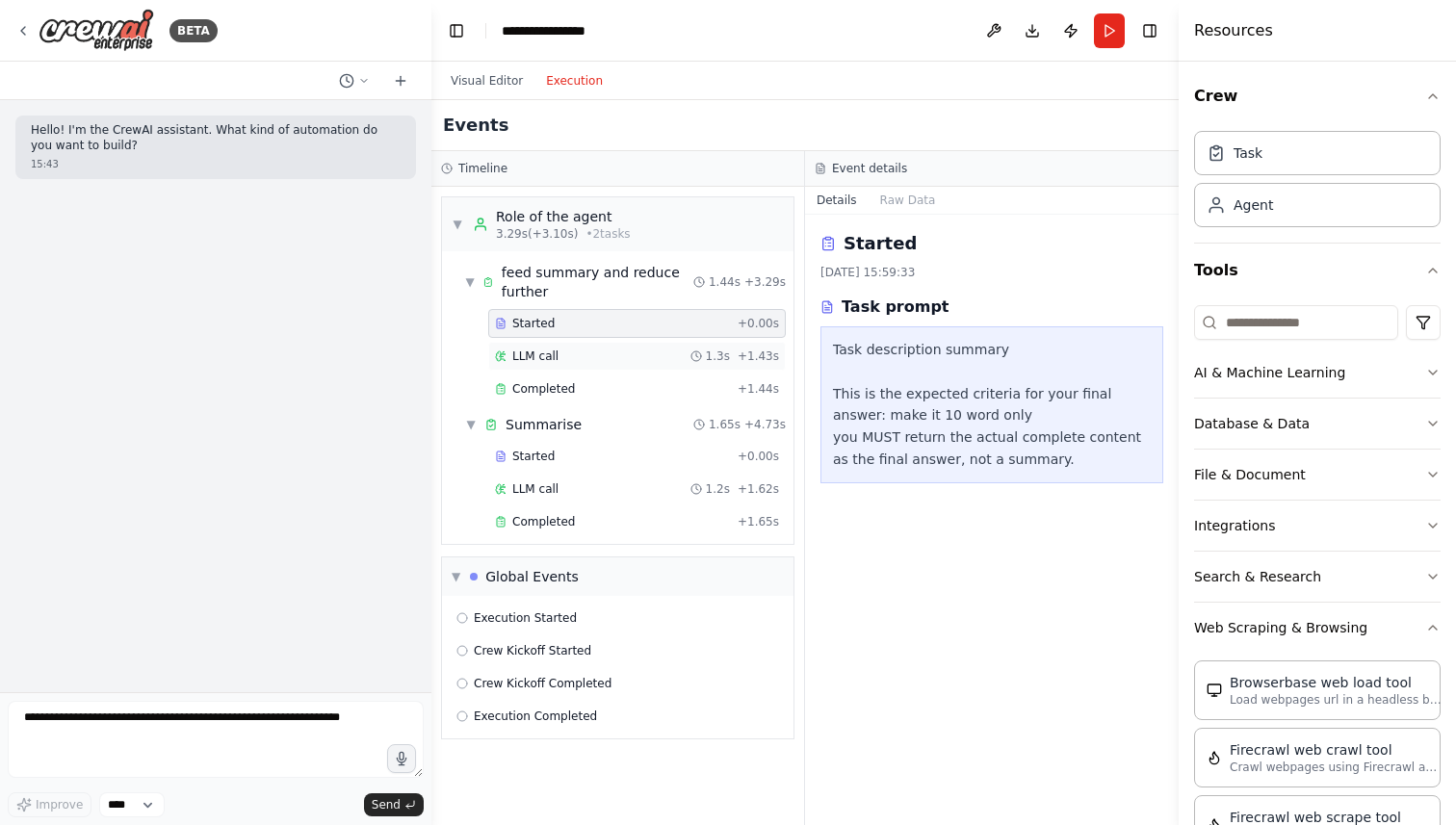
click at [536, 355] on span "LLM call" at bounding box center [534, 357] width 46 height 16
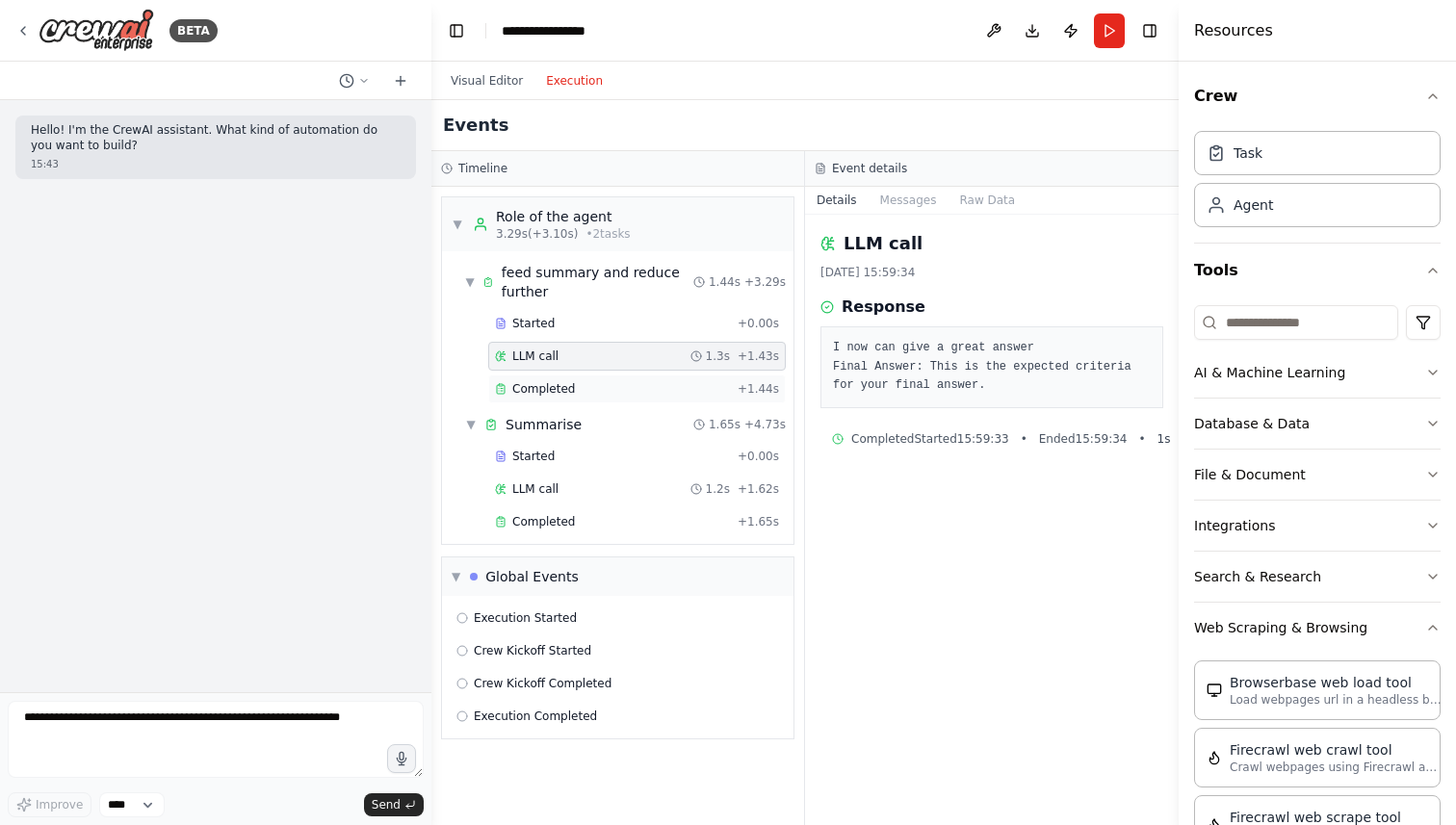
click at [542, 390] on span "Completed" at bounding box center [542, 389] width 62 height 16
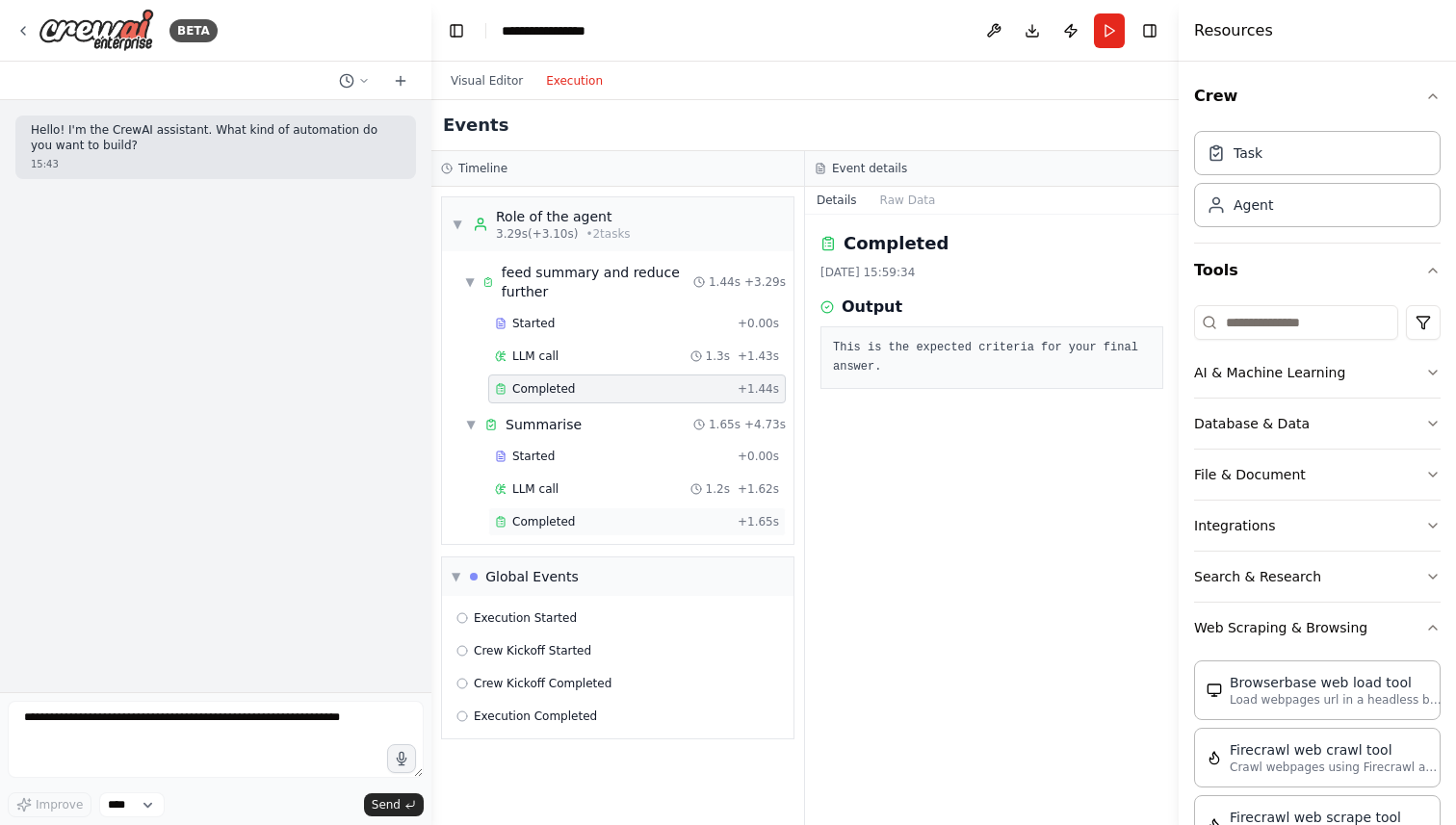
click at [548, 517] on span "Completed" at bounding box center [542, 522] width 62 height 16
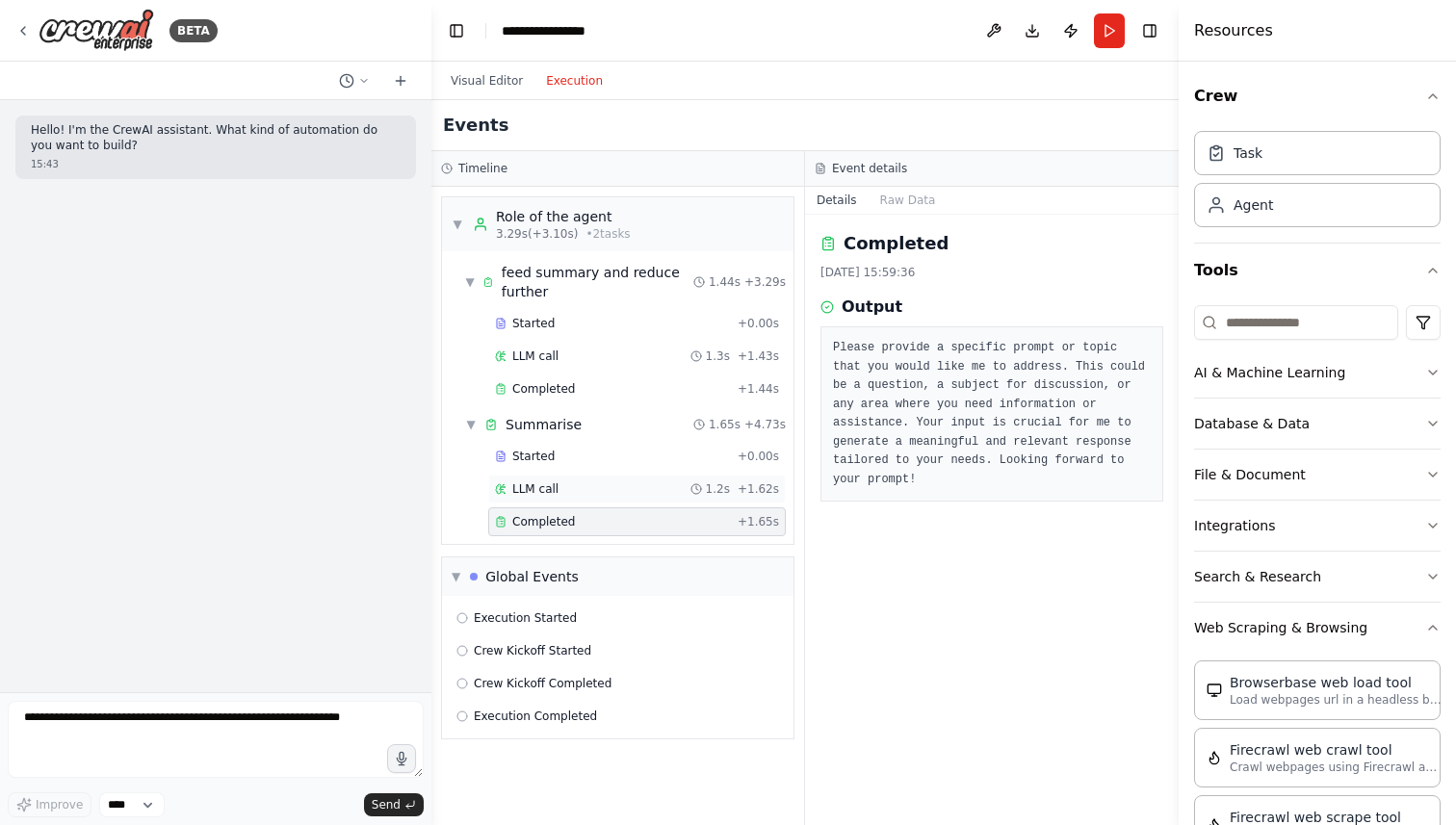
click at [554, 476] on div "LLM call 1.2s + 1.62s" at bounding box center [636, 488] width 297 height 29
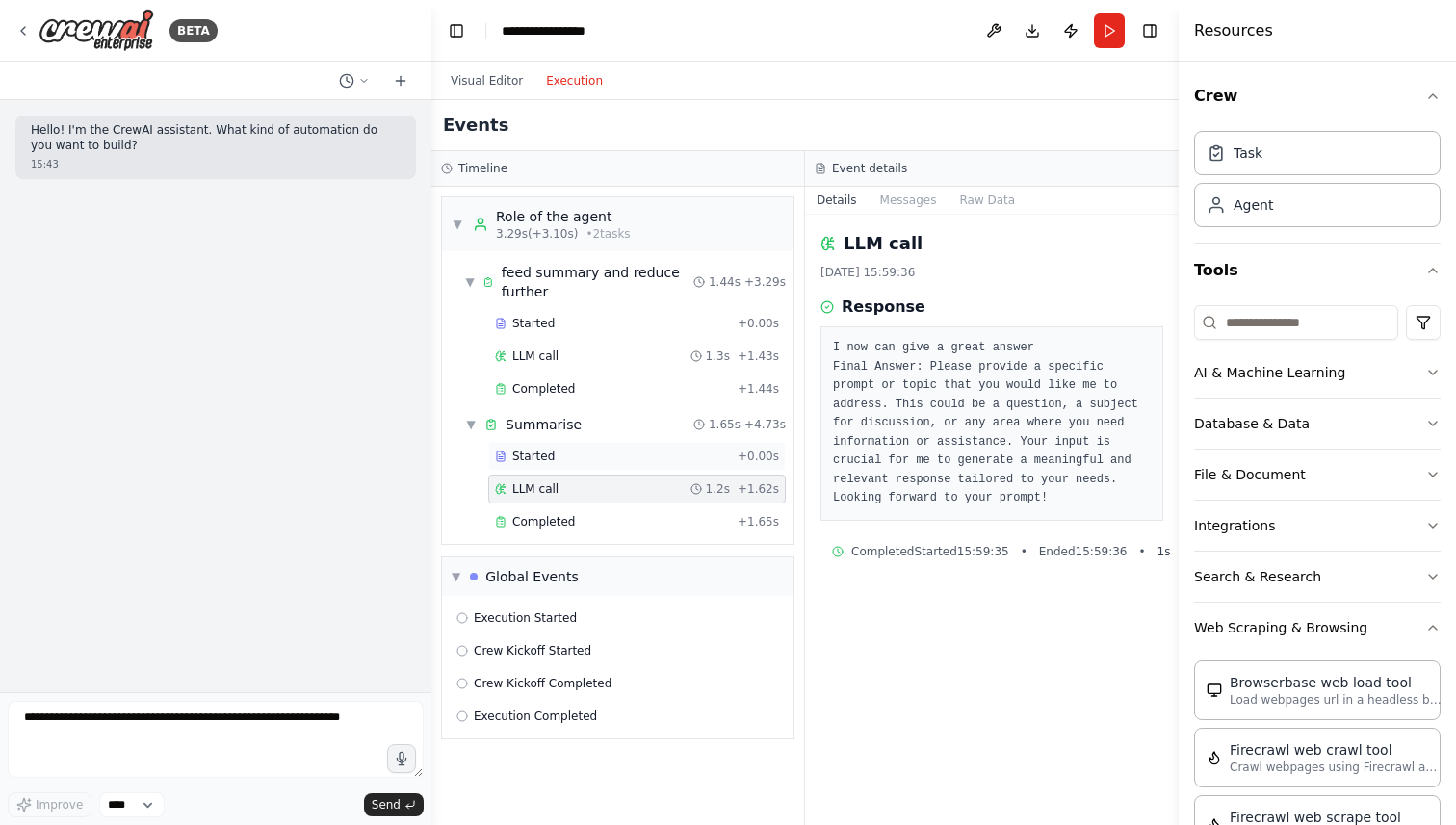
click at [554, 451] on div "Started" at bounding box center [612, 456] width 235 height 16
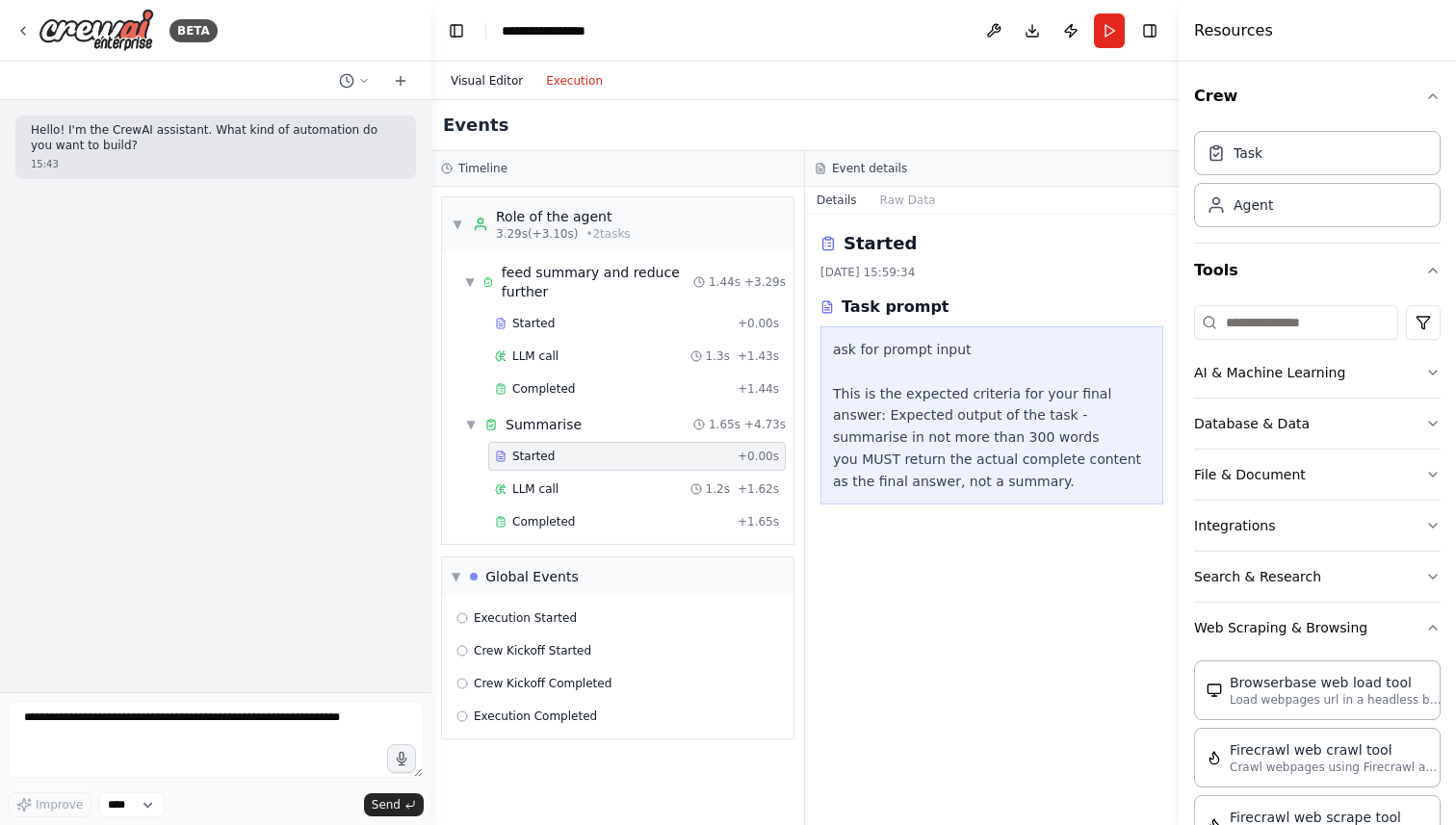
click at [481, 79] on button "Visual Editor" at bounding box center [486, 80] width 95 height 23
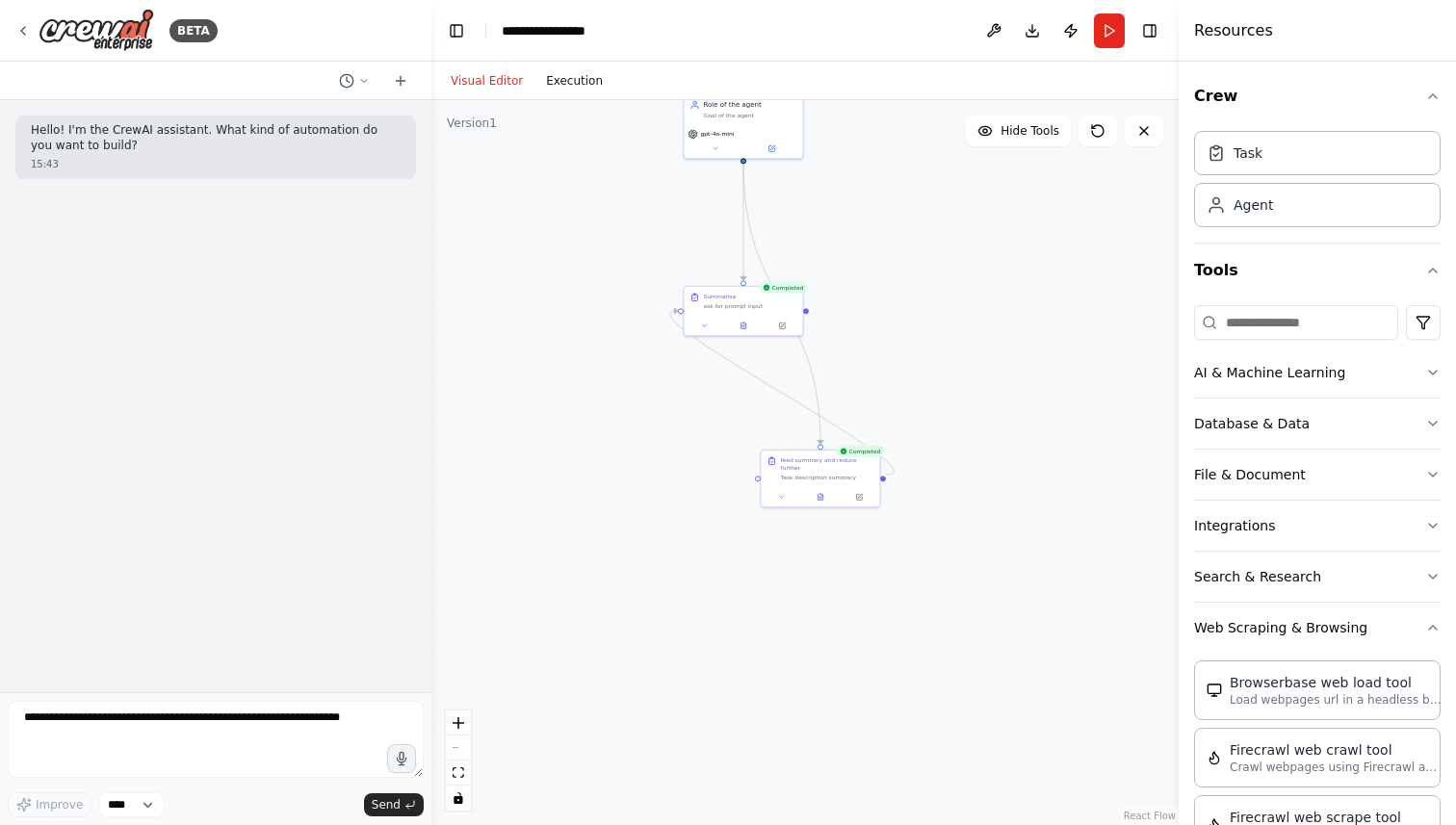
click at [554, 75] on button "Execution" at bounding box center [574, 80] width 80 height 23
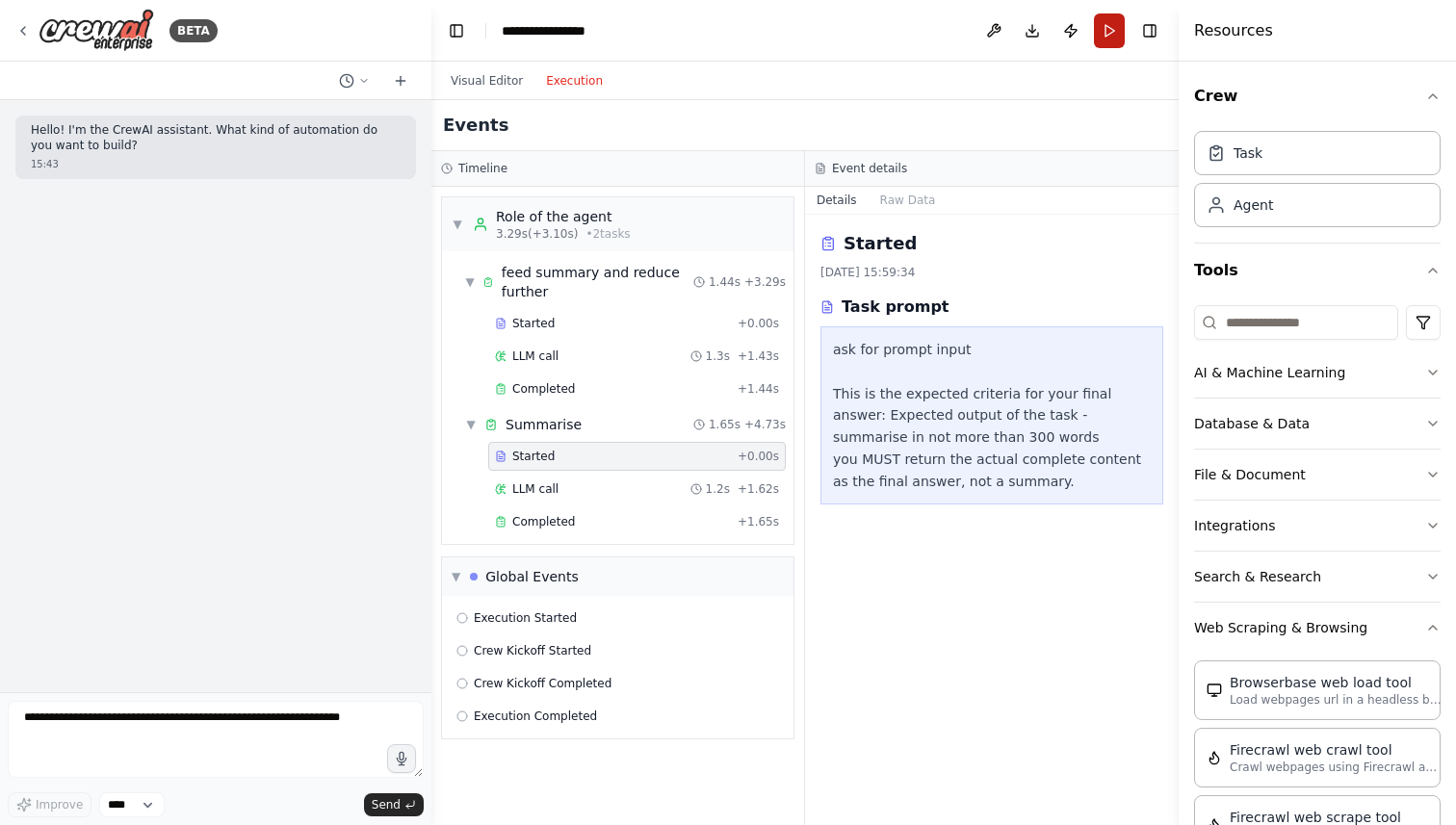
click at [1108, 24] on button "Run" at bounding box center [1108, 31] width 31 height 35
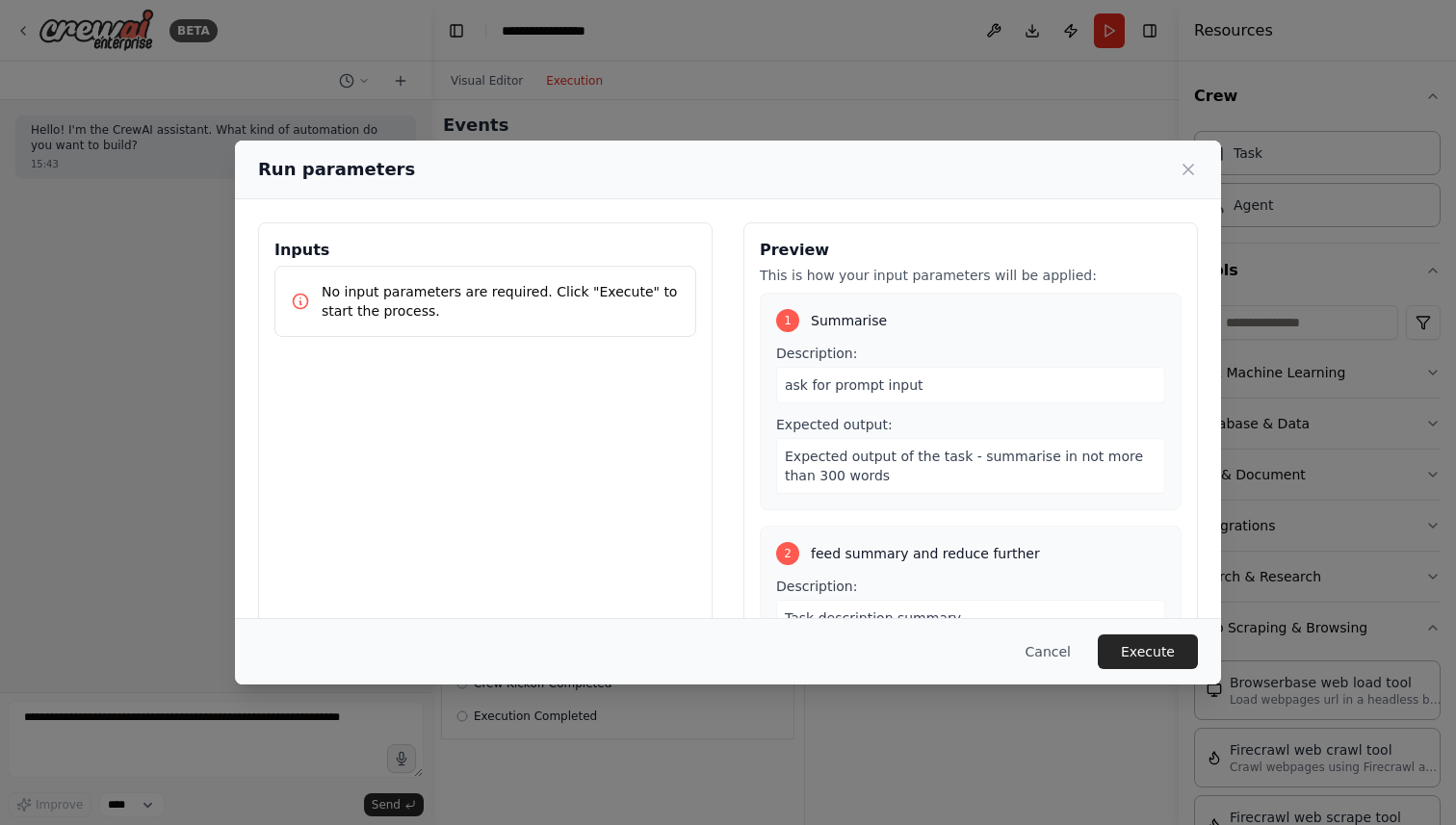
click at [369, 316] on p "No input parameters are required. Click "Execute" to start the process." at bounding box center [500, 301] width 359 height 39
drag, startPoint x: 815, startPoint y: 455, endPoint x: 857, endPoint y: 483, distance: 50.5
click at [853, 483] on div "Expected output of the task - summarise in not more than 300 words" at bounding box center [970, 465] width 389 height 56
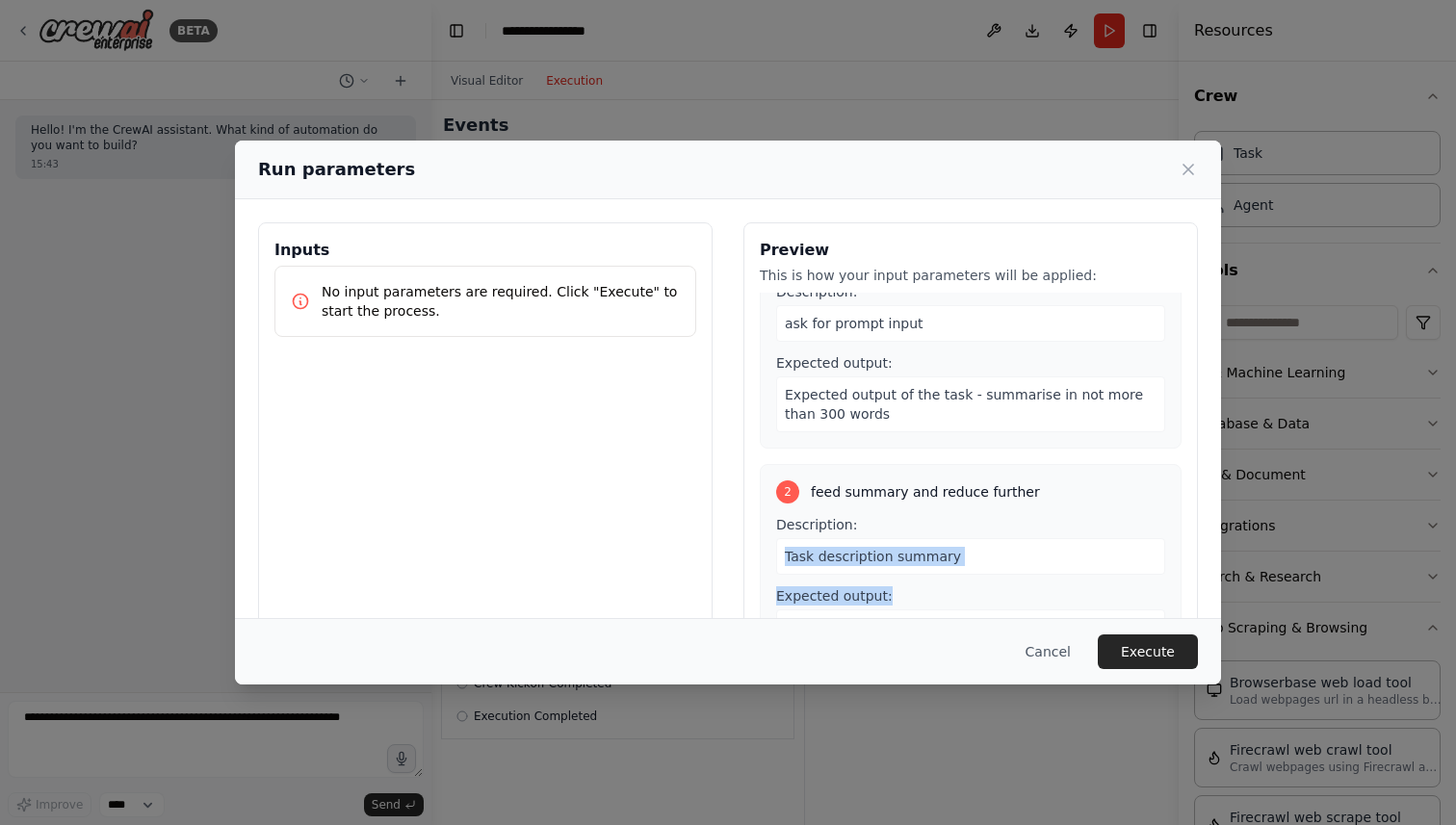
drag, startPoint x: 835, startPoint y: 536, endPoint x: 896, endPoint y: 597, distance: 86.3
click at [895, 596] on div "Description: Task description summary Expected output: make it 10 word only" at bounding box center [970, 580] width 389 height 131
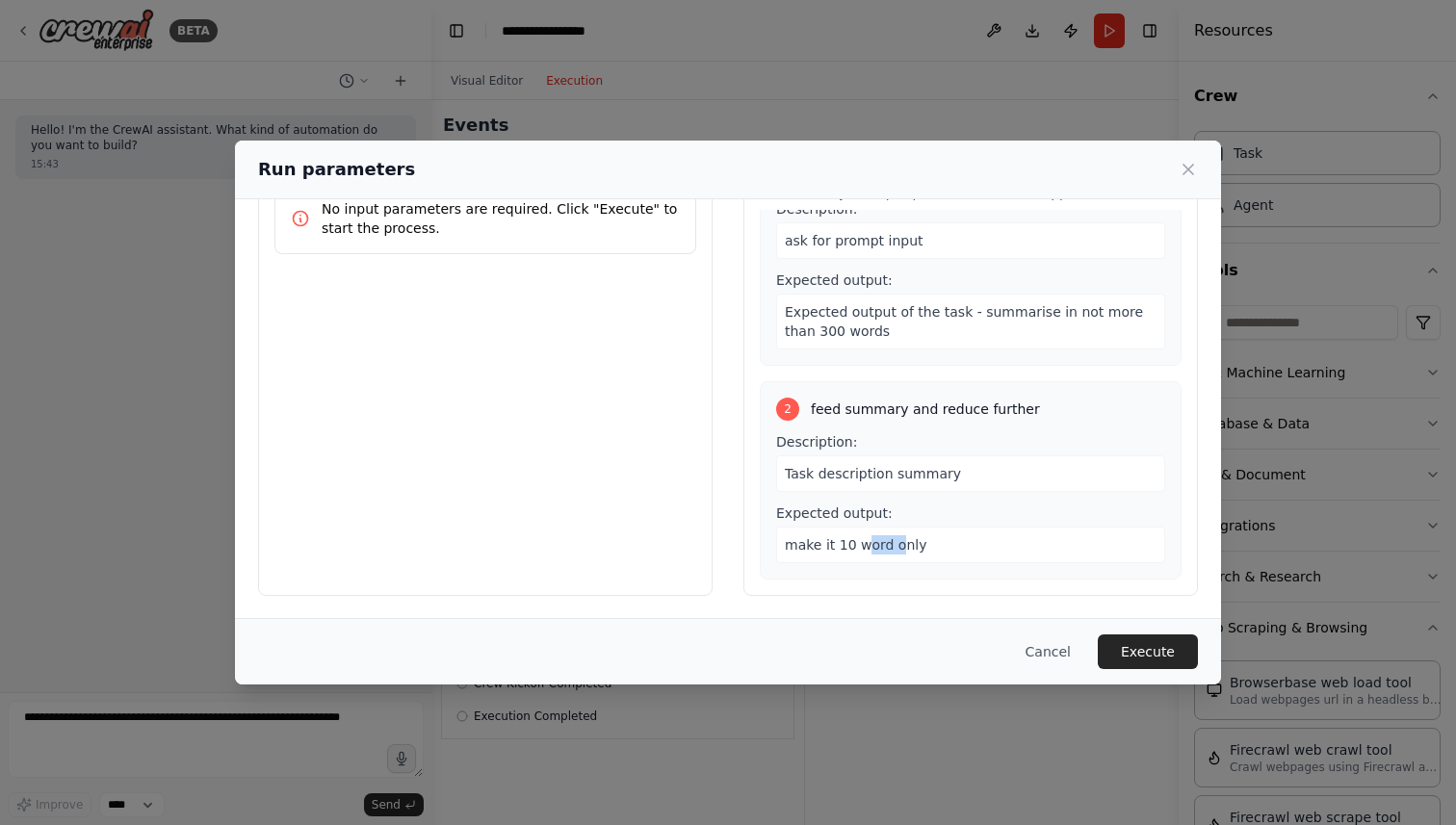
drag, startPoint x: 861, startPoint y: 543, endPoint x: 911, endPoint y: 550, distance: 50.5
click at [893, 548] on span "make it 10 word only" at bounding box center [854, 545] width 141 height 16
drag, startPoint x: 790, startPoint y: 544, endPoint x: 931, endPoint y: 549, distance: 141.1
click at [931, 549] on div "make it 10 word only" at bounding box center [970, 544] width 389 height 37
click at [1040, 662] on button "Cancel" at bounding box center [1047, 651] width 76 height 35
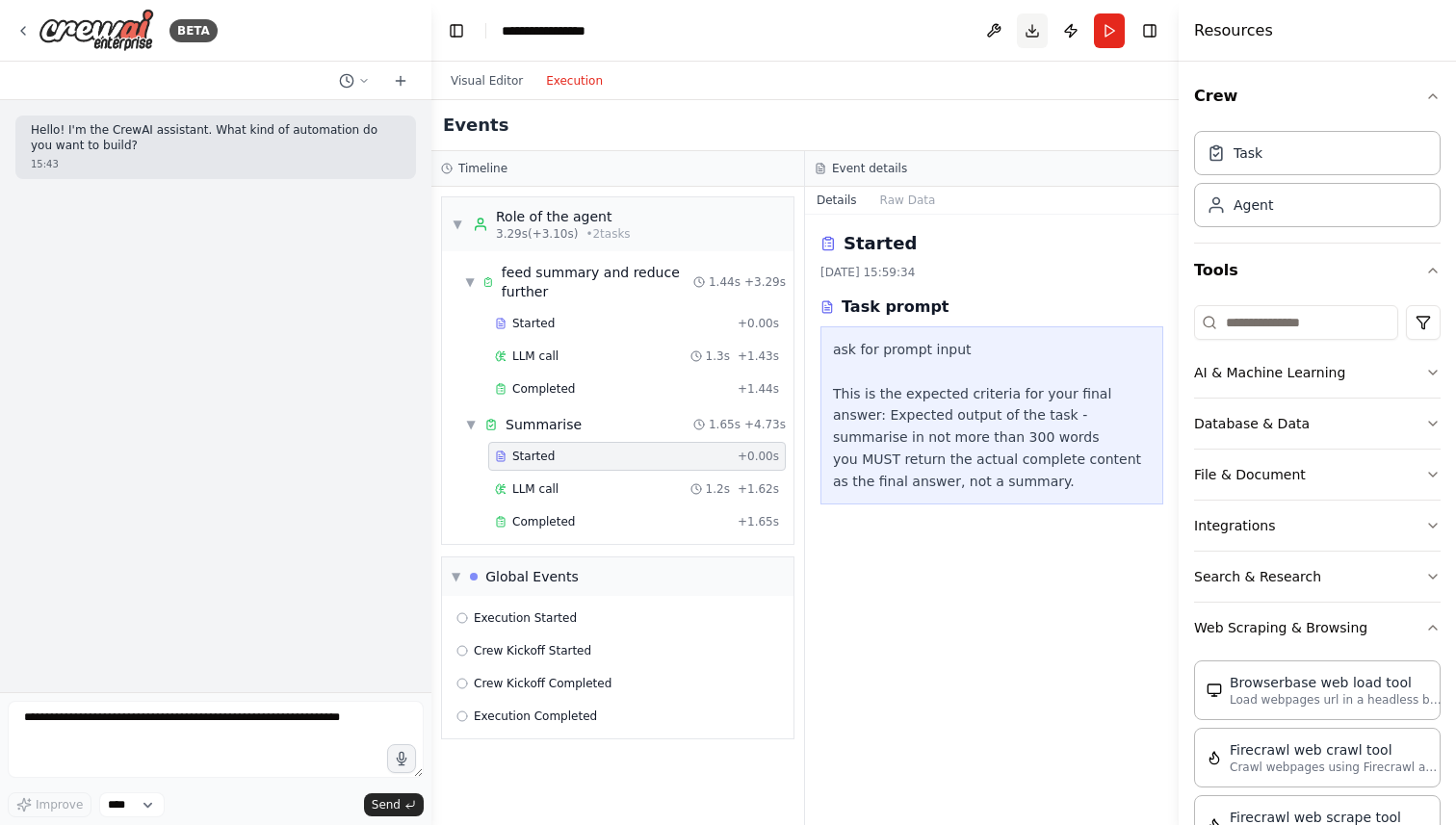
click at [1034, 34] on button "Download" at bounding box center [1031, 31] width 31 height 35
click at [1439, 421] on icon "button" at bounding box center [1432, 424] width 16 height 16
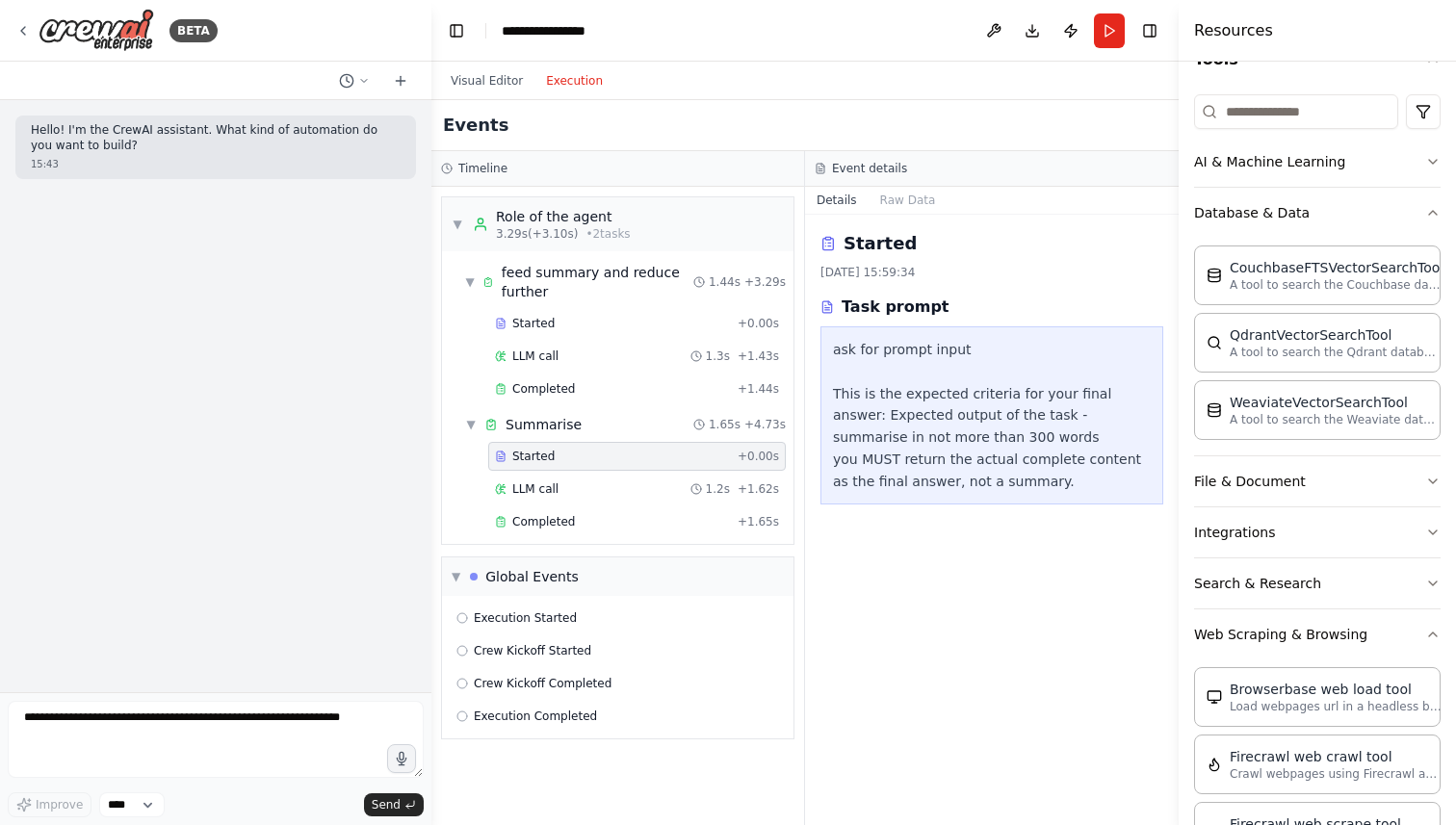
scroll to position [246, 0]
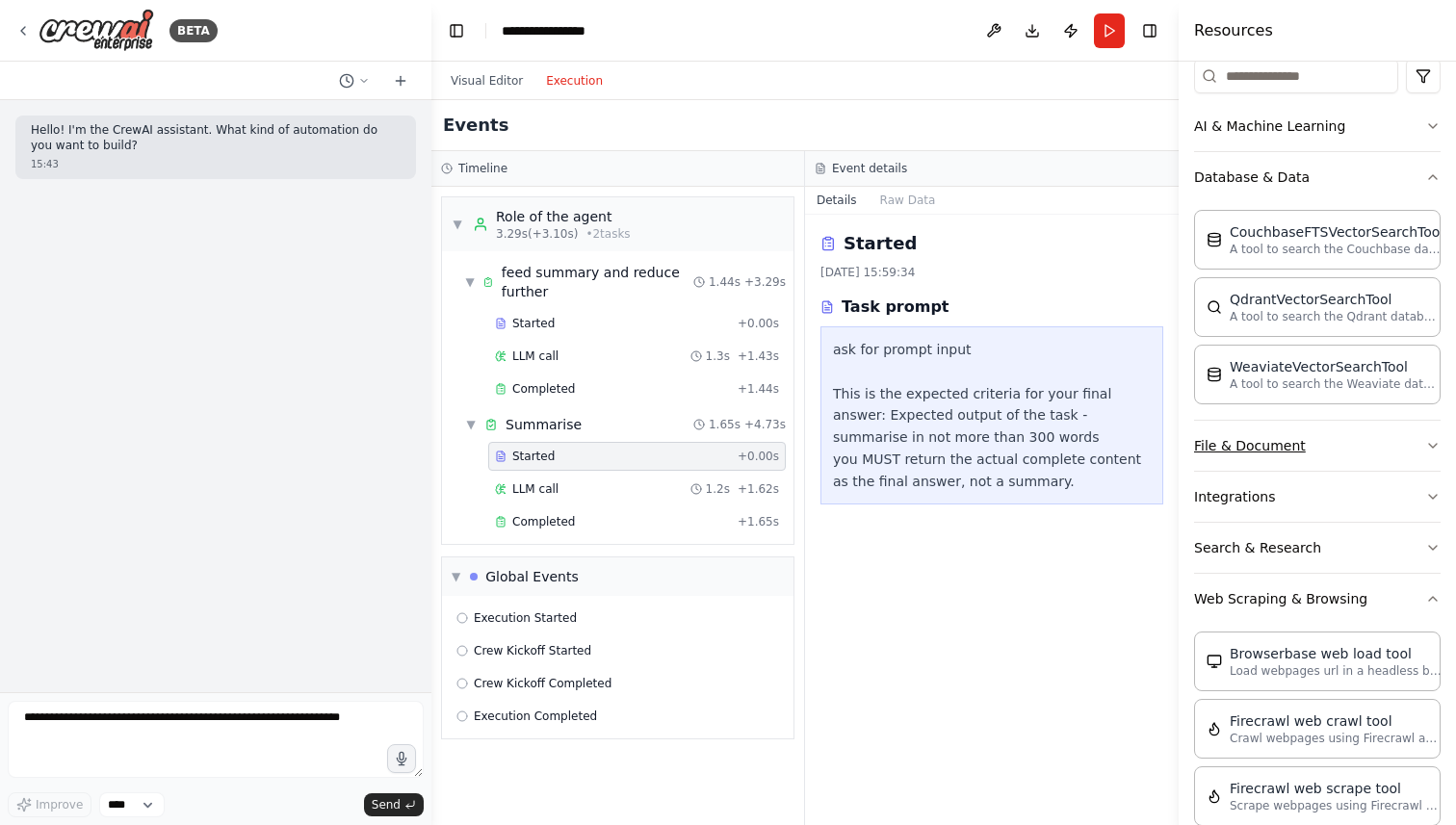
click at [1374, 452] on button "File & Document" at bounding box center [1316, 446] width 246 height 50
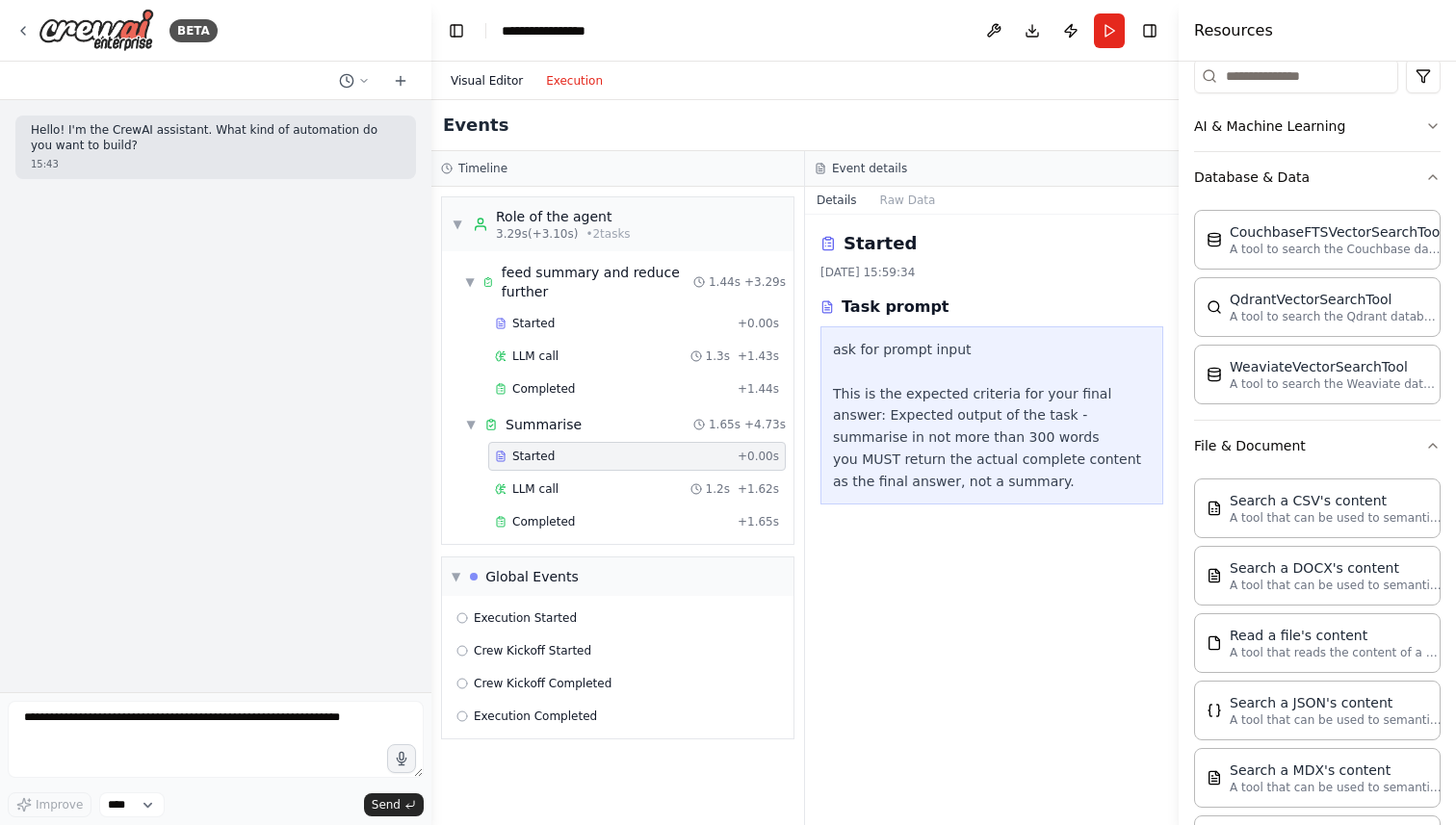
click at [483, 81] on button "Visual Editor" at bounding box center [486, 80] width 95 height 23
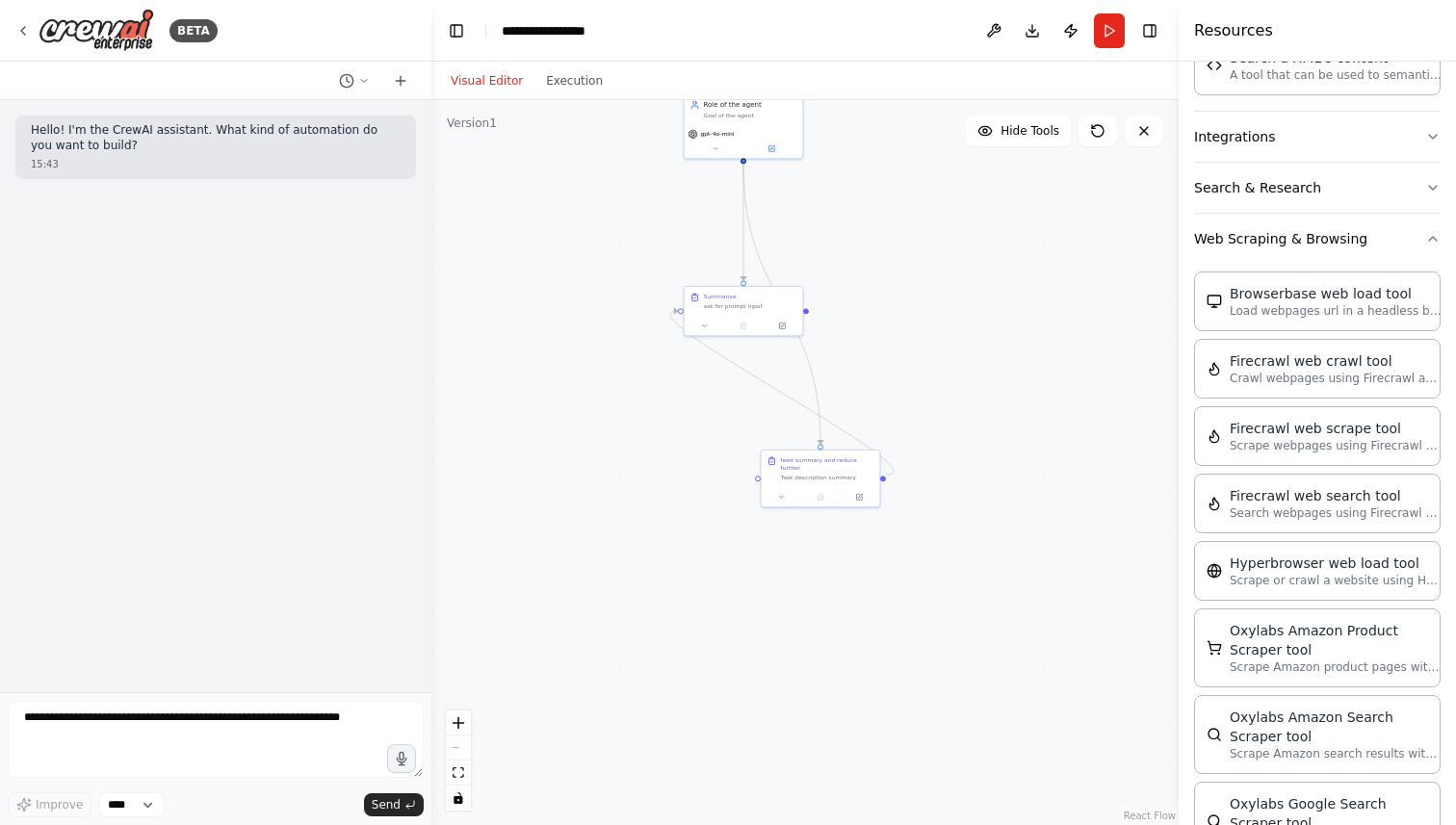
scroll to position [1147, 0]
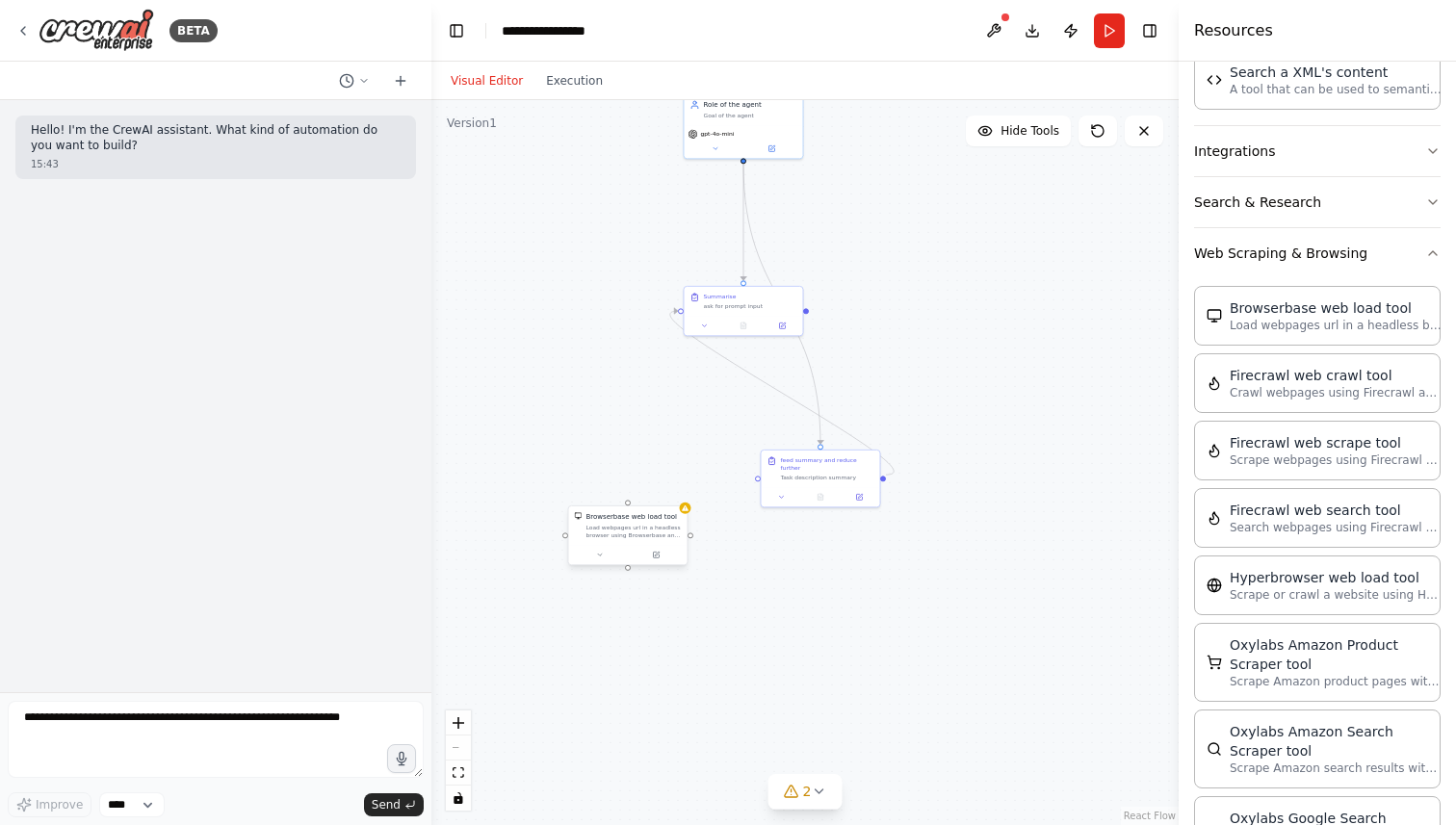
click at [640, 534] on div "Load webpages url in a headless browser using Browserbase and return the conten…" at bounding box center [633, 532] width 95 height 16
click at [659, 558] on icon at bounding box center [656, 554] width 8 height 8
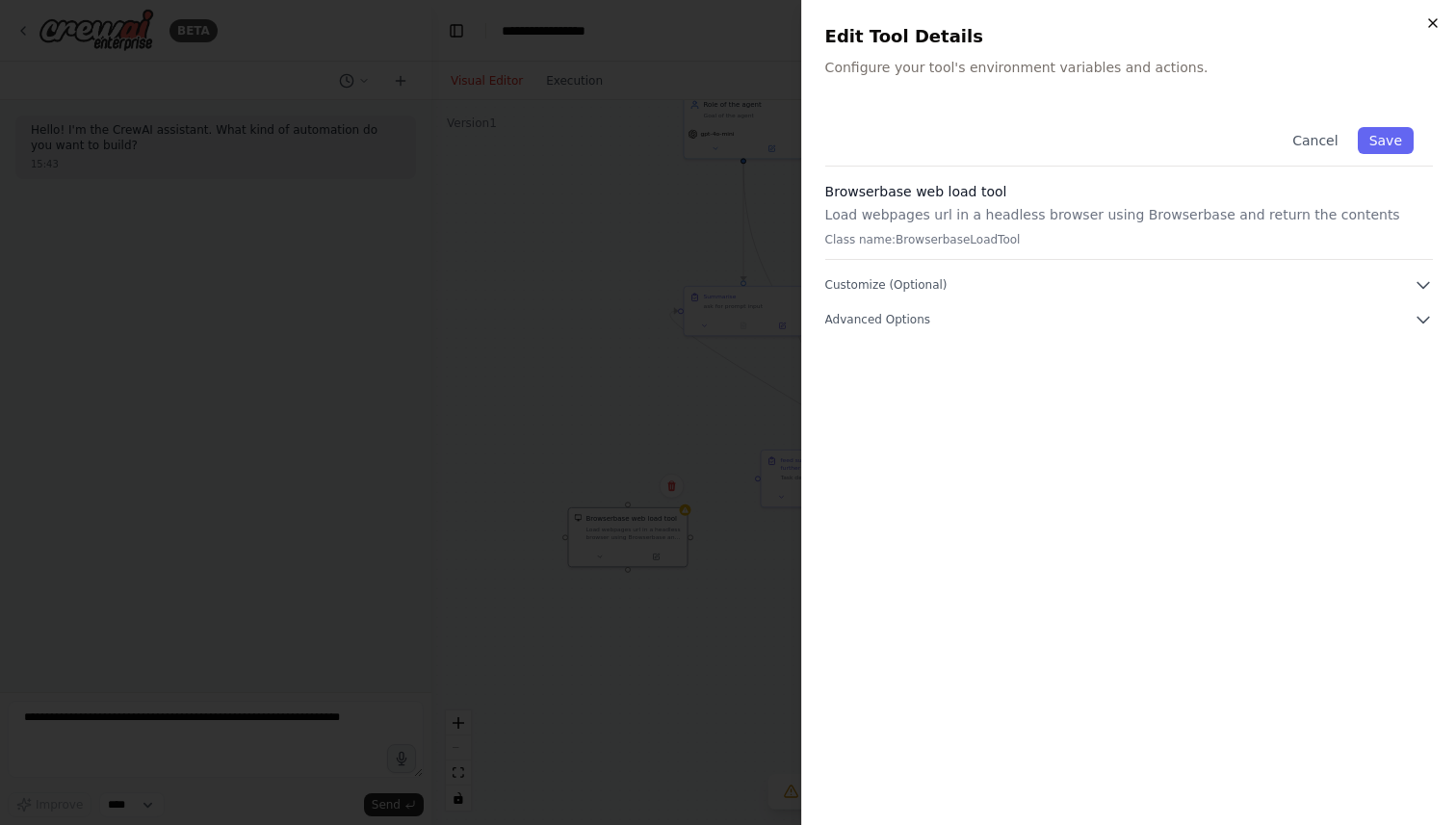
click at [1424, 22] on icon "button" at bounding box center [1432, 24] width 16 height 16
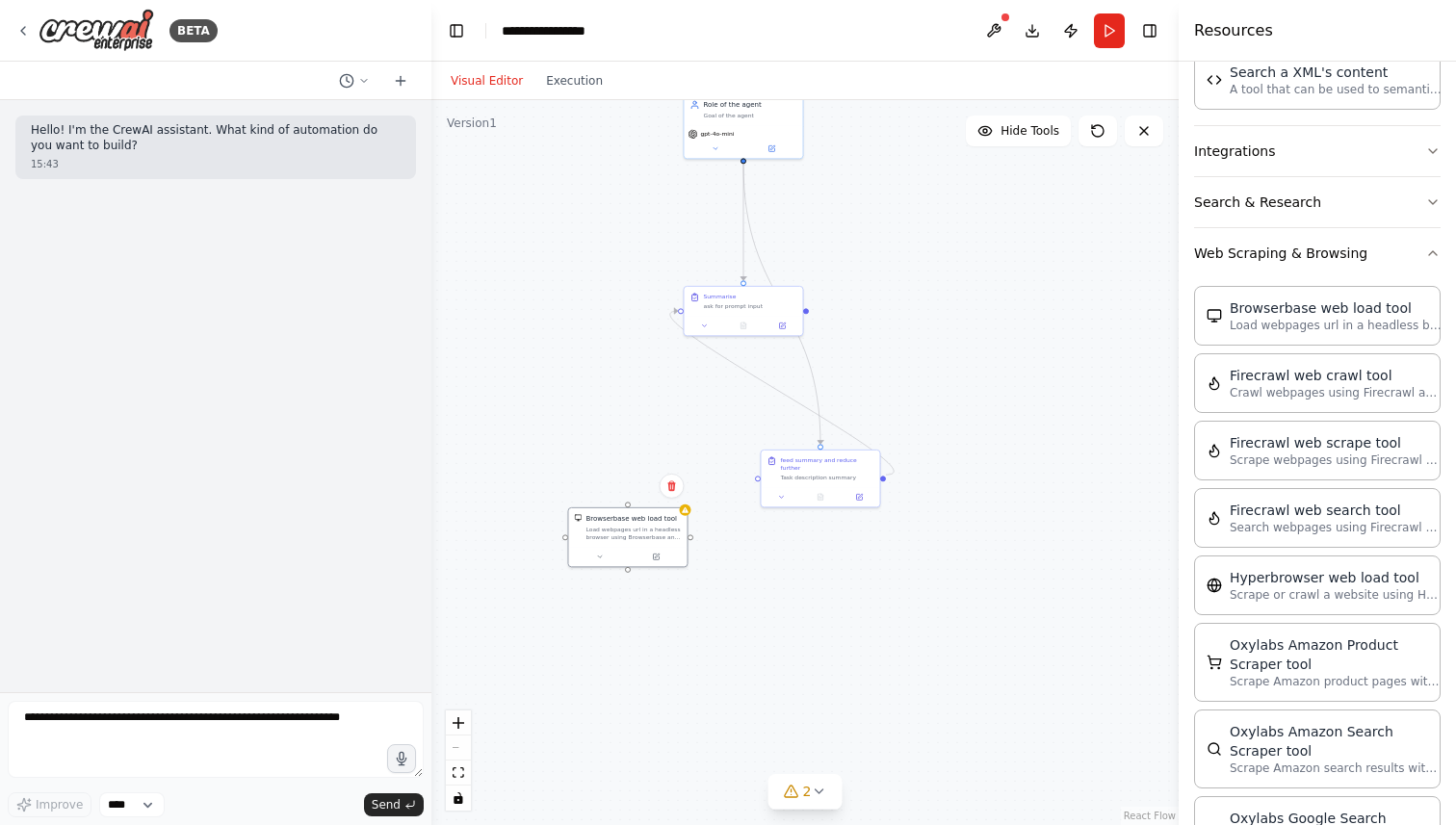
click at [1247, 27] on h4 "Resources" at bounding box center [1233, 30] width 79 height 23
click at [360, 83] on icon at bounding box center [364, 81] width 12 height 12
click at [572, 292] on div ".deletable-edge-delete-btn { width: 20px; height: 20px; border: 0px solid #ffff…" at bounding box center [805, 462] width 747 height 725
click at [1434, 251] on icon "button" at bounding box center [1432, 254] width 16 height 16
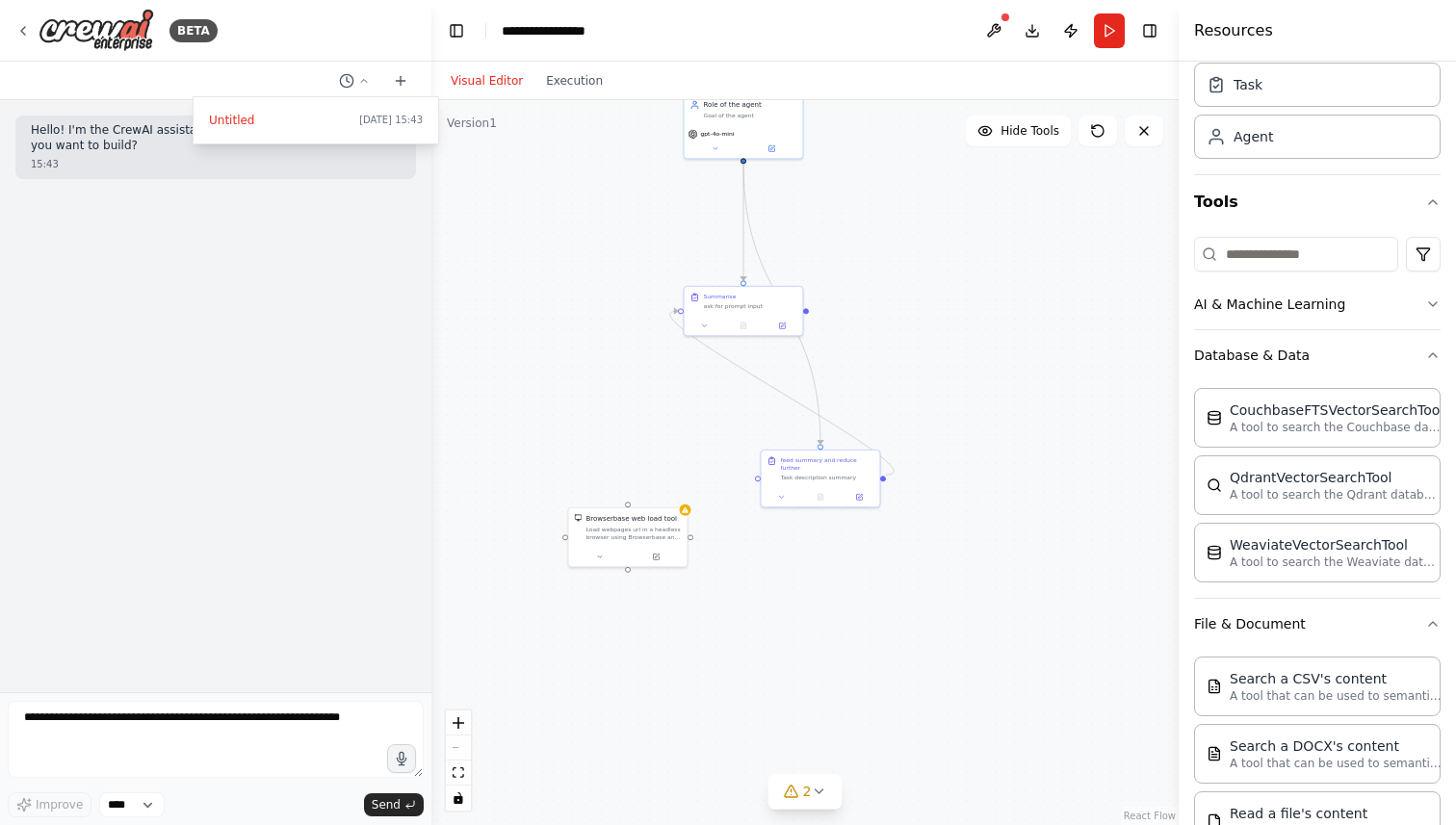
scroll to position [0, 0]
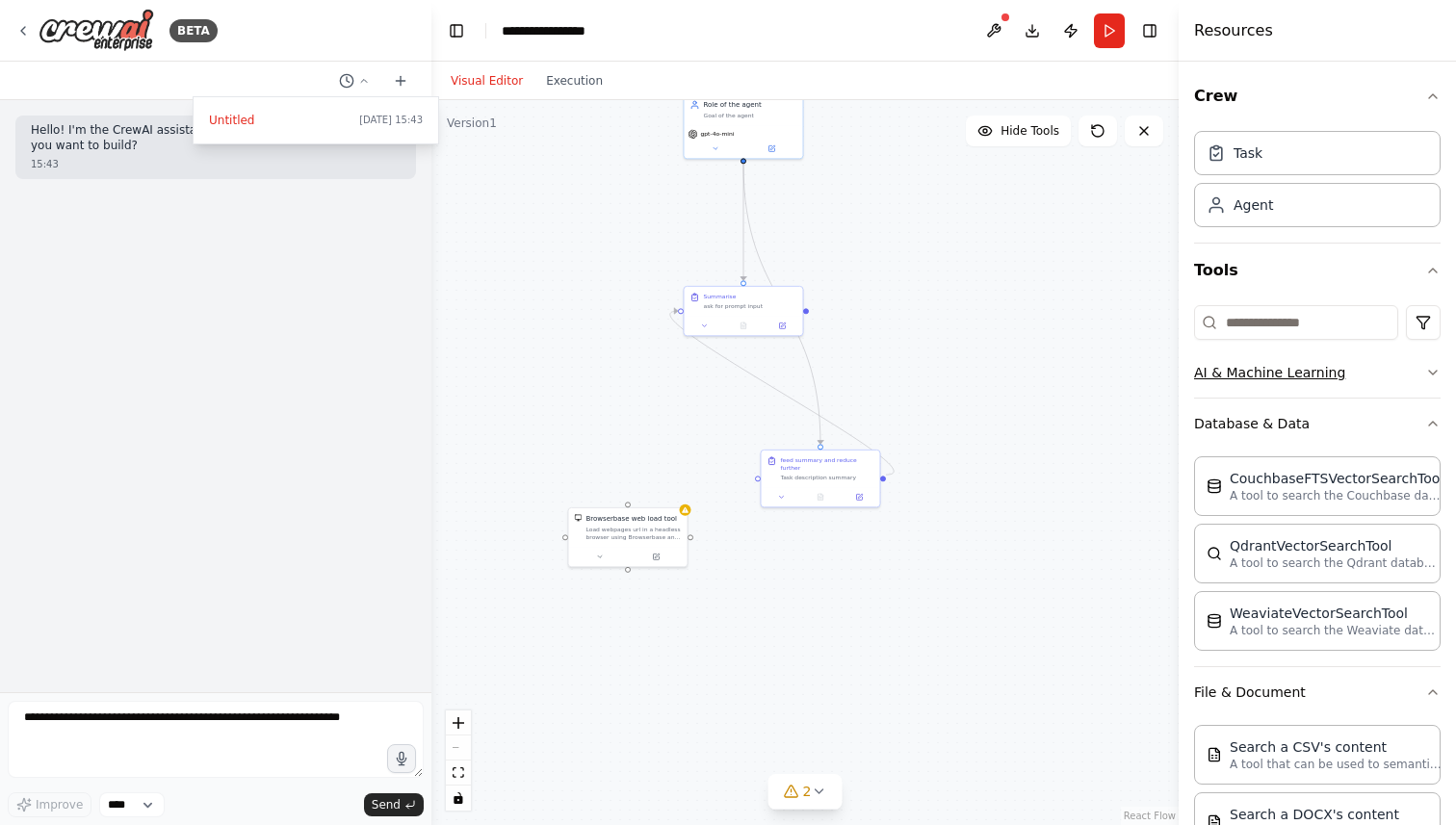
click at [1430, 371] on icon "button" at bounding box center [1432, 372] width 16 height 16
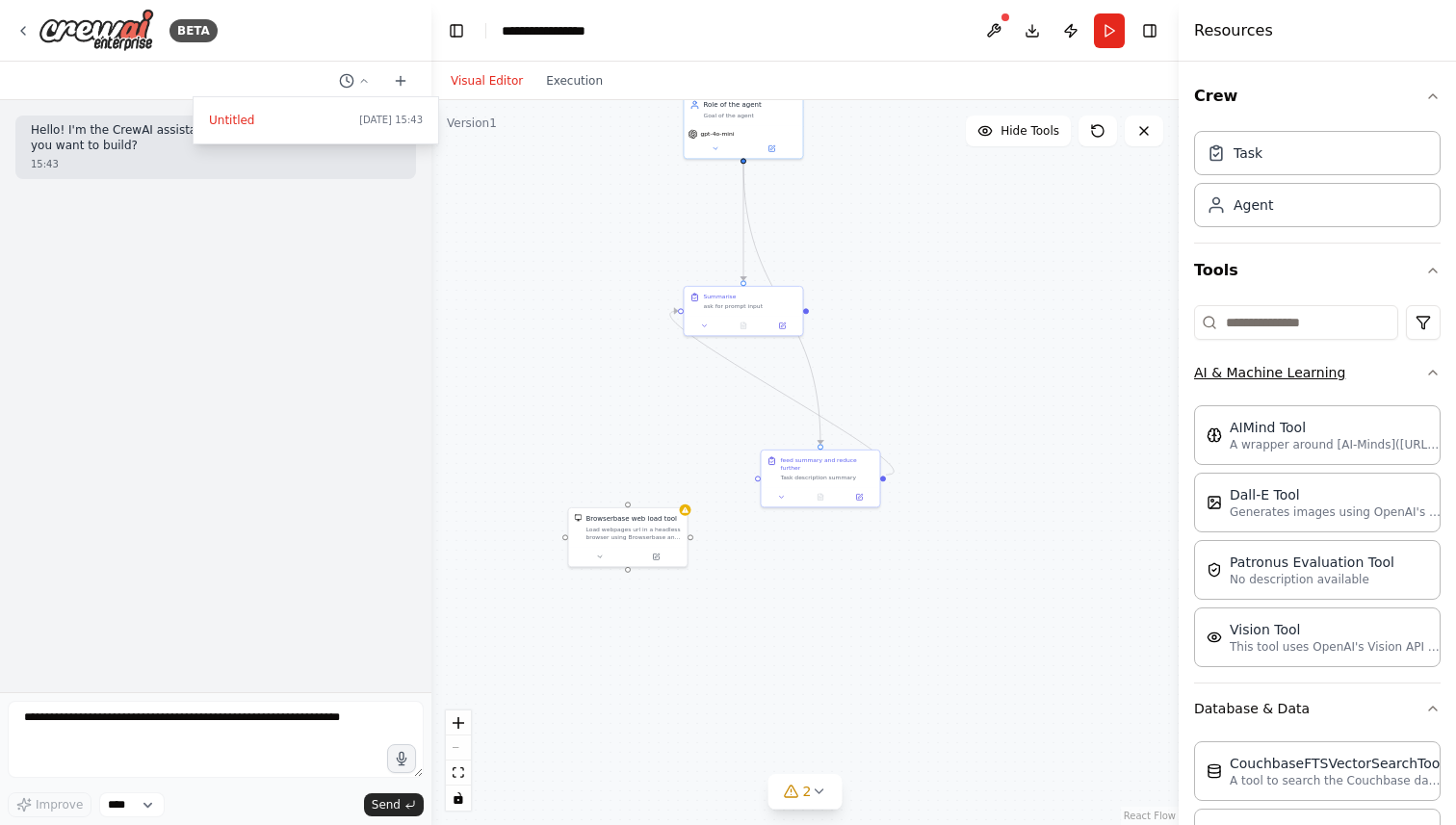
click at [1430, 371] on icon "button" at bounding box center [1432, 372] width 16 height 16
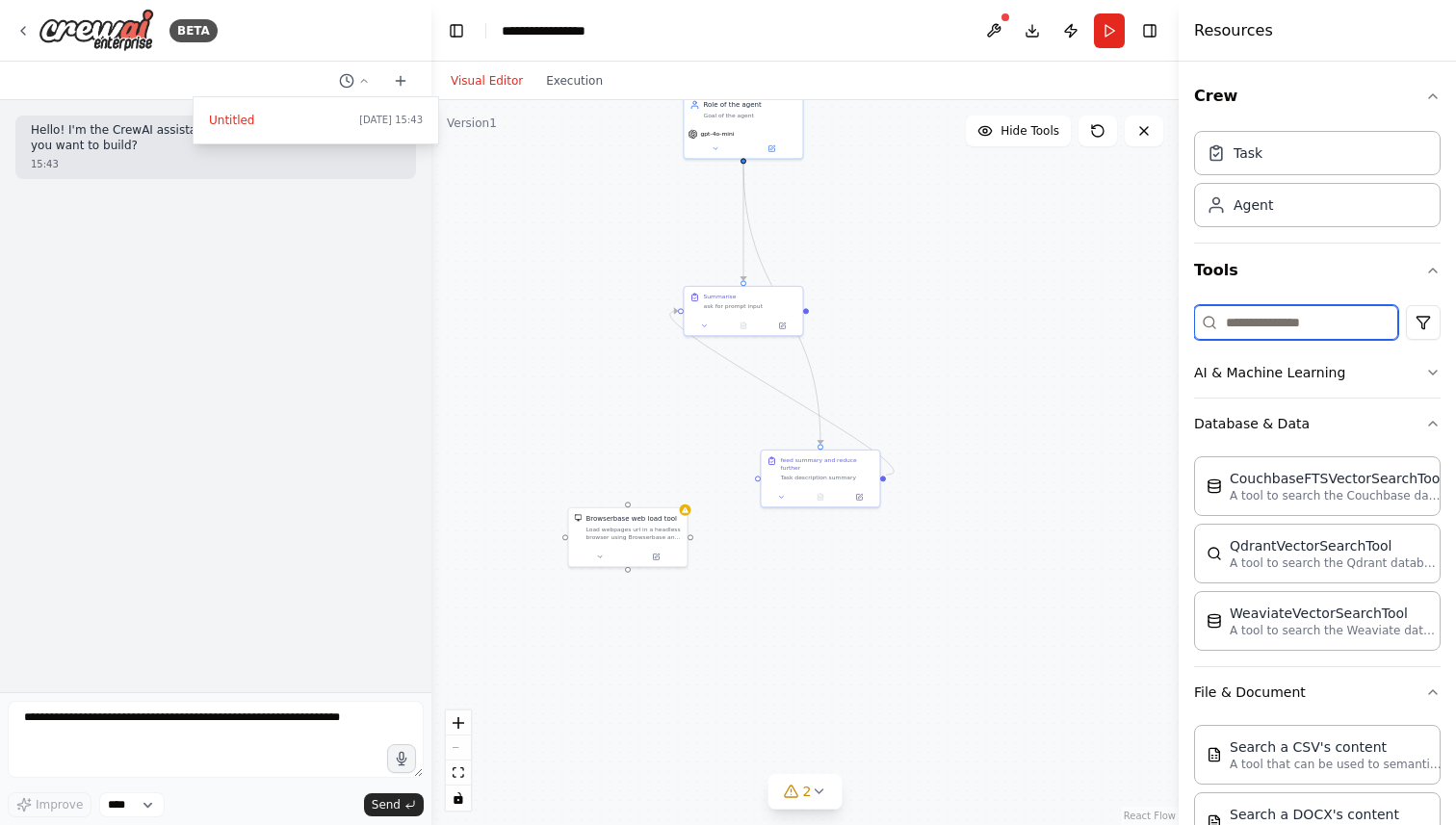
click at [1273, 312] on input at bounding box center [1295, 322] width 204 height 35
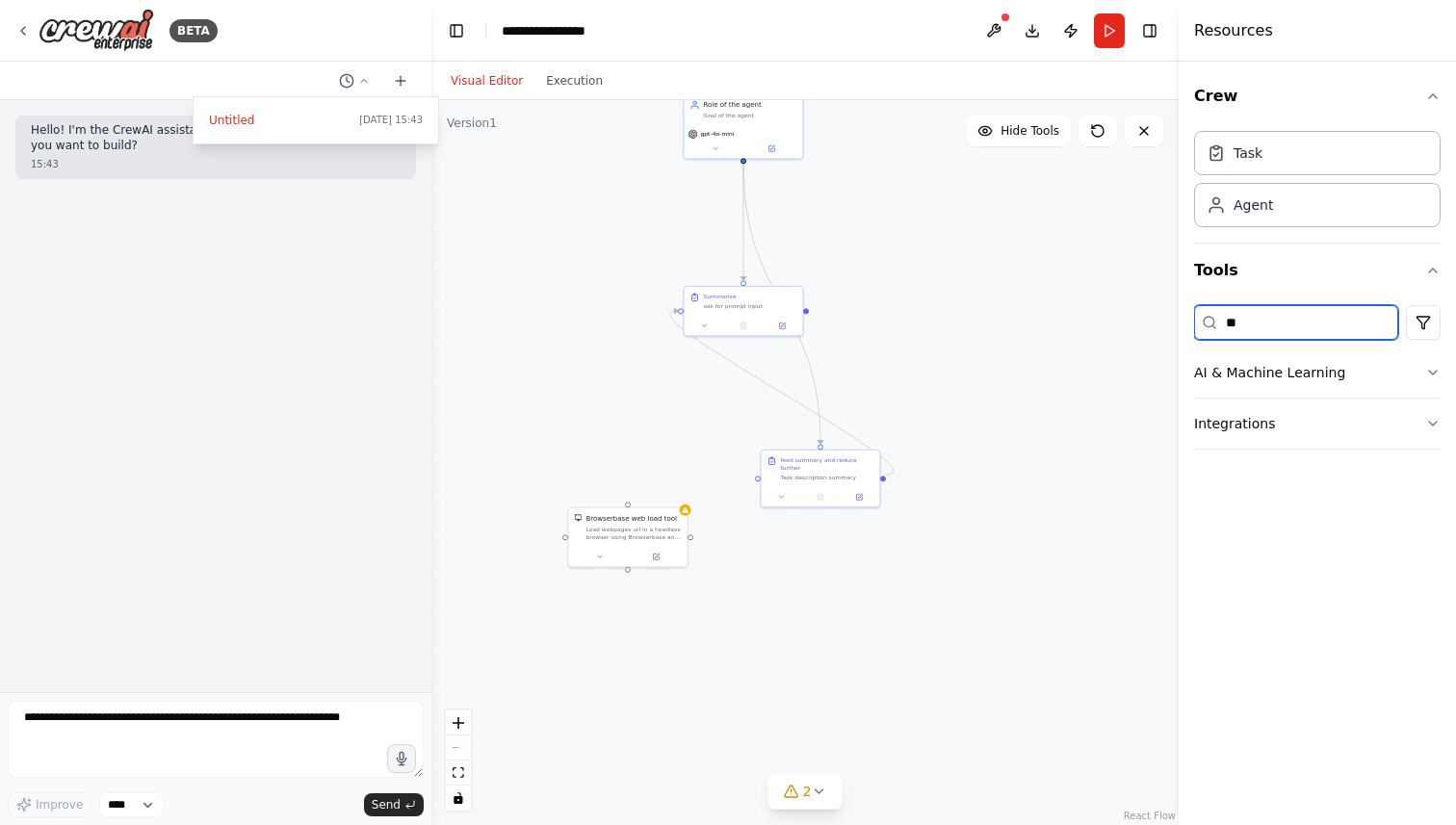
type input "*"
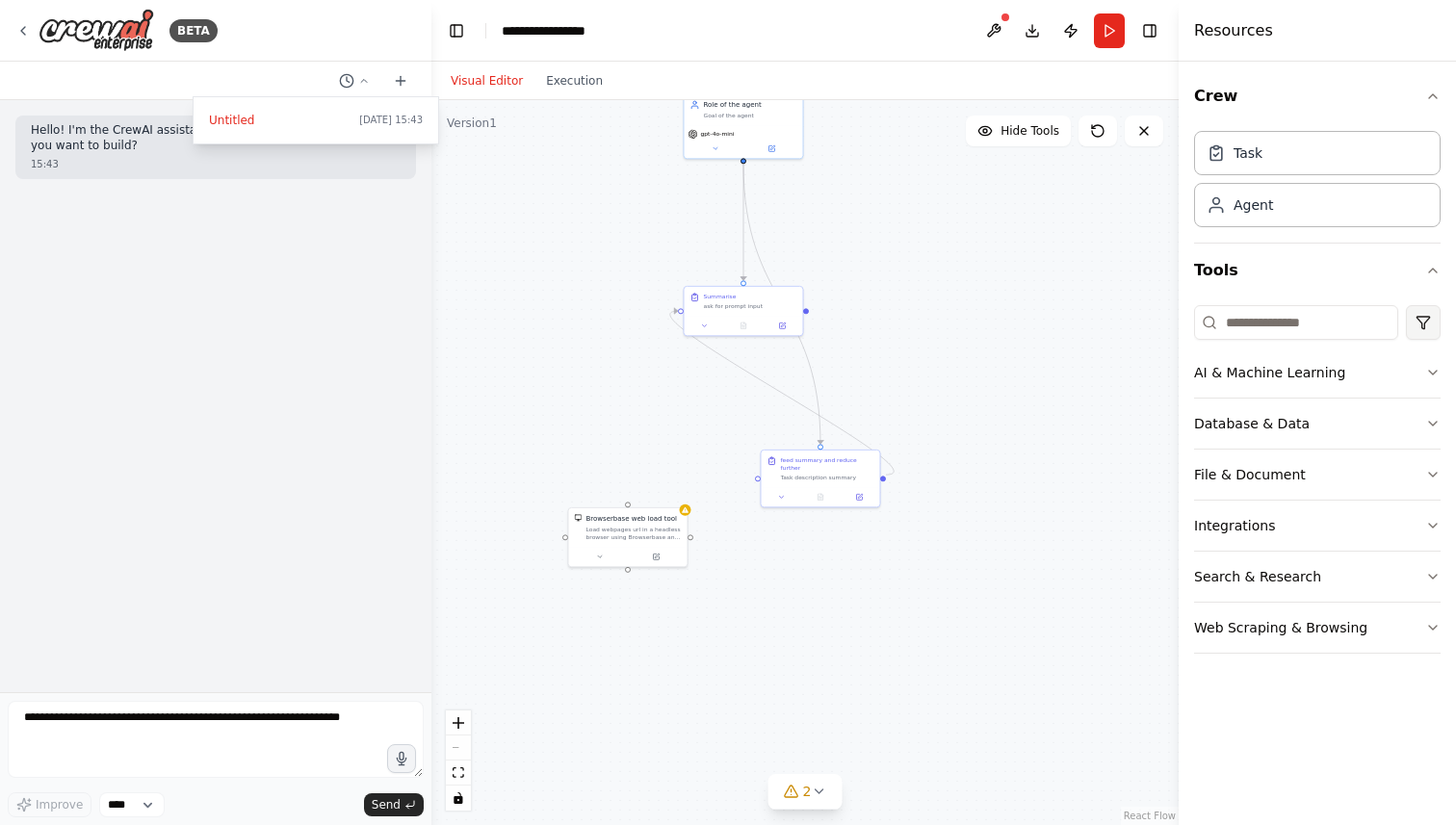
click at [1423, 321] on html "**********" at bounding box center [728, 412] width 1456 height 825
click at [1342, 404] on div "CrewAI tools" at bounding box center [1347, 403] width 175 height 31
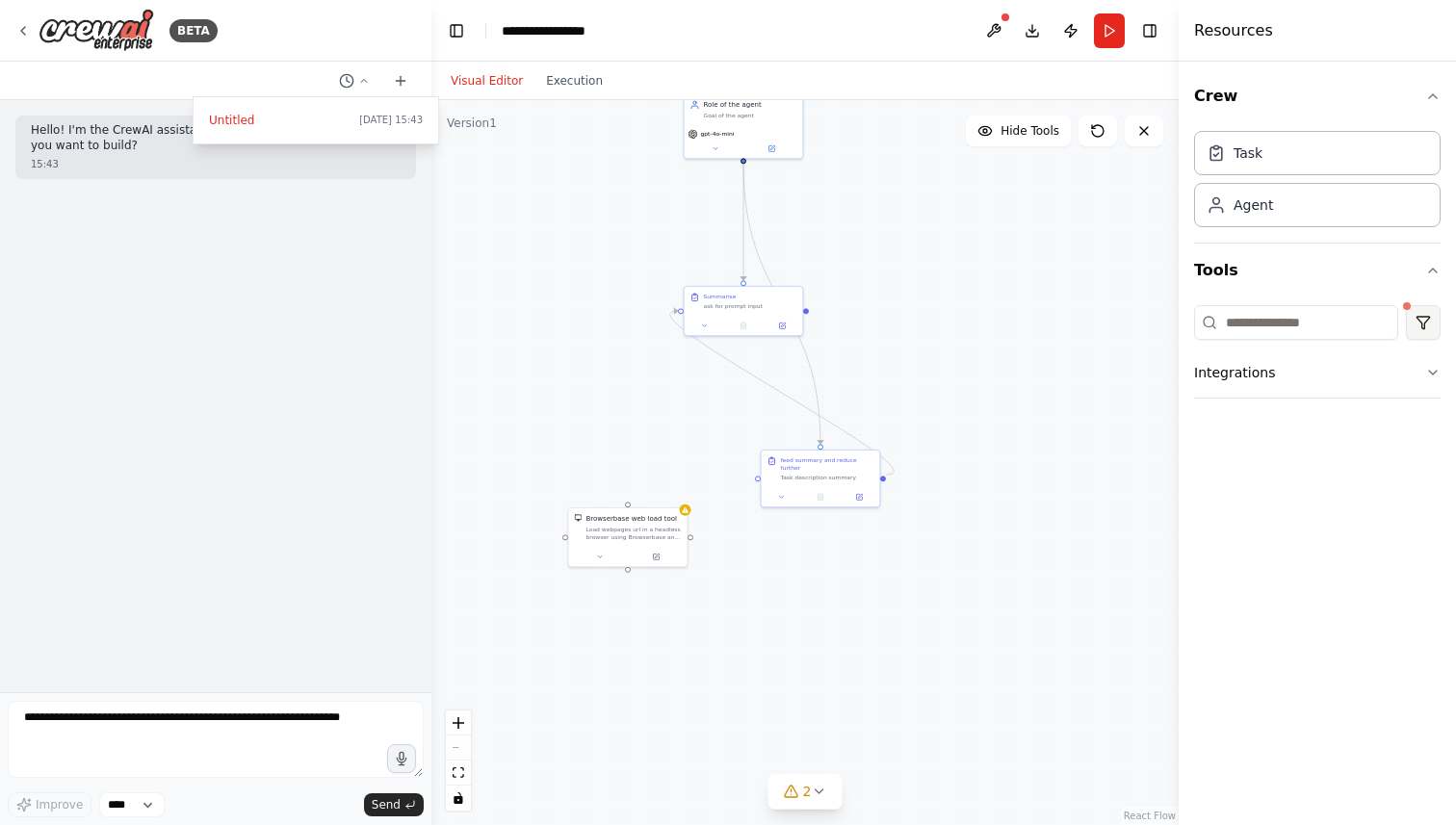
click at [1428, 325] on html "**********" at bounding box center [728, 412] width 1456 height 825
click at [1293, 406] on div "CrewAI tools" at bounding box center [1347, 403] width 175 height 31
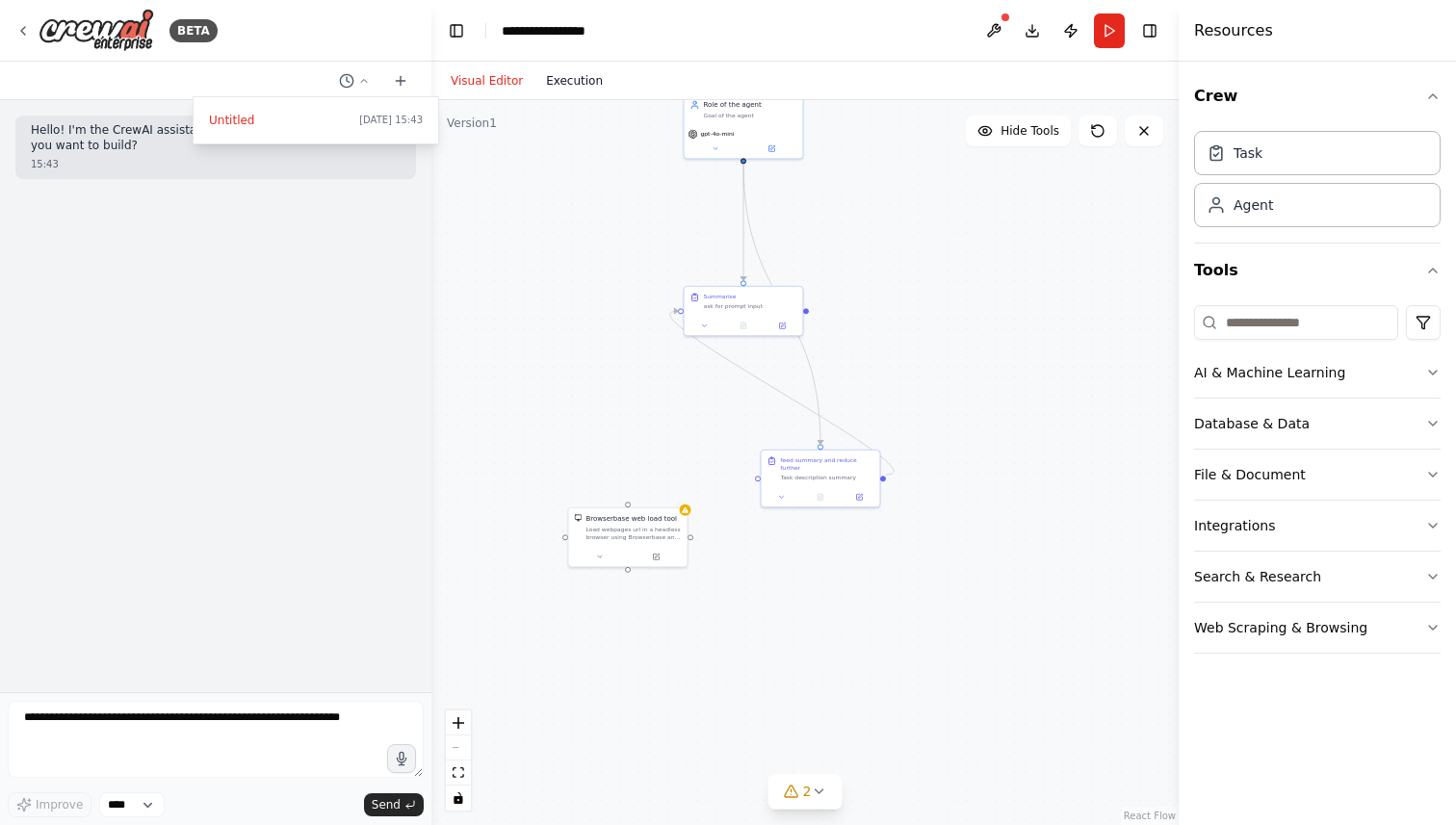
click at [574, 84] on button "Execution" at bounding box center [574, 80] width 80 height 23
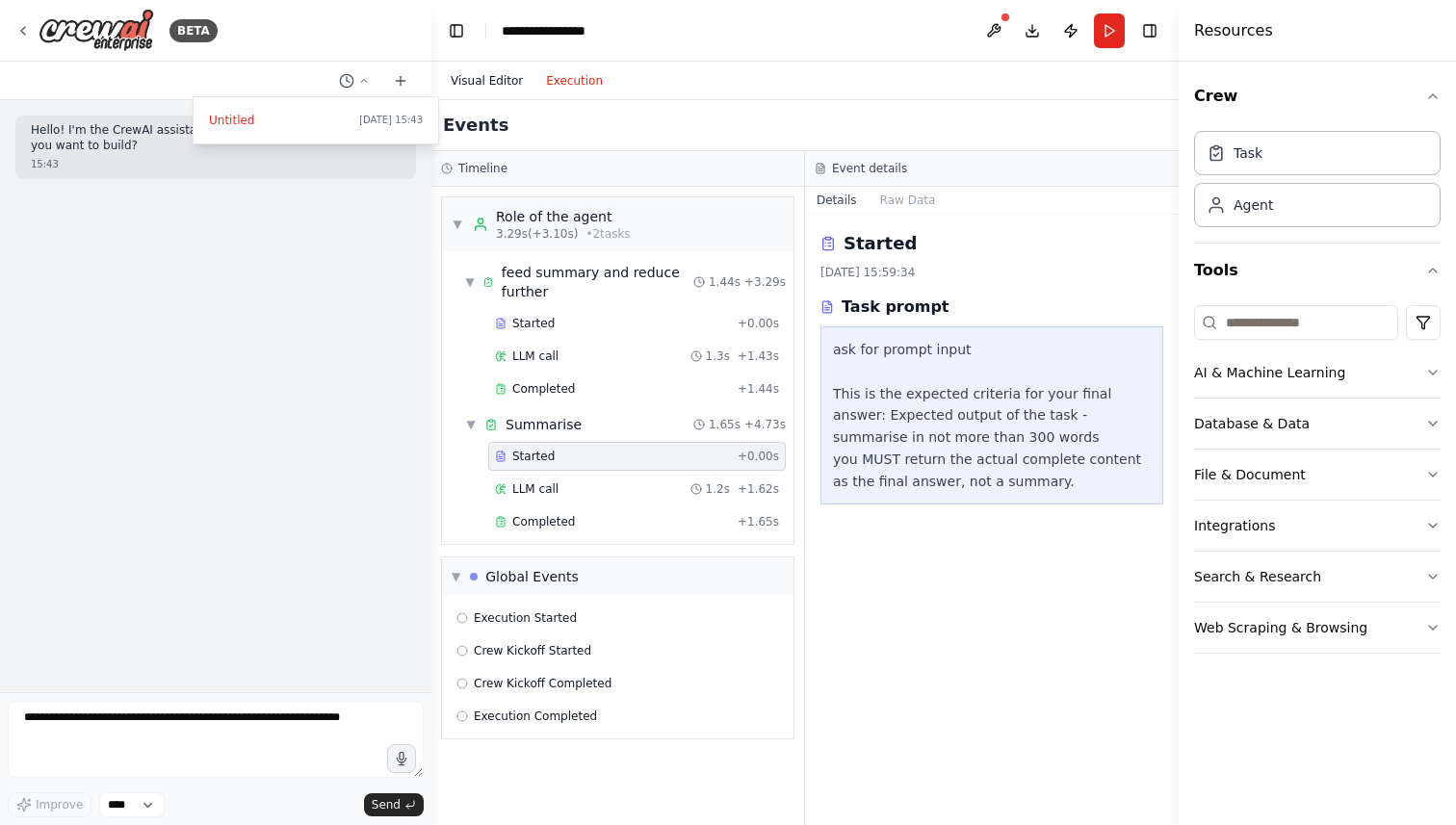
click at [471, 90] on button "Visual Editor" at bounding box center [486, 80] width 95 height 23
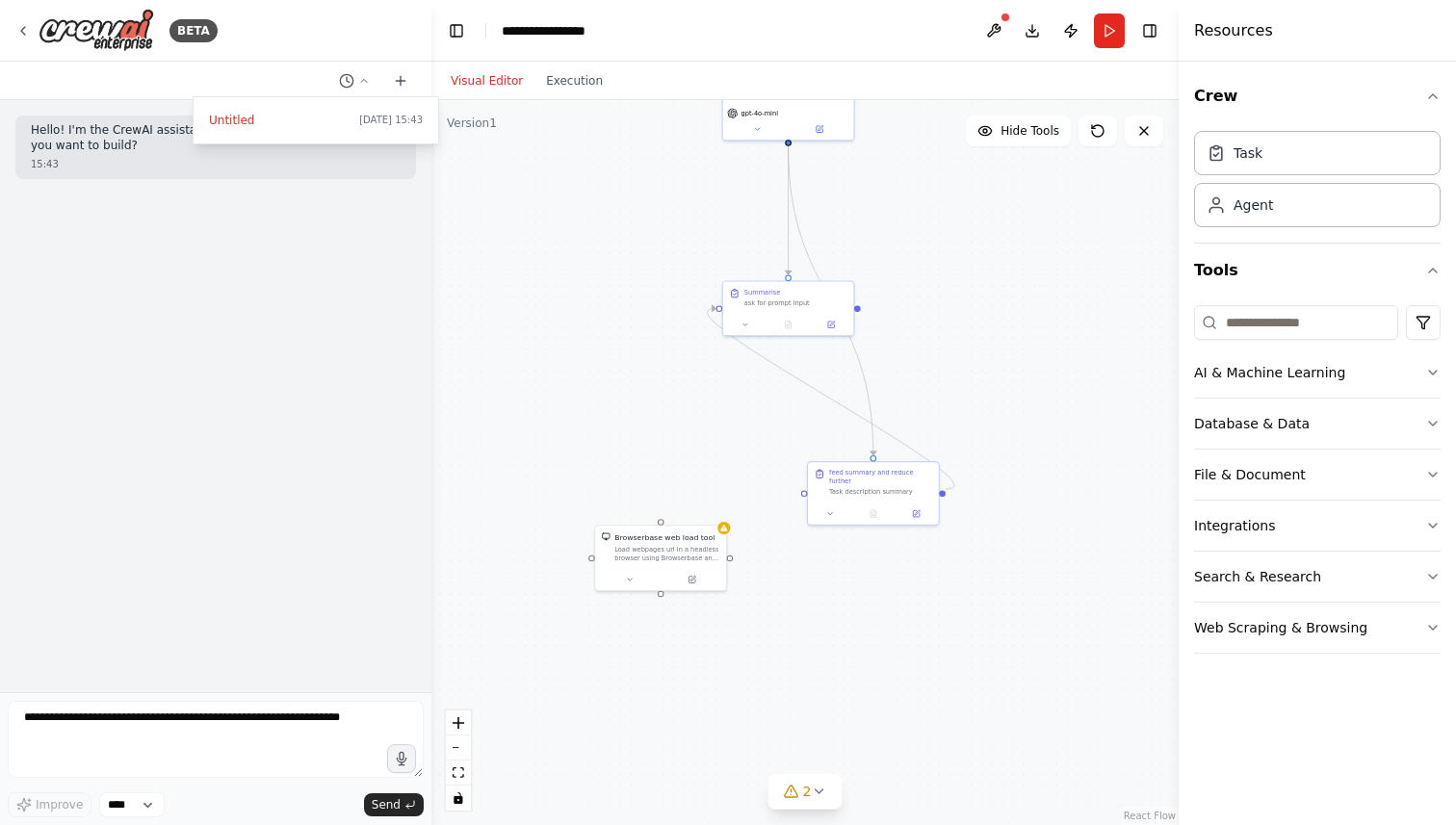
click at [1250, 31] on h4 "Resources" at bounding box center [1233, 30] width 79 height 23
click at [813, 788] on icon at bounding box center [819, 791] width 16 height 16
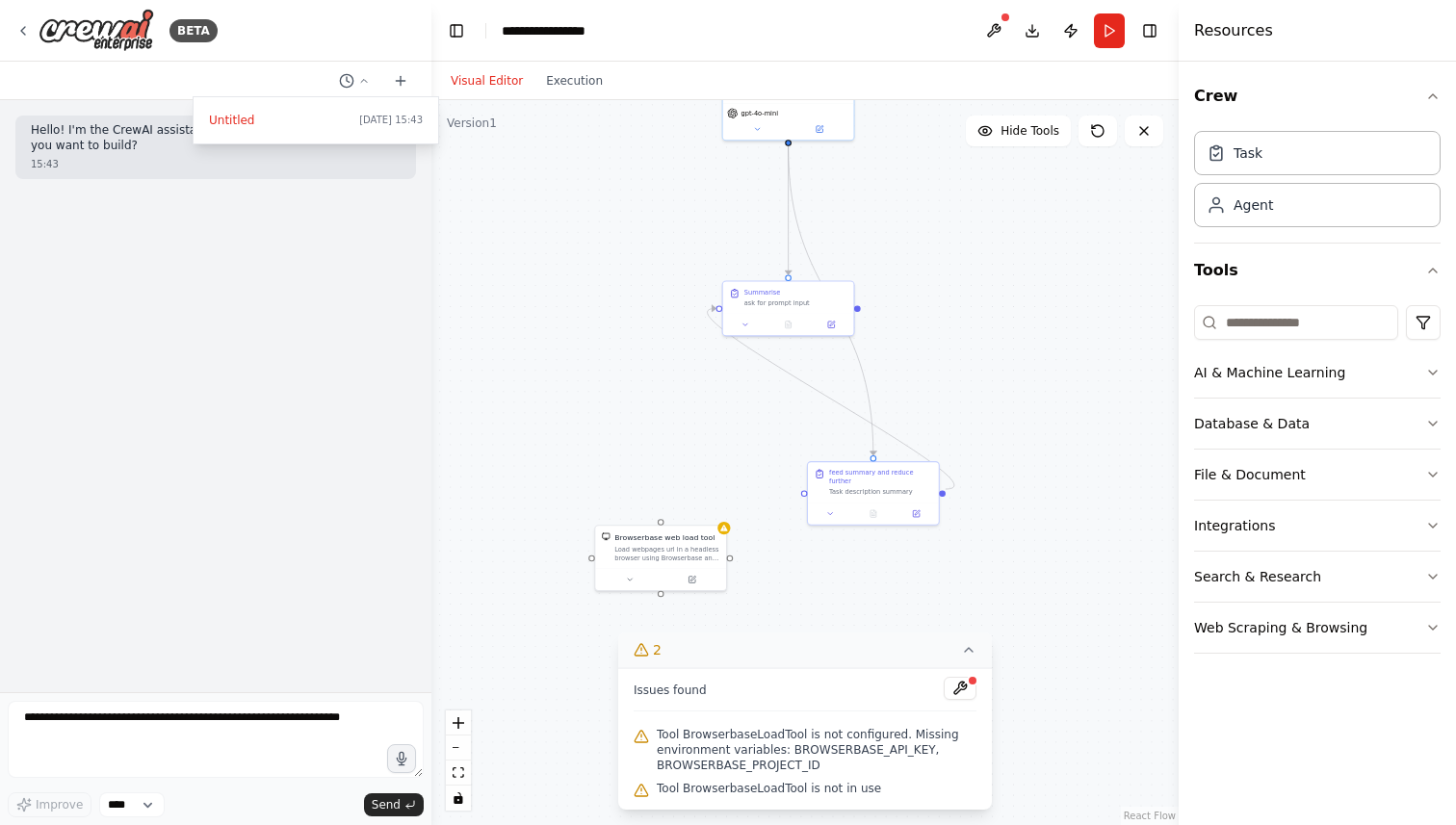
click at [501, 289] on div ".deletable-edge-delete-btn { width: 20px; height: 20px; border: 0px solid #ffff…" at bounding box center [805, 462] width 747 height 725
click at [91, 729] on div at bounding box center [215, 412] width 432 height 825
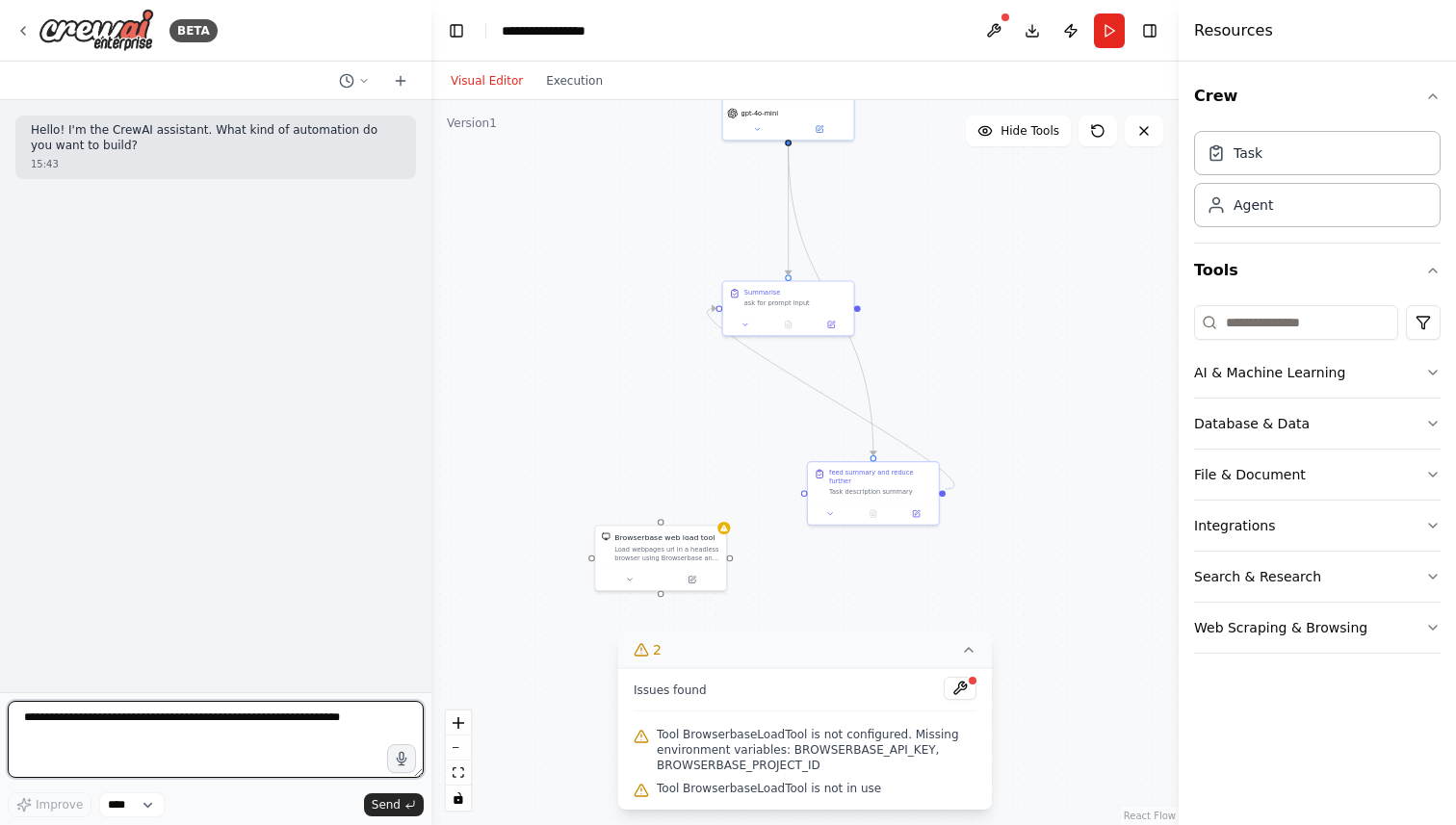
click at [94, 718] on textarea at bounding box center [215, 739] width 416 height 77
type textarea "**********"
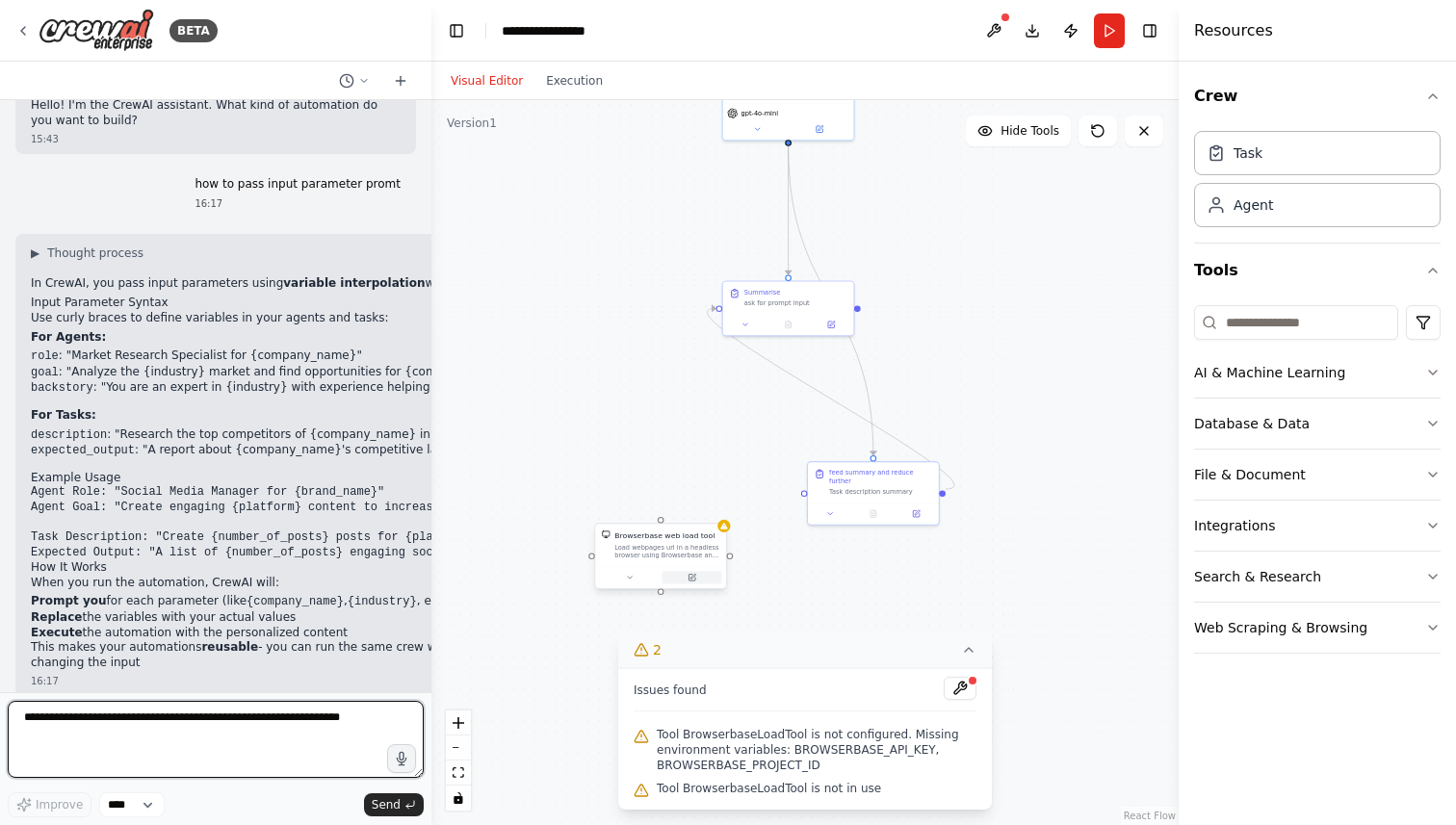
scroll to position [58, 0]
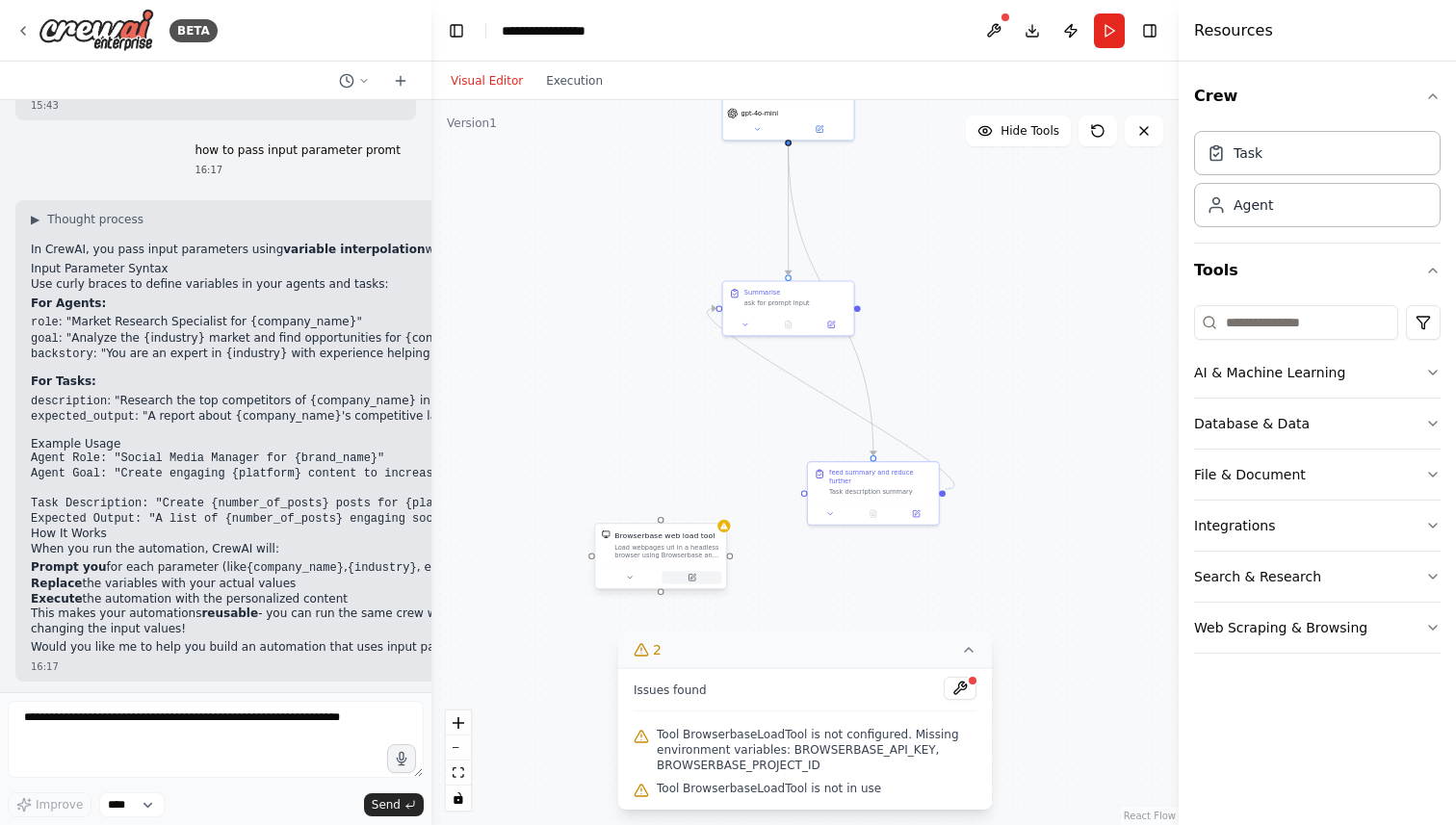
click at [696, 578] on button at bounding box center [691, 577] width 59 height 13
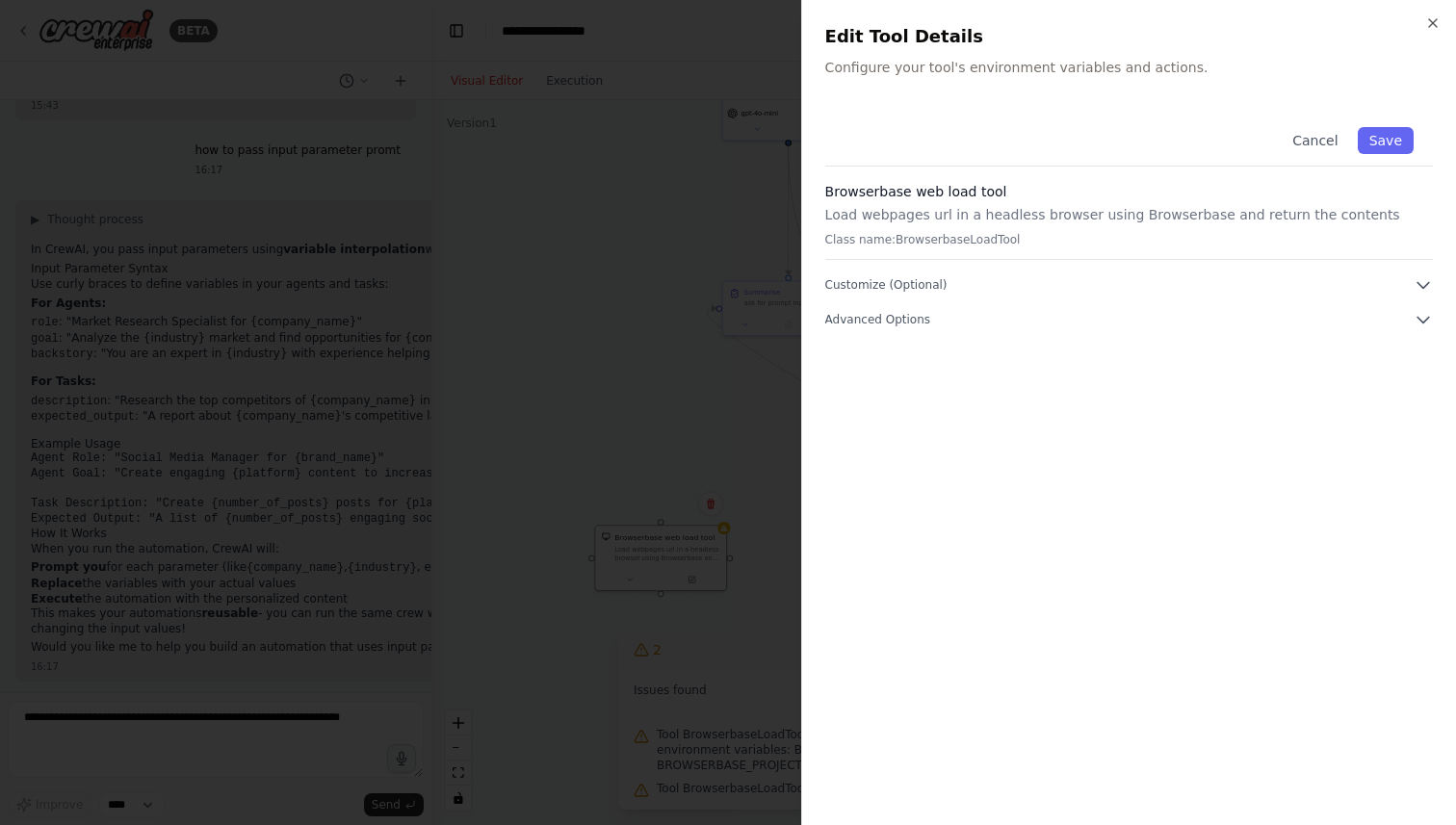
click at [1441, 20] on div "Close Edit Tool Details Configure your tool's environment variables and actions…" at bounding box center [1128, 412] width 655 height 825
click at [1428, 20] on icon "button" at bounding box center [1432, 24] width 16 height 16
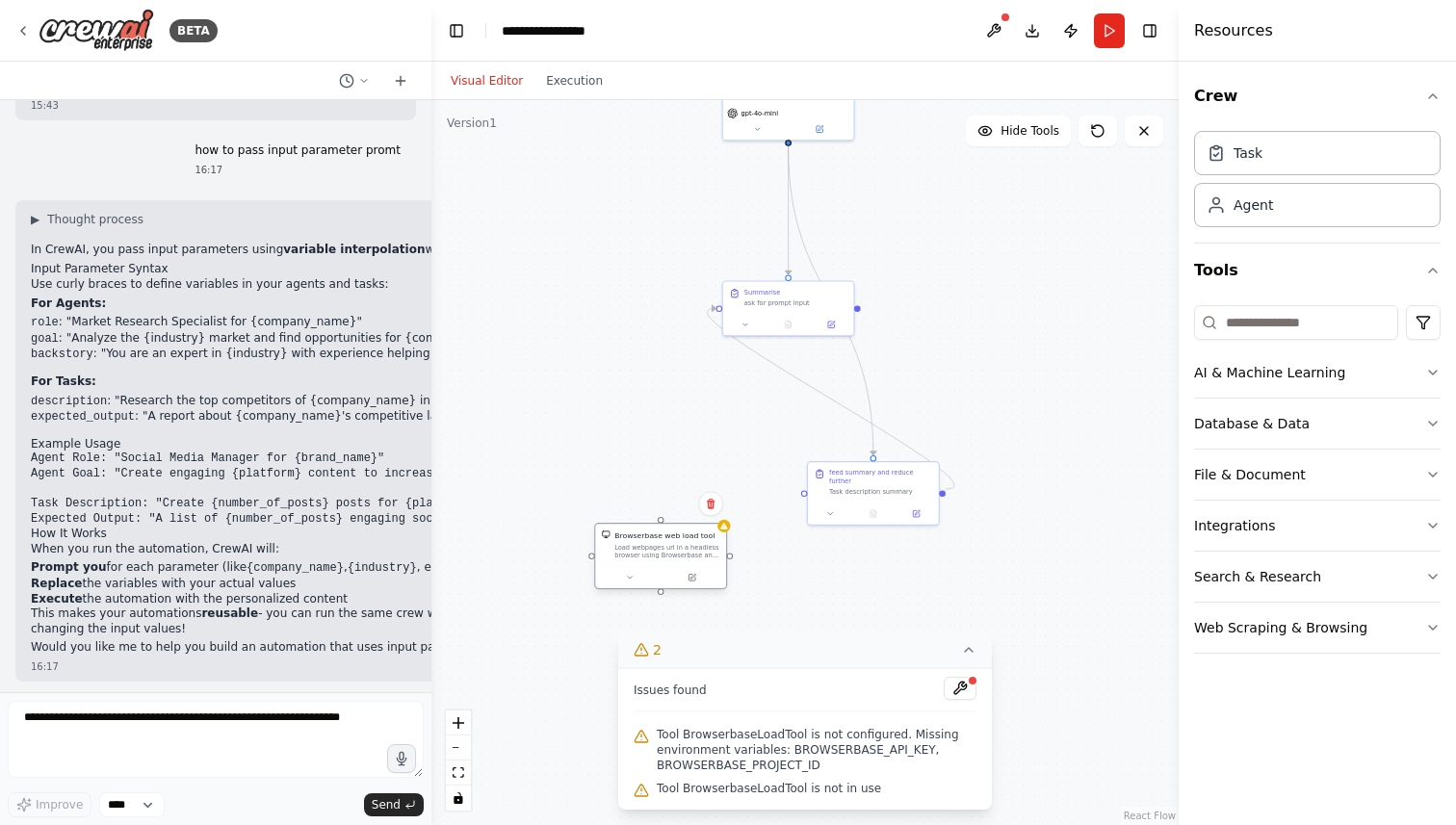
click at [678, 547] on div "Load webpages url in a headless browser using Browserbase and return the conten…" at bounding box center [667, 552] width 105 height 18
click at [709, 506] on icon at bounding box center [710, 504] width 12 height 12
click at [661, 507] on button "Confirm" at bounding box center [656, 503] width 68 height 23
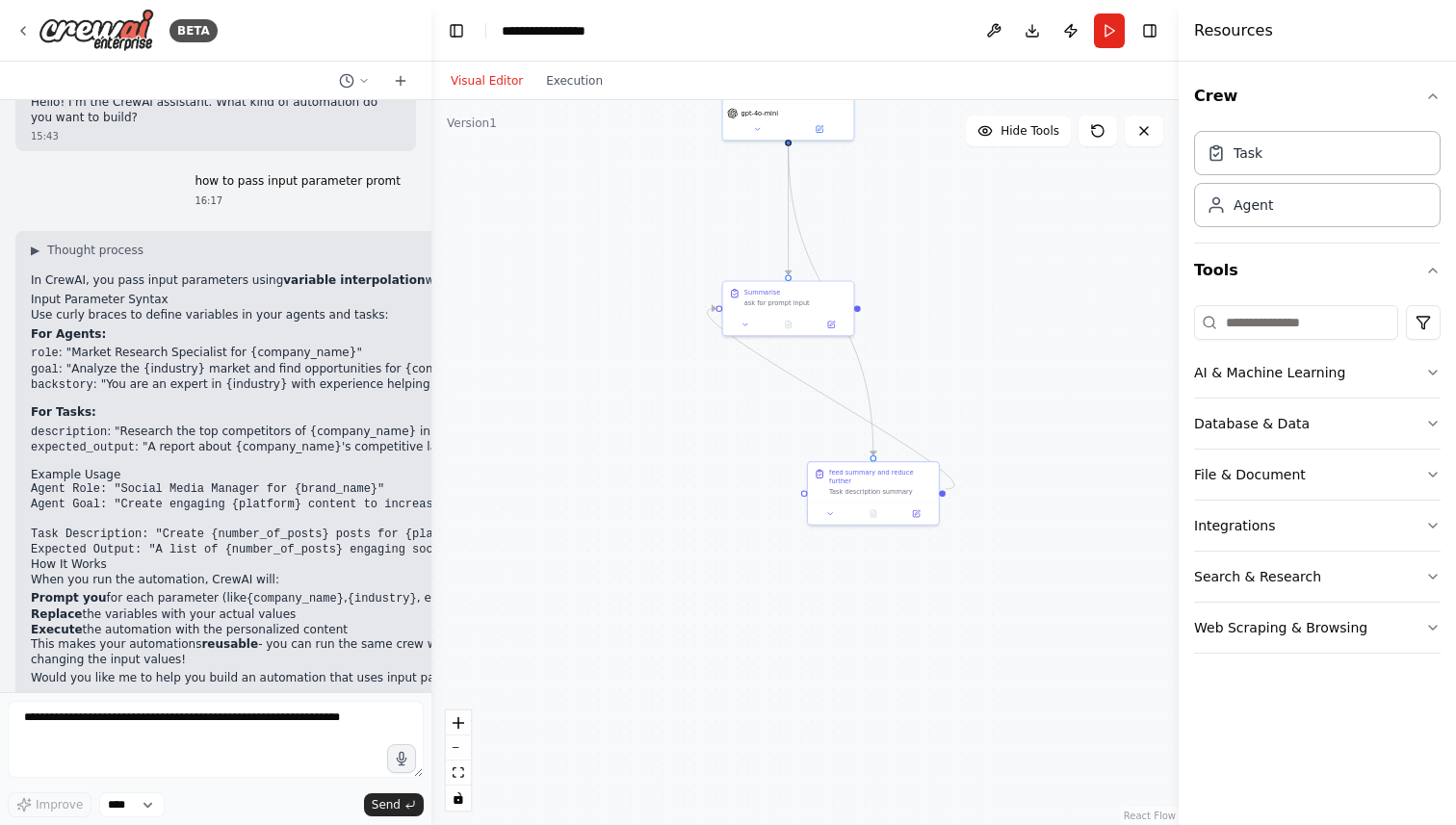
scroll to position [0, 0]
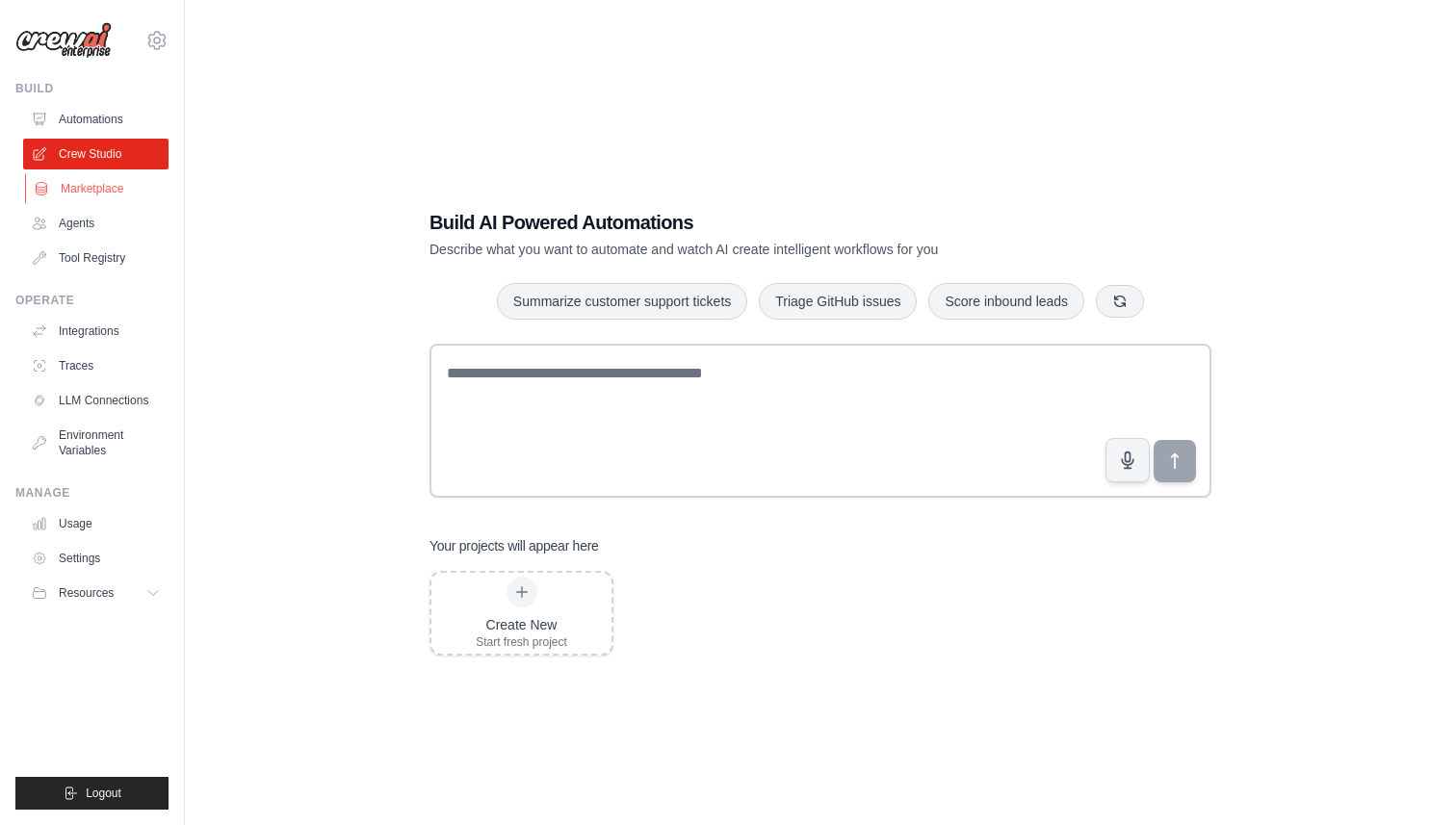
click at [85, 188] on link "Marketplace" at bounding box center [97, 188] width 145 height 31
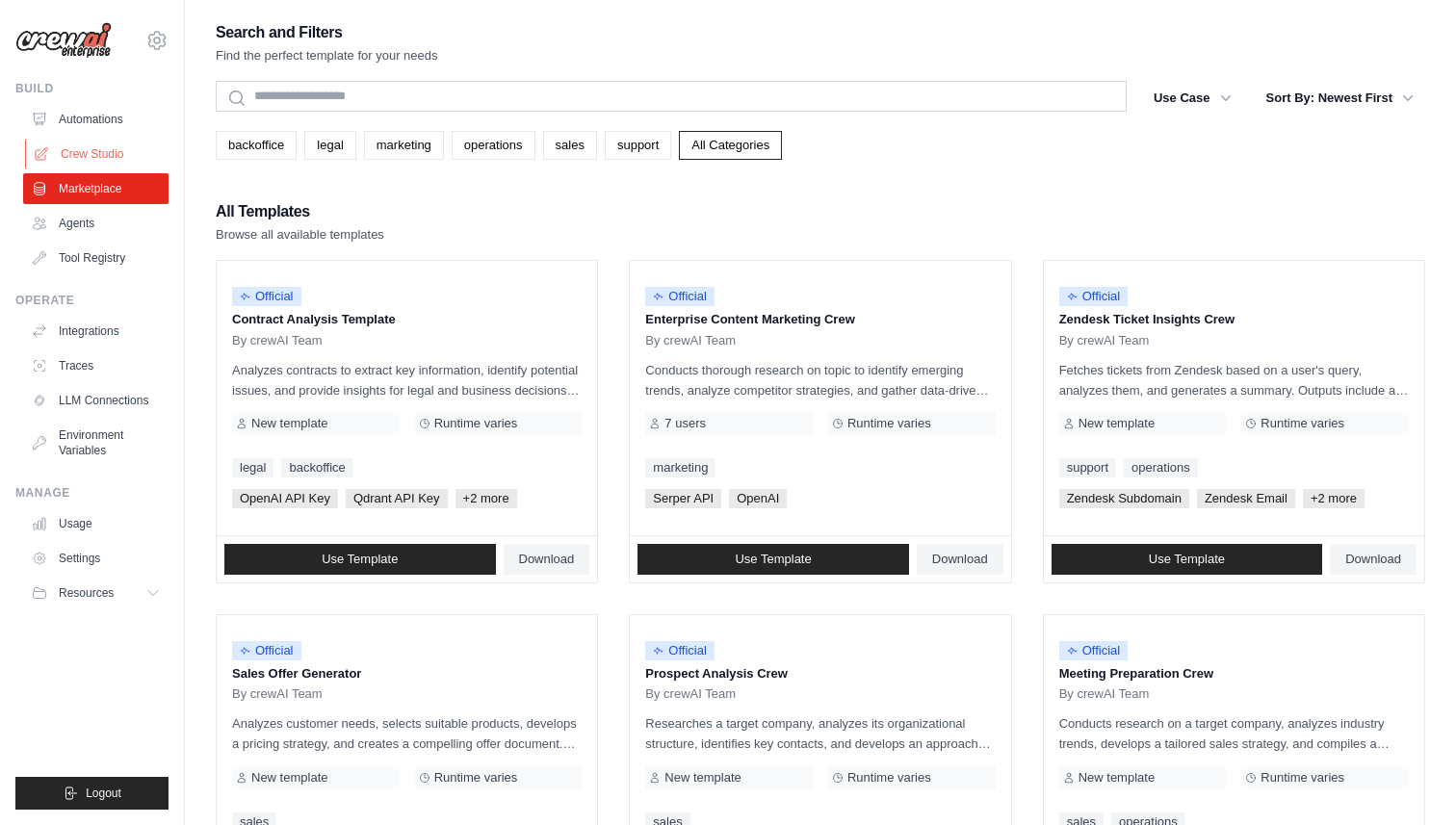
click at [85, 151] on link "Crew Studio" at bounding box center [97, 153] width 145 height 31
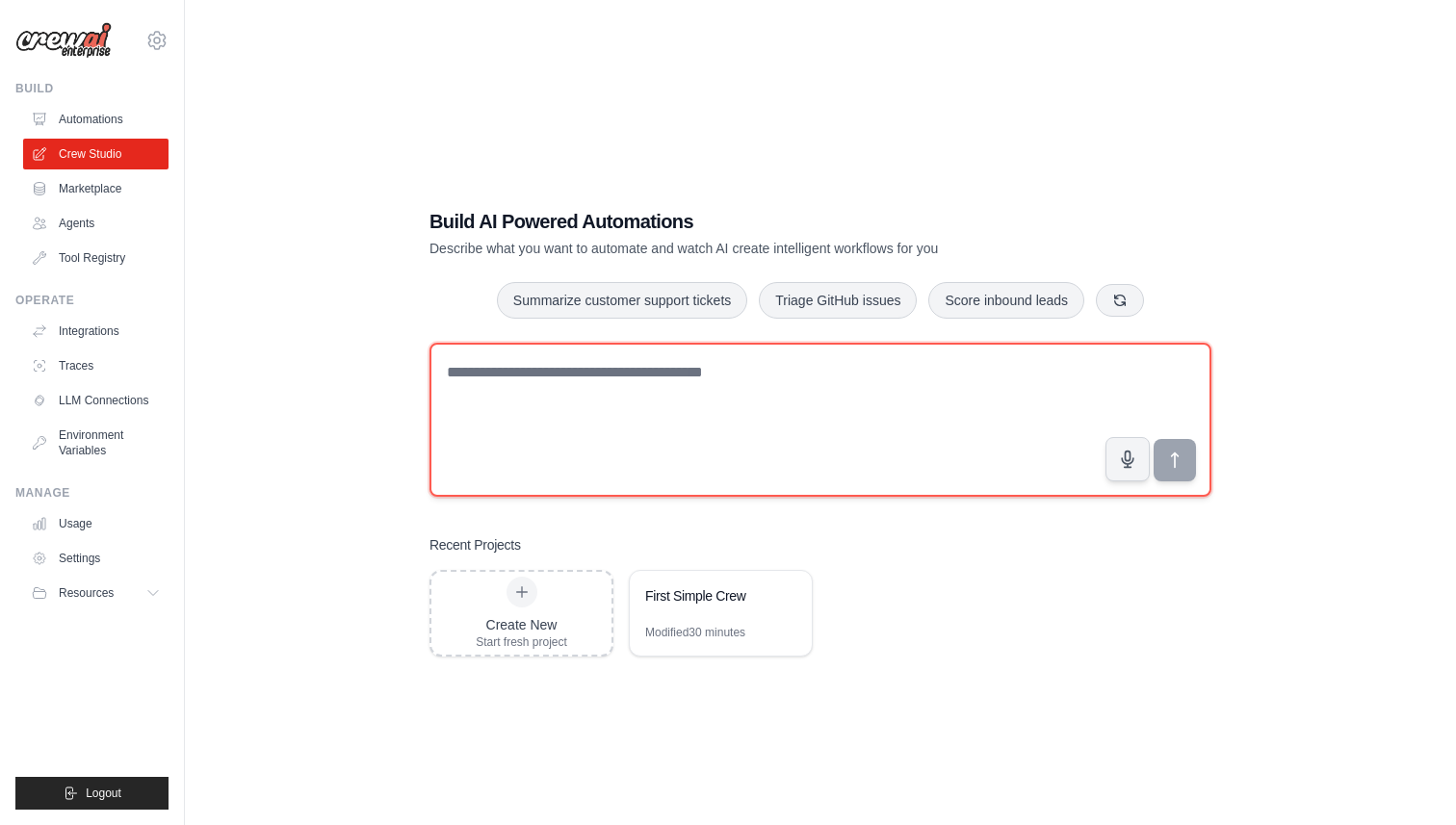
click at [532, 379] on textarea at bounding box center [820, 420] width 781 height 154
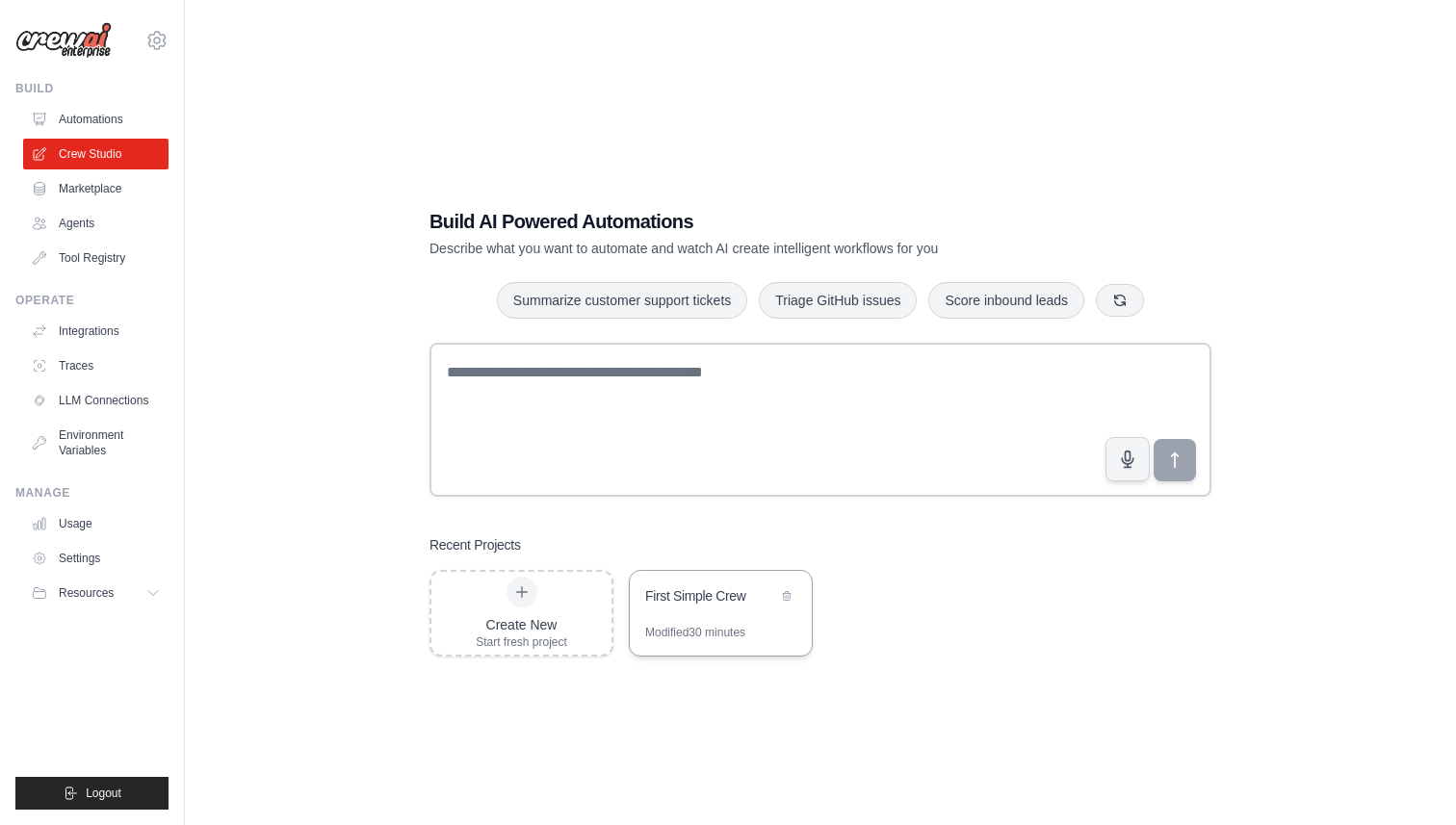
click at [695, 619] on div "First Simple Crew" at bounding box center [720, 598] width 182 height 54
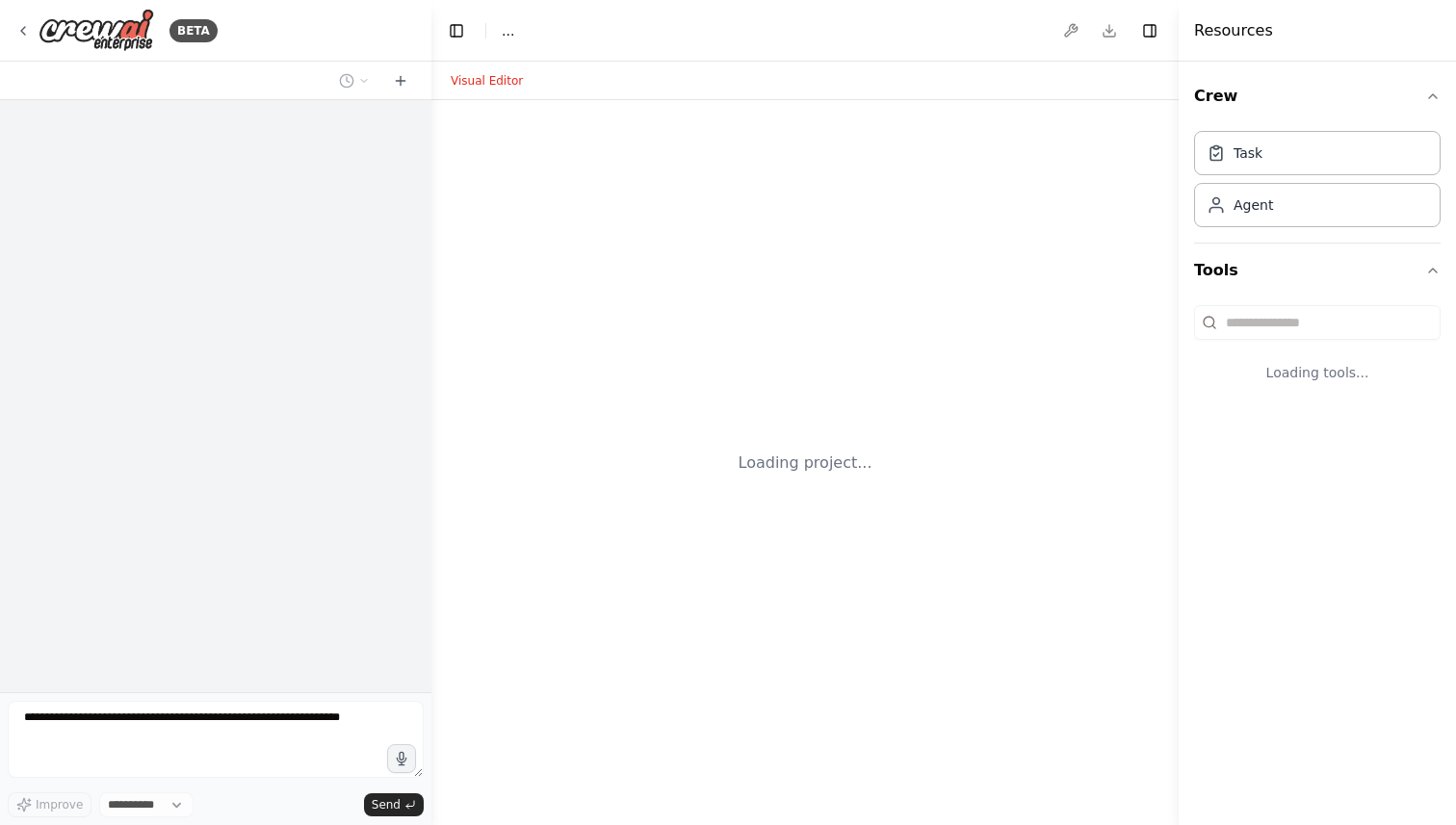
select select "****"
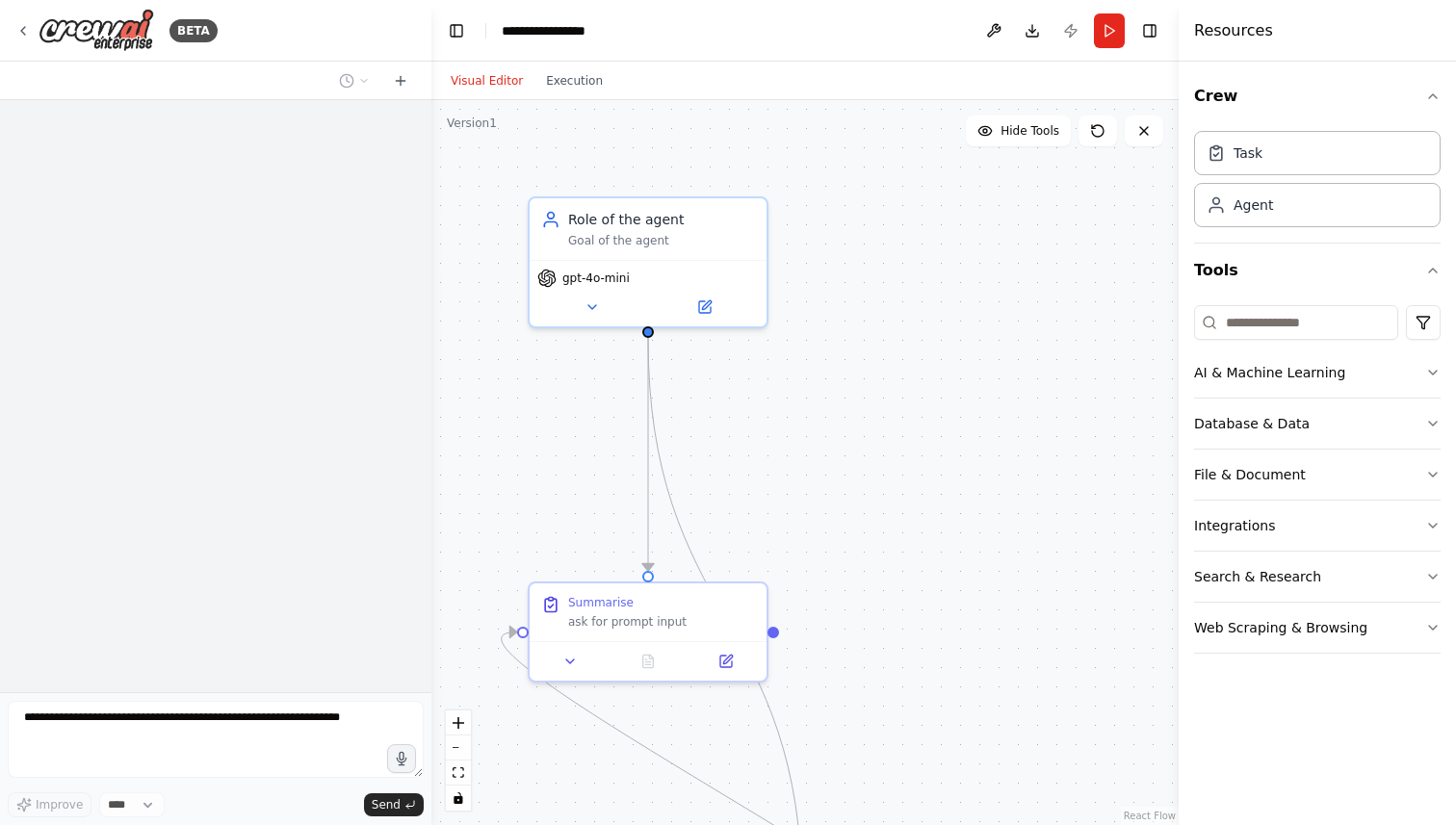
scroll to position [58, 0]
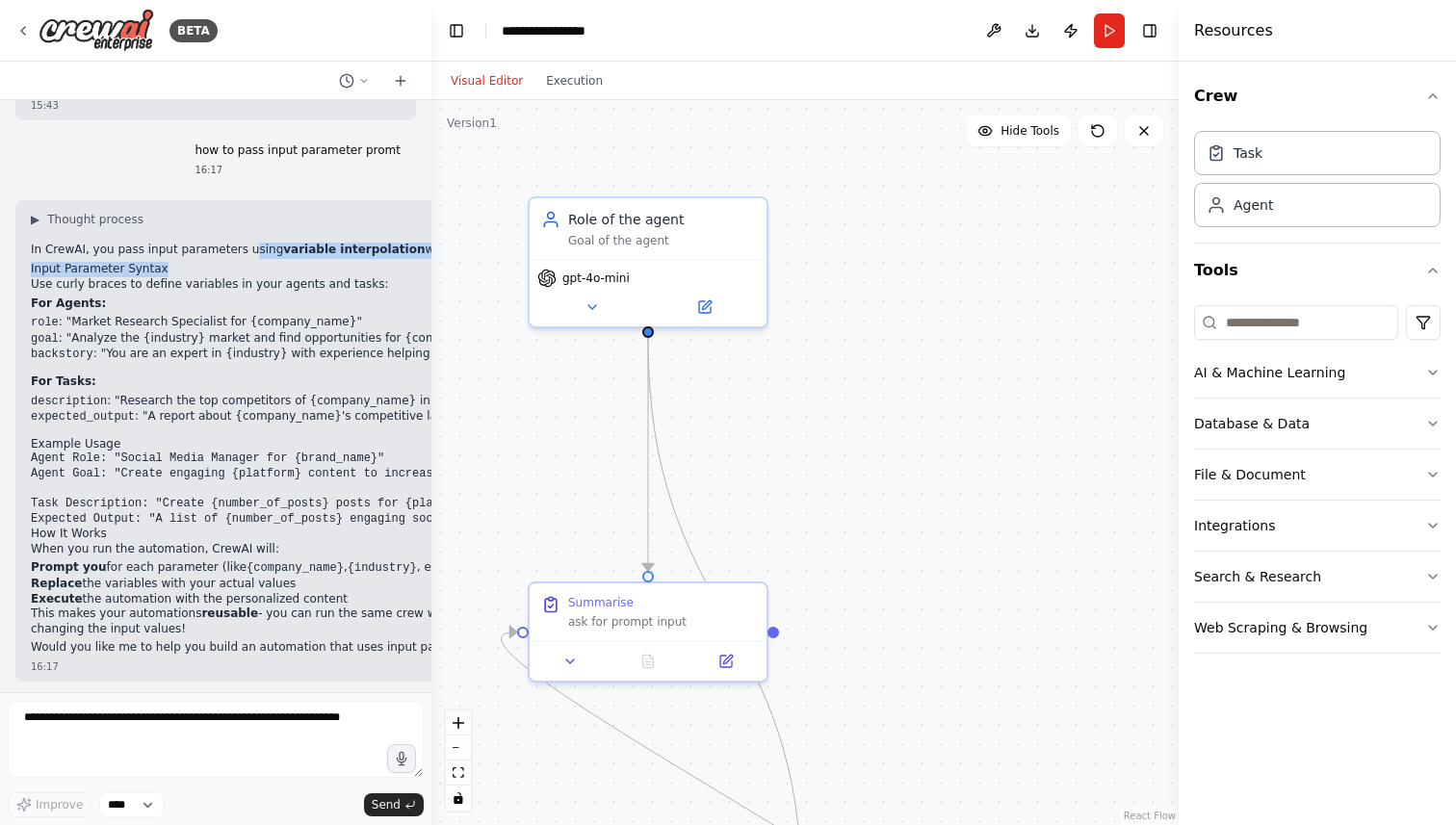
drag, startPoint x: 240, startPoint y: 246, endPoint x: 208, endPoint y: 270, distance: 40.0
click at [208, 270] on div "▶ Thought process In CrewAI, you pass input parameters using variable interpola…" at bounding box center [401, 433] width 742 height 444
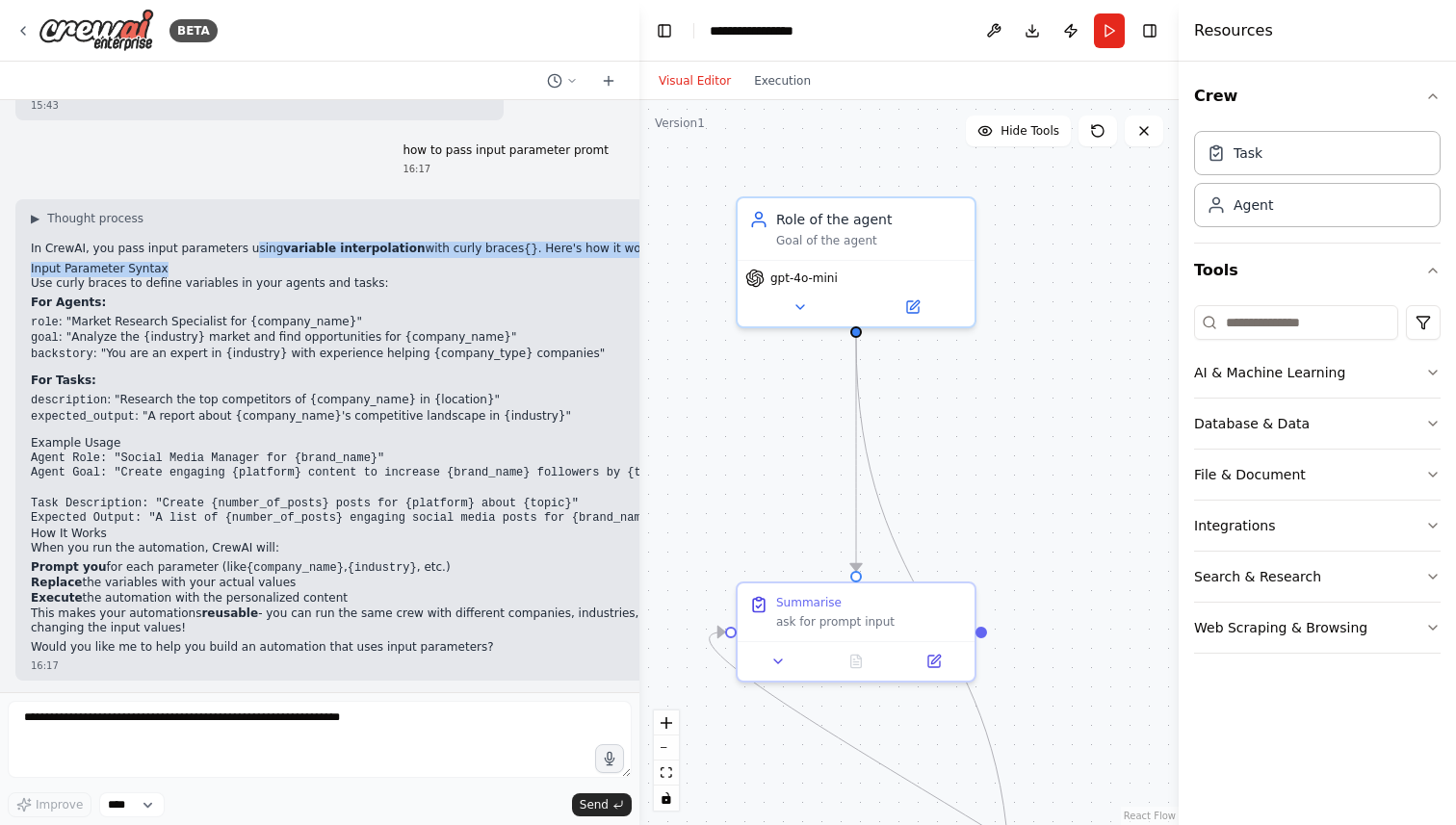
drag, startPoint x: 428, startPoint y: 323, endPoint x: 639, endPoint y: 320, distance: 211.0
click at [639, 320] on div "BETA Hello! I'm the CrewAI assistant. What kind of automation do you want to bu…" at bounding box center [728, 412] width 1456 height 825
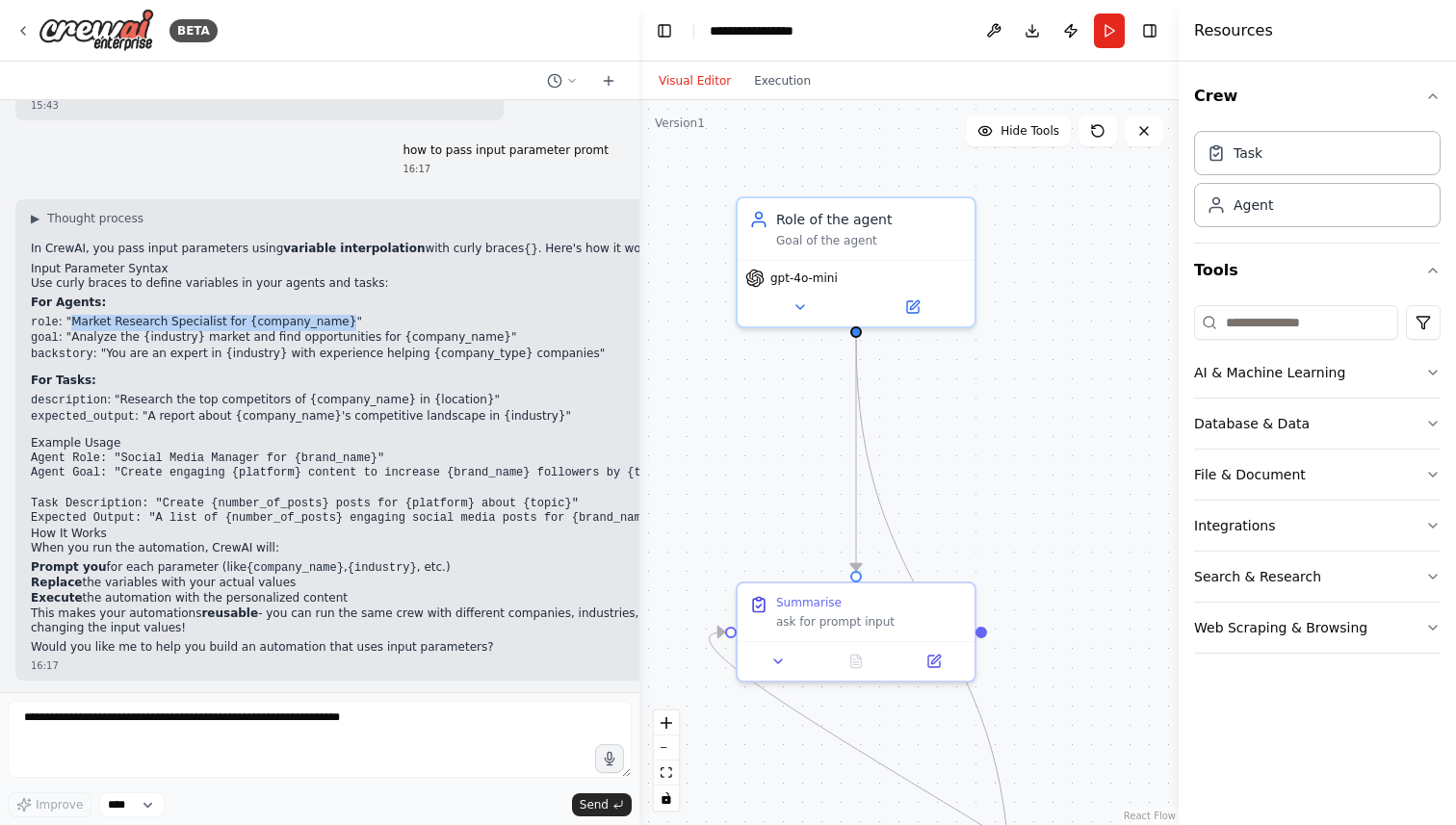
drag, startPoint x: 70, startPoint y: 322, endPoint x: 335, endPoint y: 322, distance: 265.0
click at [335, 322] on li "role : "Market Research Specialist for {company_name}"" at bounding box center [401, 323] width 742 height 17
drag, startPoint x: 239, startPoint y: 320, endPoint x: 335, endPoint y: 321, distance: 96.0
click at [335, 321] on li "role : "Market Research Specialist for {company_name}"" at bounding box center [401, 323] width 742 height 17
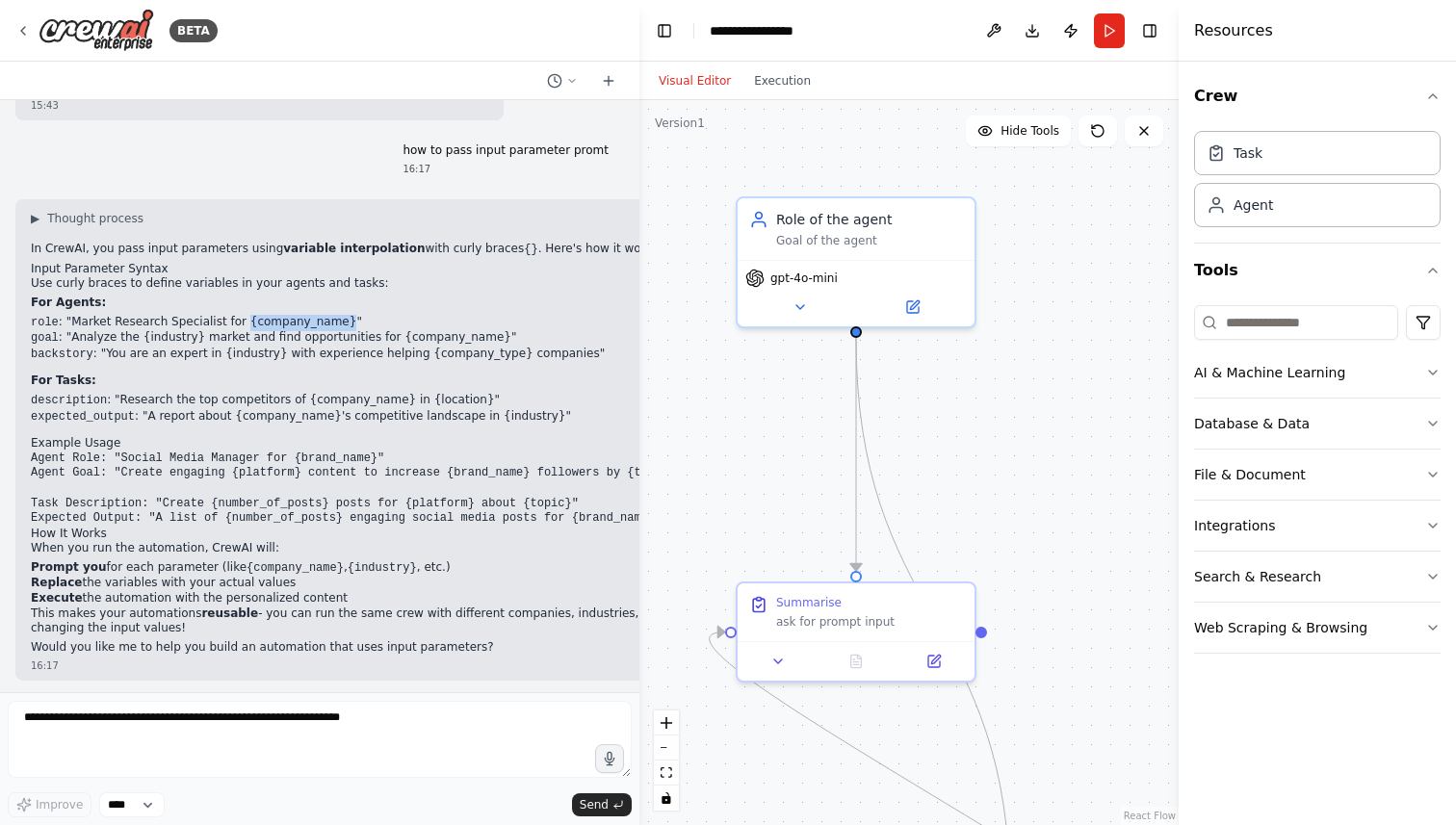
copy li "{company_name}"
click at [915, 303] on icon at bounding box center [913, 303] width 12 height 12
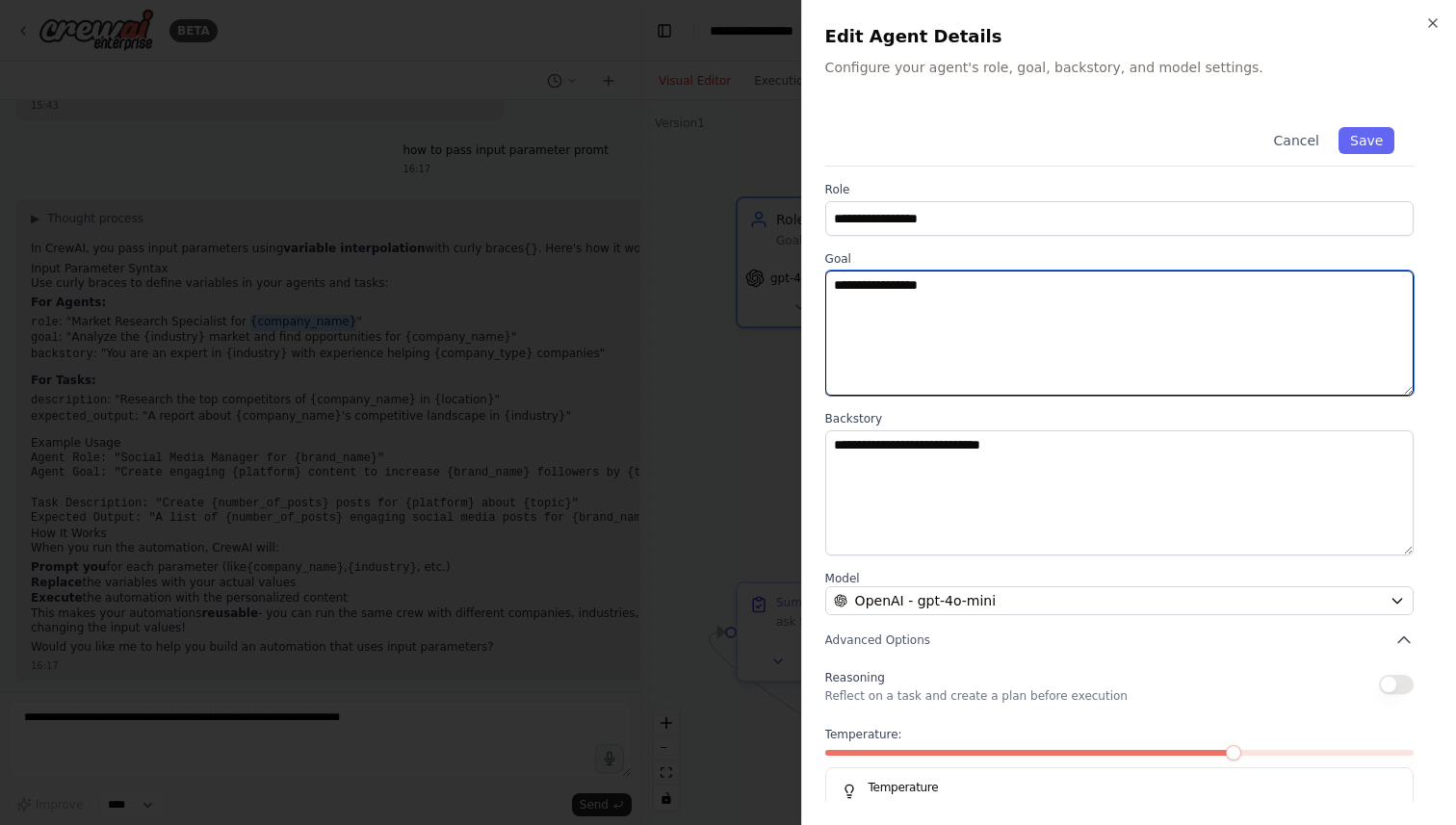
click at [969, 289] on textarea "**********" at bounding box center [1118, 333] width 588 height 125
paste textarea "**********"
type textarea "**********"
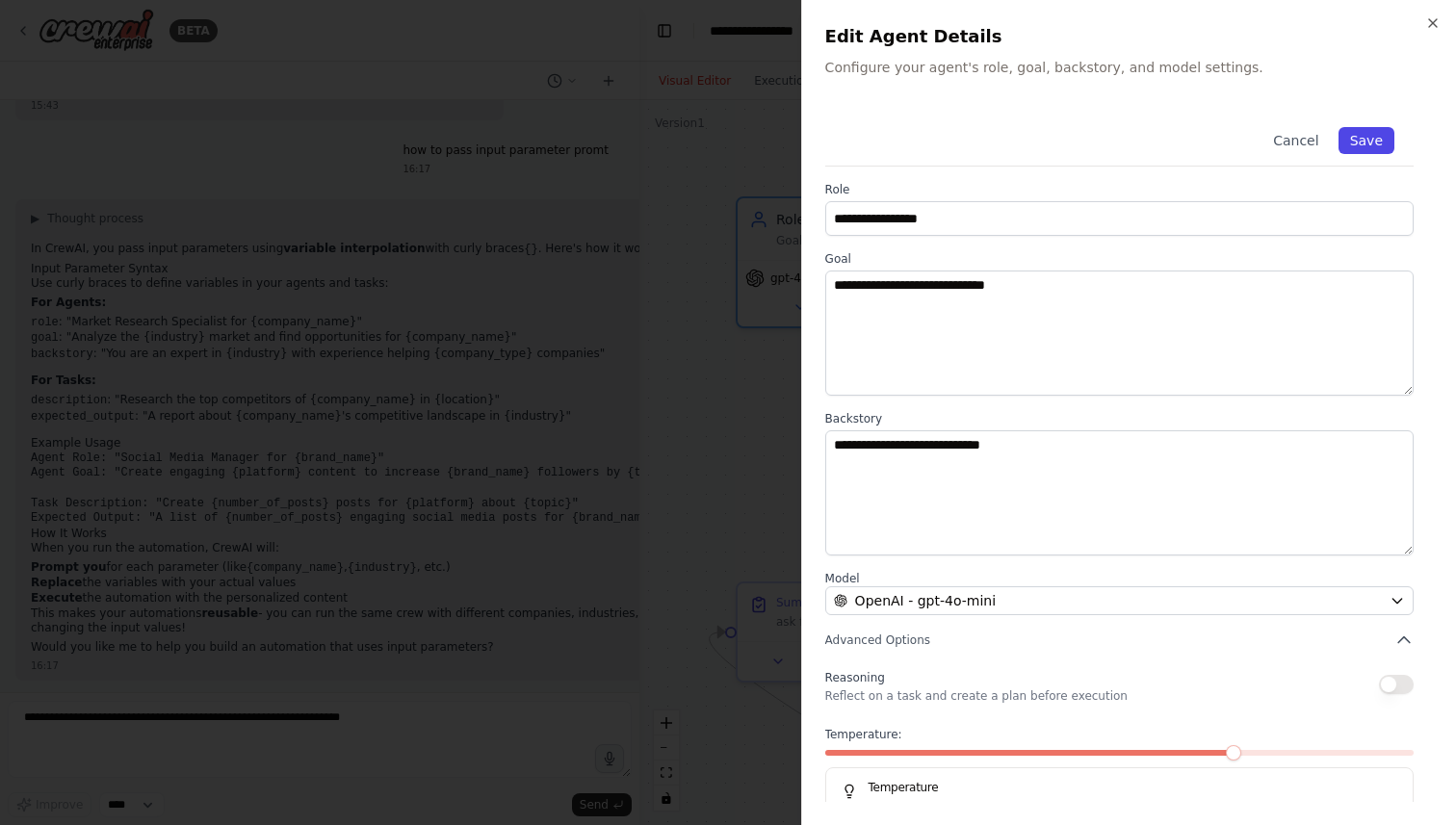
click at [1369, 138] on button "Save" at bounding box center [1366, 140] width 56 height 27
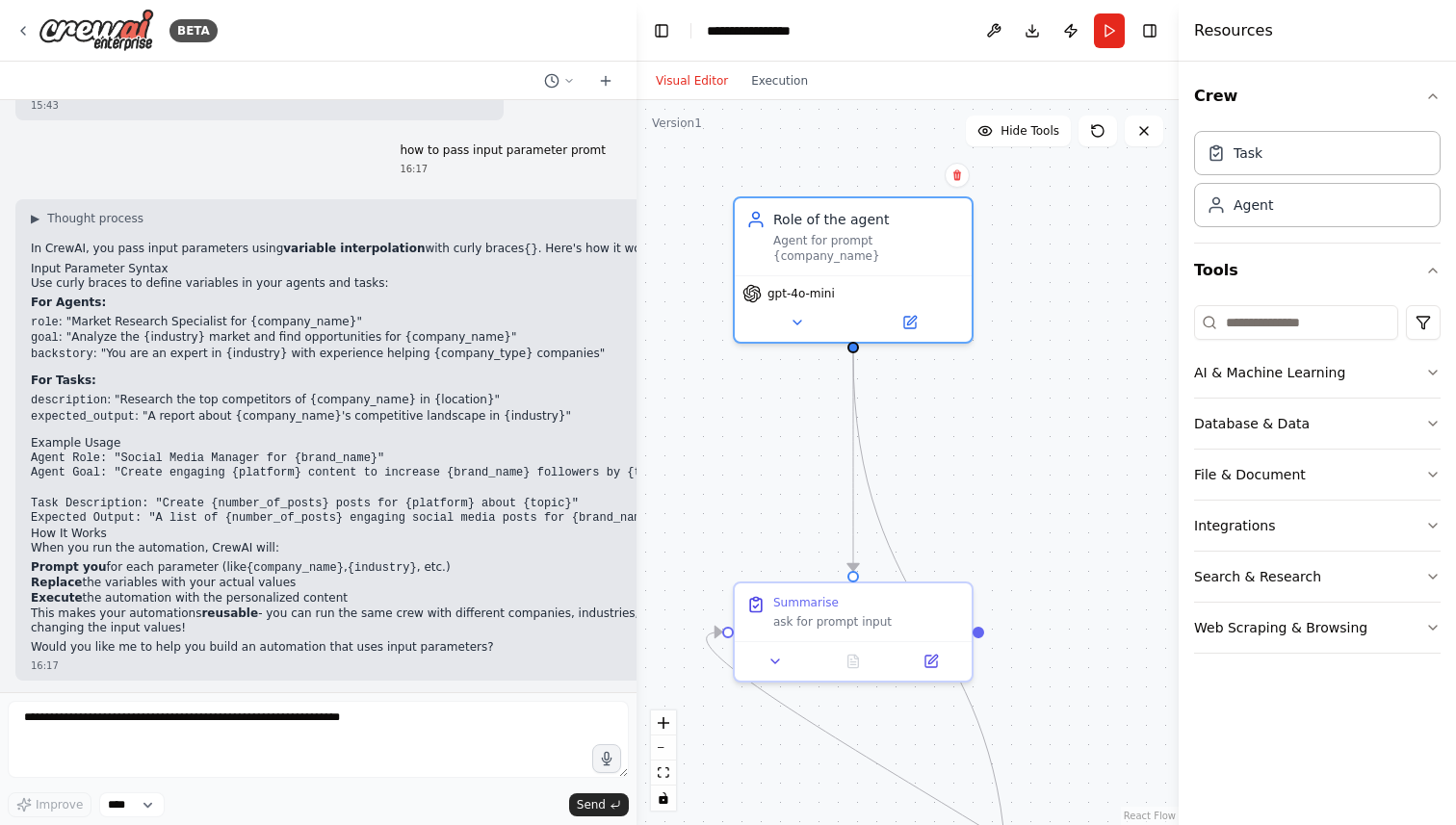
scroll to position [58, 0]
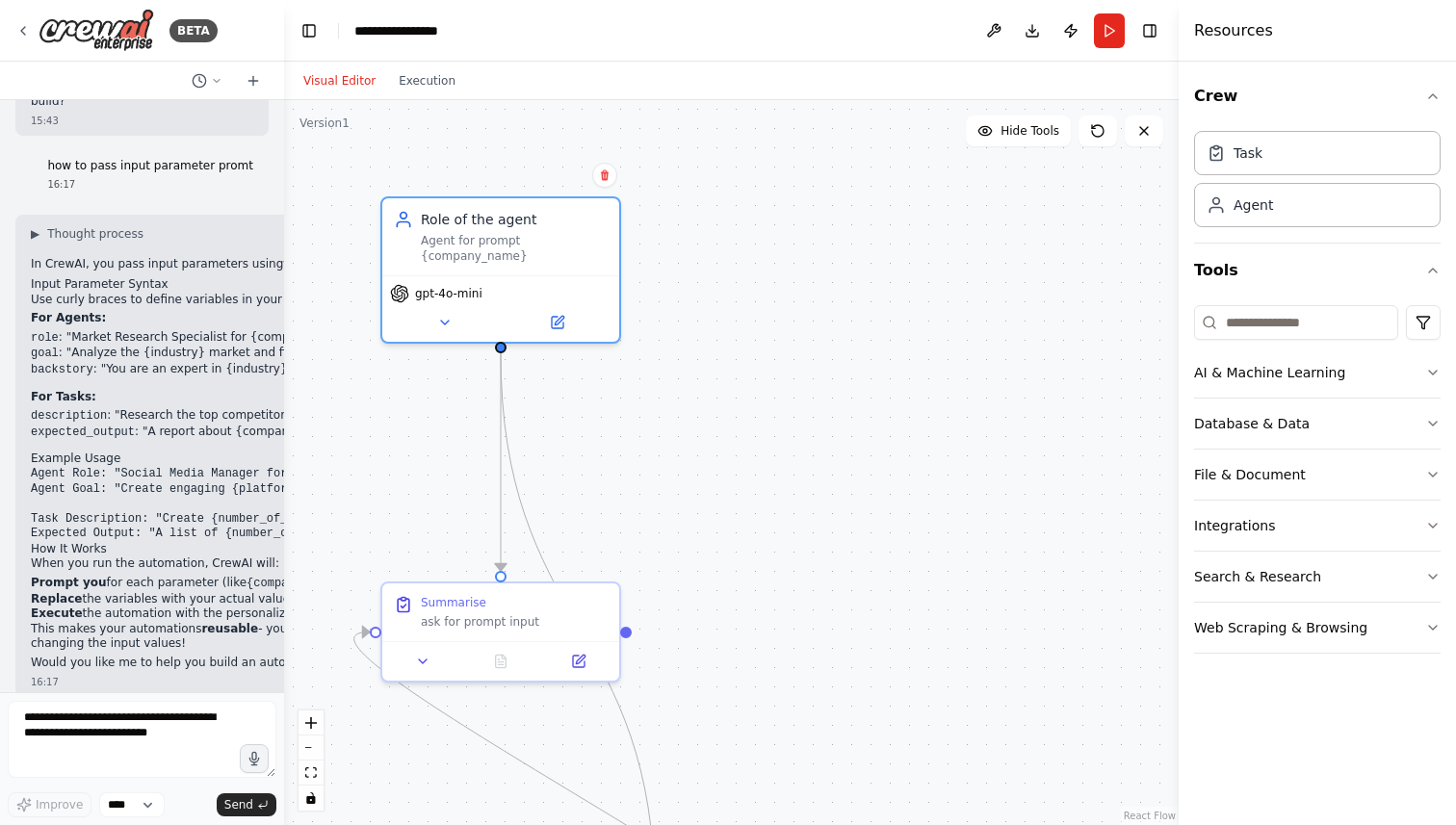
drag, startPoint x: 638, startPoint y: 288, endPoint x: 283, endPoint y: 251, distance: 356.9
click at [283, 251] on div "BETA Hello! I'm the CrewAI assistant. What kind of automation do you want to bu…" at bounding box center [728, 412] width 1456 height 825
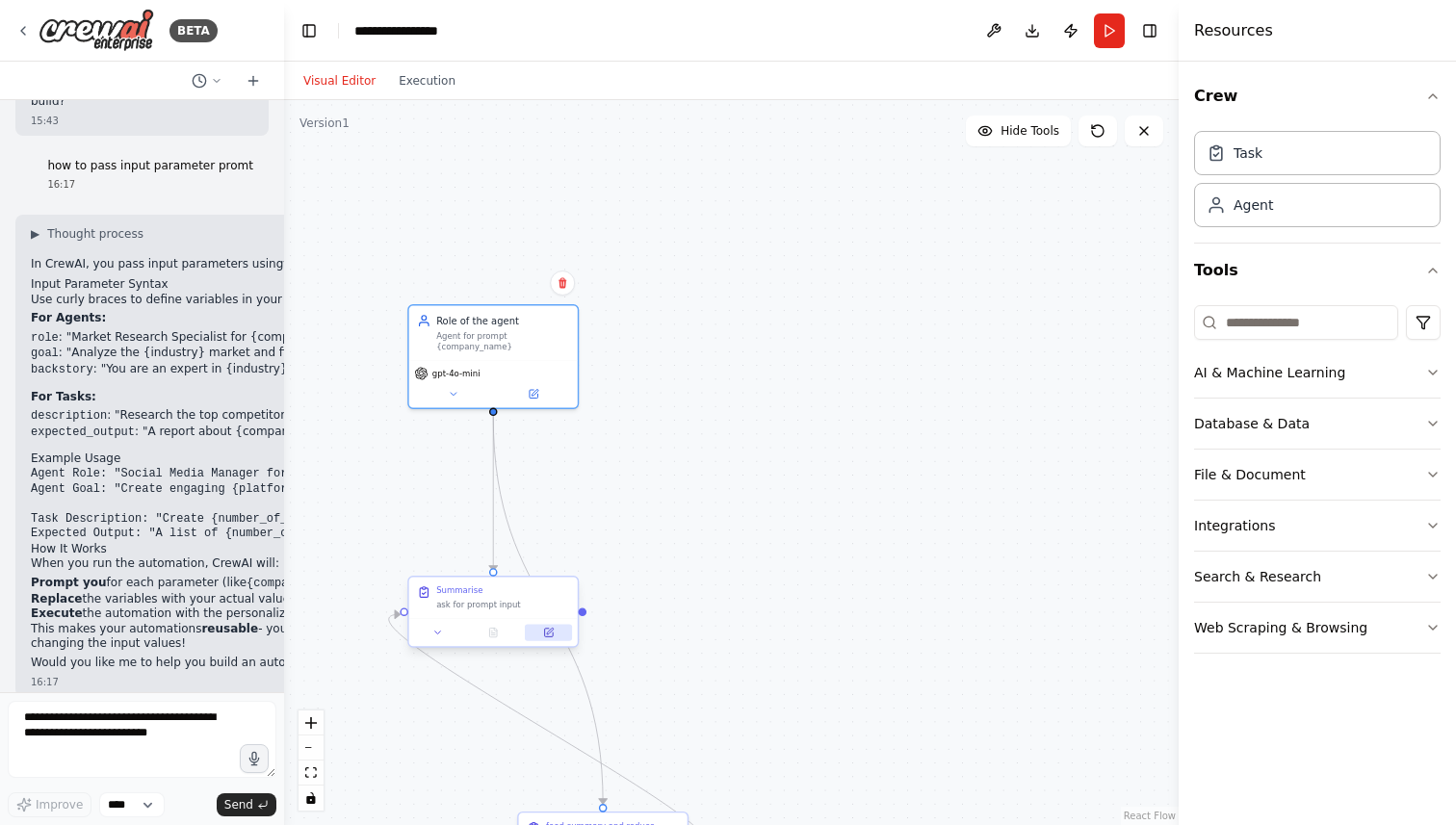
click at [555, 633] on button at bounding box center [548, 632] width 47 height 17
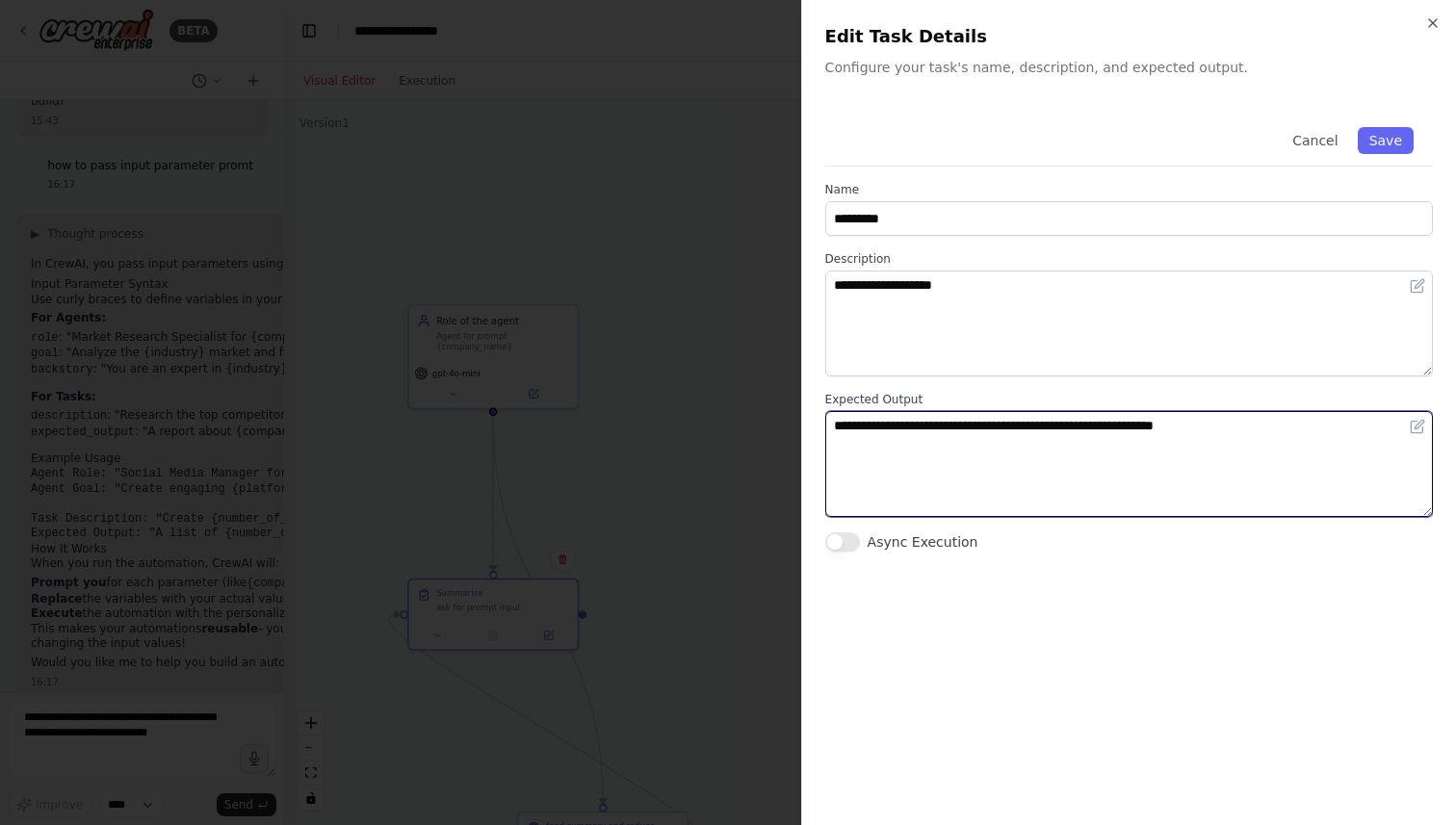
click at [1270, 429] on textarea "**********" at bounding box center [1128, 463] width 607 height 106
type textarea "**********"
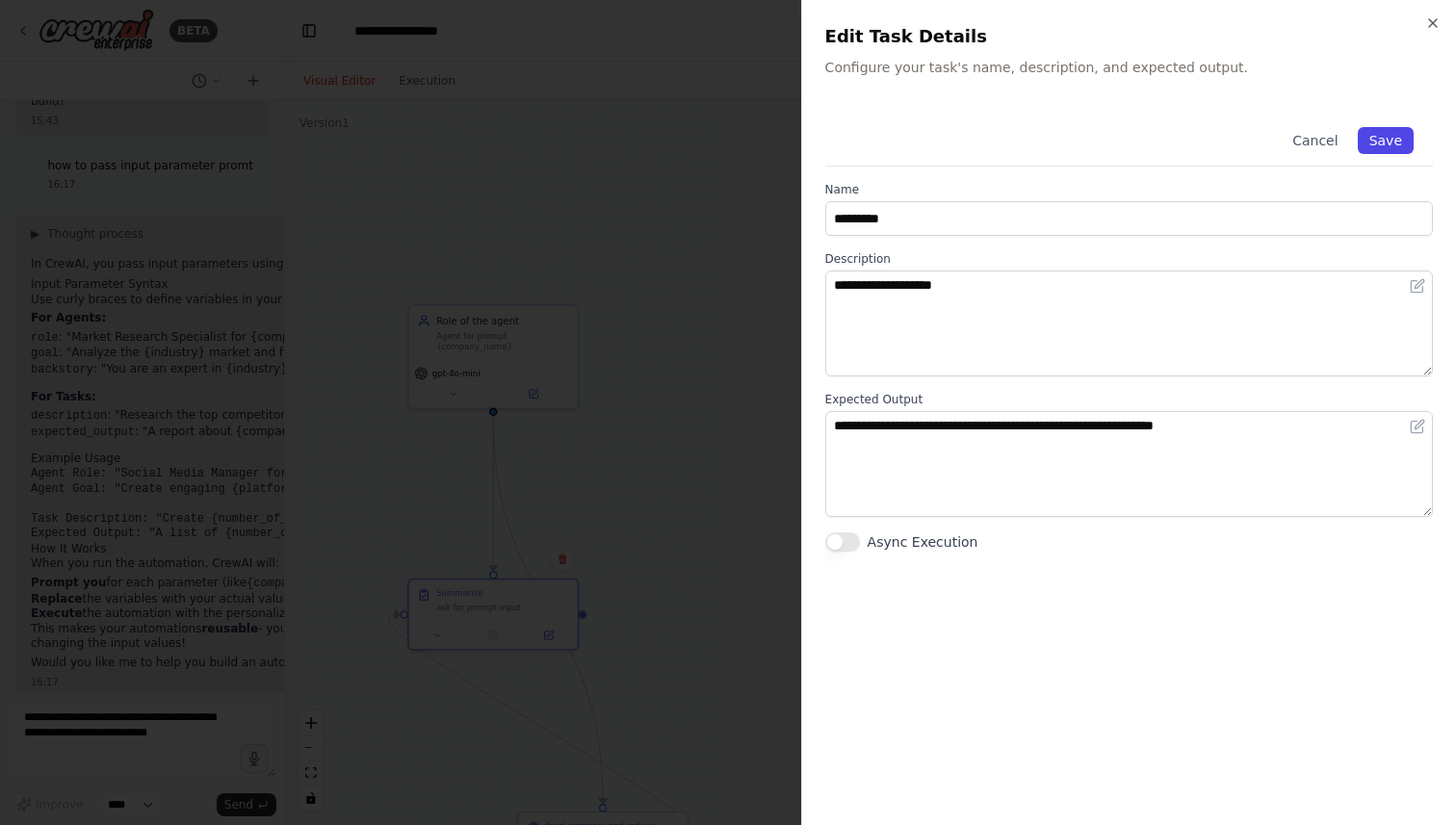
click at [1378, 136] on button "Save" at bounding box center [1385, 140] width 56 height 27
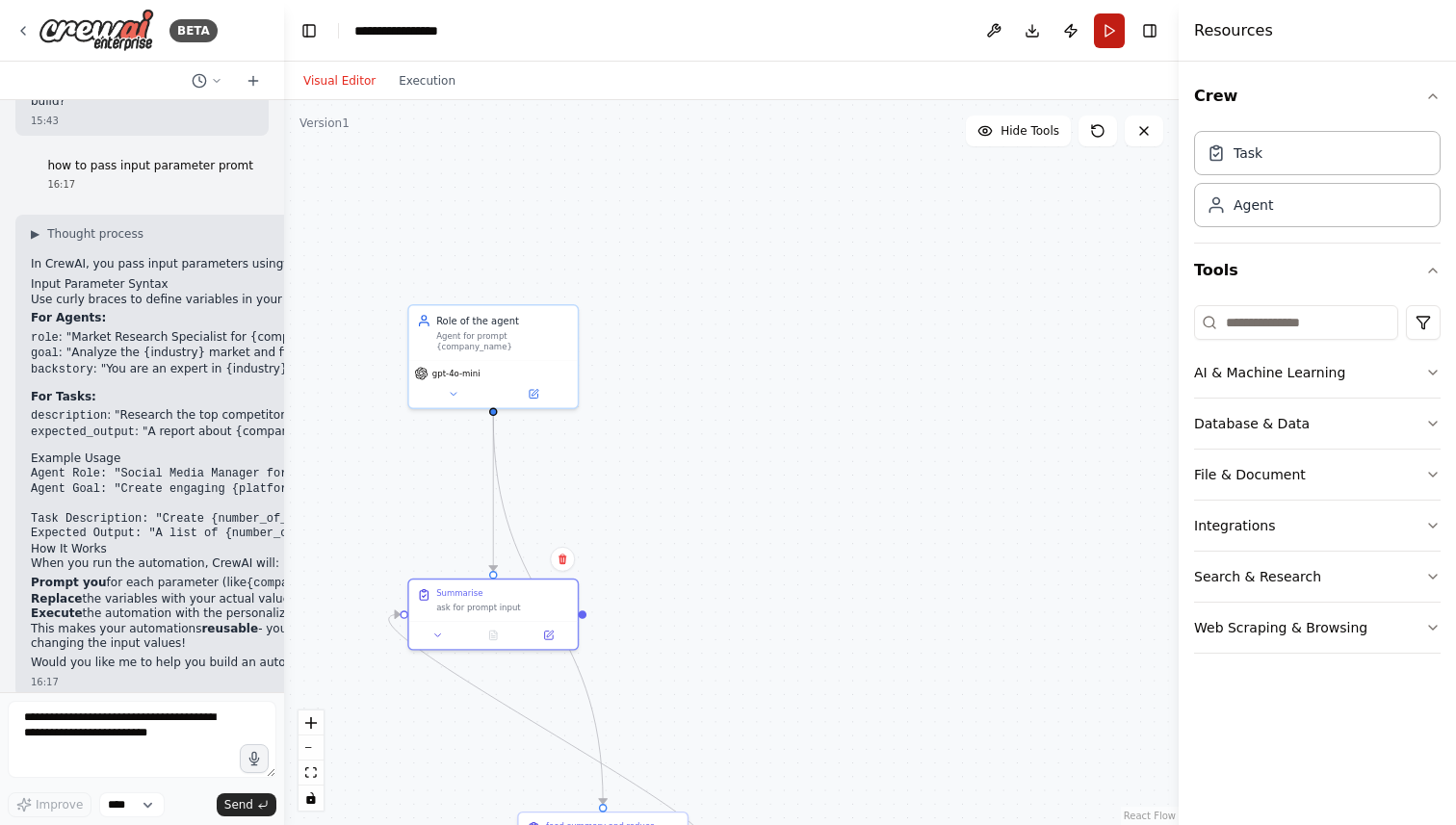
click at [1109, 31] on button "Run" at bounding box center [1108, 31] width 31 height 35
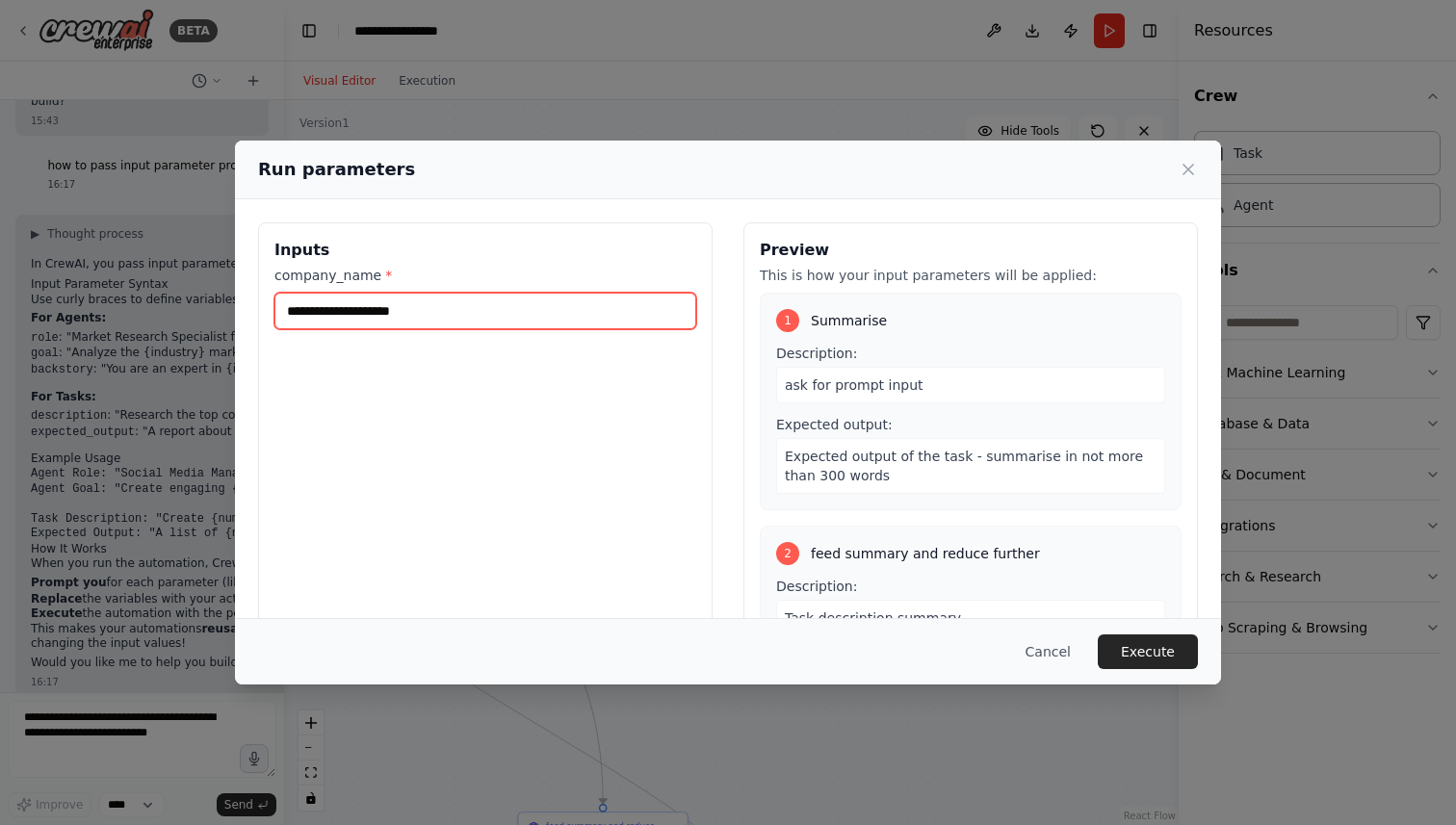
click at [485, 306] on input "company_name *" at bounding box center [485, 310] width 422 height 37
click at [316, 307] on input "company_name *" at bounding box center [485, 310] width 422 height 37
type input "*"
type input "**********"
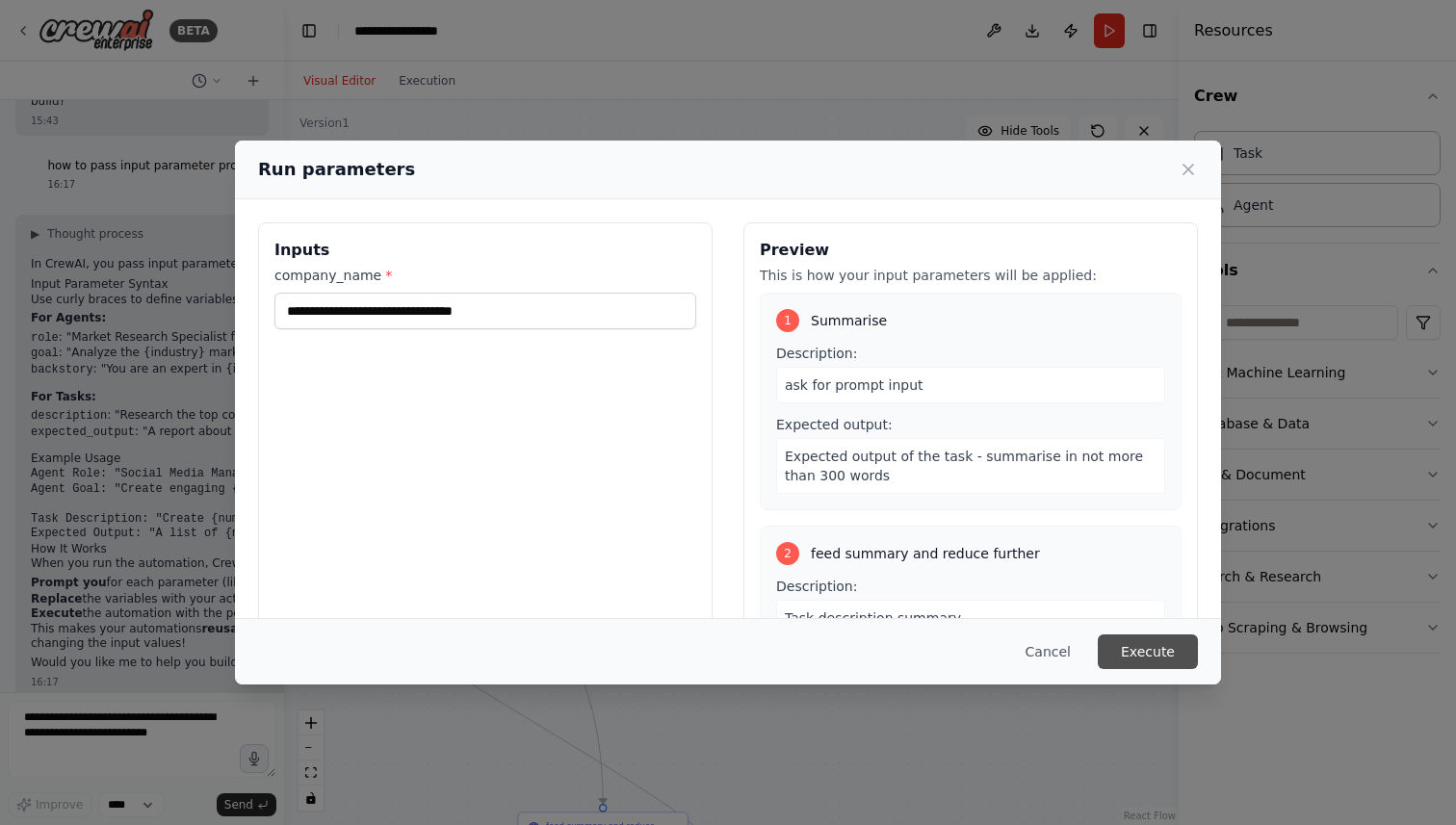
click at [1122, 644] on button "Execute" at bounding box center [1147, 651] width 100 height 35
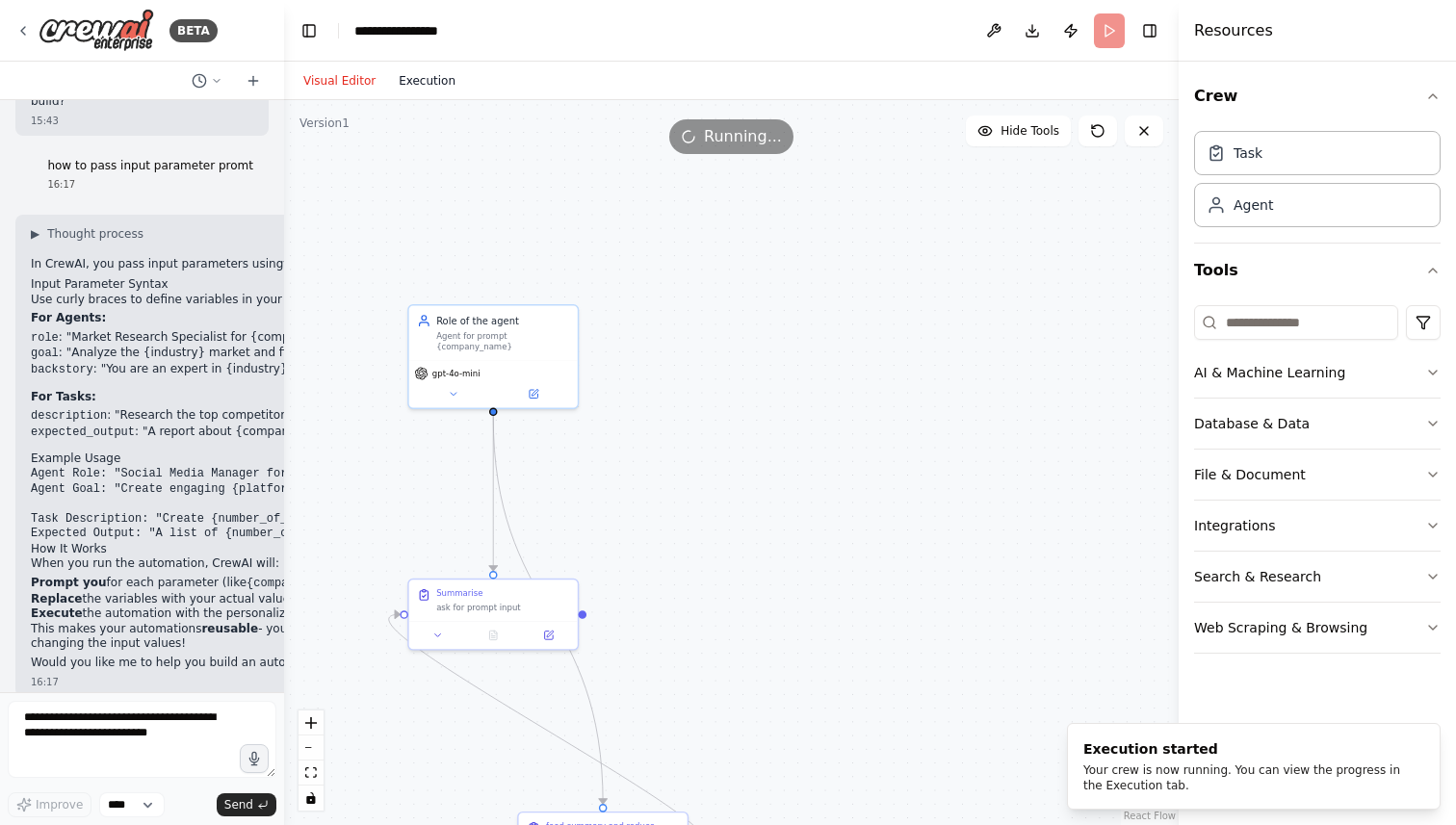
click at [410, 78] on button "Execution" at bounding box center [427, 80] width 80 height 23
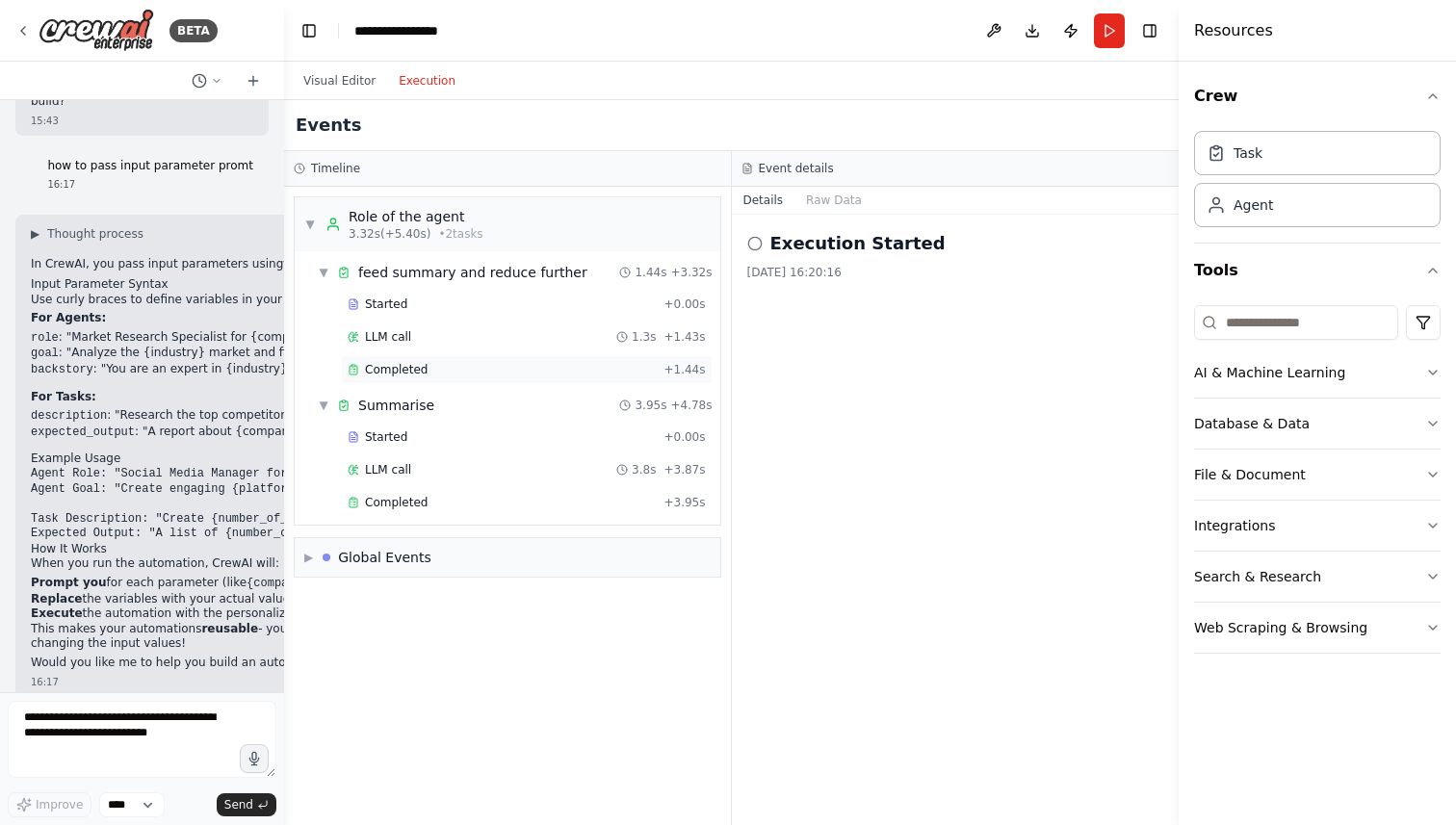
click at [388, 371] on span "Completed" at bounding box center [395, 370] width 62 height 16
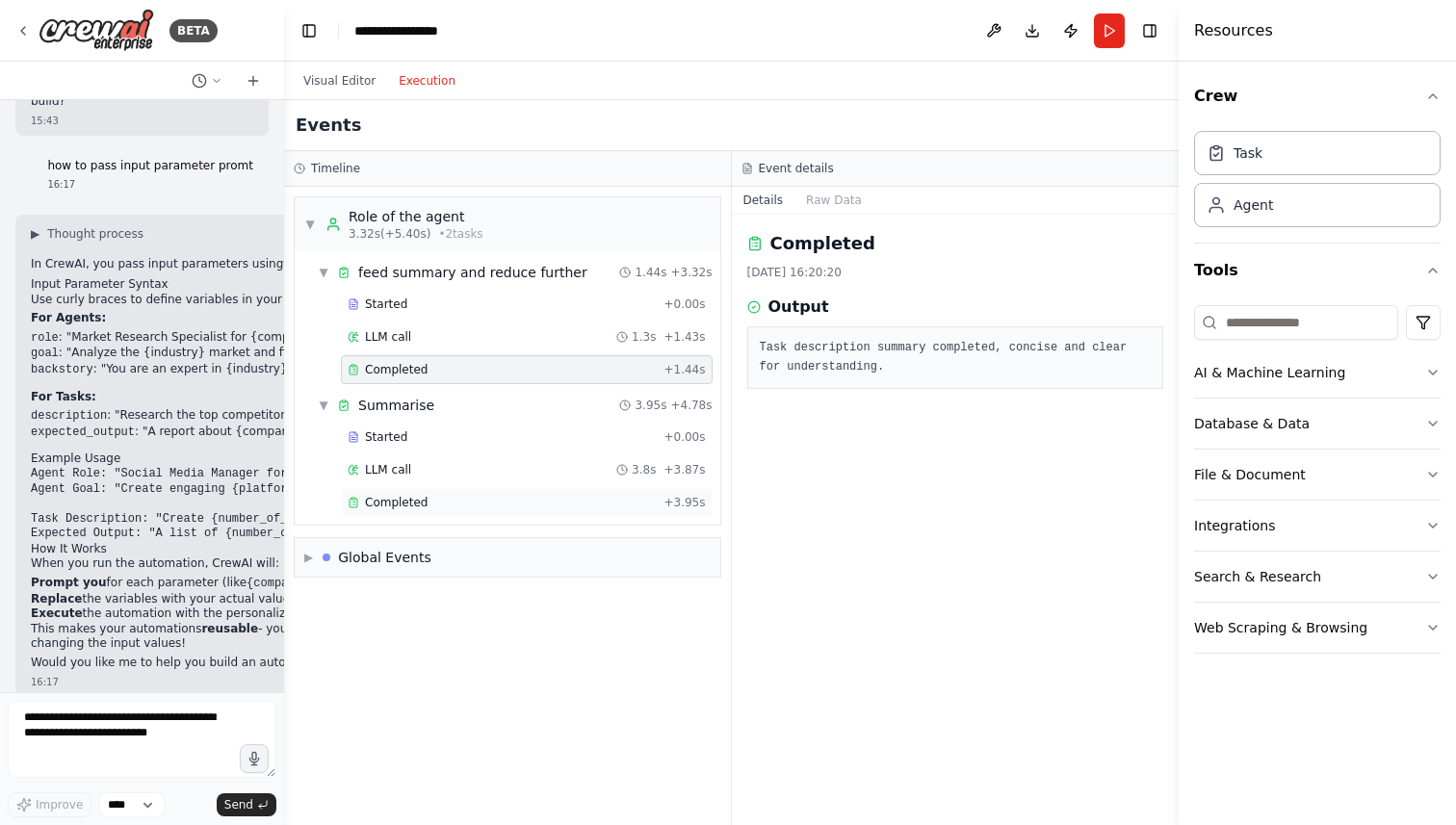
click at [404, 504] on span "Completed" at bounding box center [395, 503] width 62 height 16
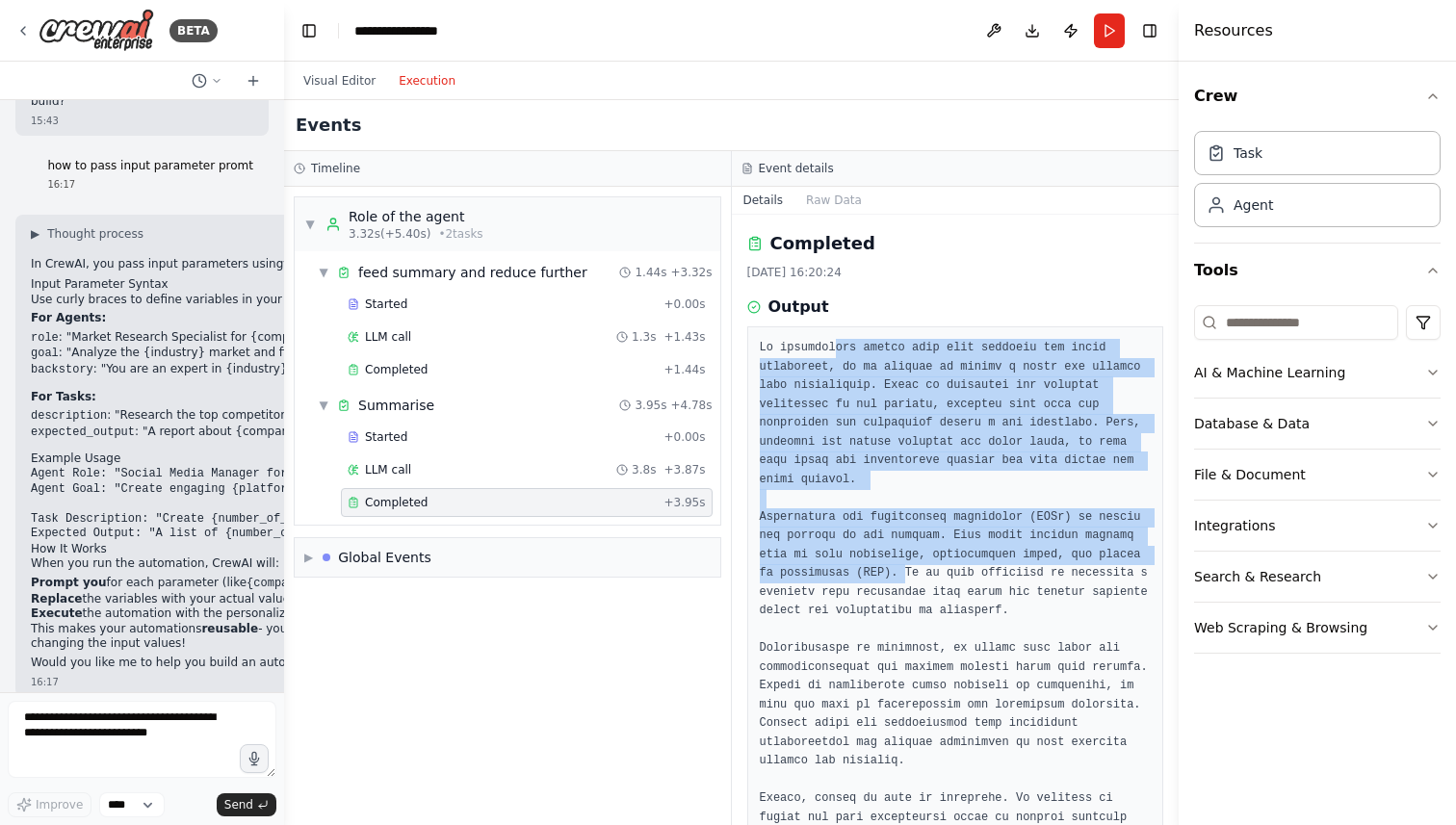
drag, startPoint x: 835, startPoint y: 350, endPoint x: 902, endPoint y: 580, distance: 239.6
click at [902, 580] on pre at bounding box center [955, 649] width 392 height 620
click at [825, 596] on pre at bounding box center [955, 649] width 392 height 620
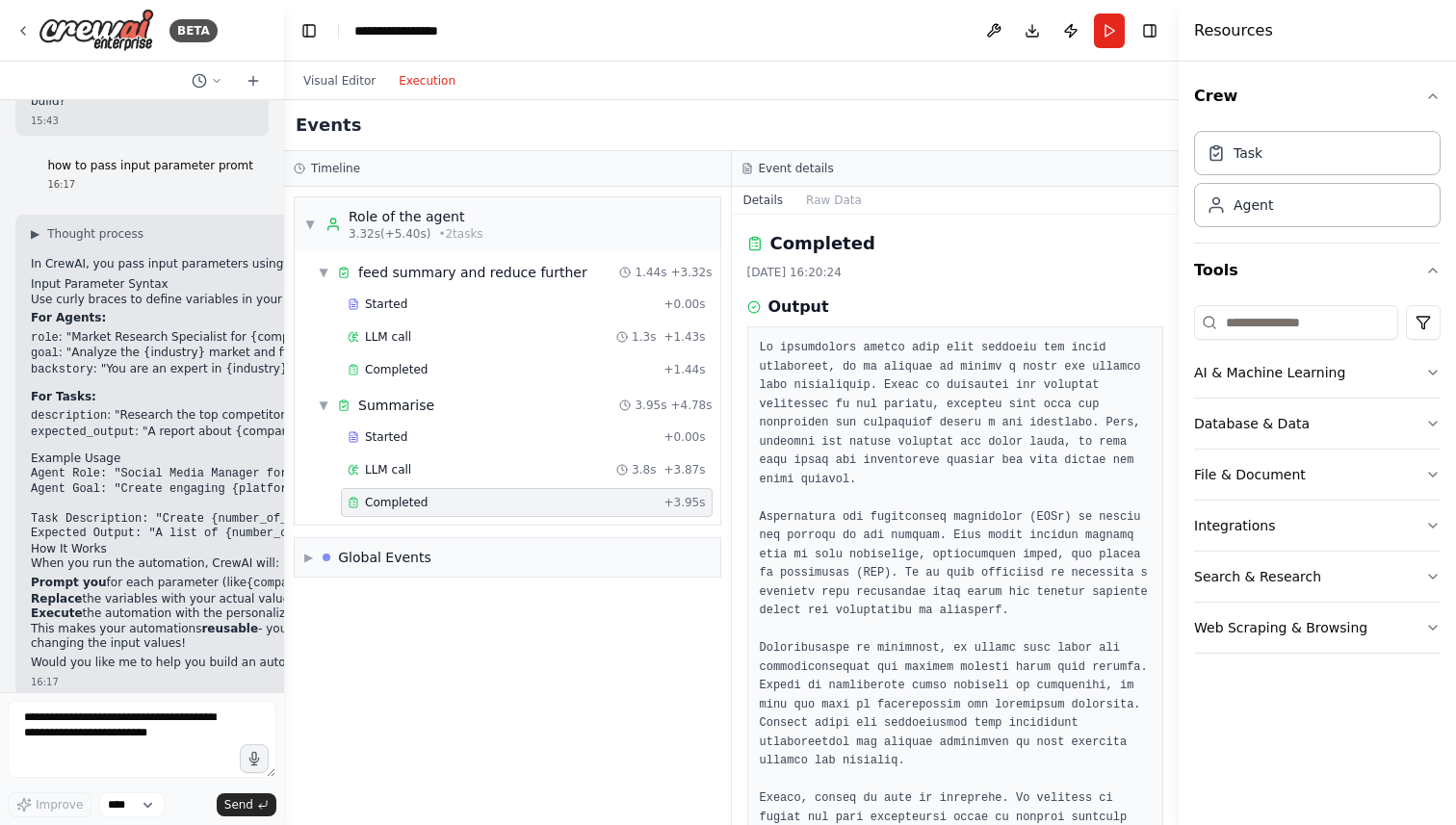
click at [816, 580] on pre at bounding box center [955, 649] width 392 height 620
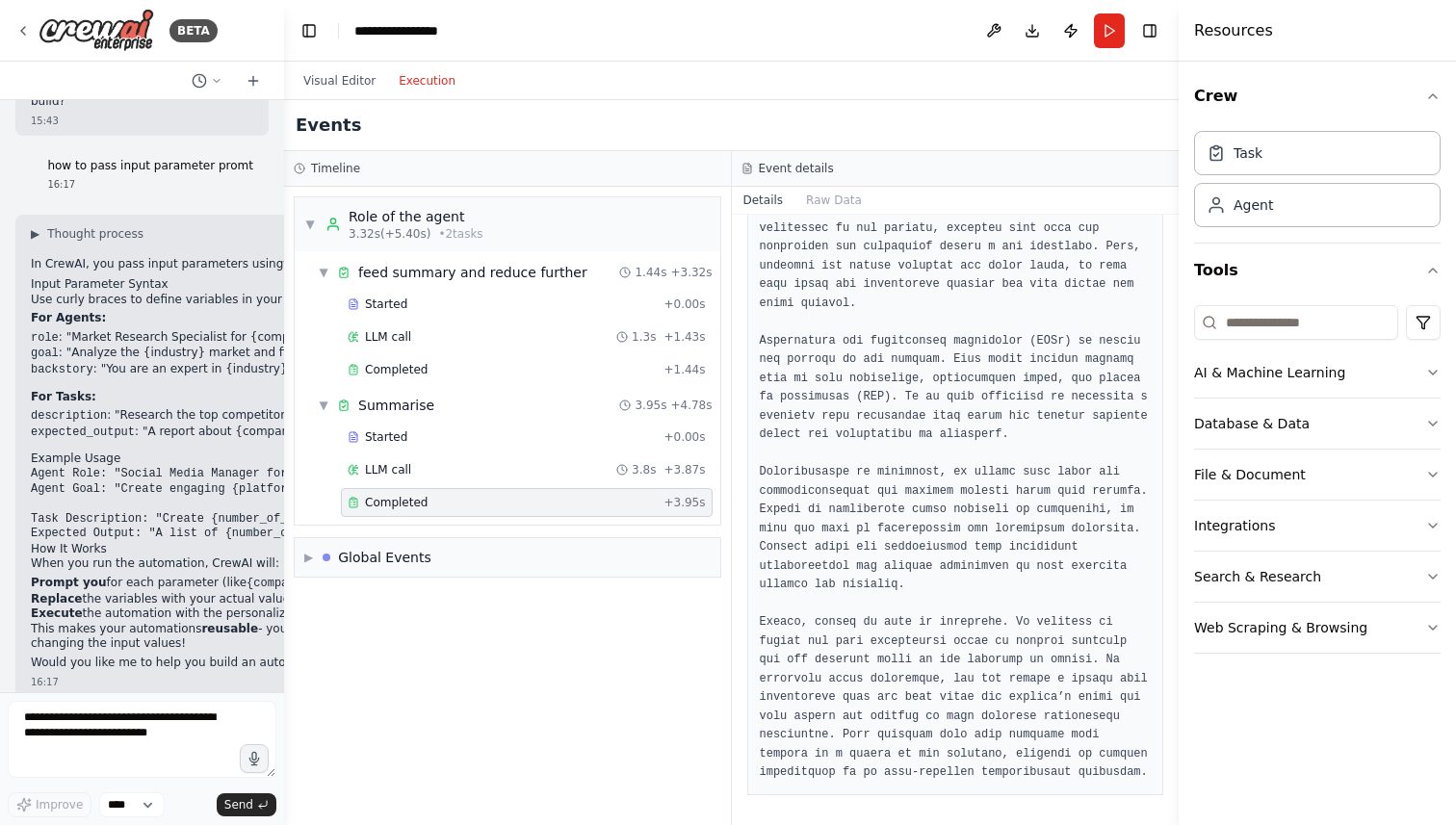
scroll to position [0, 0]
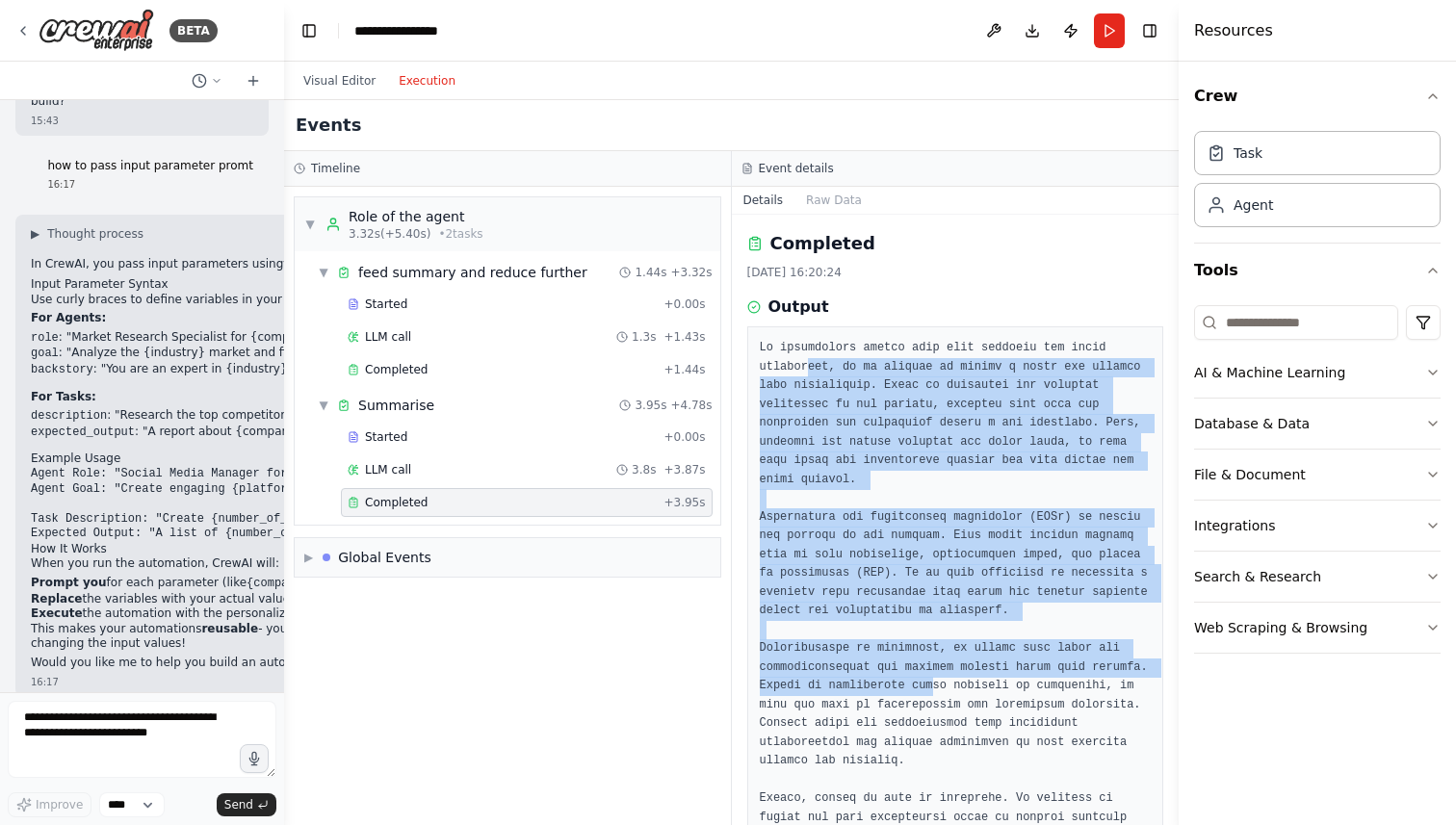
drag, startPoint x: 807, startPoint y: 360, endPoint x: 936, endPoint y: 728, distance: 390.0
click at [936, 728] on pre at bounding box center [955, 649] width 392 height 620
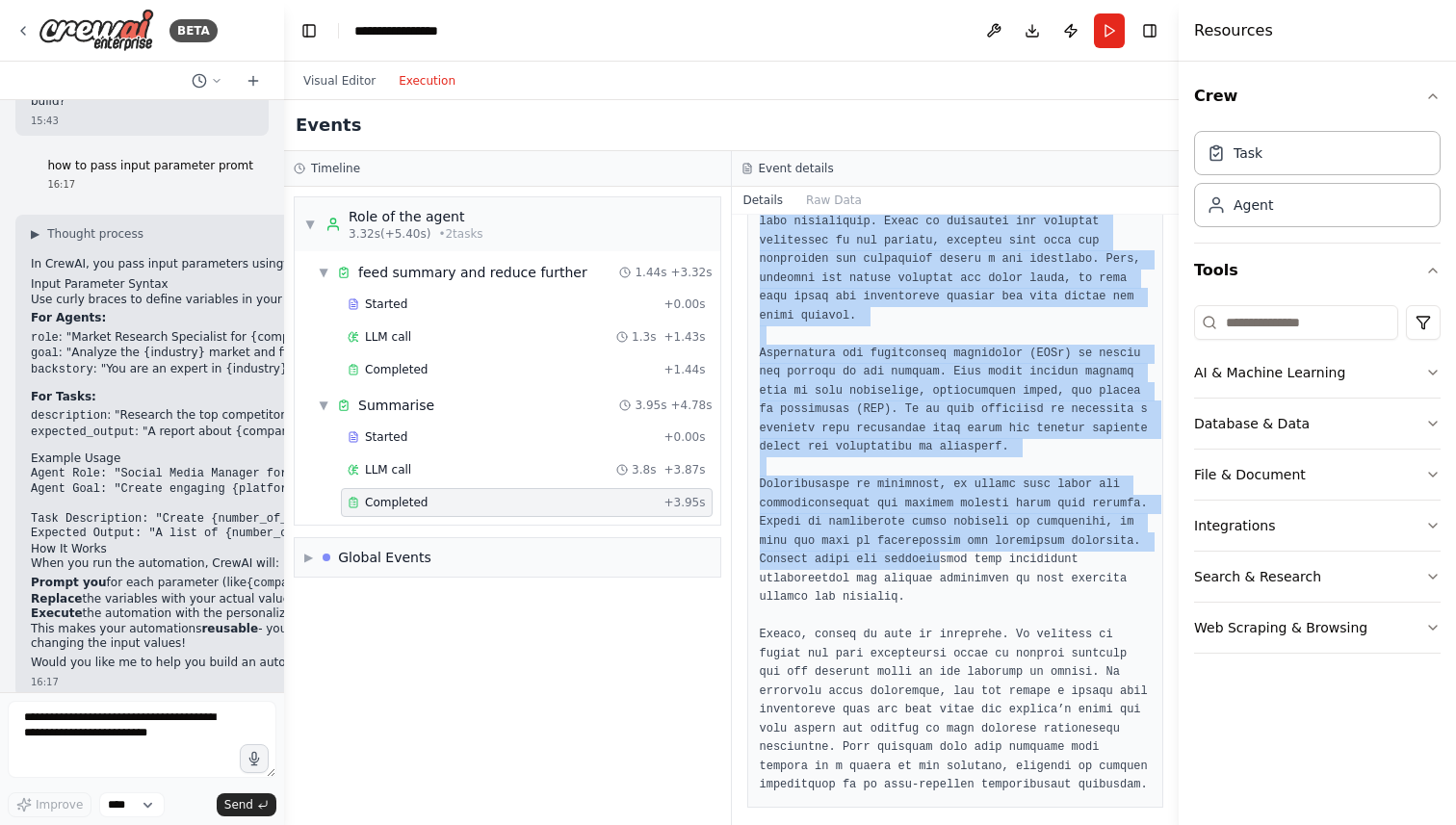
scroll to position [176, 0]
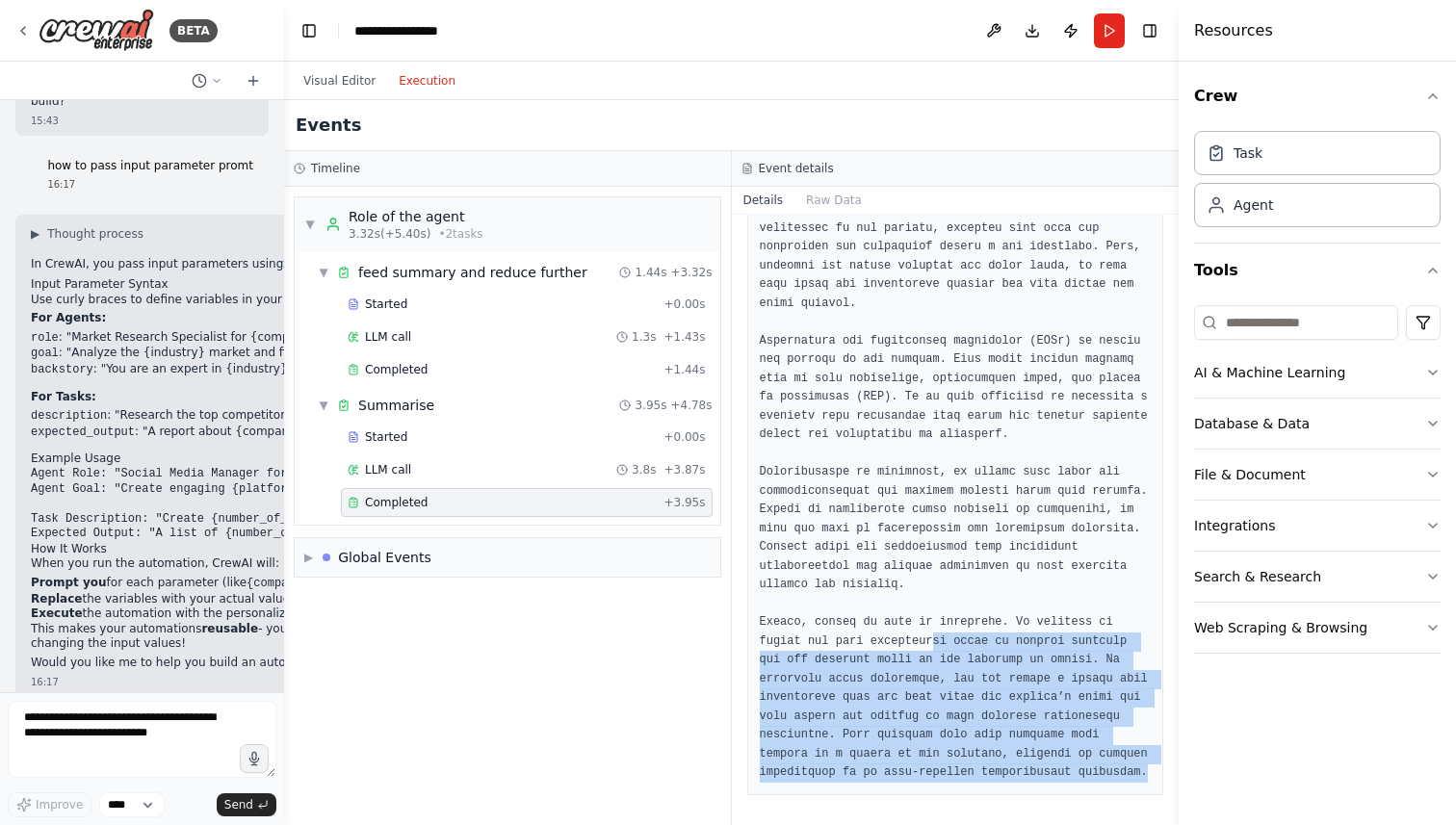
drag, startPoint x: 933, startPoint y: 642, endPoint x: 1020, endPoint y: 824, distance: 201.7
click at [1015, 824] on div "Completed [DATE] 16:20:24 Output" at bounding box center [955, 520] width 447 height 611
click at [901, 719] on pre at bounding box center [955, 473] width 392 height 620
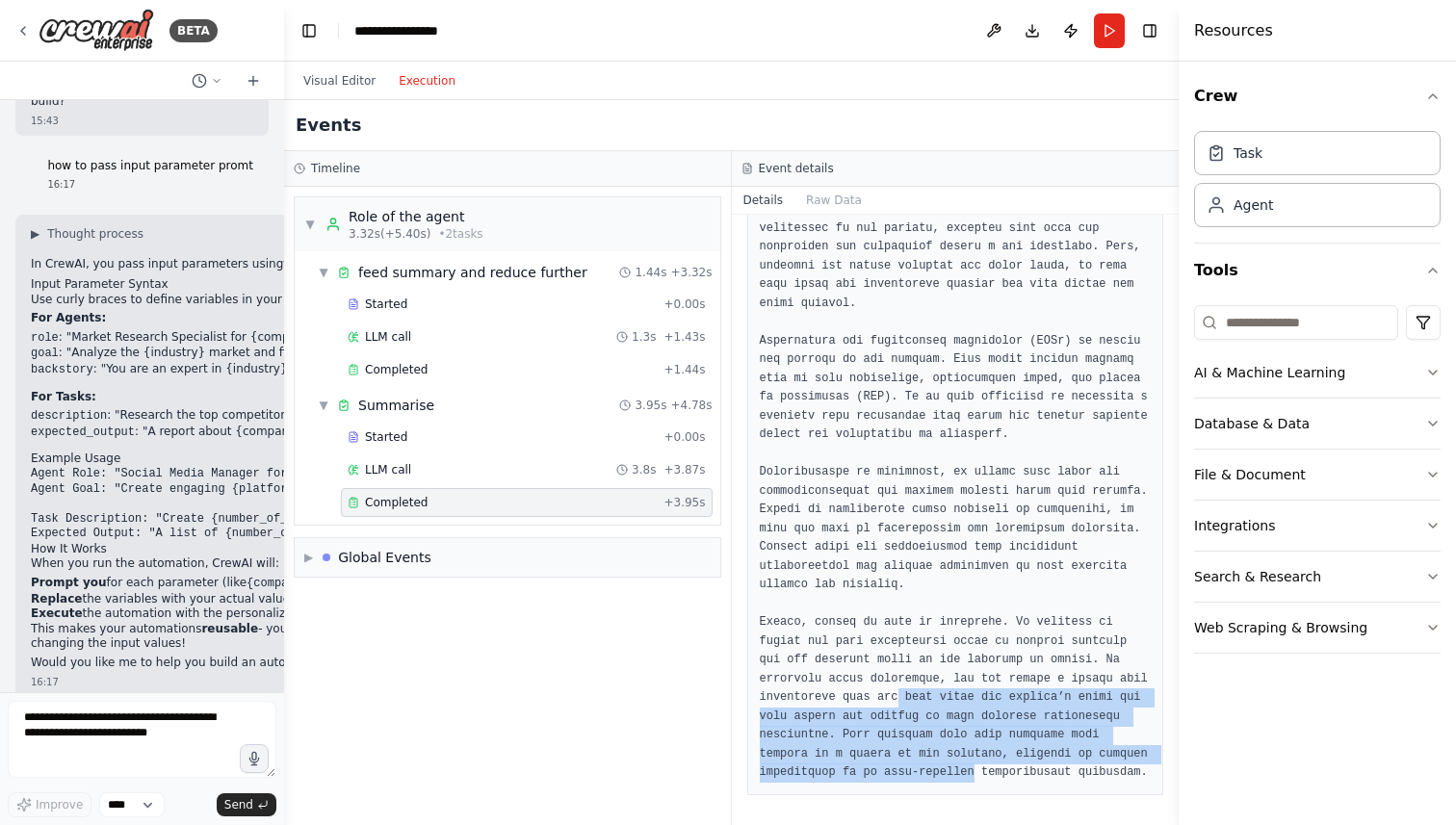
drag, startPoint x: 894, startPoint y: 701, endPoint x: 978, endPoint y: 779, distance: 114.6
click at [976, 780] on pre at bounding box center [955, 473] width 392 height 620
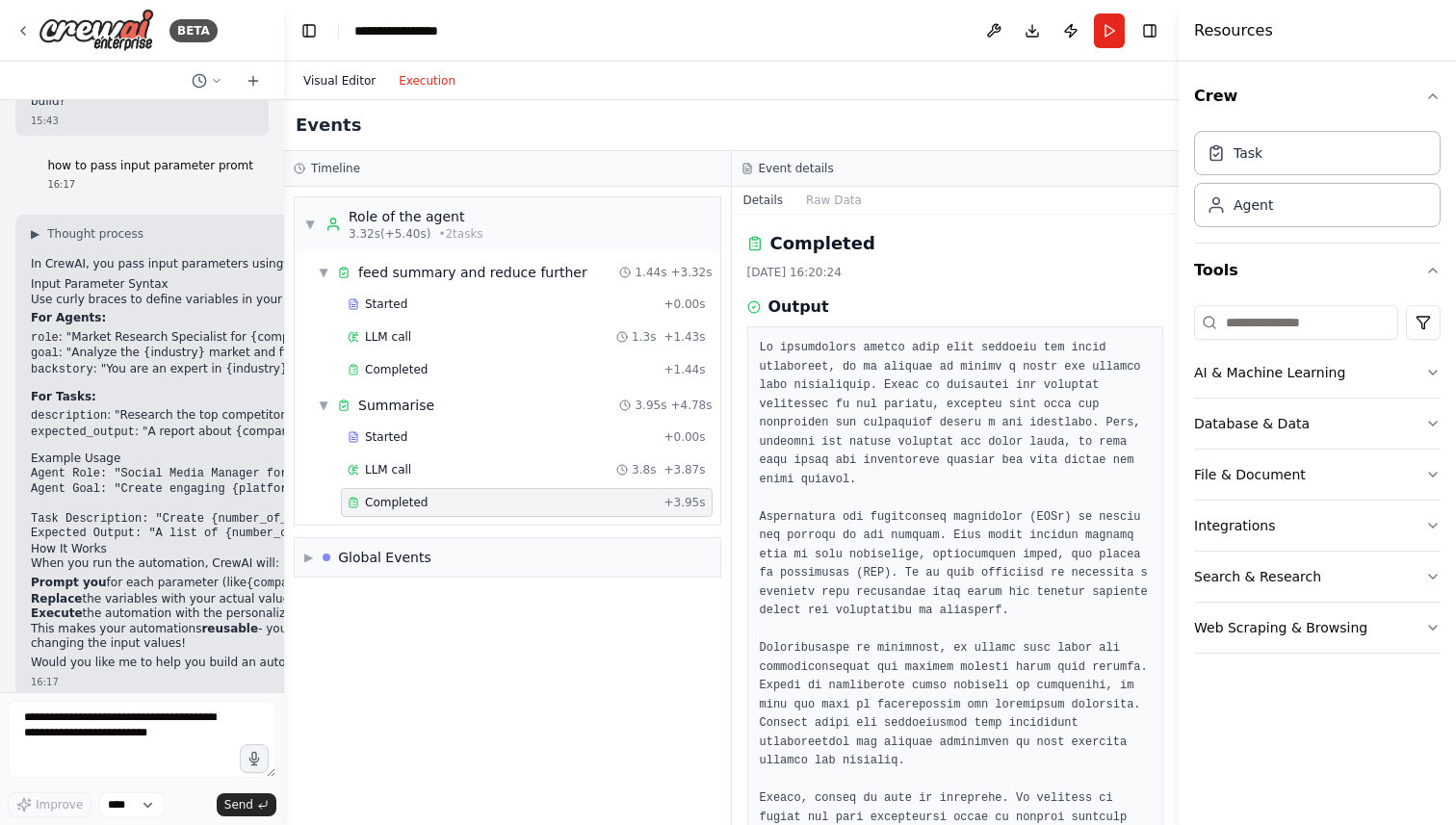
click at [334, 82] on button "Visual Editor" at bounding box center [339, 80] width 95 height 23
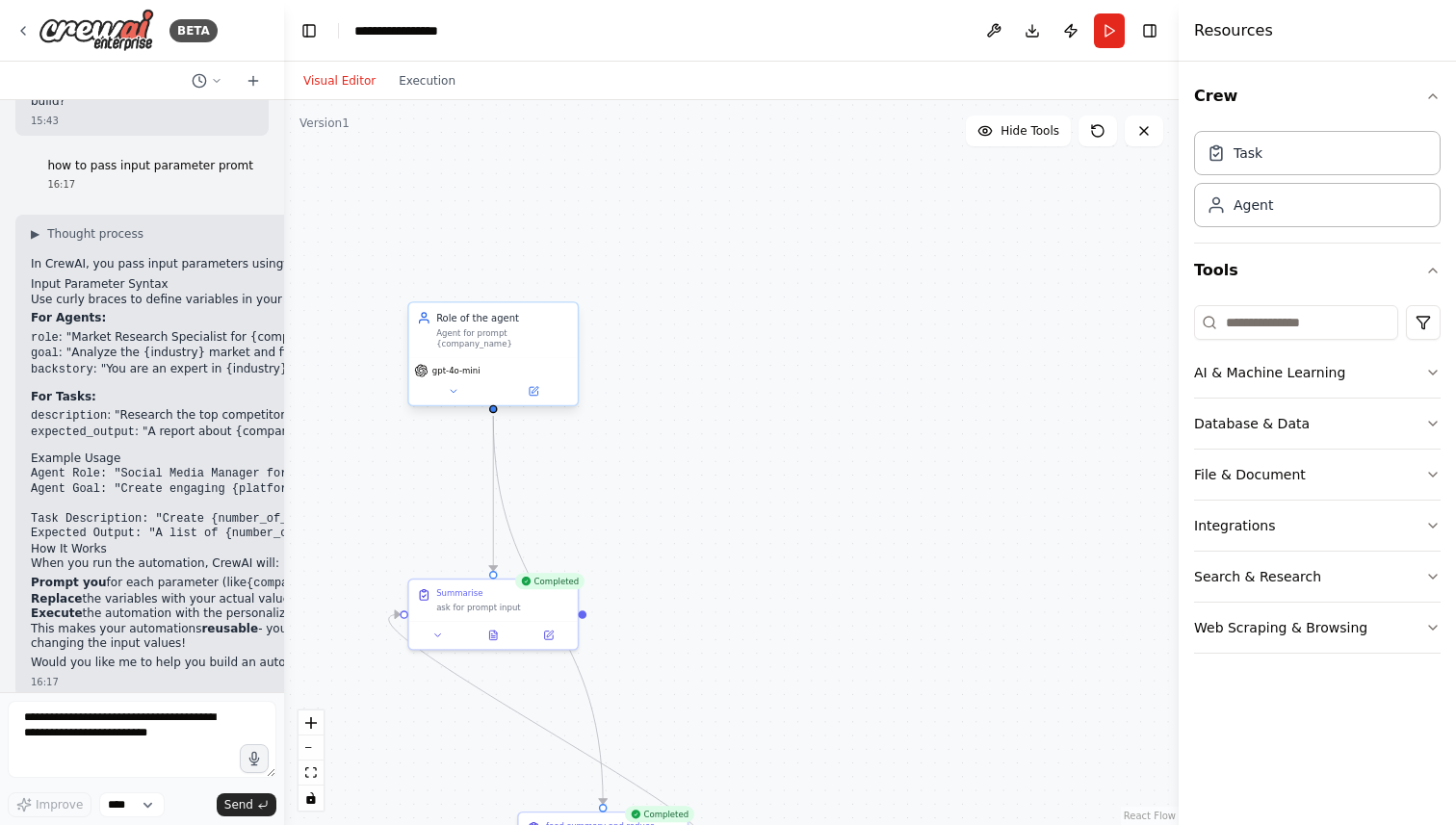
click at [511, 377] on div "gpt-4o-mini" at bounding box center [493, 371] width 158 height 14
click at [532, 395] on icon at bounding box center [533, 391] width 9 height 9
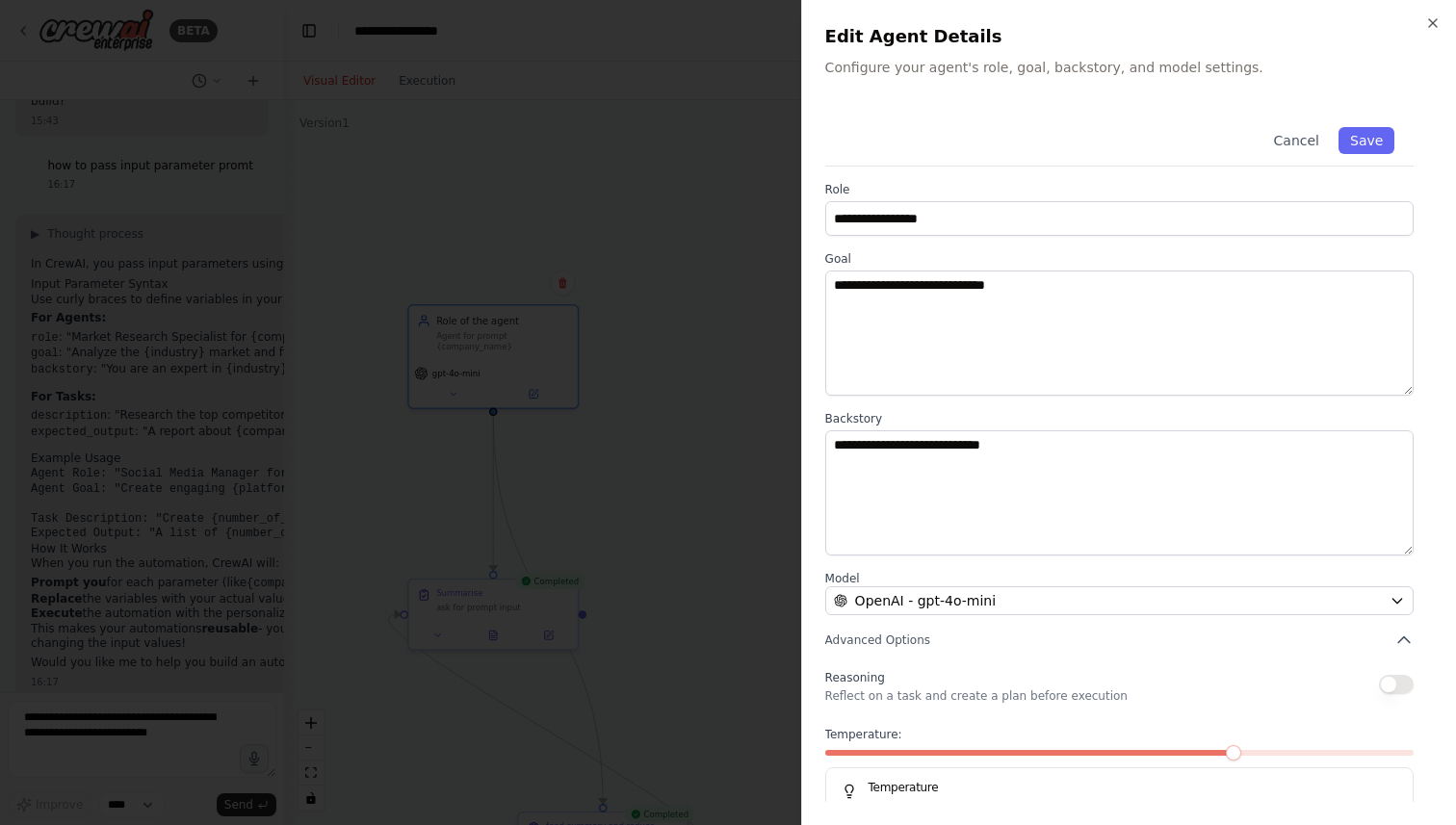
click at [741, 261] on div at bounding box center [728, 412] width 1456 height 825
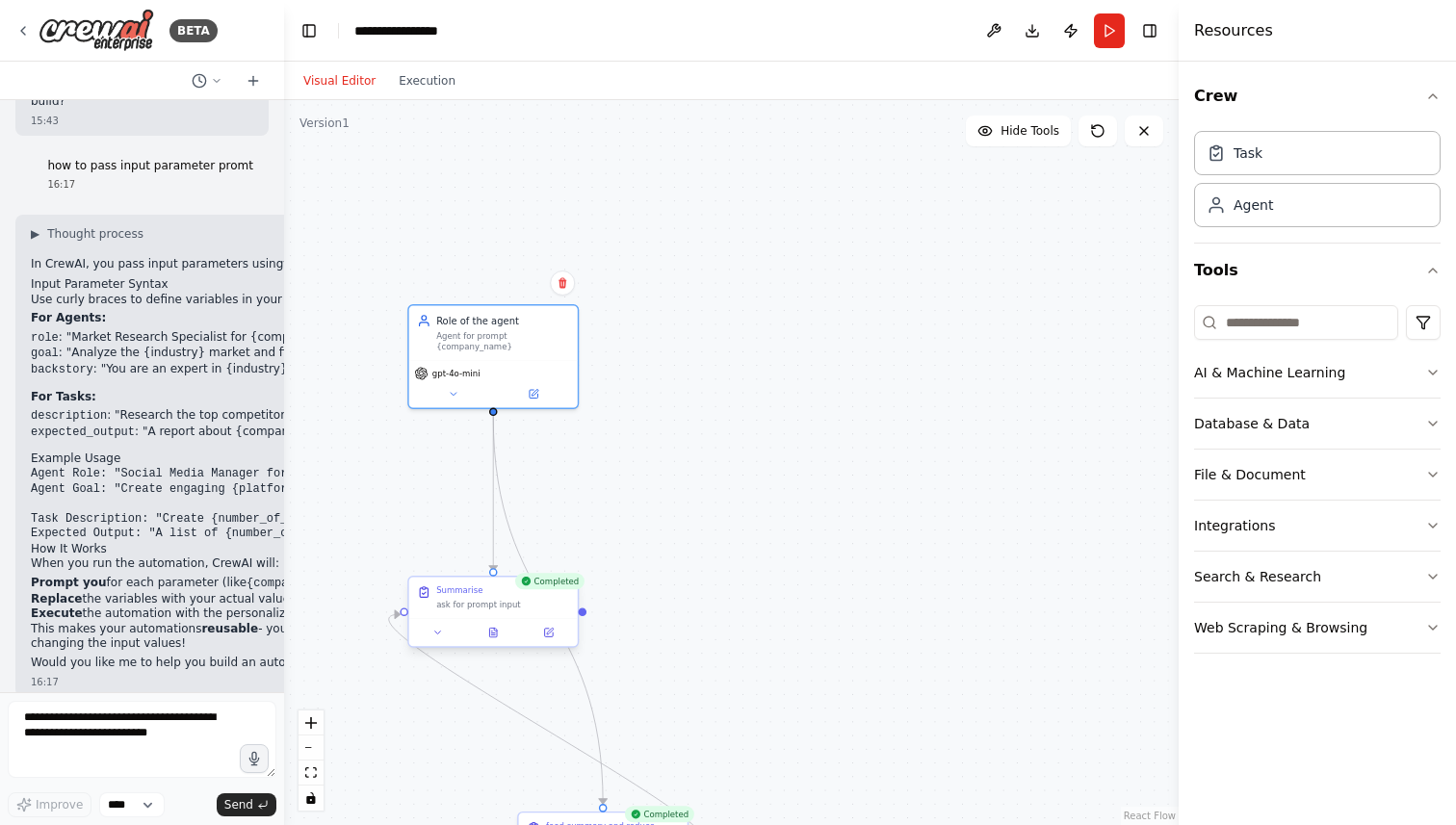
click at [462, 615] on div "Summarise ask for prompt input" at bounding box center [493, 598] width 169 height 41
click at [547, 634] on icon at bounding box center [548, 632] width 9 height 9
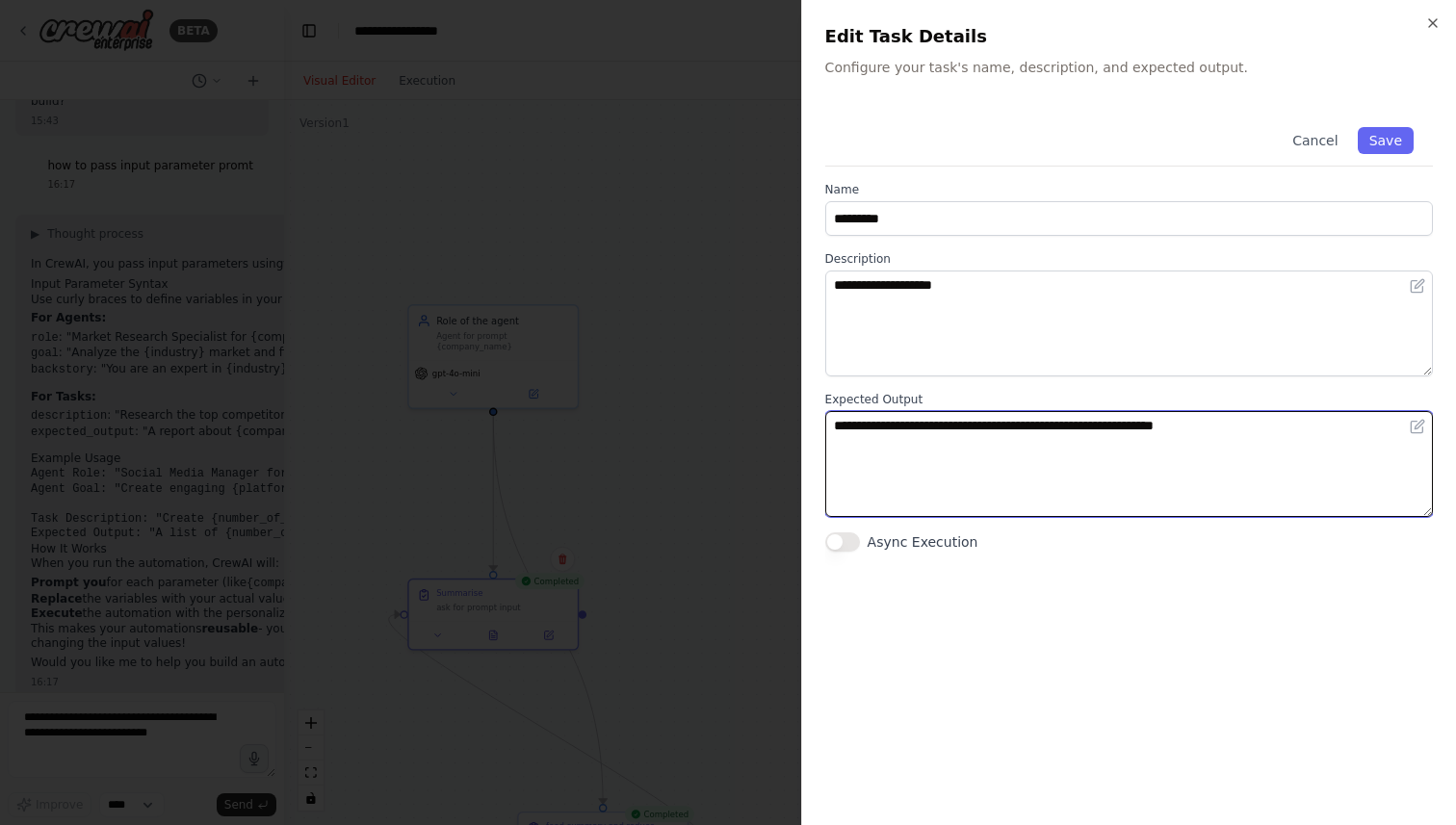
click at [1296, 424] on textarea "**********" at bounding box center [1128, 463] width 607 height 106
paste textarea "**********"
click at [1343, 429] on textarea "**********" at bounding box center [1128, 463] width 607 height 106
click at [1360, 421] on textarea "**********" at bounding box center [1128, 463] width 607 height 106
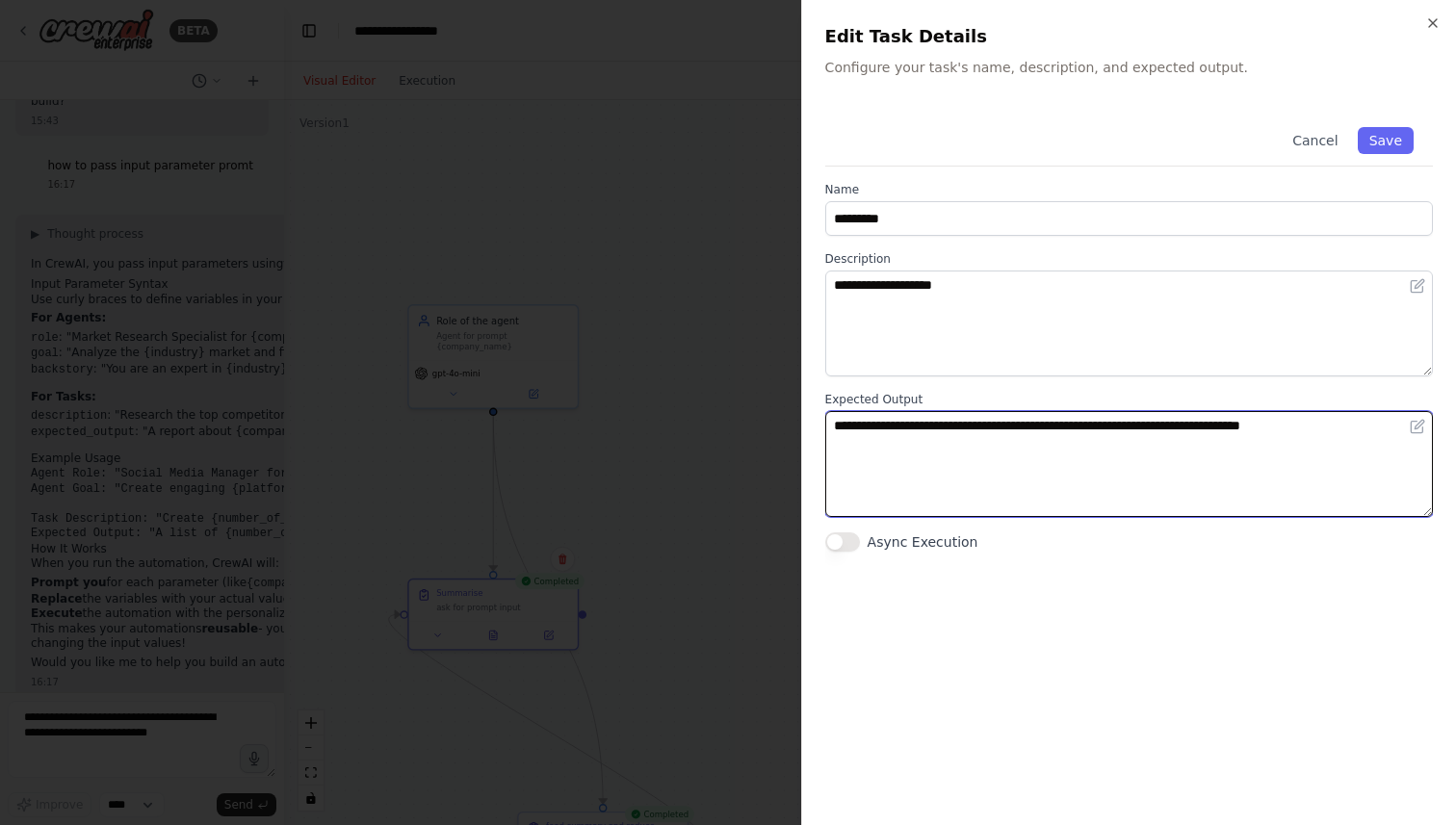
click at [1360, 421] on textarea "**********" at bounding box center [1128, 463] width 607 height 106
click at [1379, 429] on textarea "**********" at bounding box center [1128, 463] width 607 height 106
type textarea "**********"
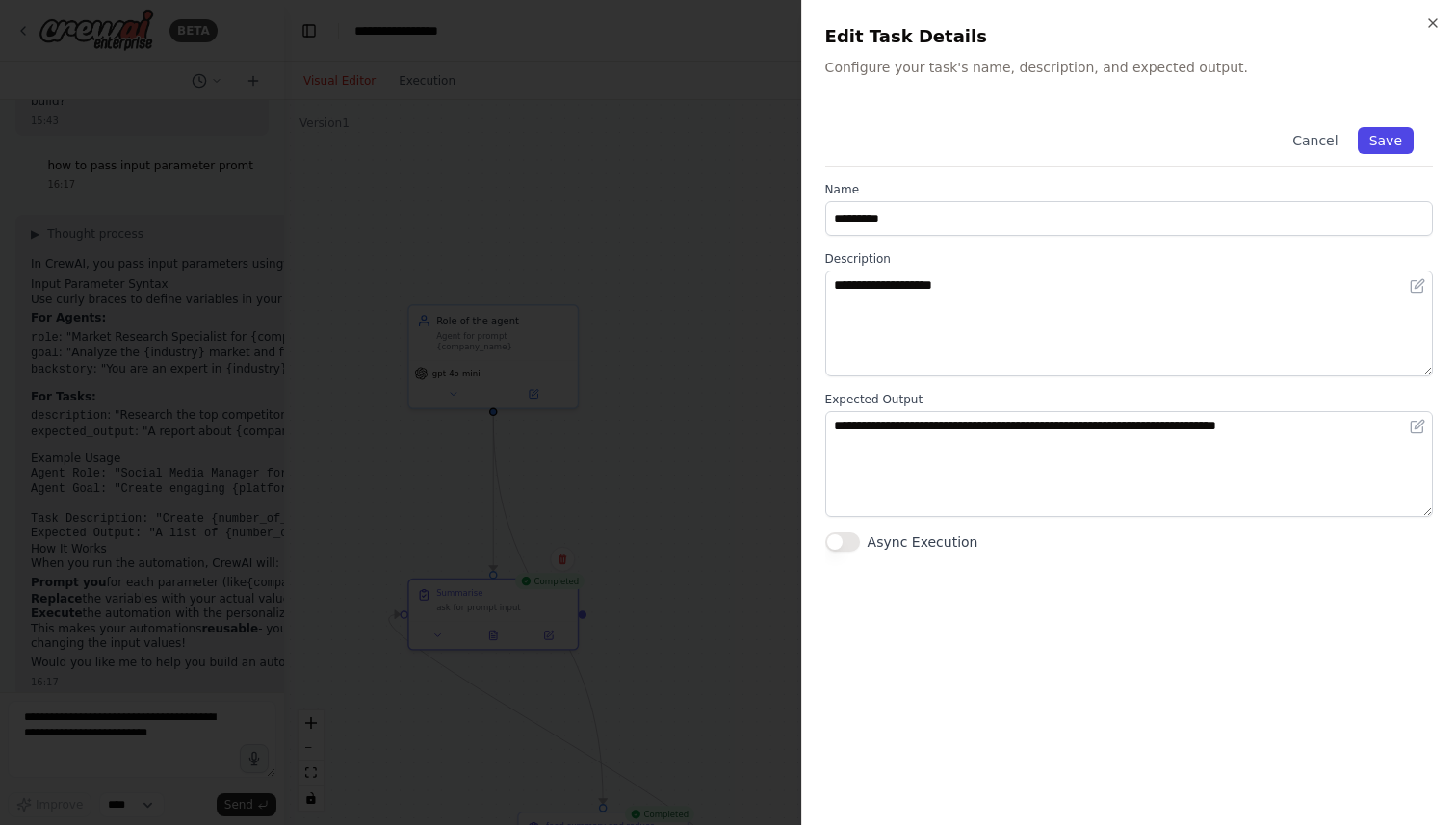
click at [1379, 135] on button "Save" at bounding box center [1385, 140] width 56 height 27
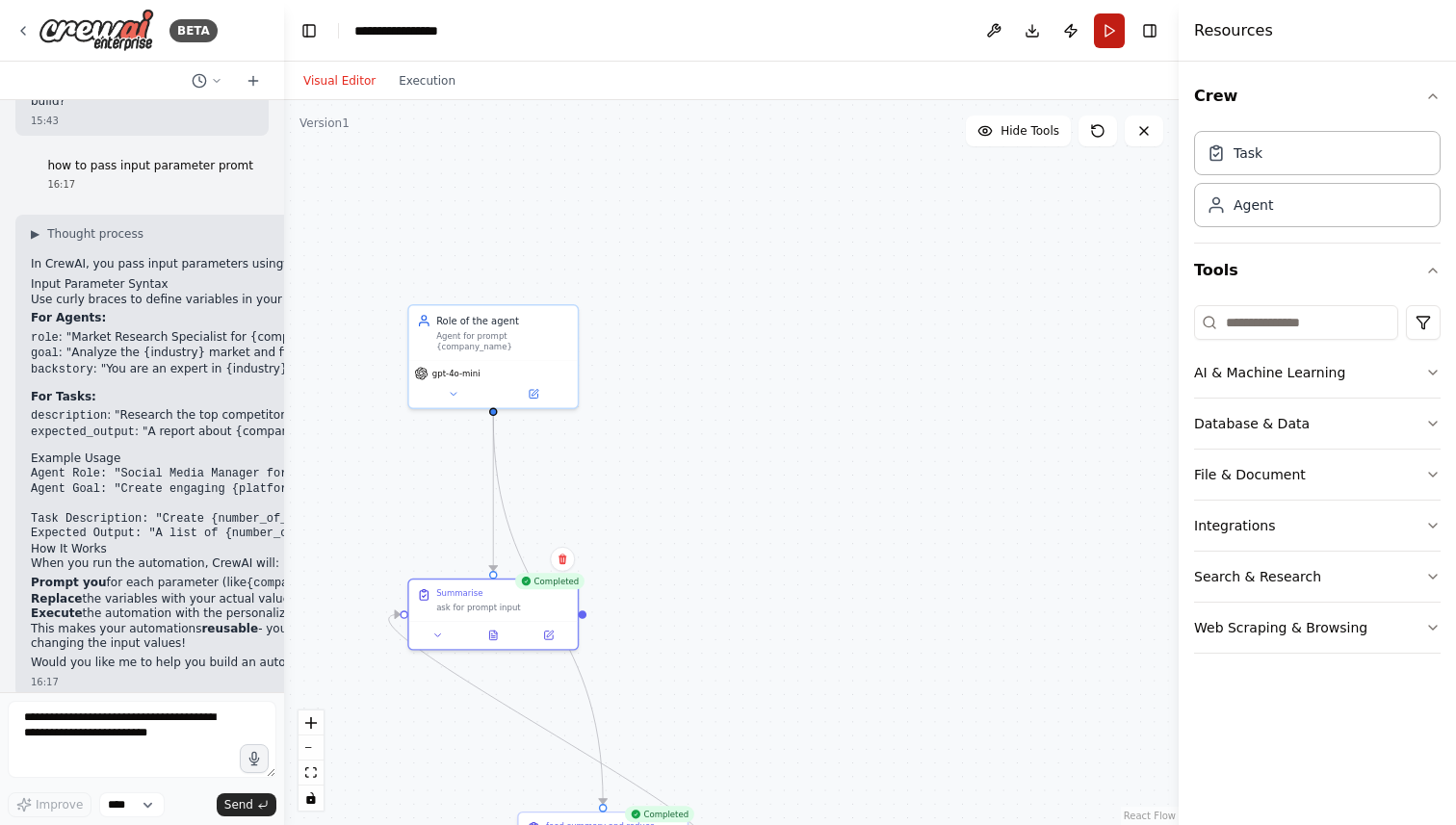
click at [1108, 46] on button "Run" at bounding box center [1108, 31] width 31 height 35
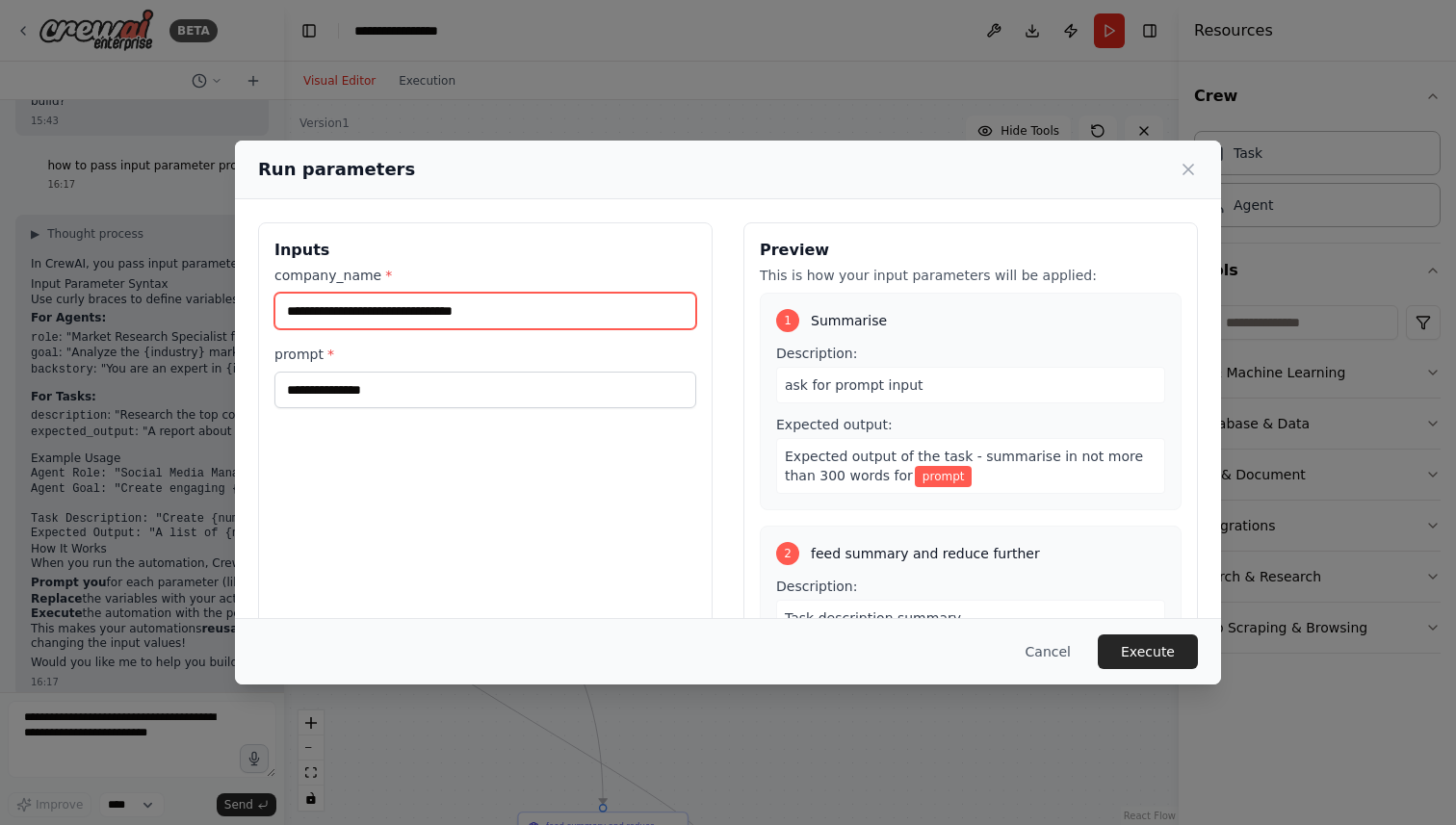
click at [408, 316] on input "**********" at bounding box center [485, 310] width 422 height 37
type input "***"
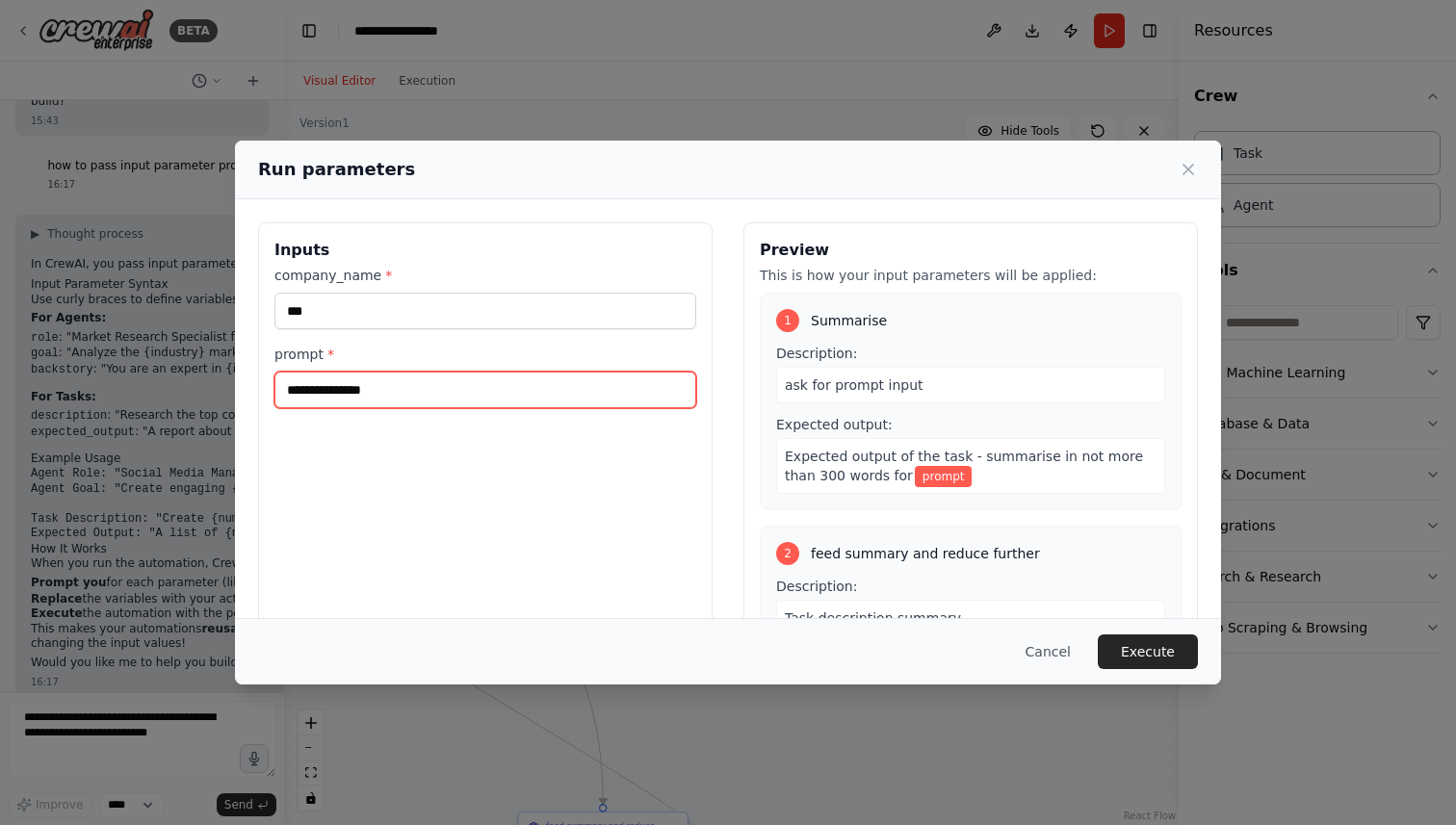
click at [371, 397] on input "prompt *" at bounding box center [485, 389] width 422 height 37
type input "**********"
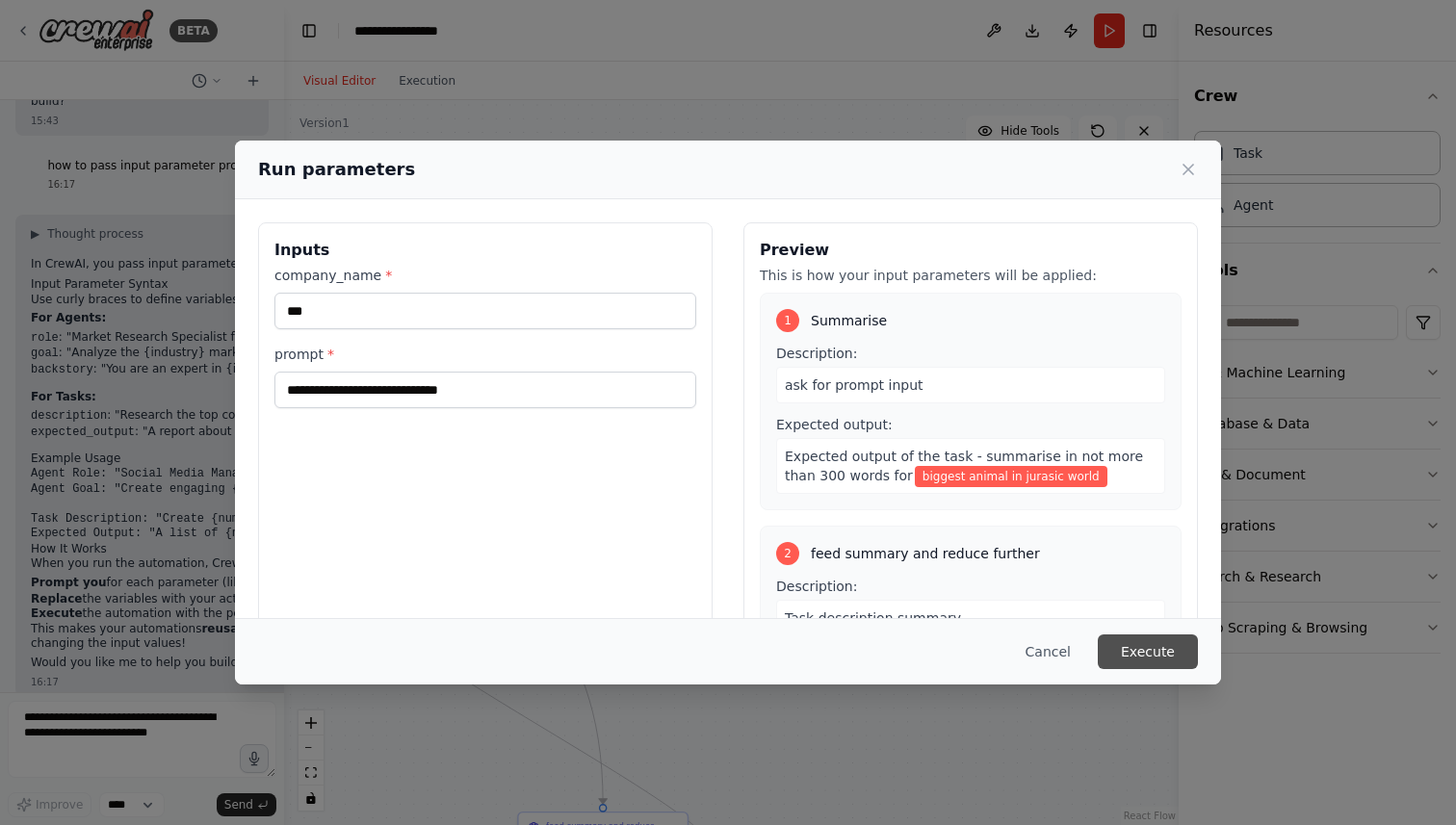
click at [1135, 654] on button "Execute" at bounding box center [1147, 651] width 100 height 35
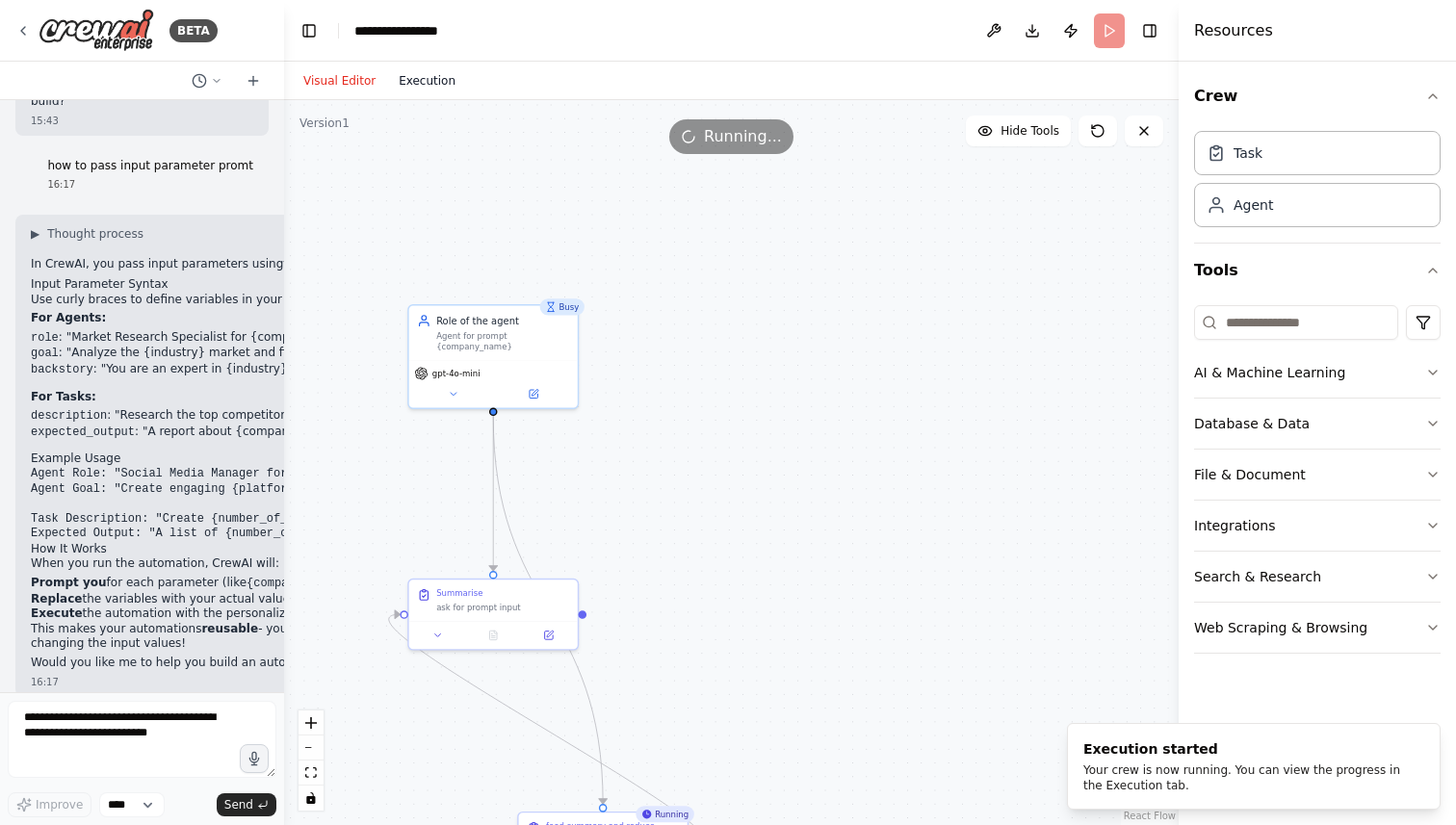
click at [418, 85] on button "Execution" at bounding box center [427, 80] width 80 height 23
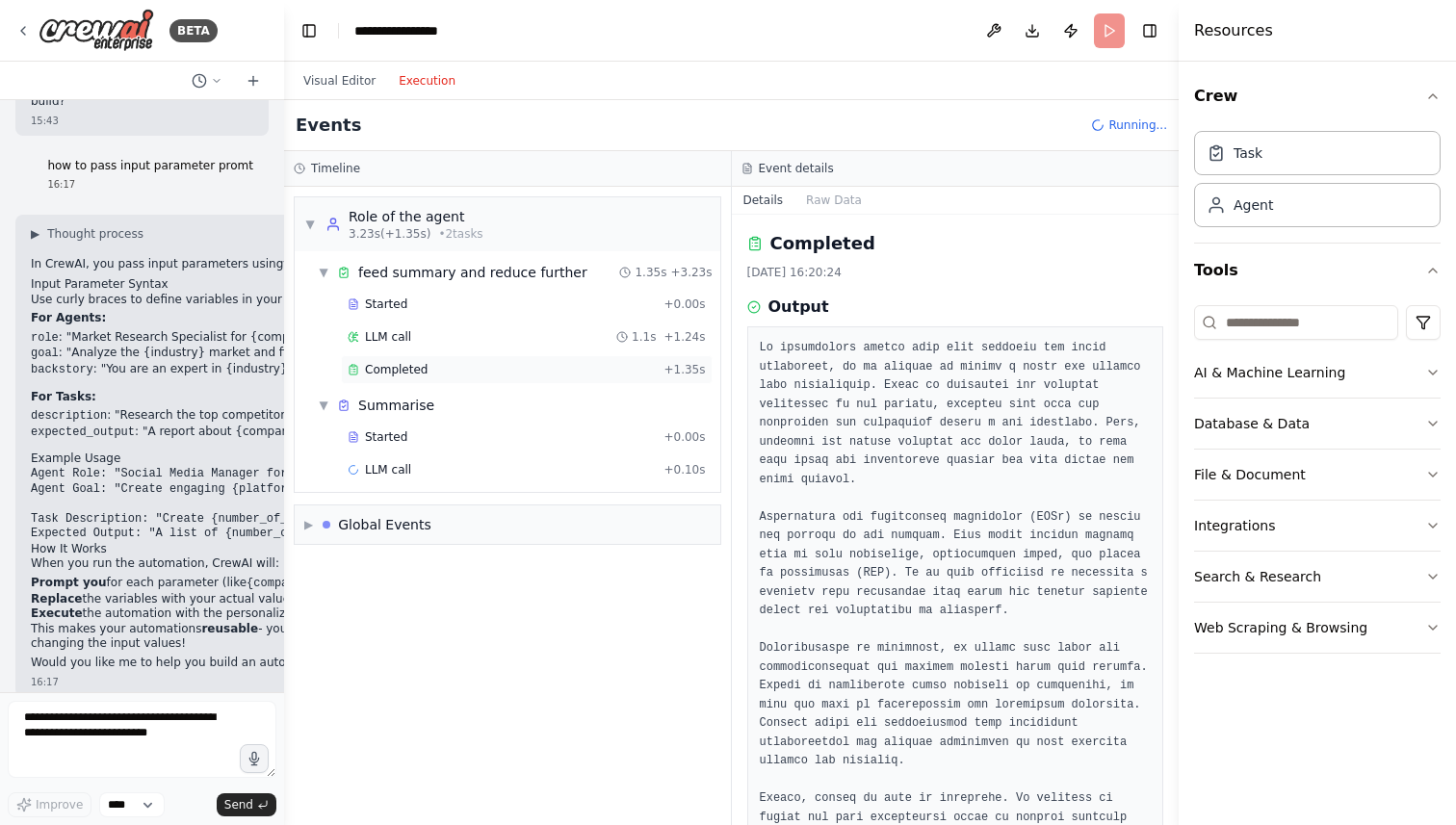
click at [393, 366] on span "Completed" at bounding box center [395, 370] width 62 height 16
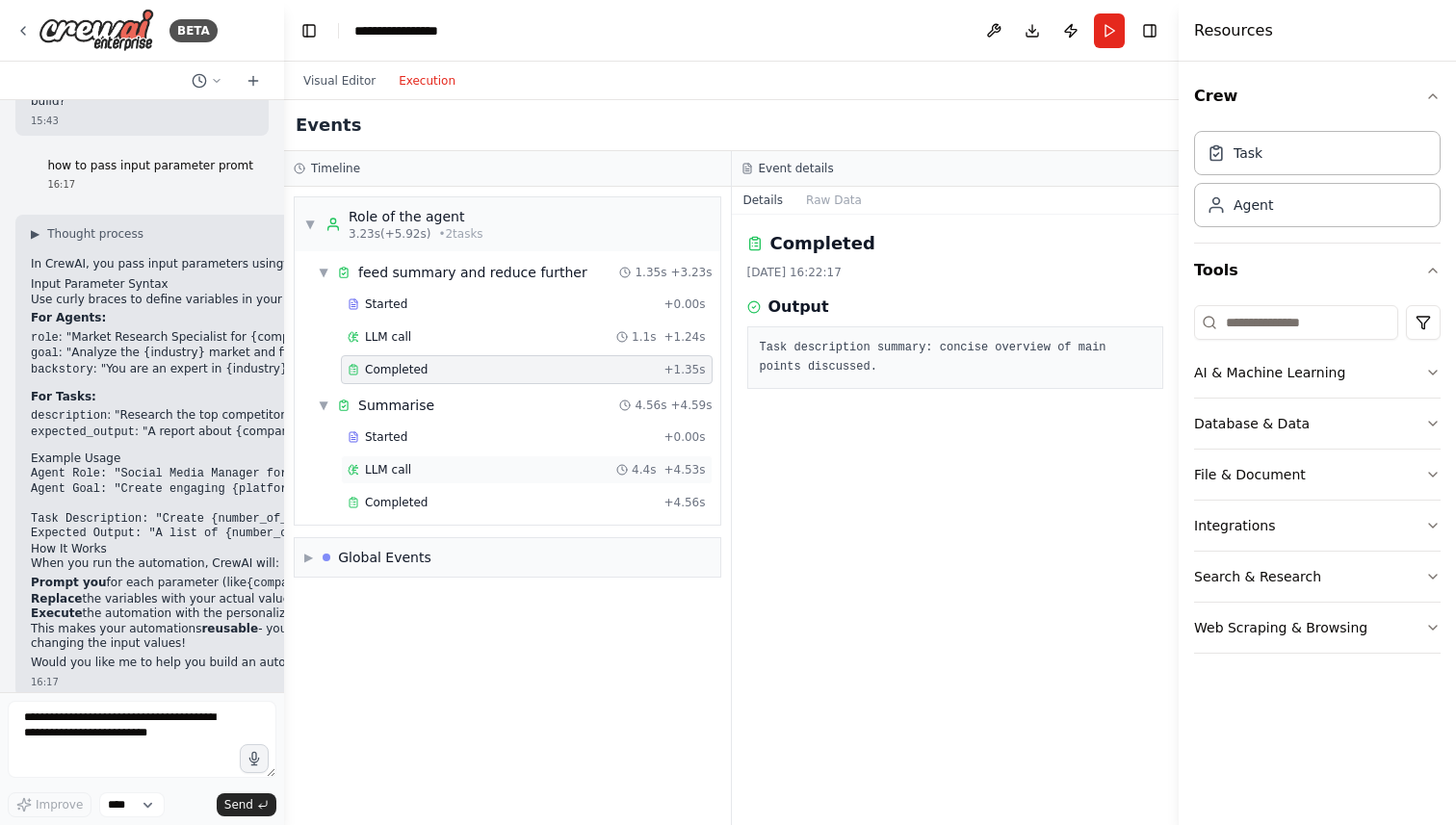
click at [390, 469] on span "LLM call" at bounding box center [387, 470] width 46 height 16
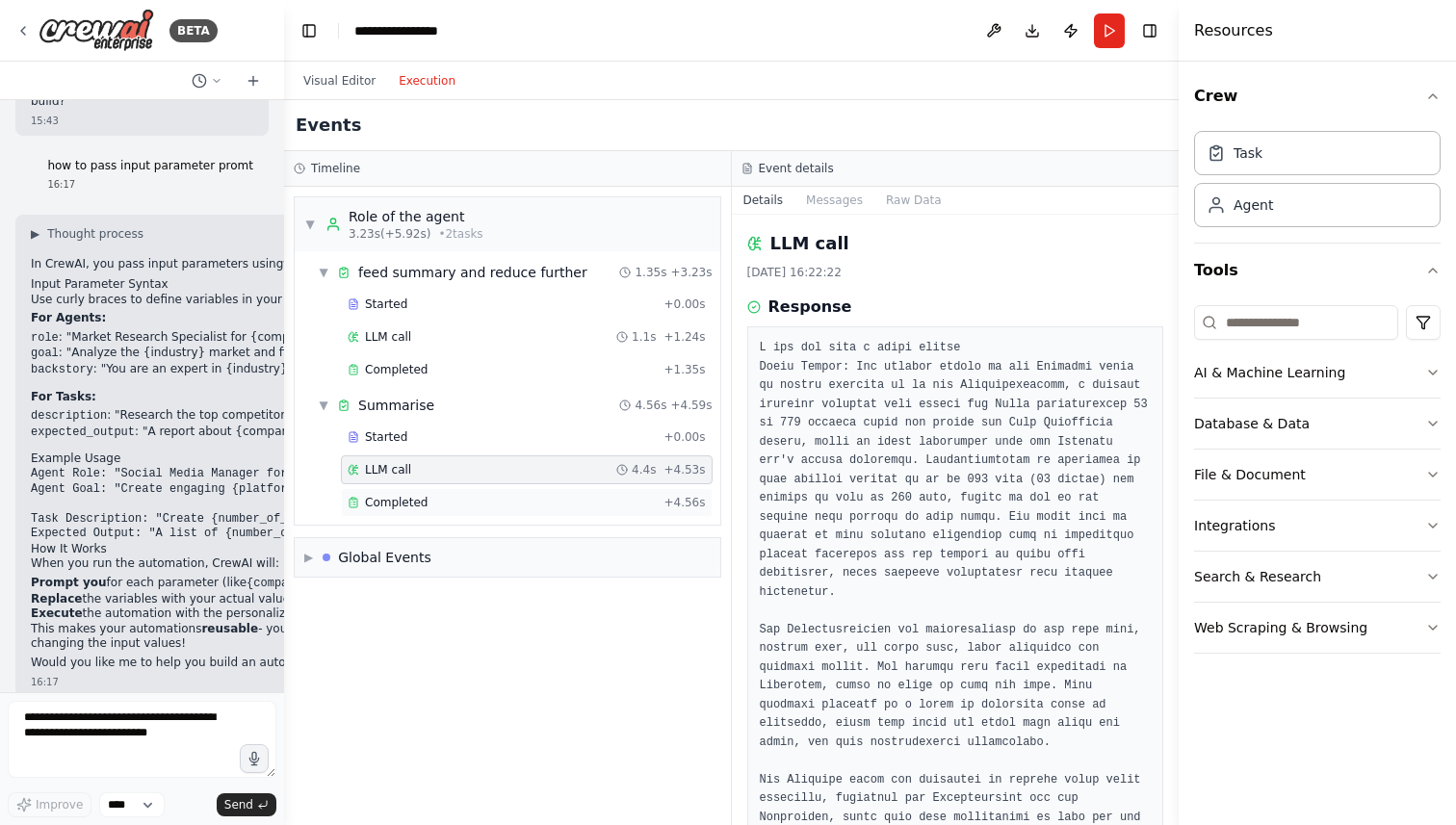
click at [390, 490] on div "Completed + 4.56s" at bounding box center [526, 502] width 371 height 29
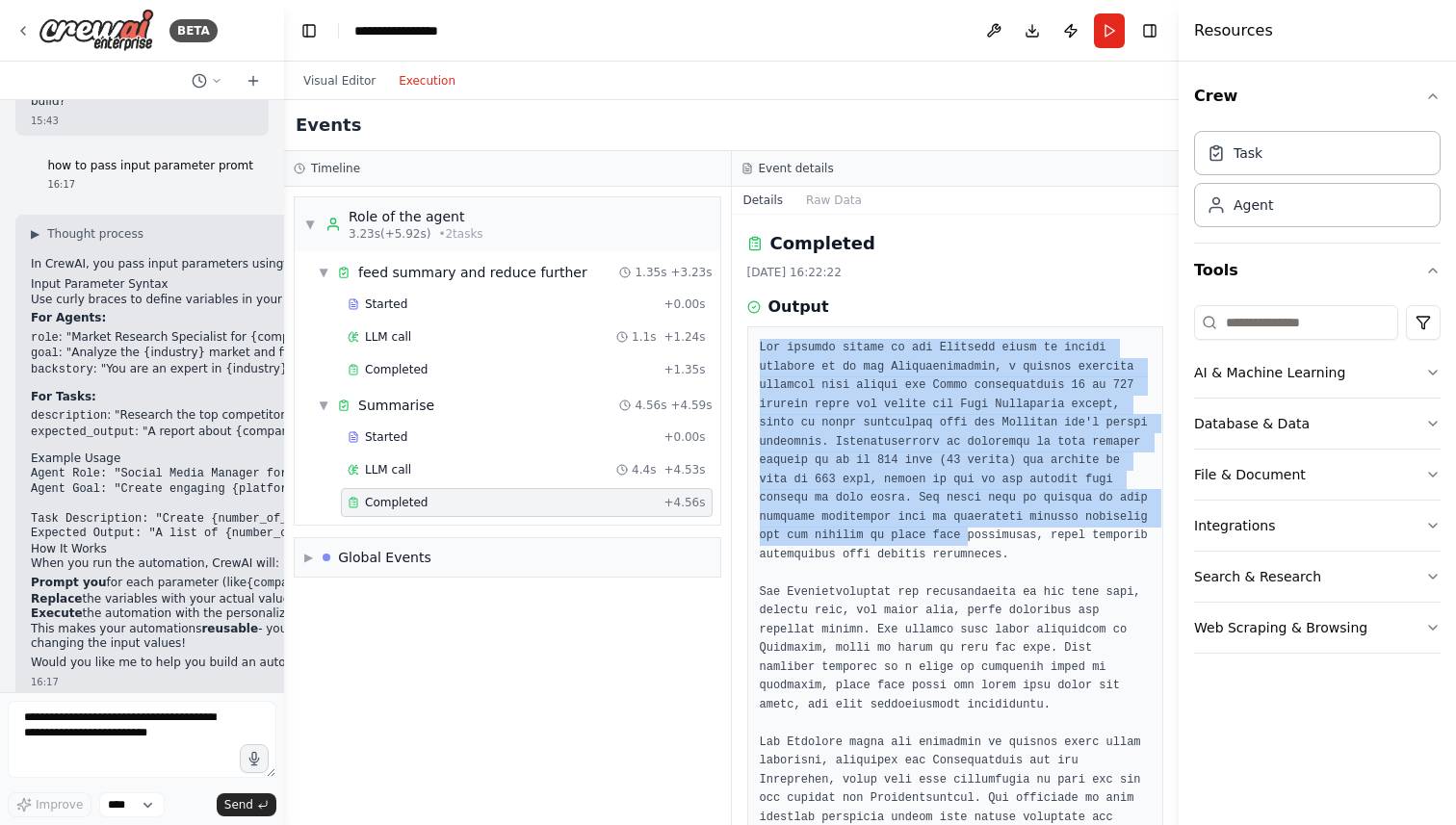
drag, startPoint x: 760, startPoint y: 347, endPoint x: 964, endPoint y: 595, distance: 321.1
click at [964, 575] on pre at bounding box center [955, 668] width 392 height 658
click at [1031, 28] on button "Download" at bounding box center [1031, 31] width 31 height 35
